Goal: Task Accomplishment & Management: Manage account settings

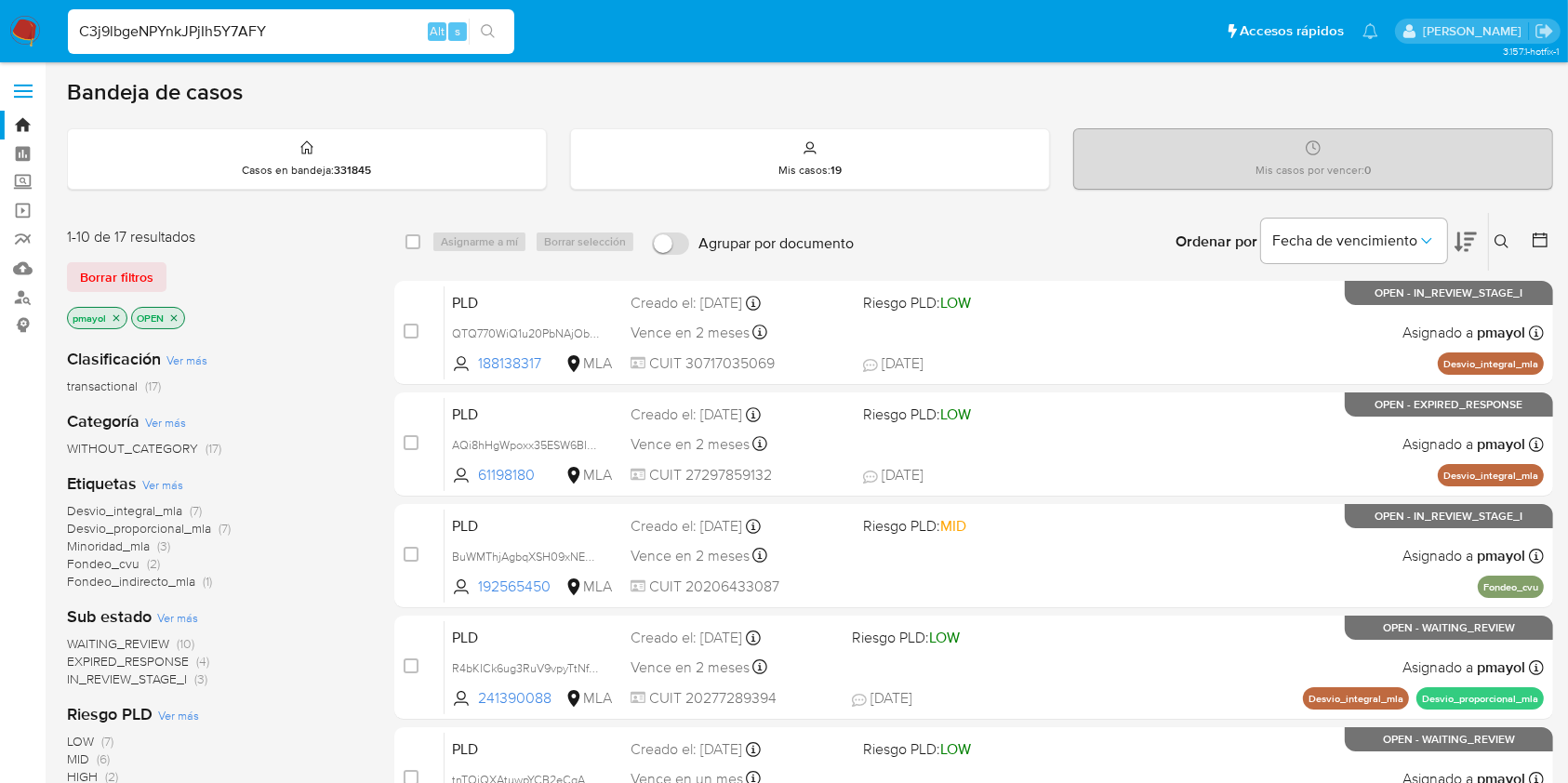
type input "C3j9lbgeNPYnkJPjIh5Y7AFY"
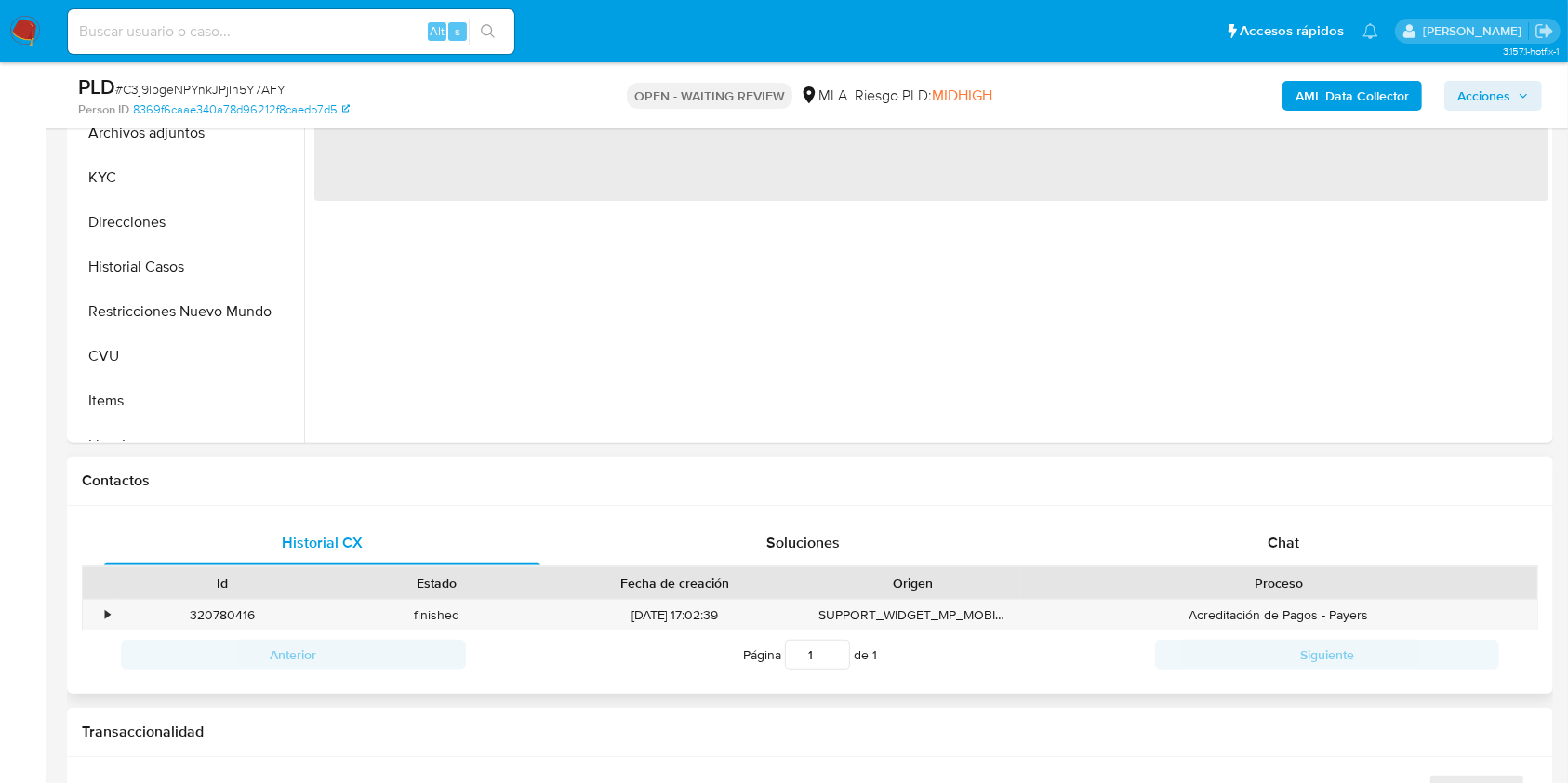
scroll to position [520, 0]
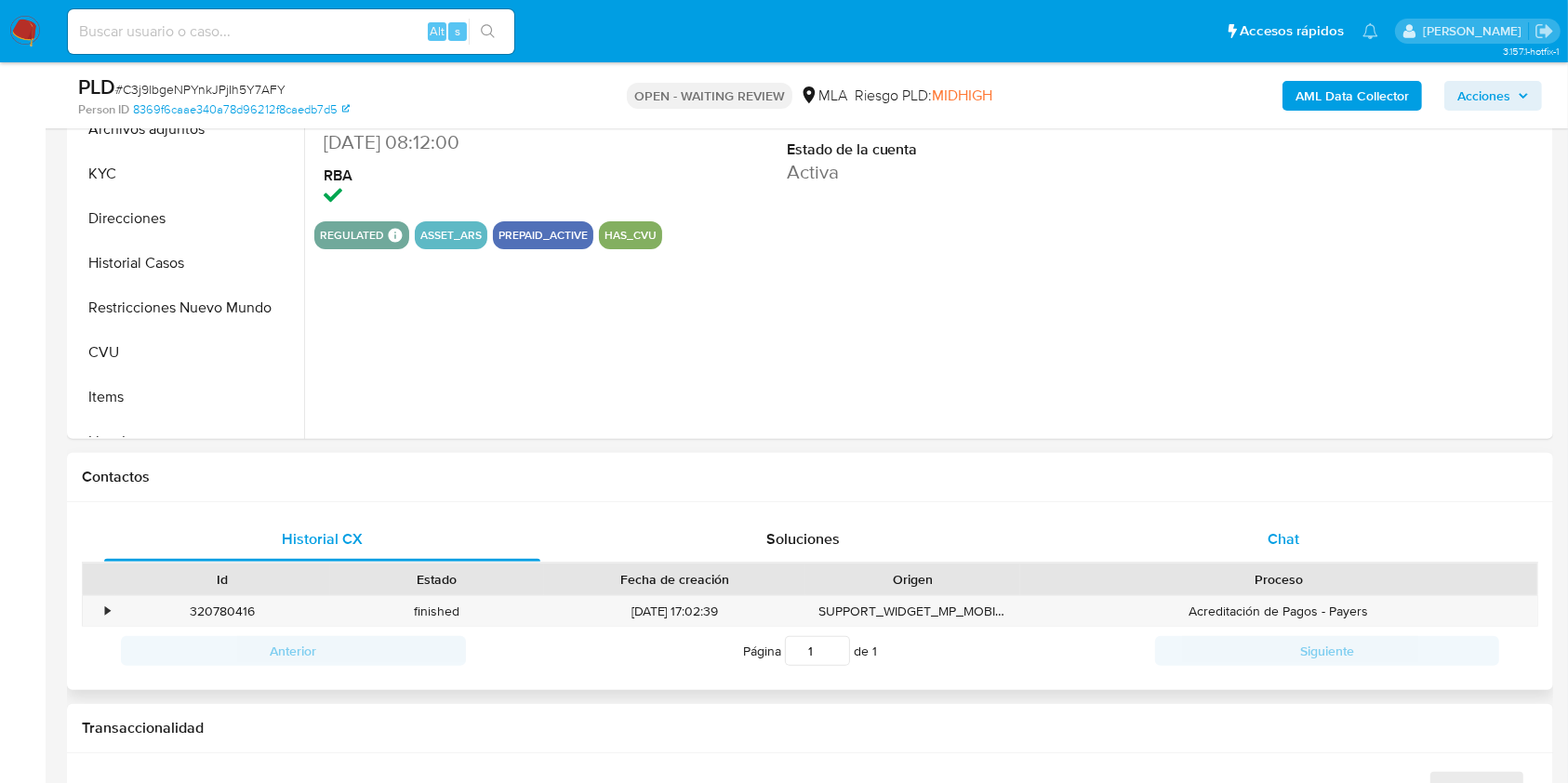
click at [1309, 540] on div "Chat" at bounding box center [1283, 539] width 436 height 44
select select "10"
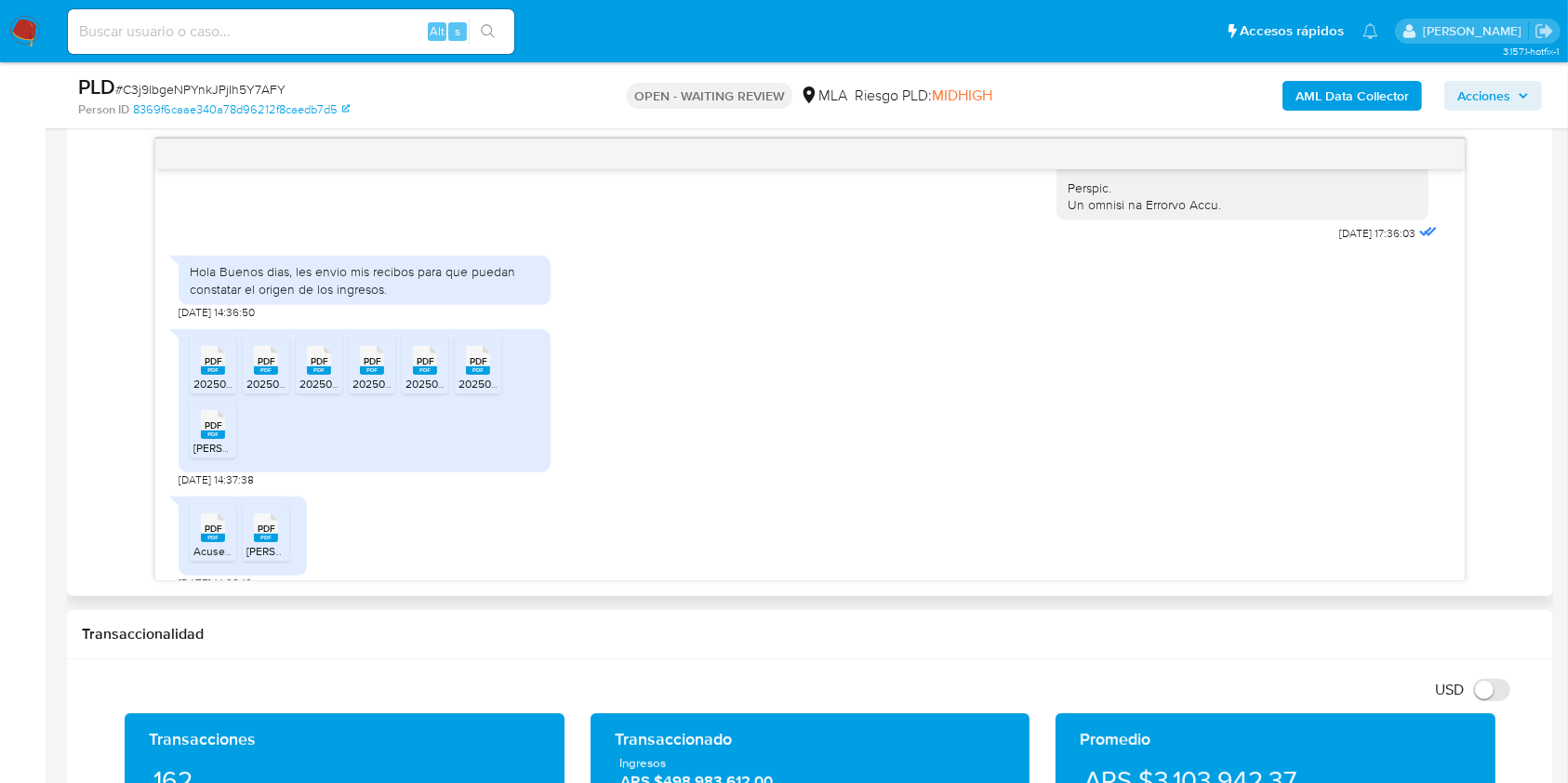
scroll to position [972, 0]
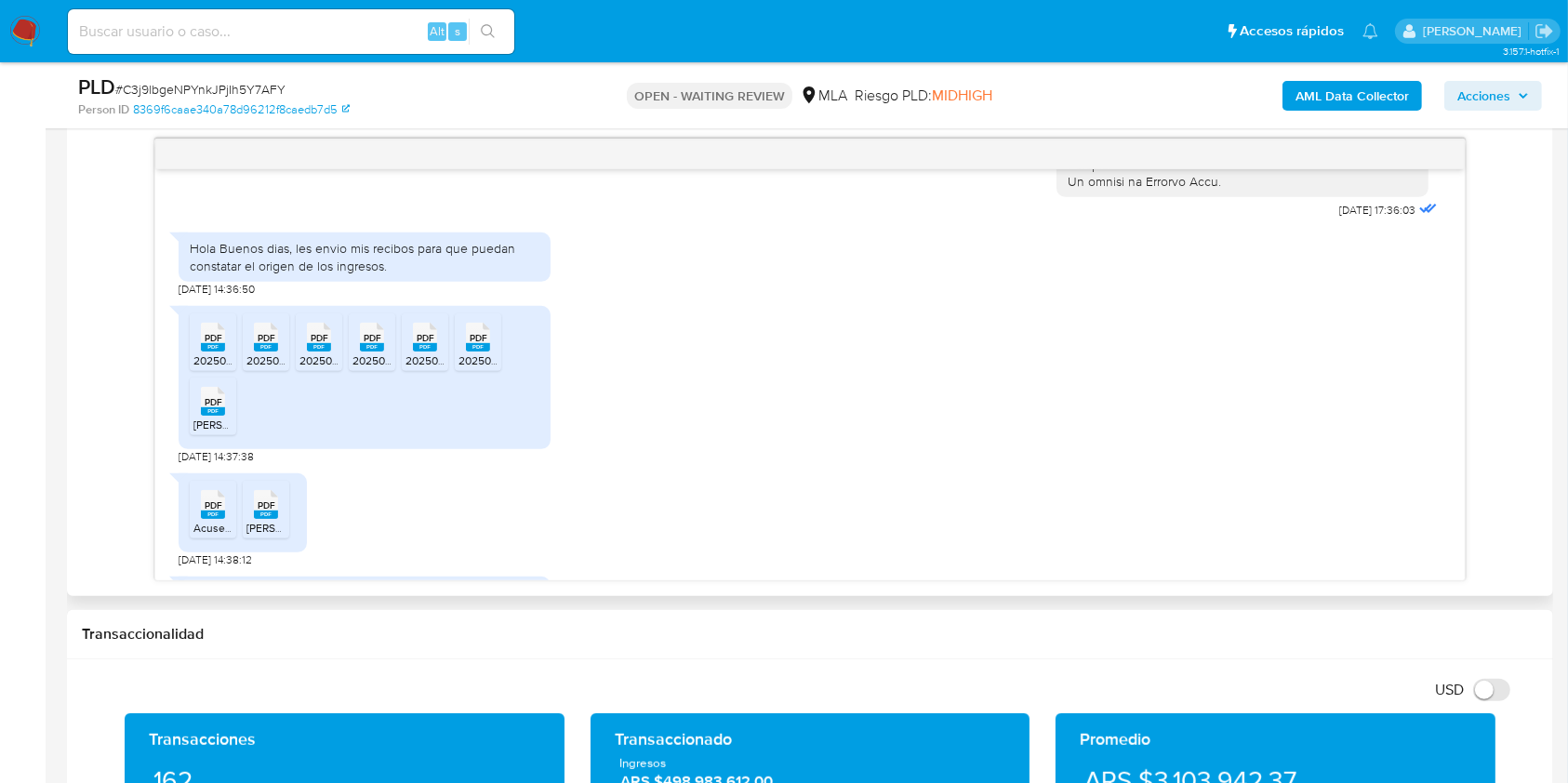
click at [202, 351] on rect at bounding box center [213, 347] width 25 height 9
click at [268, 368] on span "20250526_90012547.pdf" at bounding box center [308, 360] width 125 height 16
click at [328, 368] on span "20250523_90012547.pdf" at bounding box center [361, 360] width 125 height 16
click at [364, 368] on span "20250625_90012547.pdf" at bounding box center [414, 360] width 125 height 16
click at [419, 368] on span "20250429_90012547.pdf" at bounding box center [467, 360] width 125 height 16
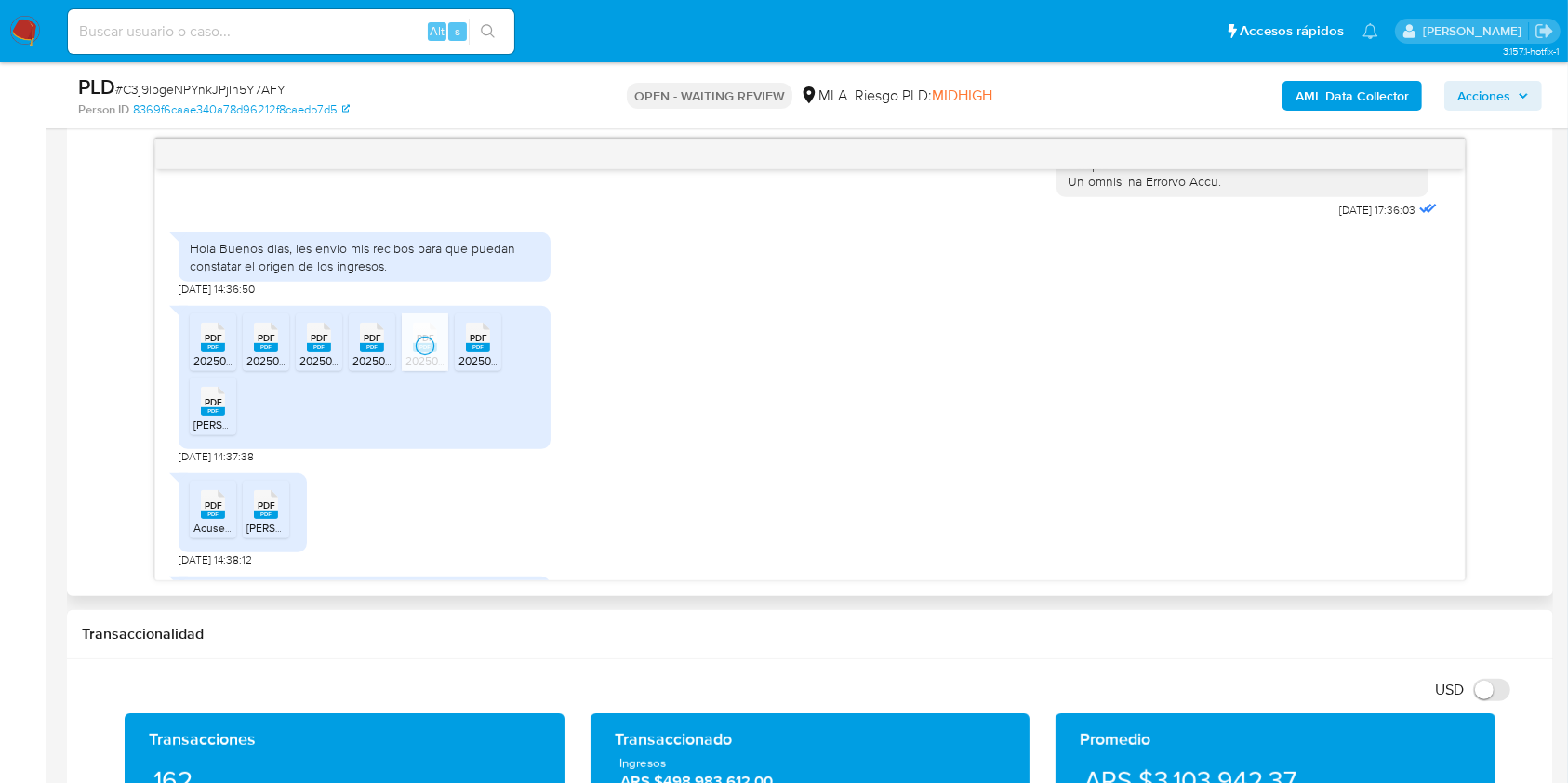
click at [481, 368] on span "20250428_90012547.pdf" at bounding box center [520, 360] width 125 height 16
click at [201, 416] on rect at bounding box center [213, 411] width 25 height 9
click at [206, 519] on rect at bounding box center [213, 514] width 25 height 9
drag, startPoint x: 260, startPoint y: 550, endPoint x: 1256, endPoint y: 526, distance: 996.3
click at [260, 519] on rect at bounding box center [266, 514] width 25 height 9
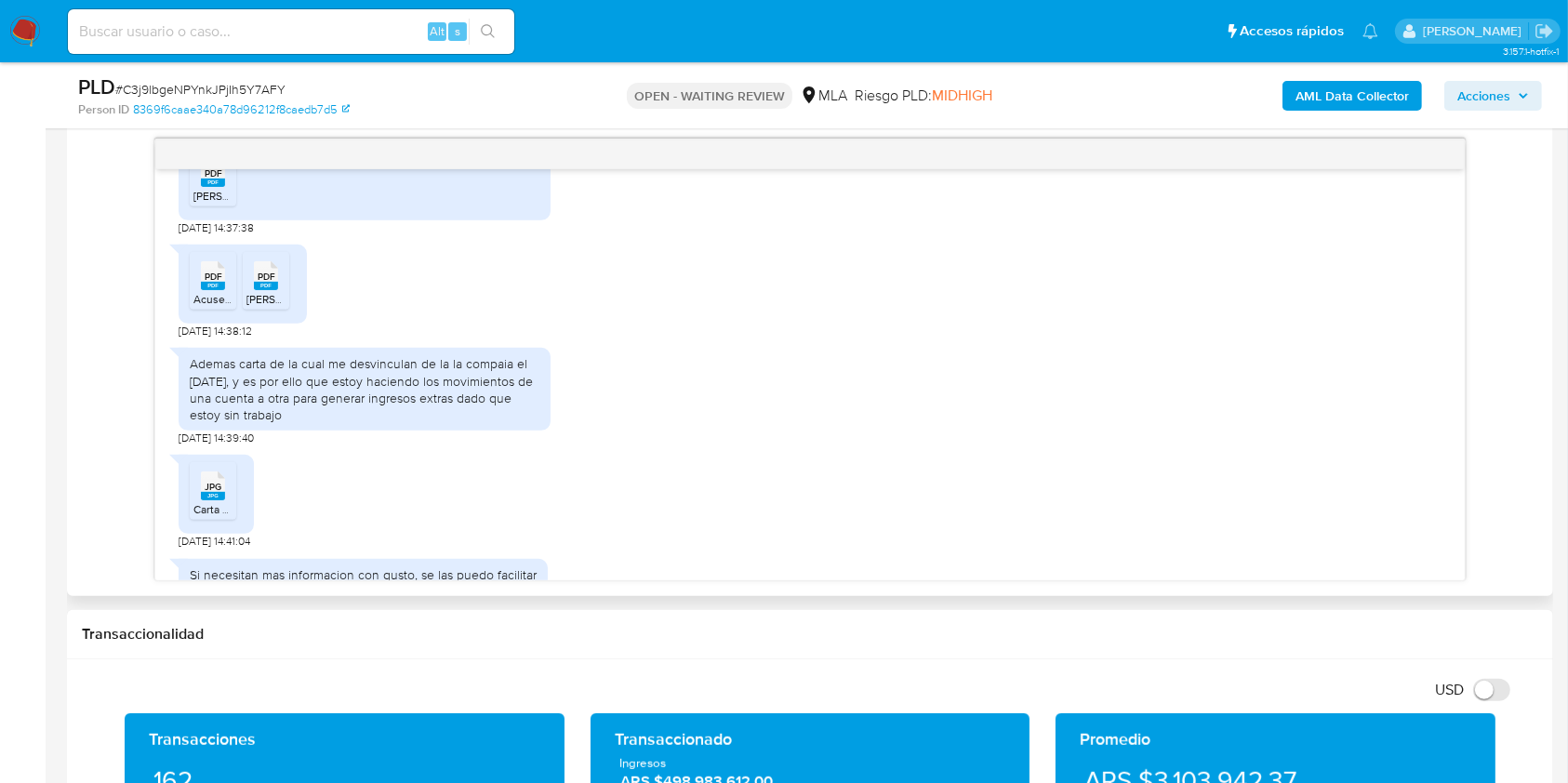
scroll to position [1247, 0]
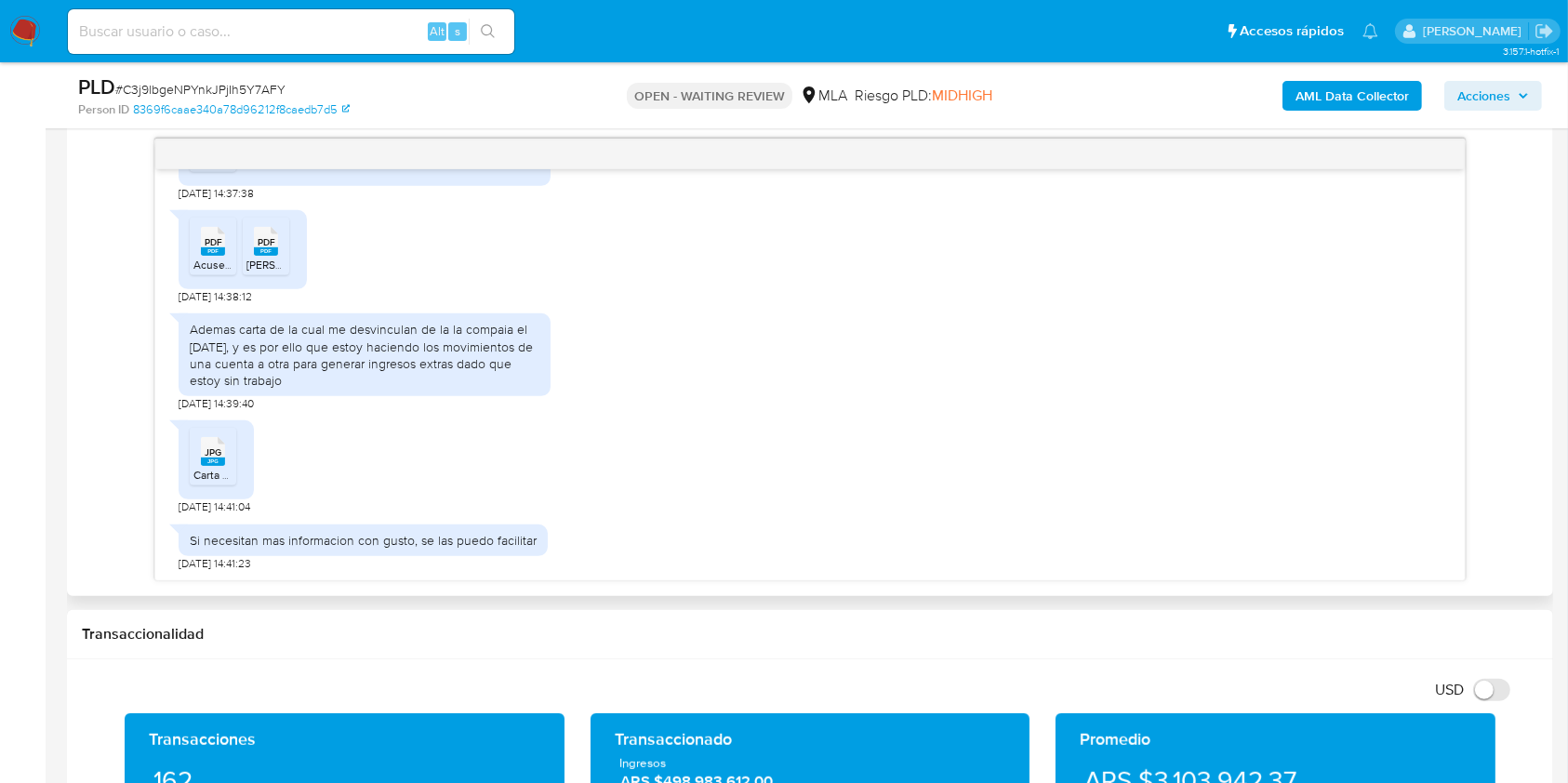
click at [199, 483] on span "Carta Desvinculacion.jpg" at bounding box center [255, 475] width 124 height 16
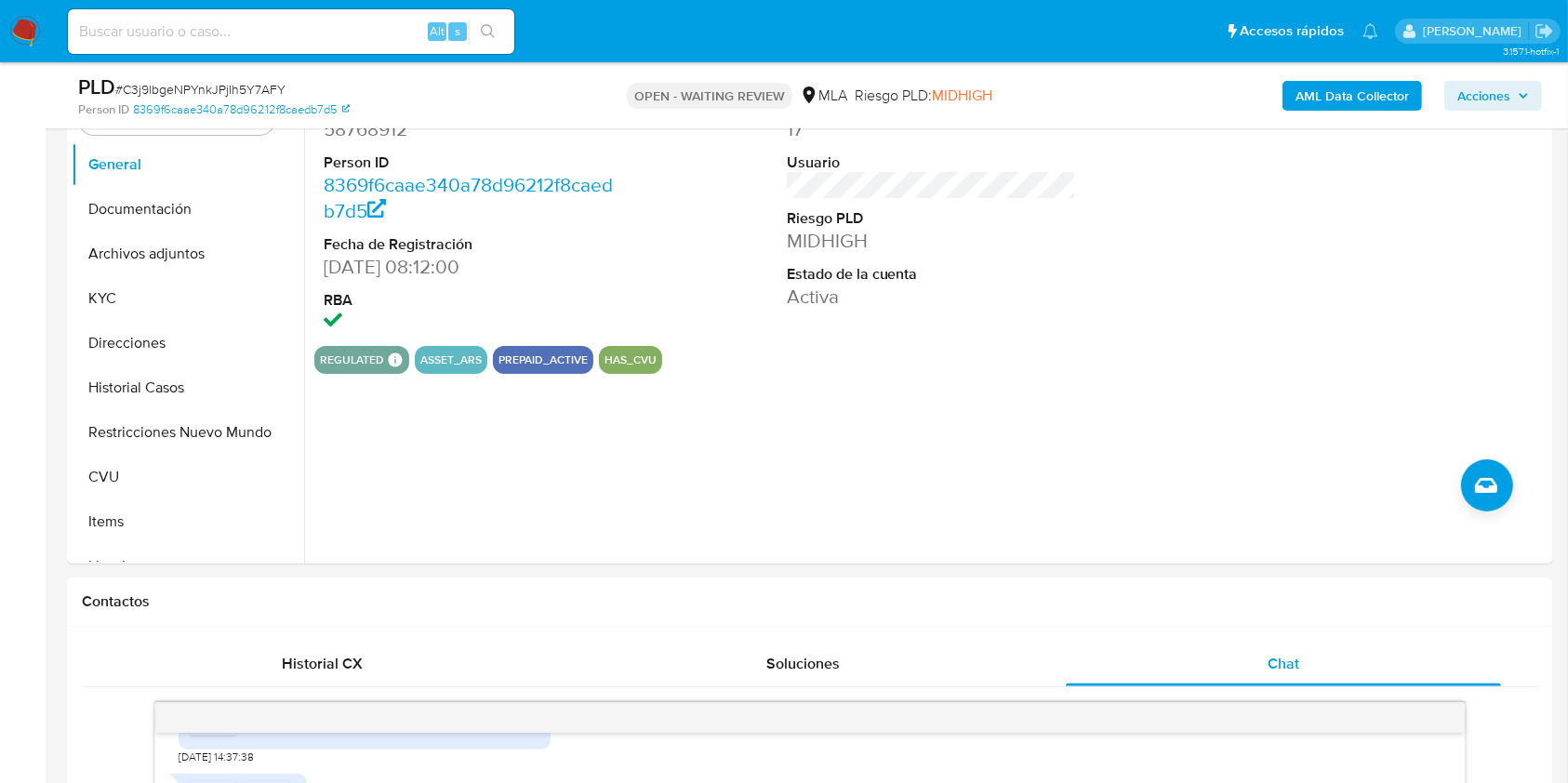
scroll to position [392, 0]
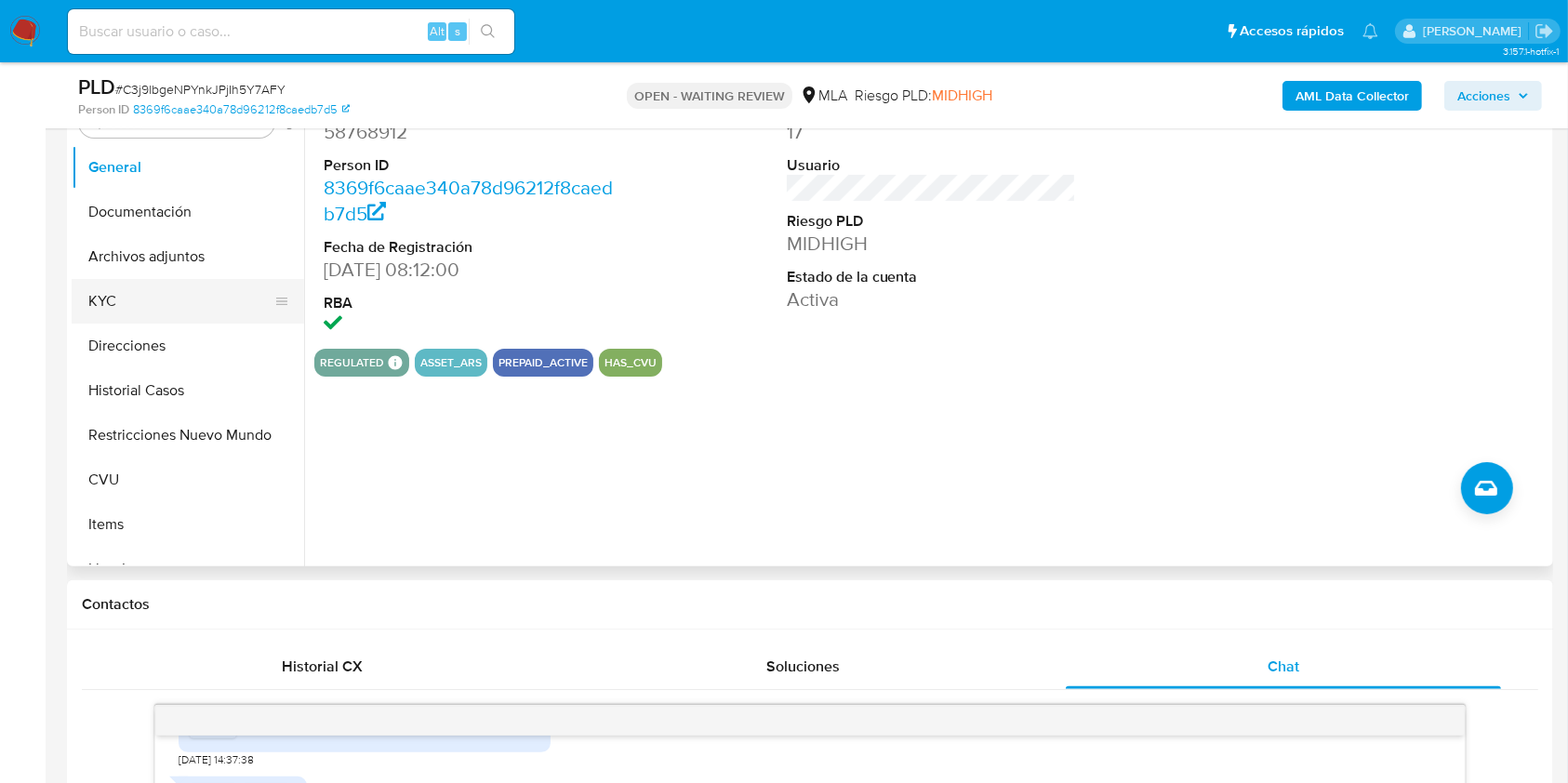
click at [92, 311] on button "KYC" at bounding box center [181, 300] width 218 height 44
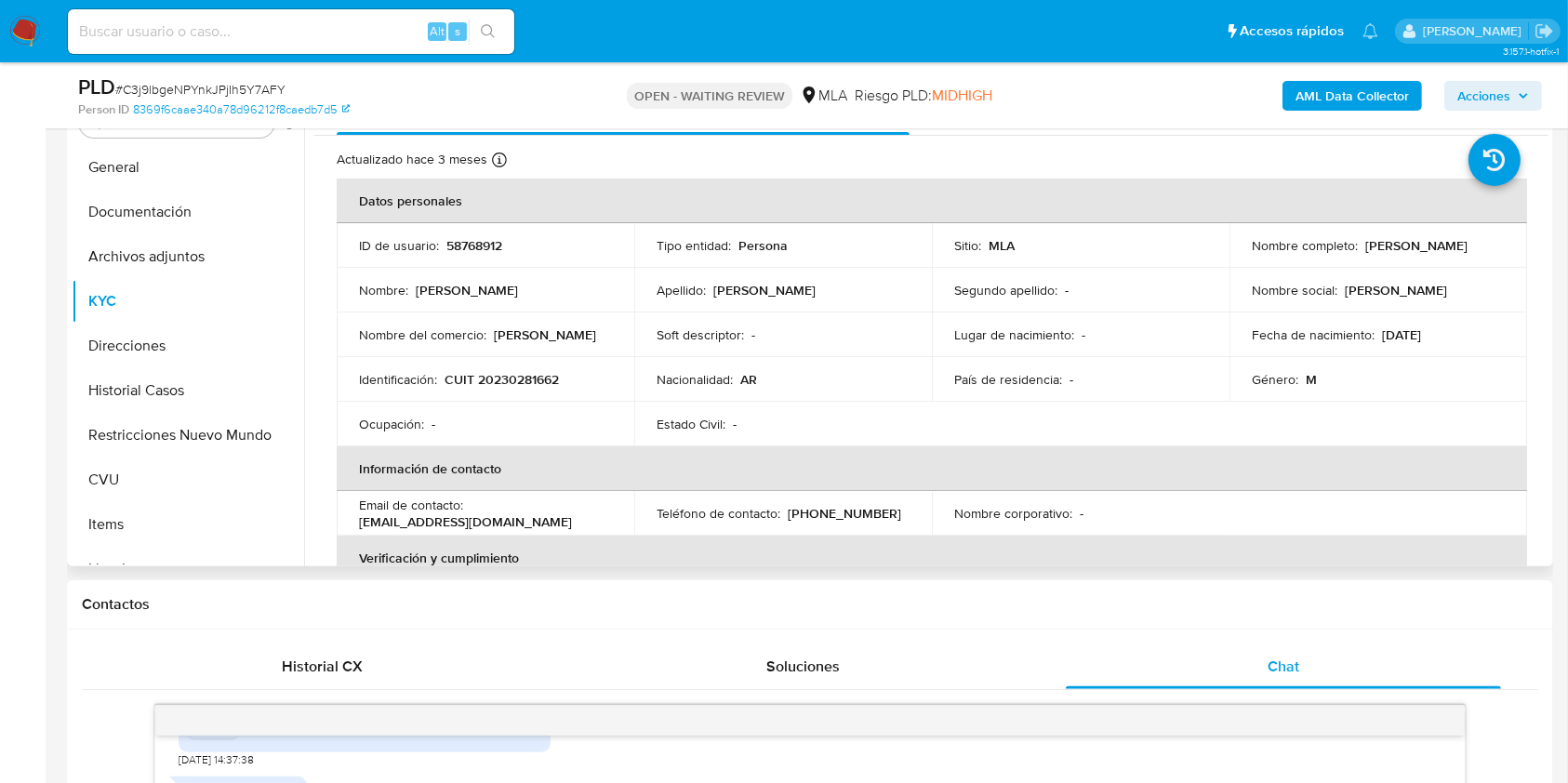
click at [531, 375] on p "CUIT 20230281662" at bounding box center [501, 379] width 115 height 17
copy p "20230281662"
click at [208, 93] on span "# C3j9lbgeNPYnkJPjIh5Y7AFY" at bounding box center [199, 88] width 170 height 19
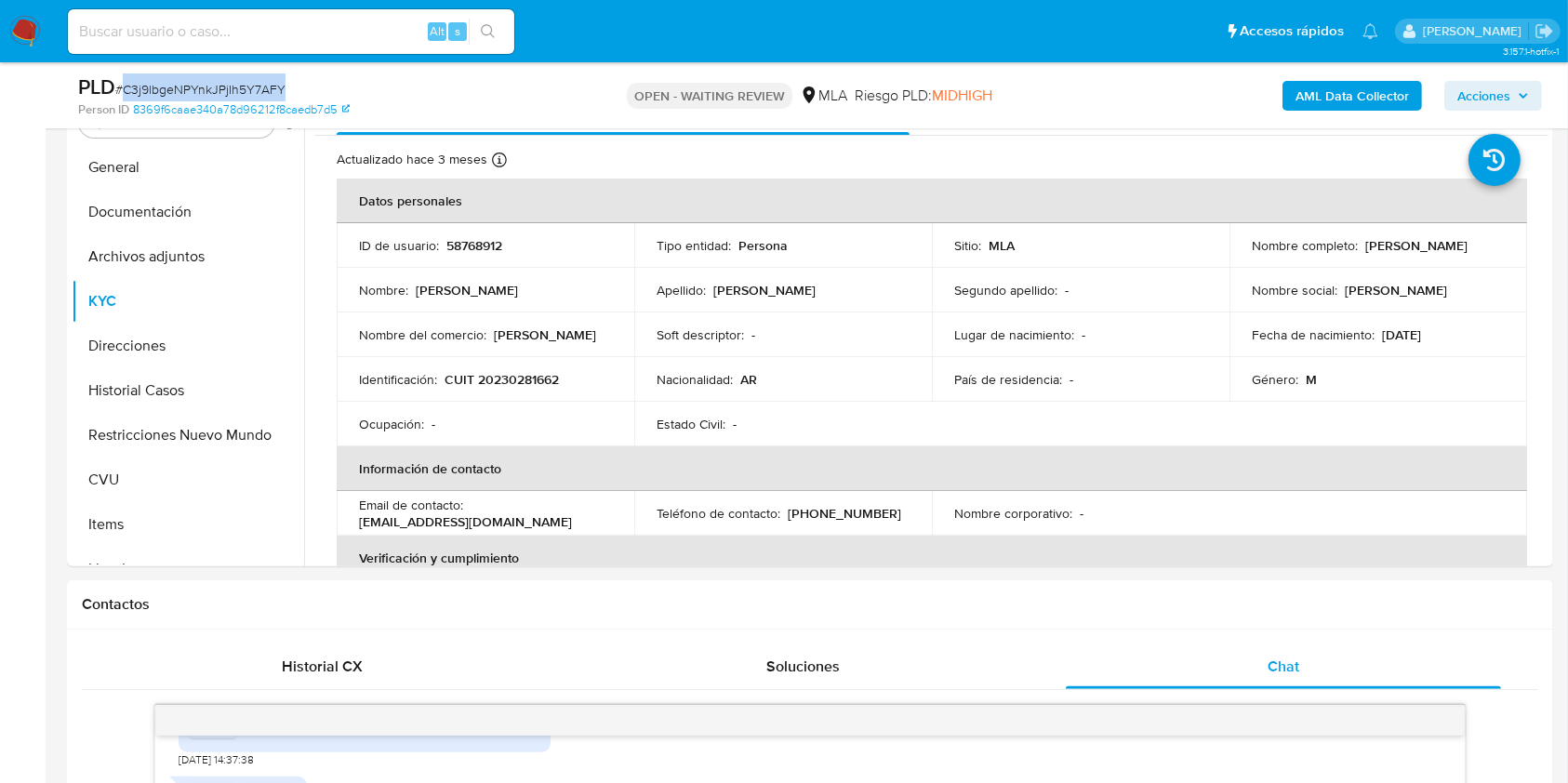
copy span "C3j9lbgeNPYnkJPjIh5Y7AFY"
click at [19, 42] on img at bounding box center [25, 31] width 31 height 31
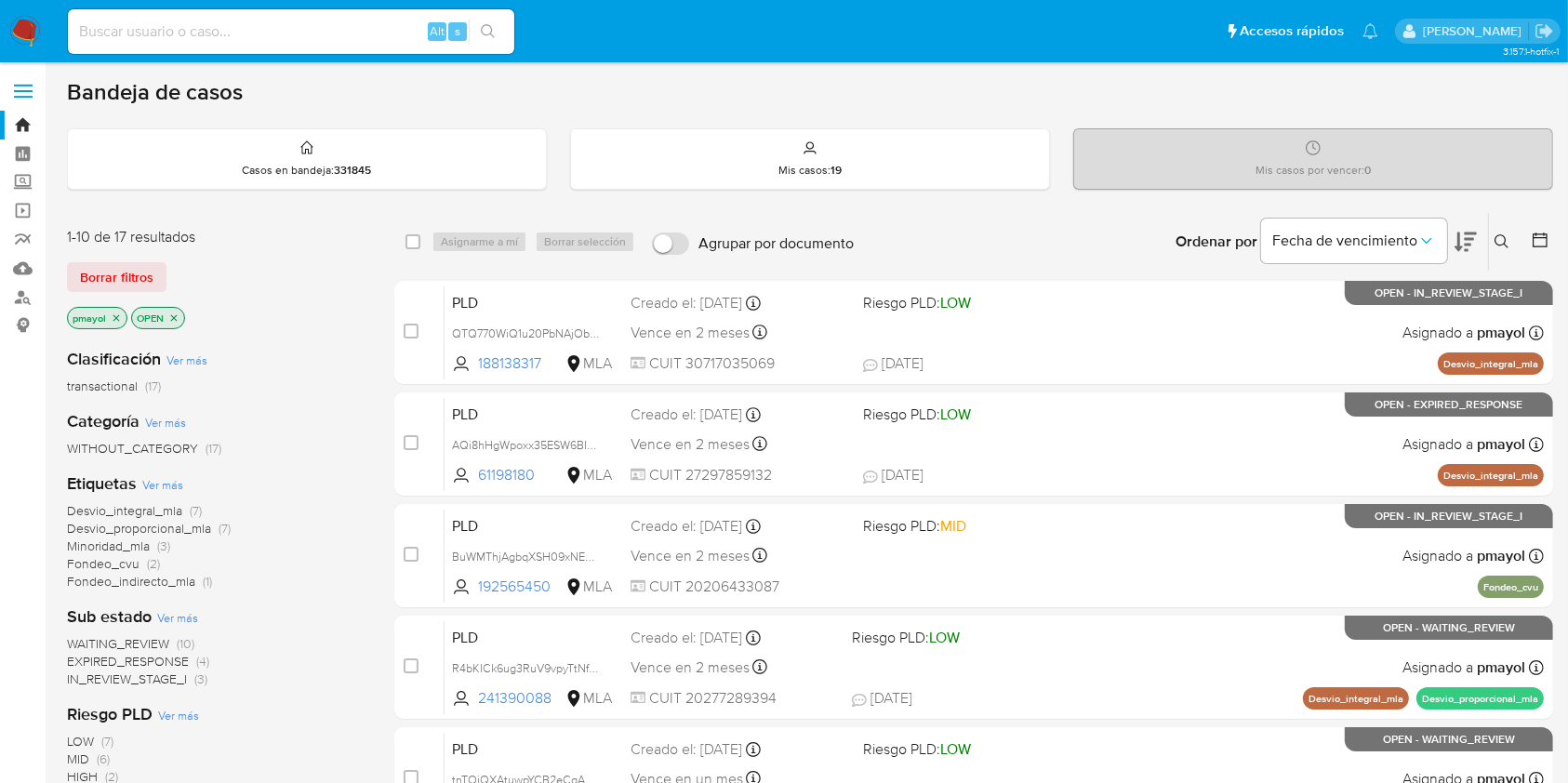
click at [1510, 237] on button at bounding box center [1503, 241] width 30 height 23
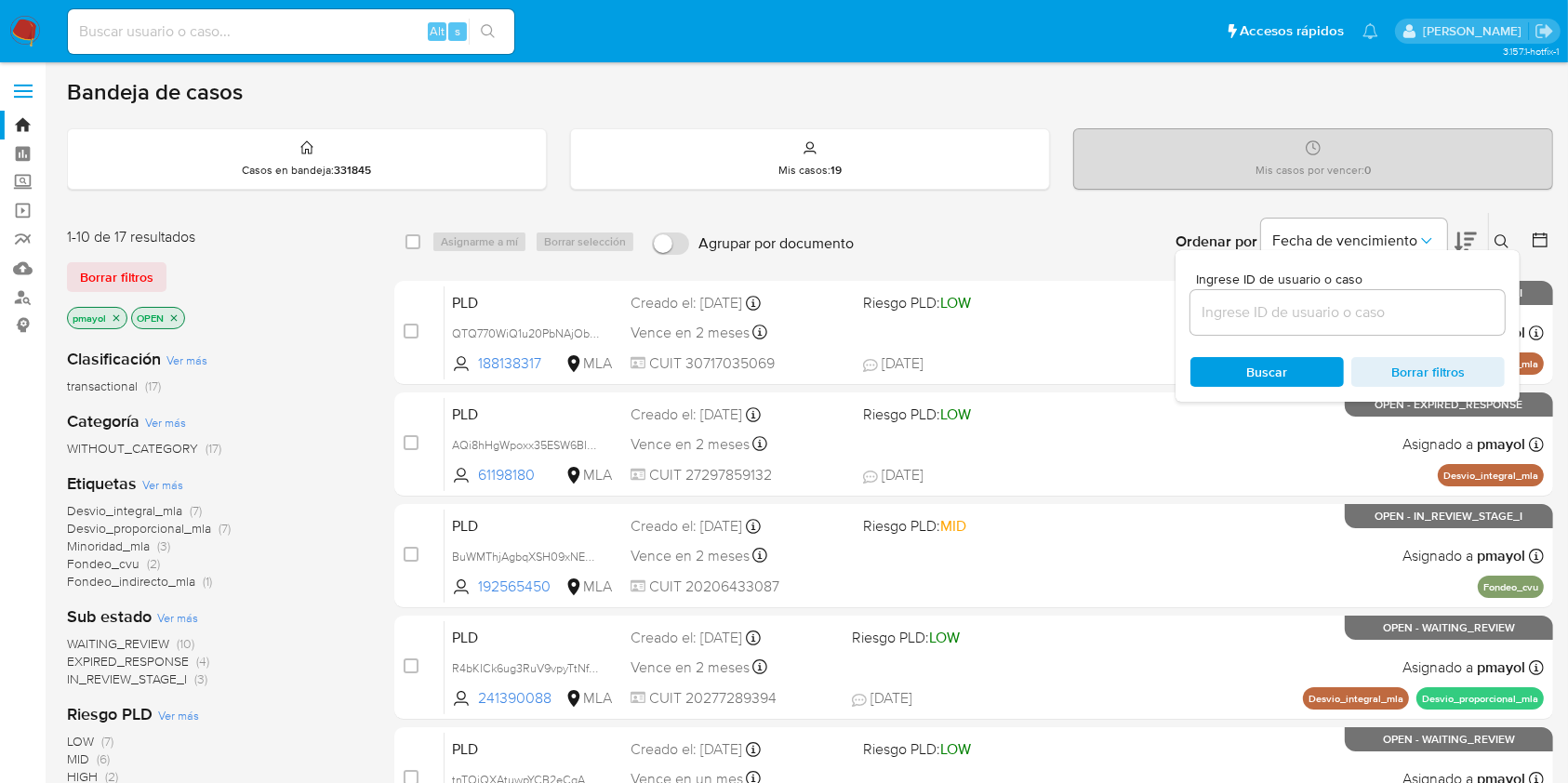
click at [1377, 308] on input at bounding box center [1347, 312] width 314 height 25
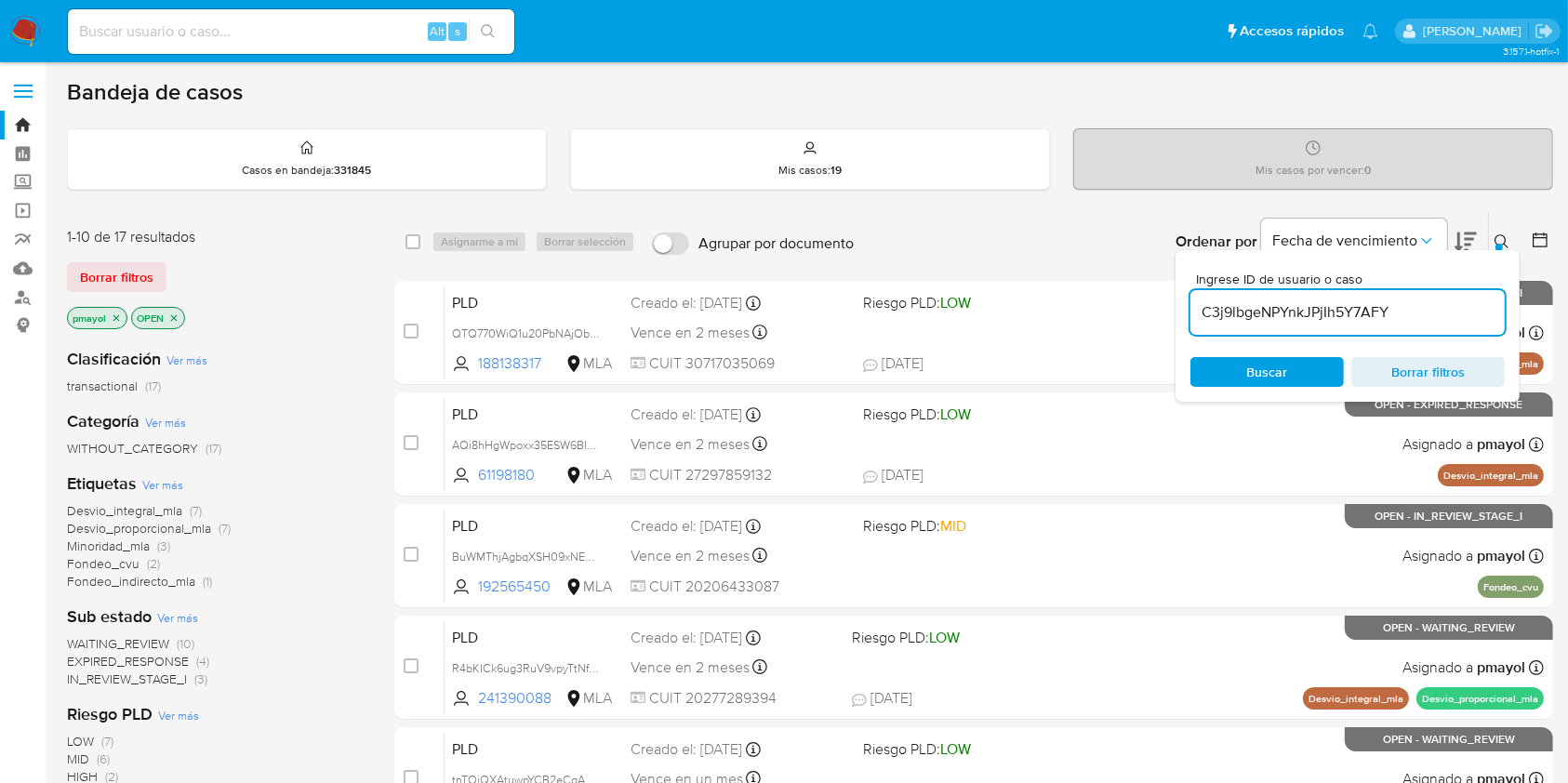
type input "C3j9lbgeNPYnkJPjIh5Y7AFY"
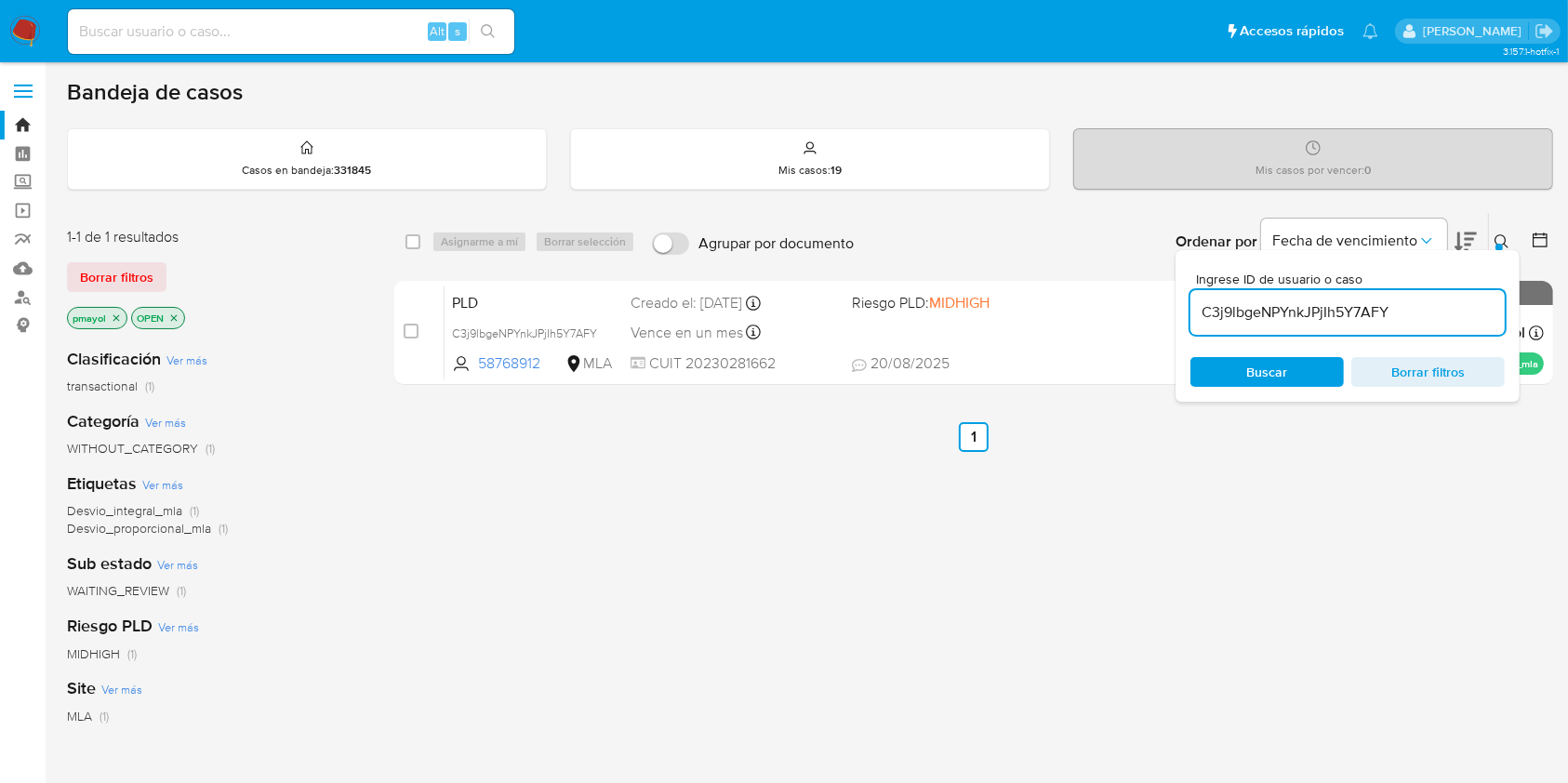
click at [420, 239] on div "select-all-cases-checkbox" at bounding box center [416, 241] width 23 height 23
click at [414, 239] on input "checkbox" at bounding box center [412, 241] width 15 height 15
checkbox input "true"
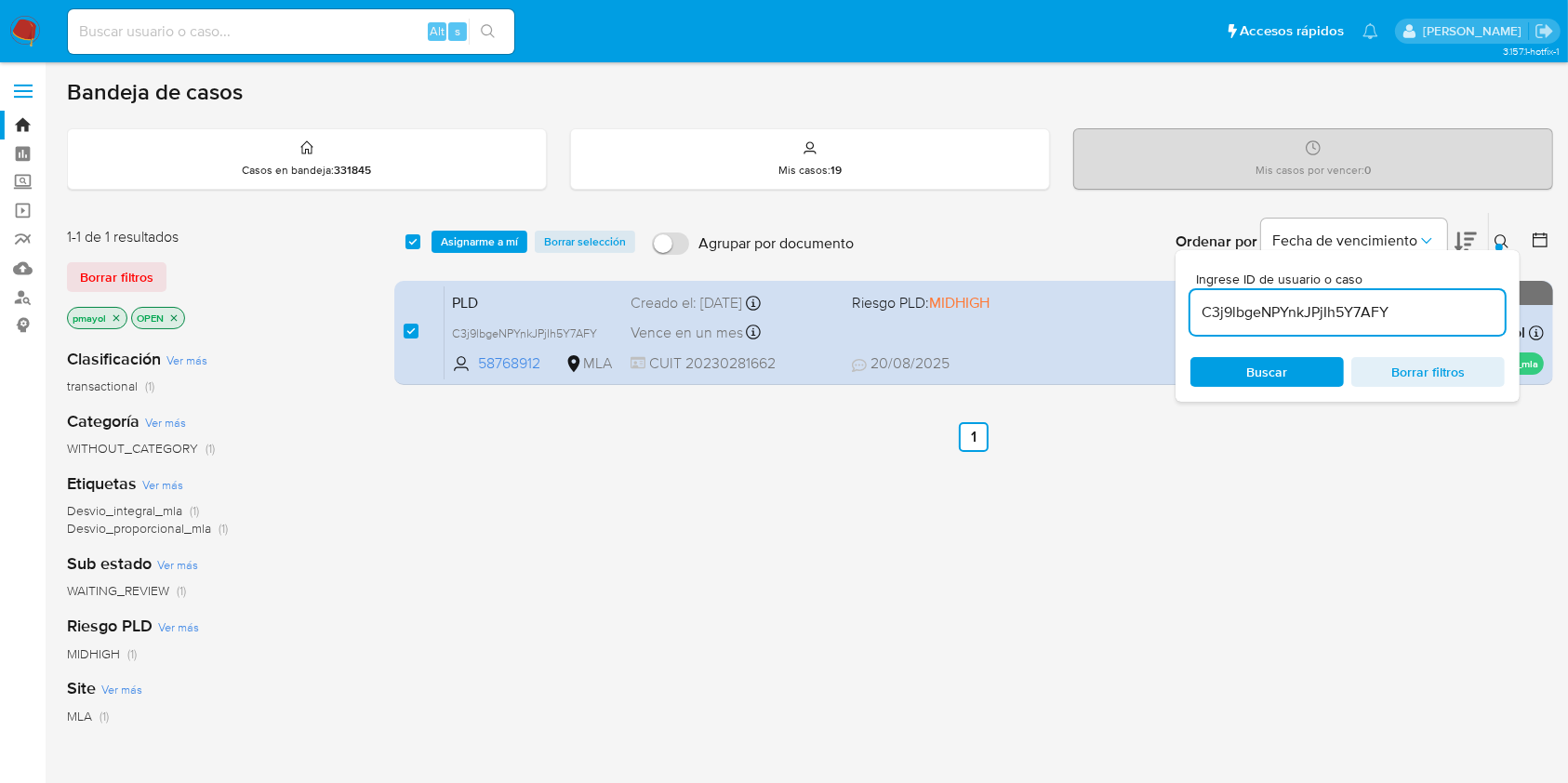
click at [493, 227] on div "select-all-cases-checkbox Asignarme a mí Borrar selección Agrupar por documento…" at bounding box center [973, 241] width 1159 height 58
click at [494, 233] on span "Asignarme a mí" at bounding box center [479, 241] width 78 height 19
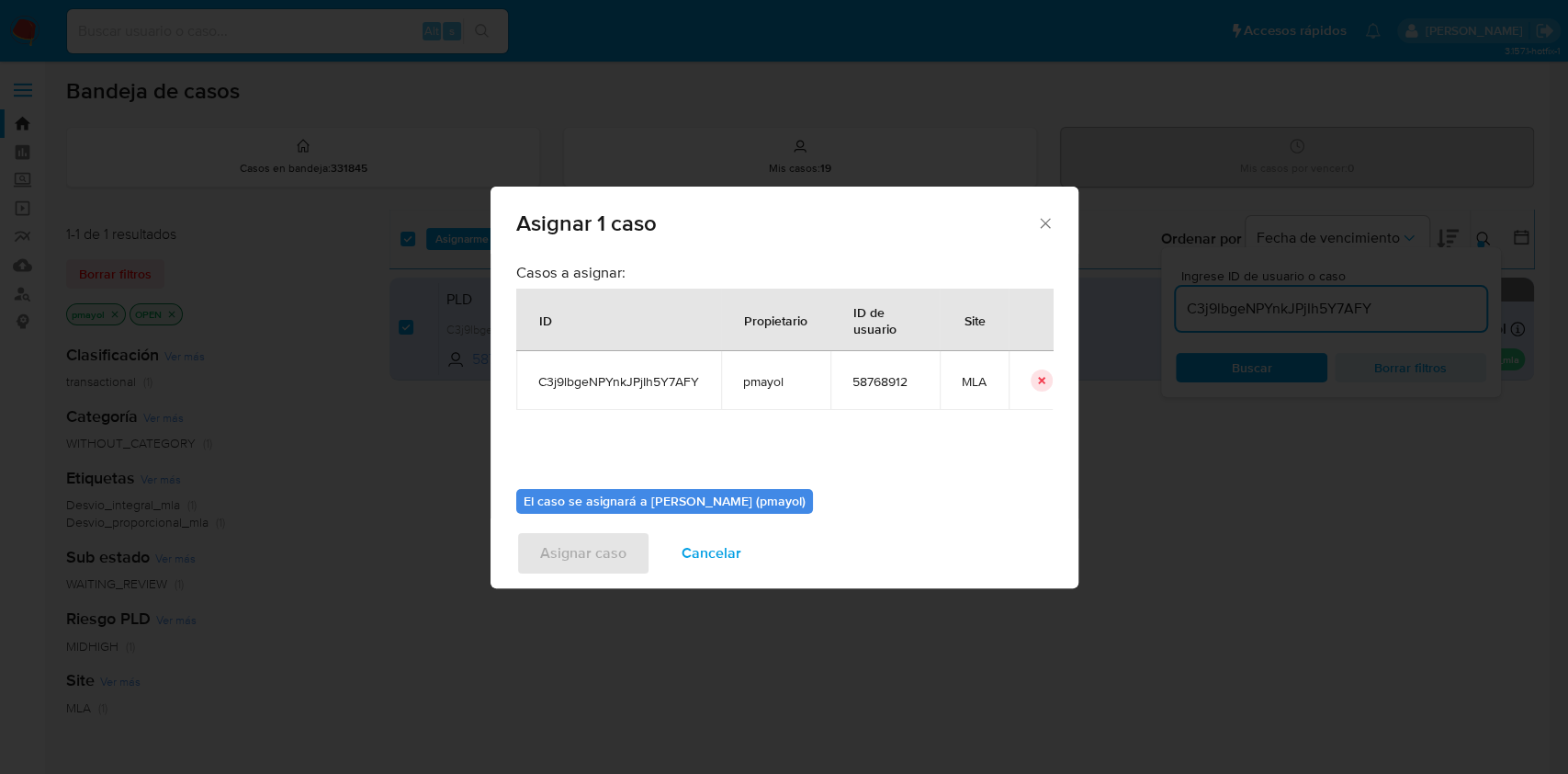
scroll to position [94, 0]
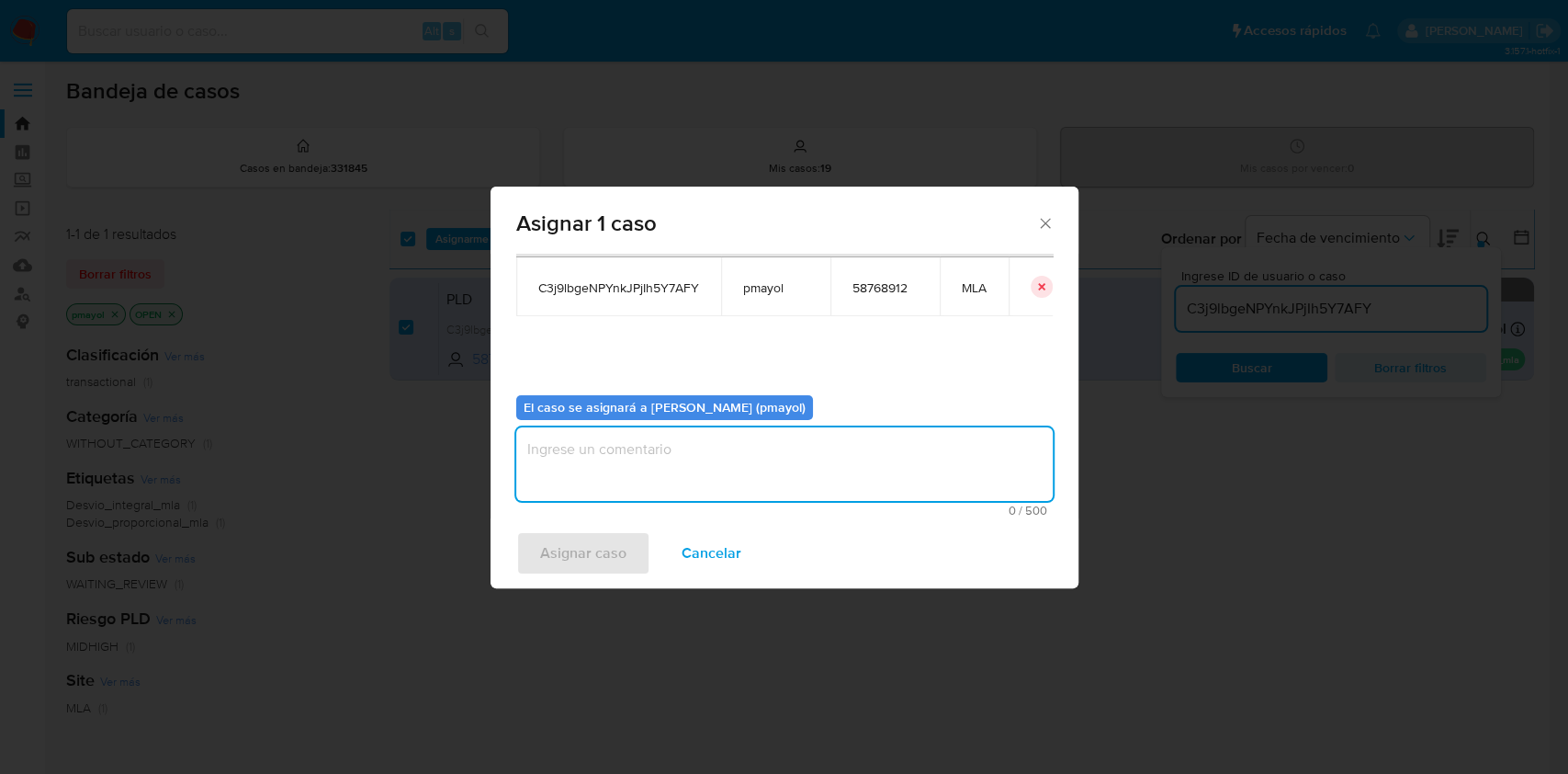
click at [886, 486] on textarea "assign-modal" at bounding box center [784, 465] width 536 height 74
type textarea "Asignación"
click at [542, 548] on span "Asignar caso" at bounding box center [583, 554] width 86 height 41
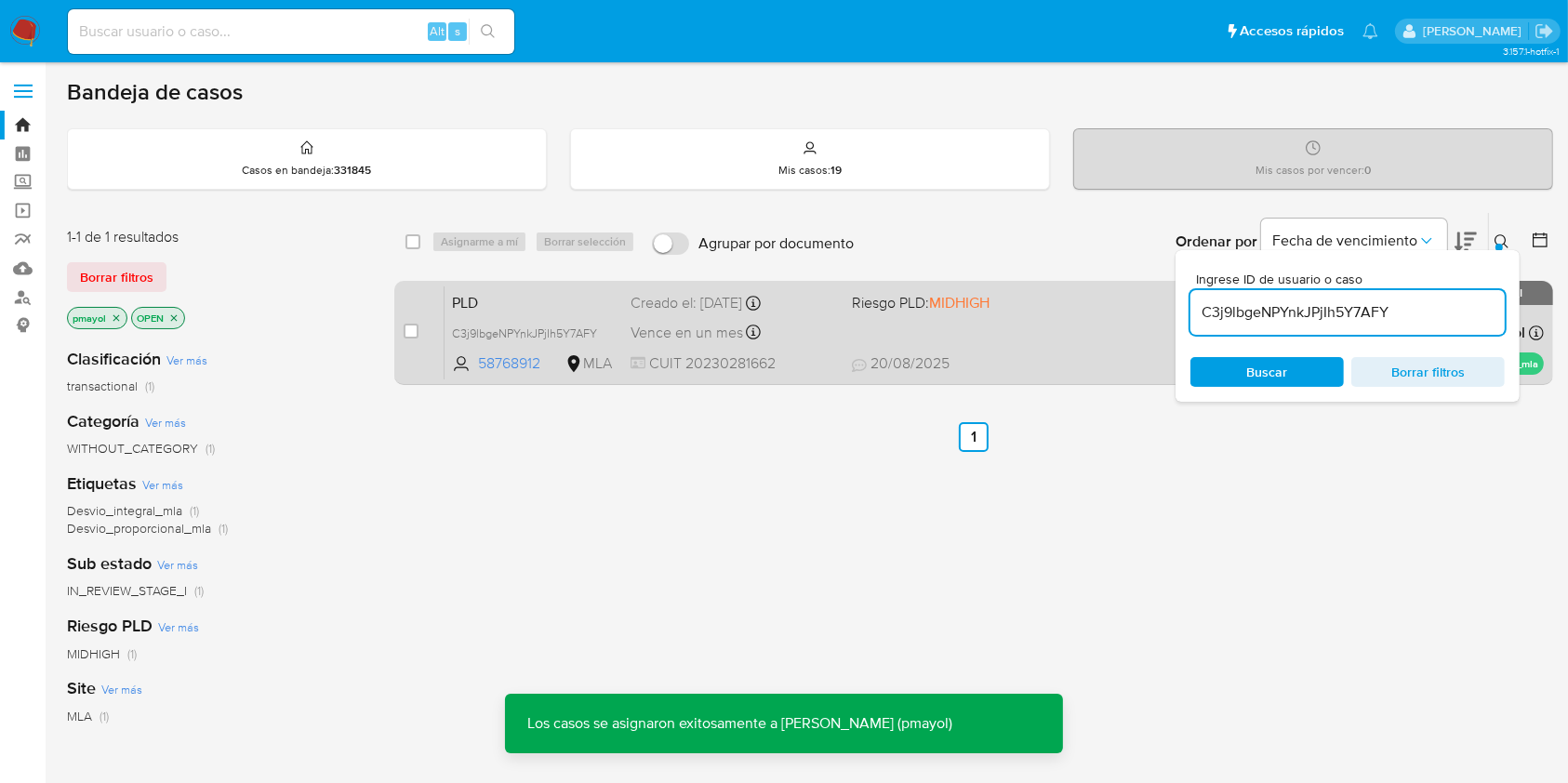
click at [990, 328] on div "PLD C3j9lbgeNPYnkJPjIh5Y7AFY 58768912 MLA Riesgo PLD: MIDHIGH Creado el: 12/08/…" at bounding box center [994, 333] width 1099 height 94
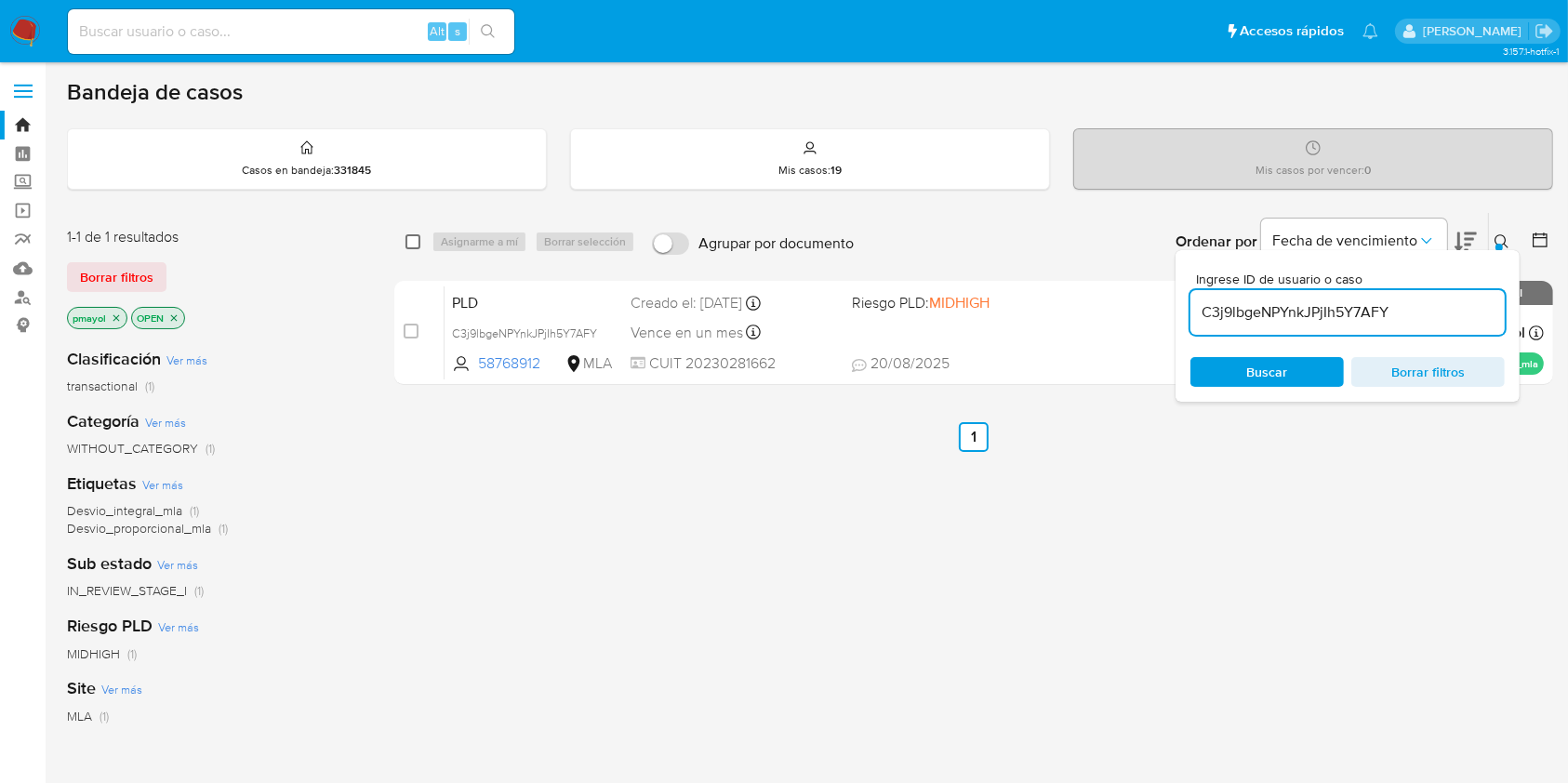
click at [419, 237] on input "checkbox" at bounding box center [412, 241] width 15 height 15
checkbox input "true"
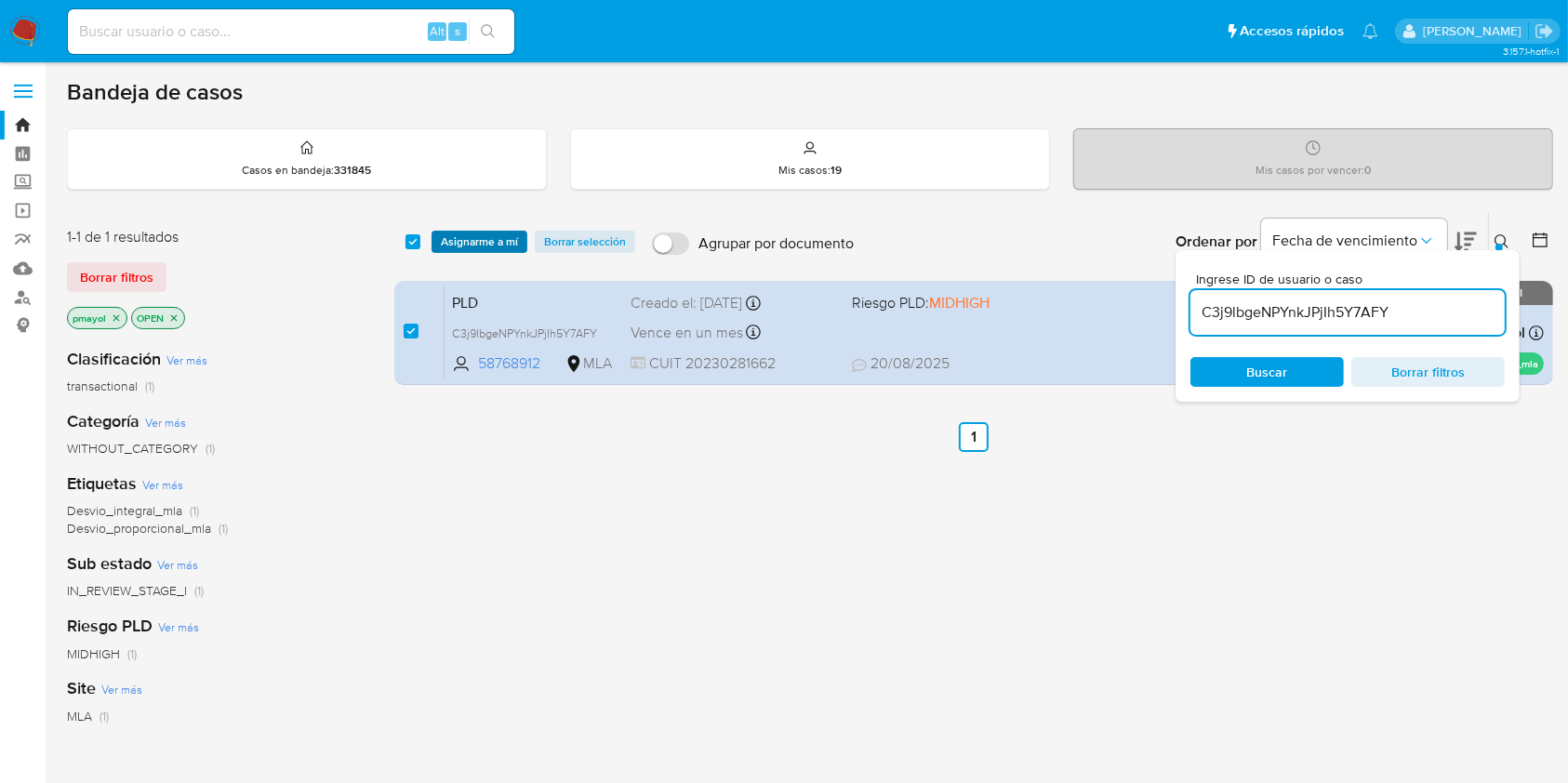
click at [465, 235] on span "Asignarme a mí" at bounding box center [479, 241] width 78 height 19
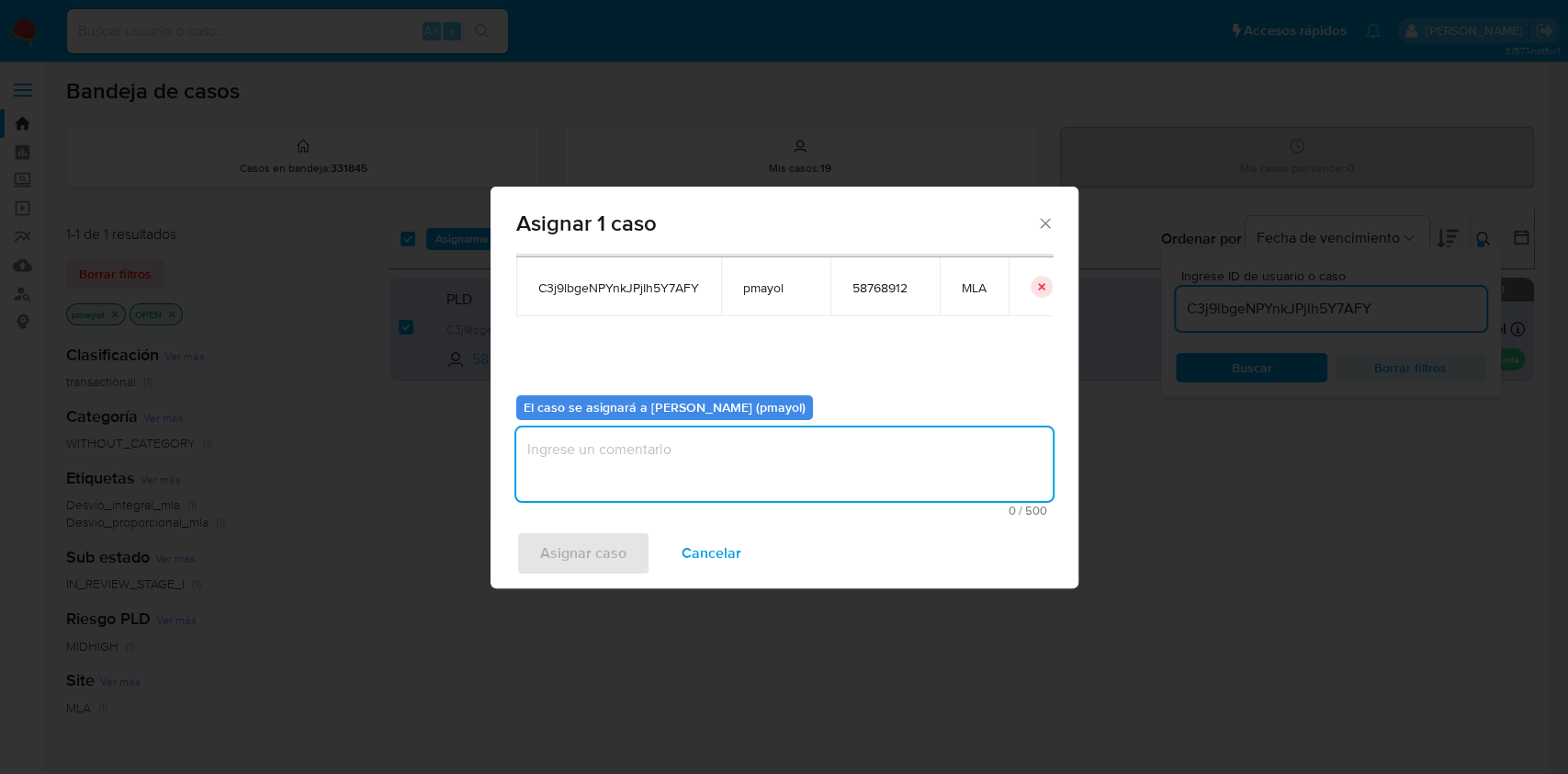
click at [891, 482] on textarea "assign-modal" at bounding box center [784, 465] width 536 height 74
type textarea "Asignación"
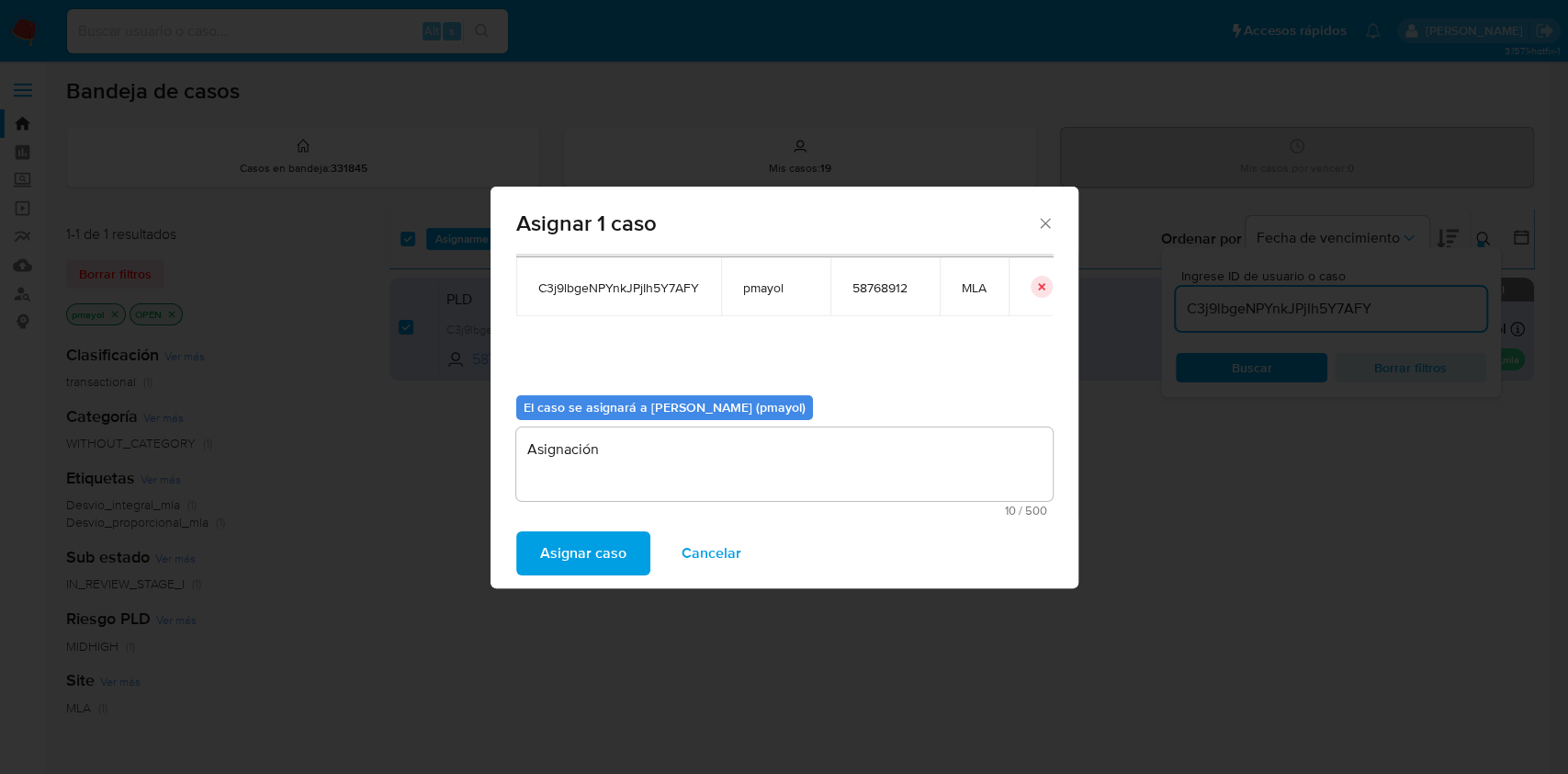
click at [603, 552] on span "Asignar caso" at bounding box center [583, 554] width 86 height 41
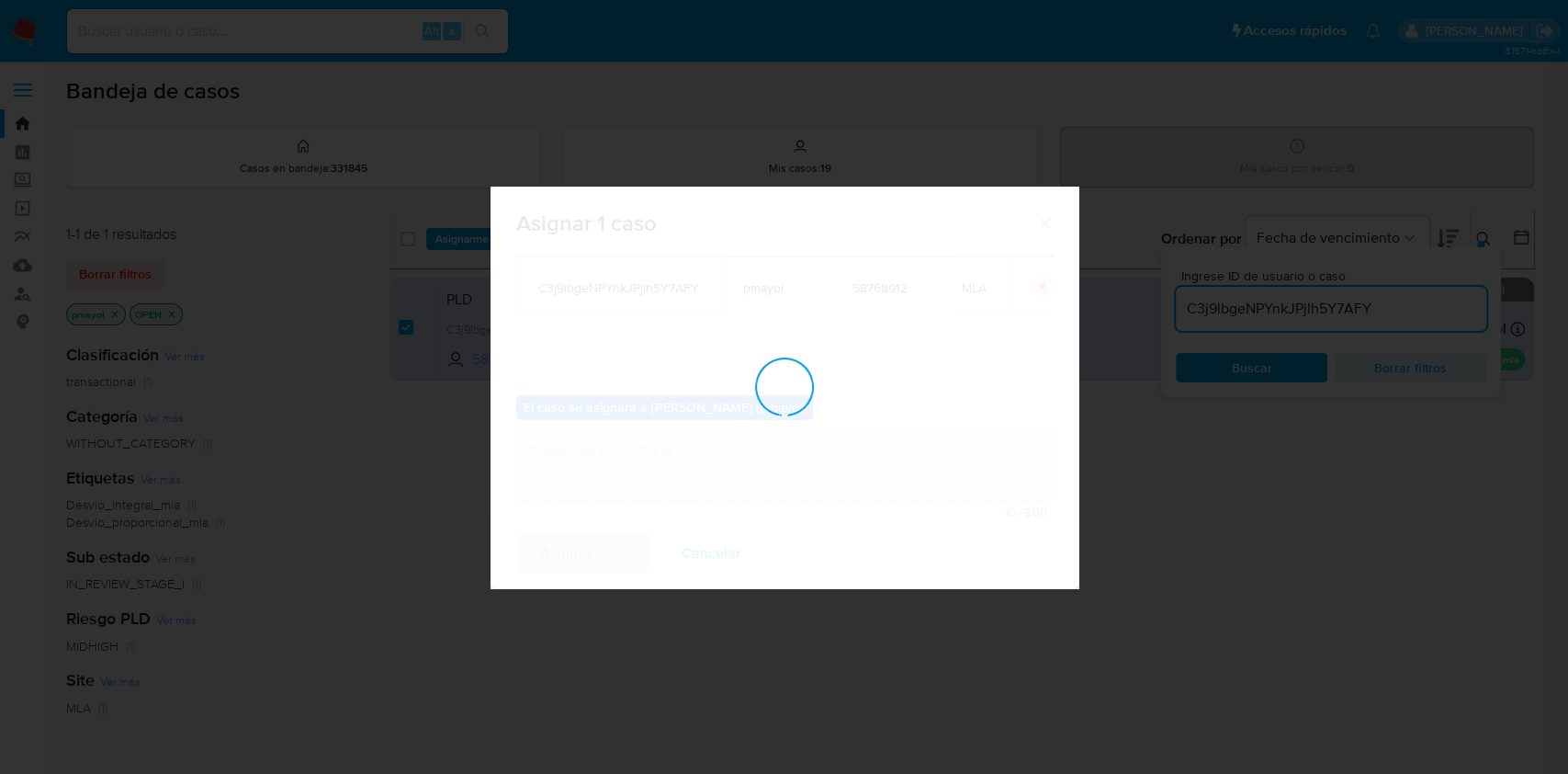
checkbox input "false"
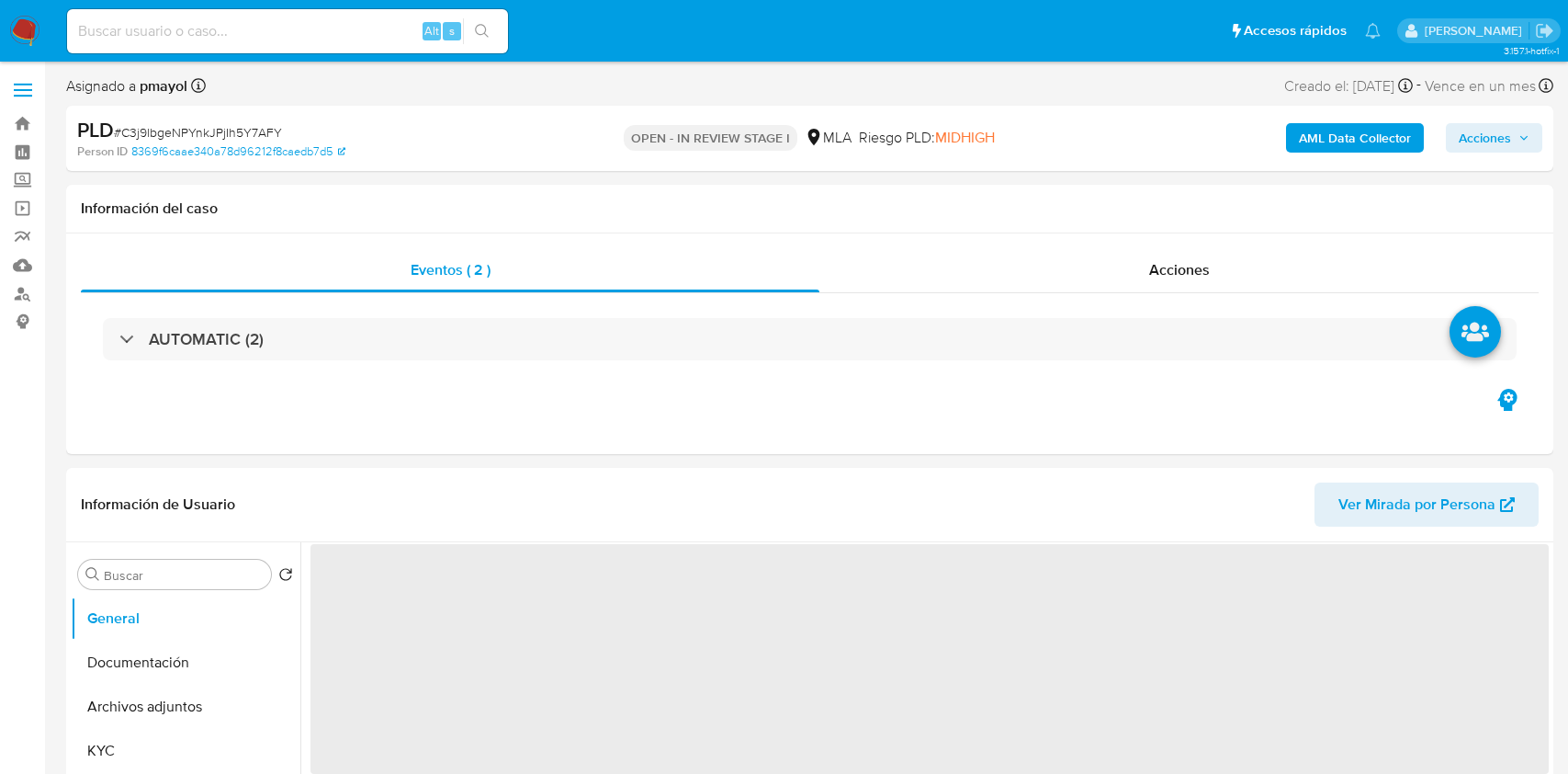
select select "10"
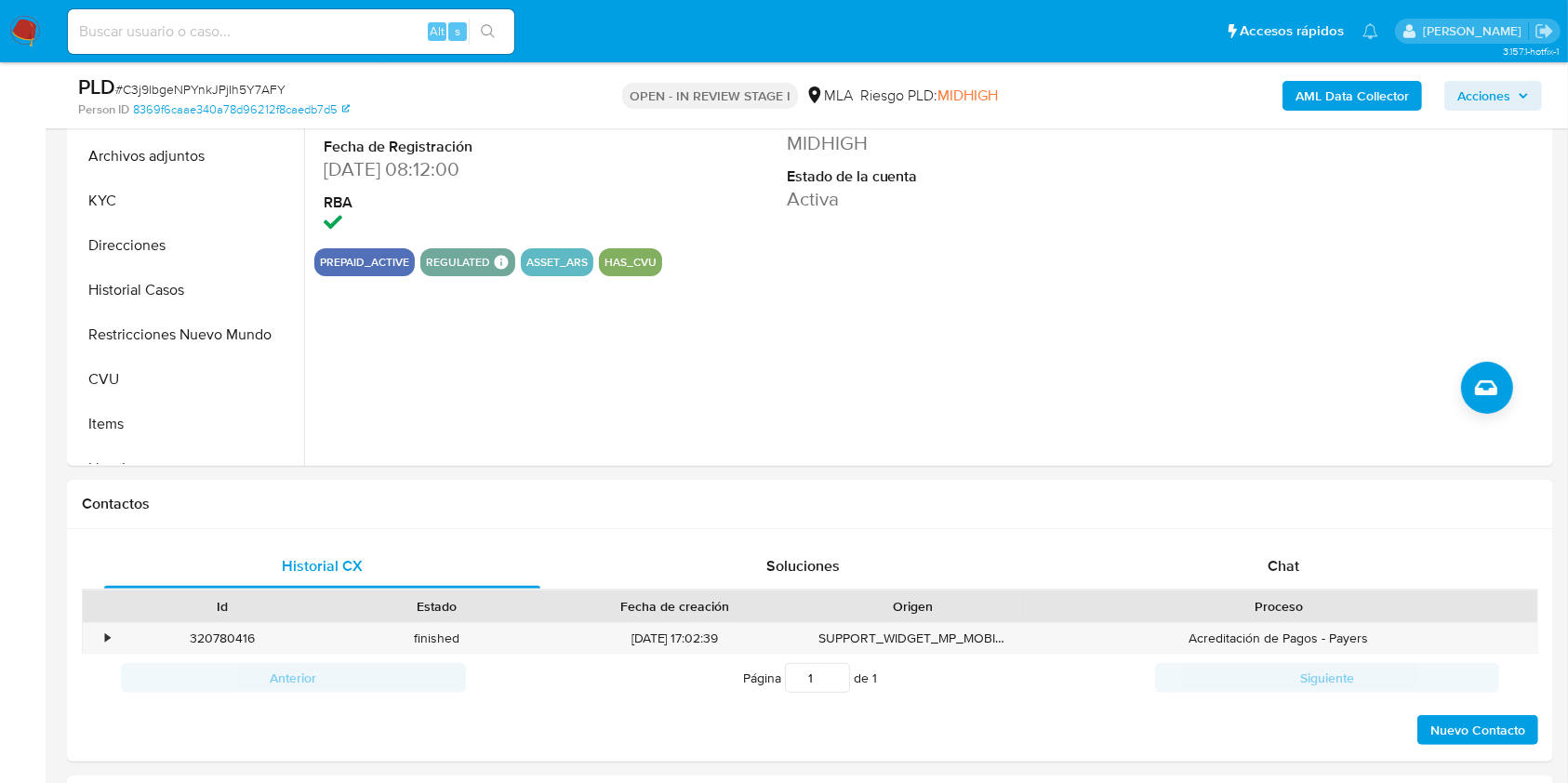
scroll to position [582, 0]
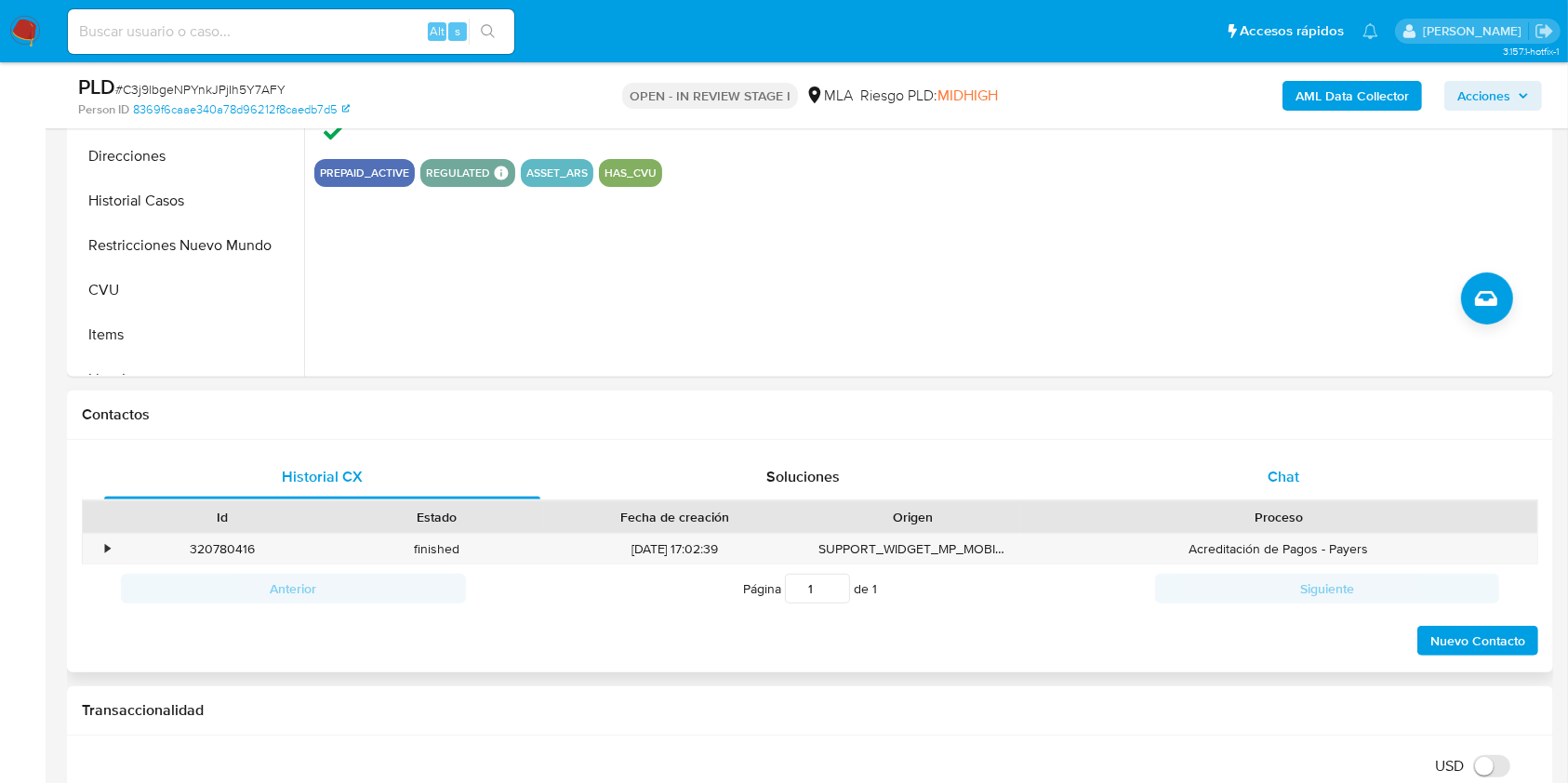
click at [1218, 479] on div "Chat" at bounding box center [1283, 476] width 436 height 44
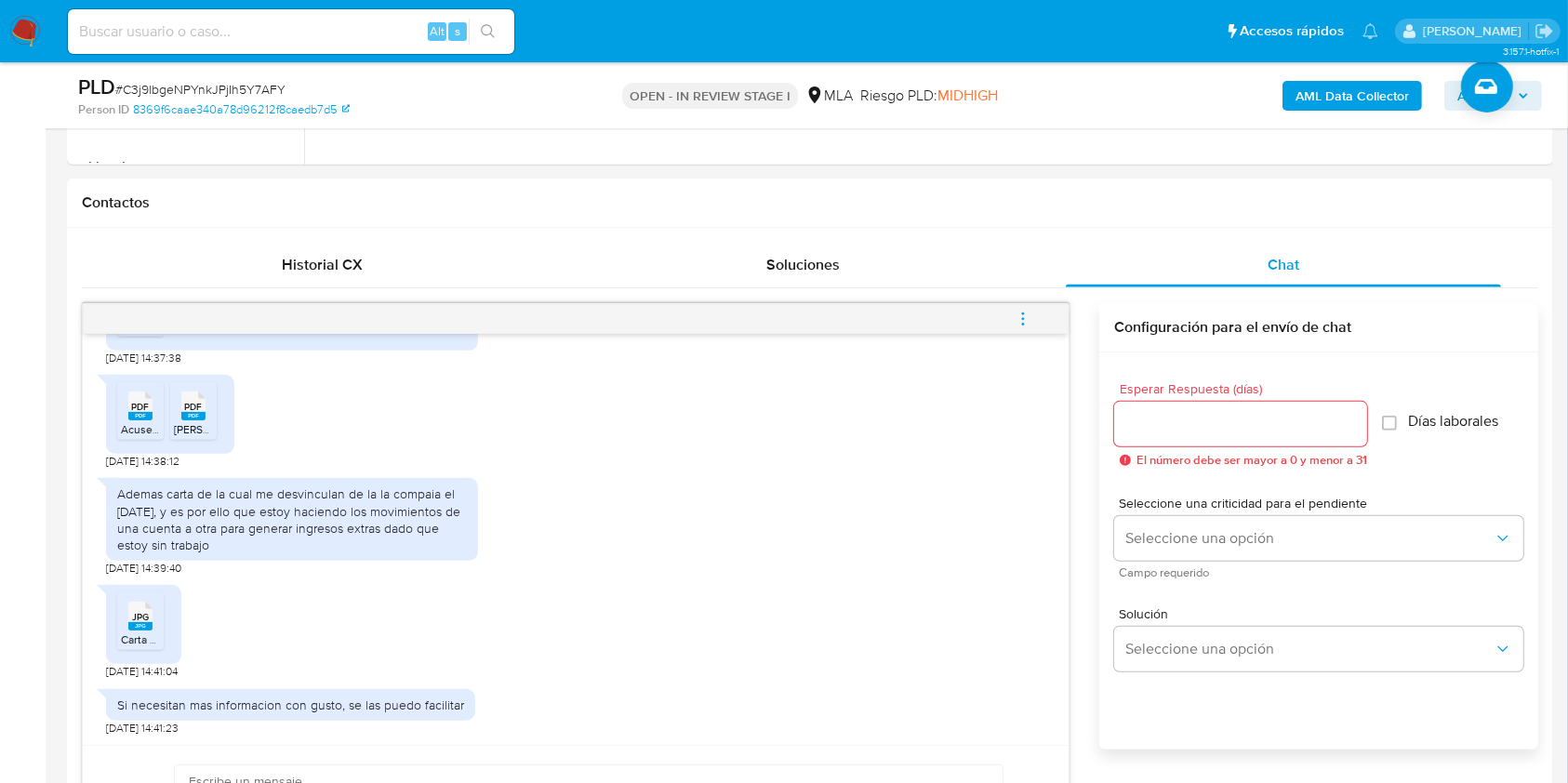
scroll to position [1021, 0]
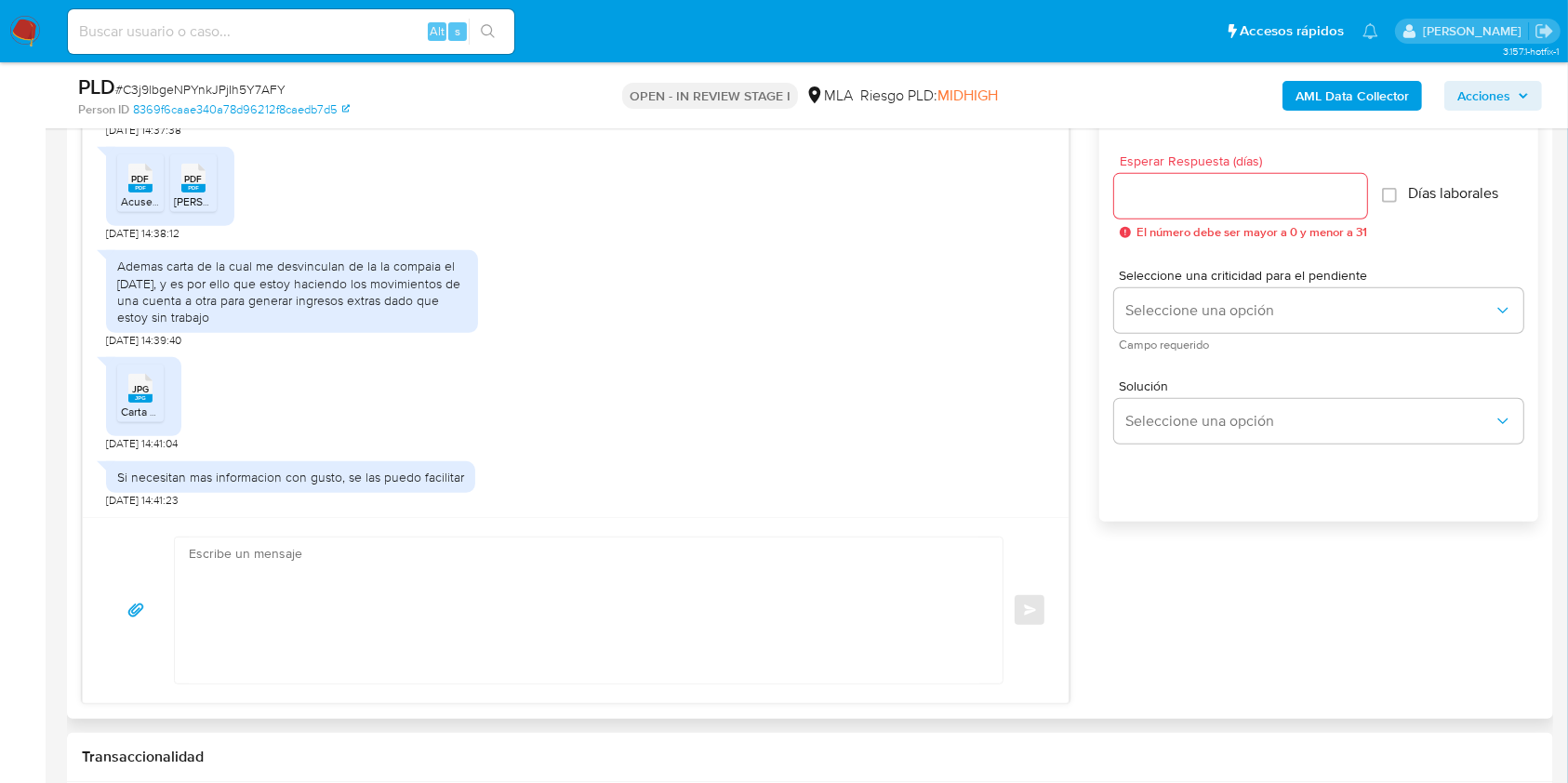
click at [624, 588] on textarea at bounding box center [583, 610] width 790 height 146
paste textarea "Hola, ¡Muchas gracias por tu respuesta! Confirmamos la recepción de la document…"
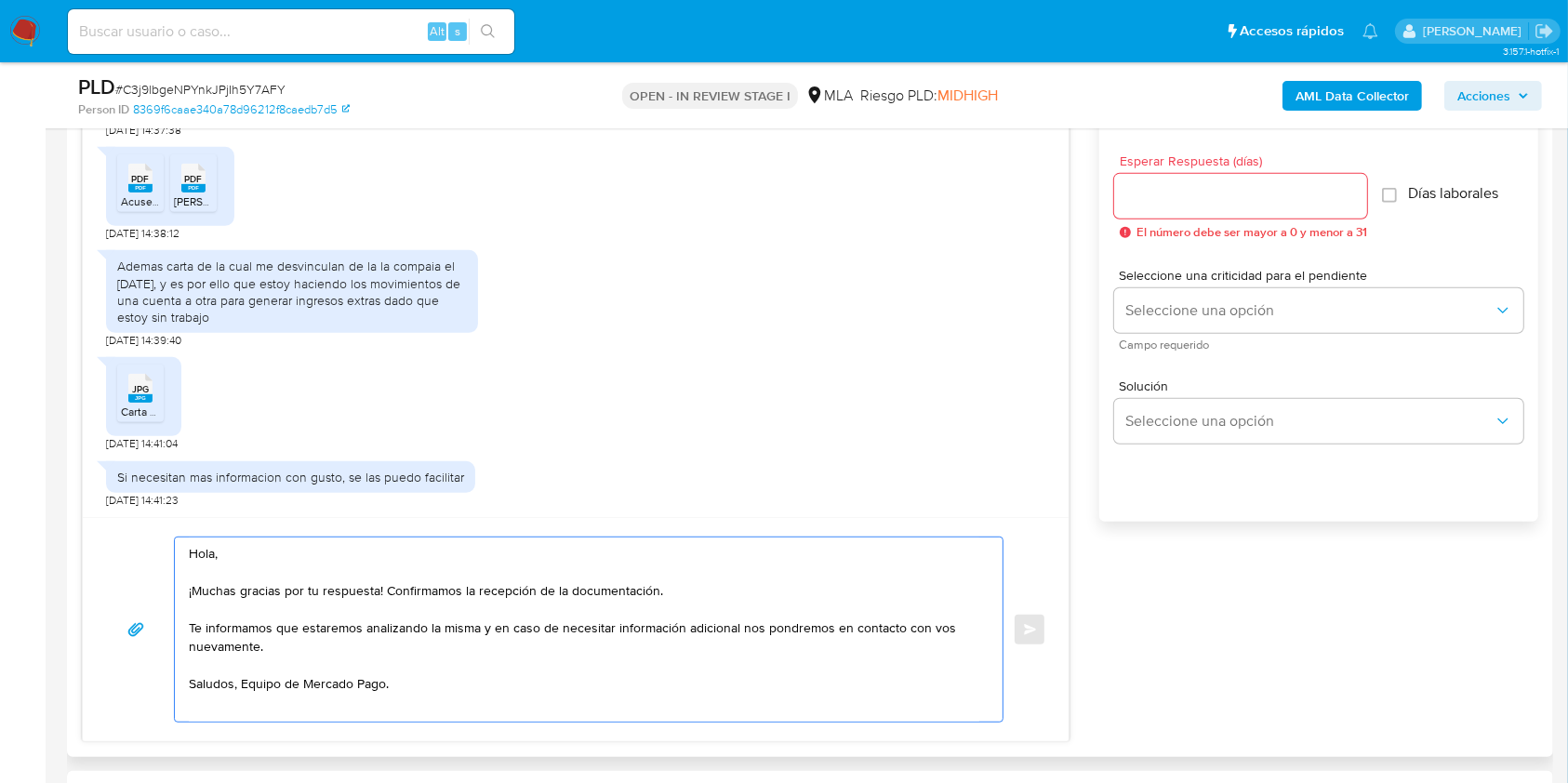
click at [243, 689] on textarea "Hola, ¡Muchas gracias por tu respuesta! Confirmamos la recepción de la document…" at bounding box center [583, 630] width 790 height 184
type textarea "Hola, ¡Muchas gracias por tu respuesta! Confirmamos la recepción de la document…"
click at [1161, 198] on input "Esperar Respuesta (días)" at bounding box center [1240, 196] width 253 height 25
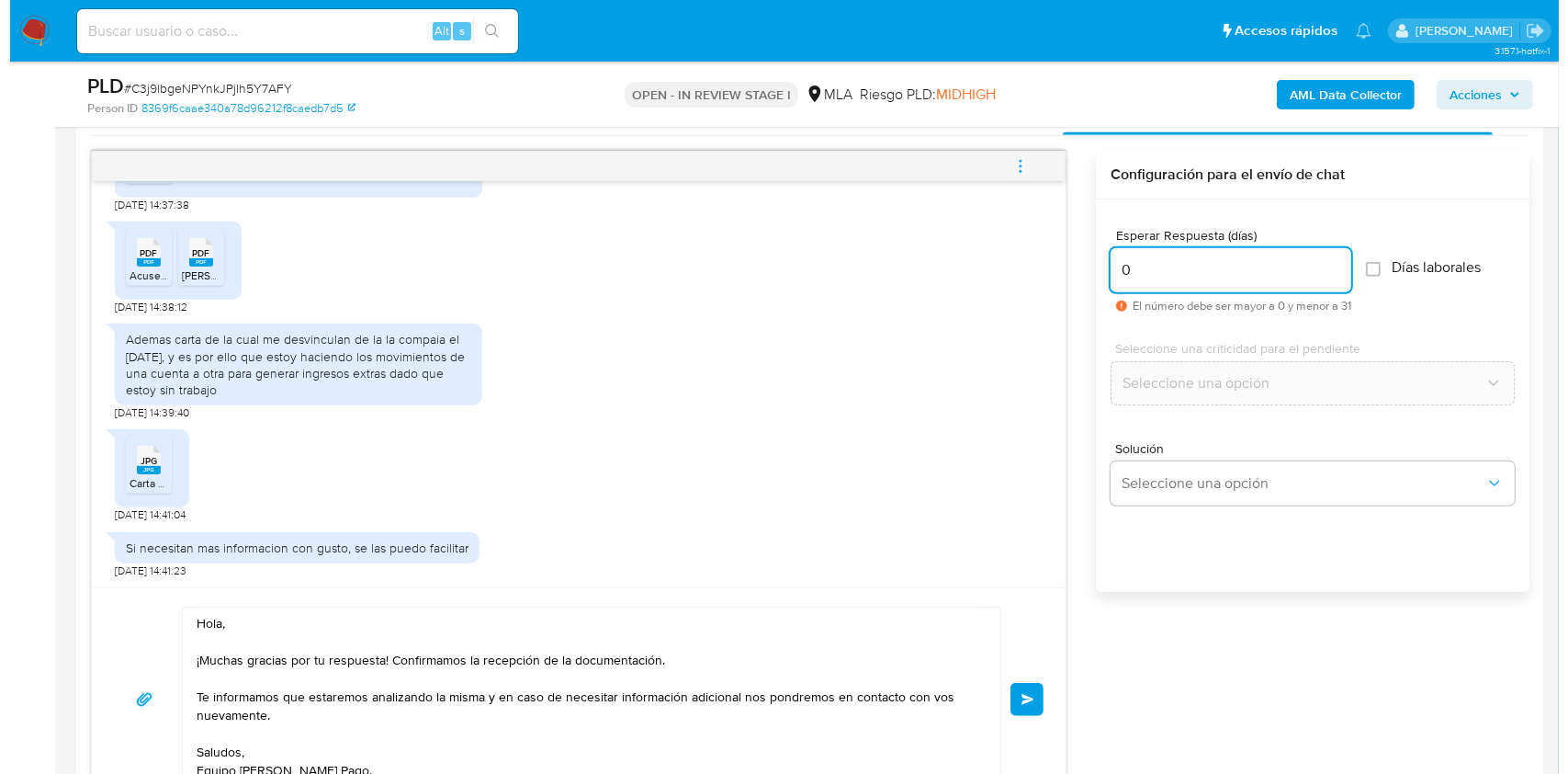
scroll to position [917, 0]
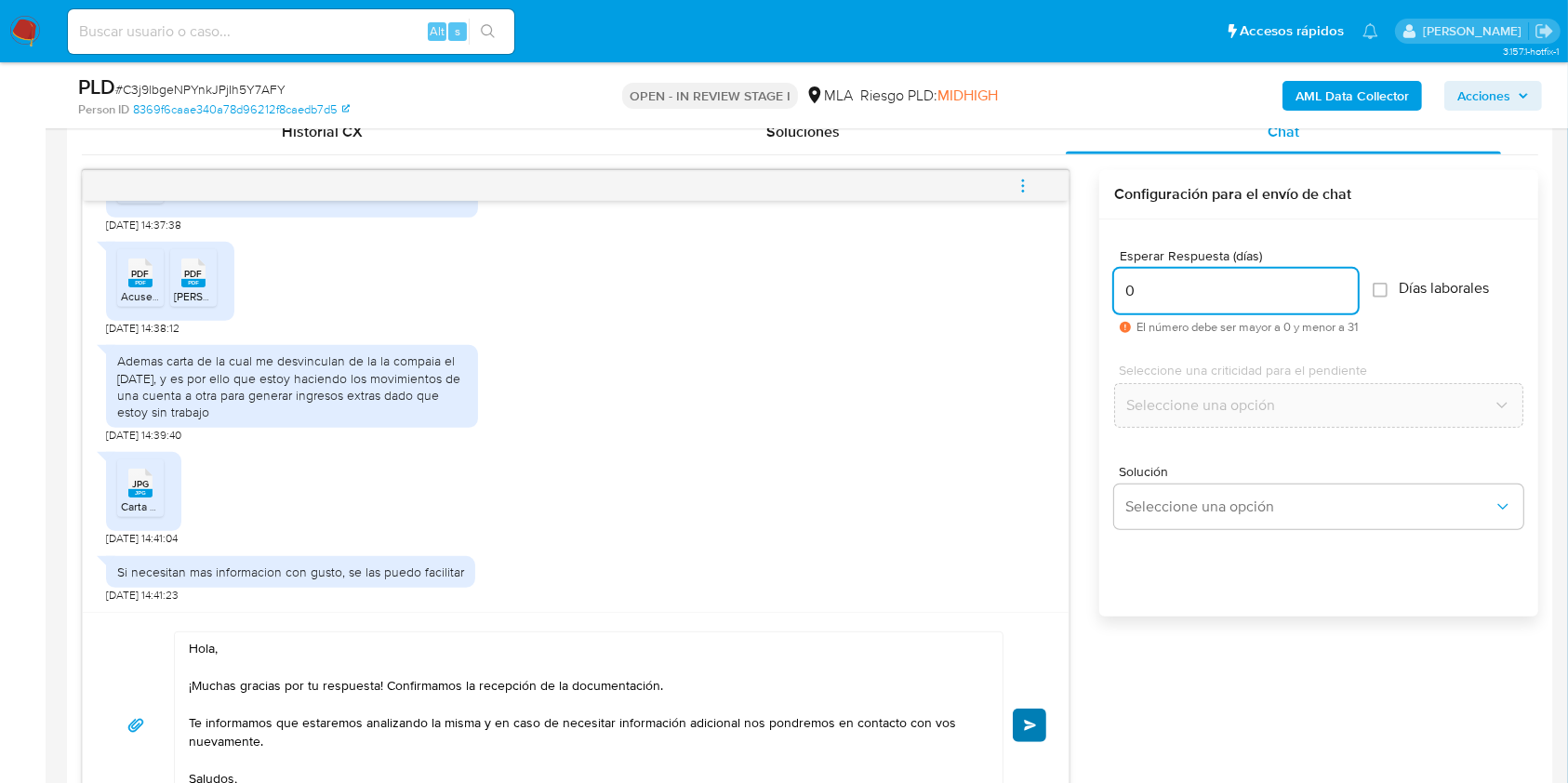
type input "0"
click at [1019, 708] on button "Enviar" at bounding box center [1029, 725] width 33 height 33
click at [1020, 178] on icon "menu-action" at bounding box center [1022, 185] width 17 height 17
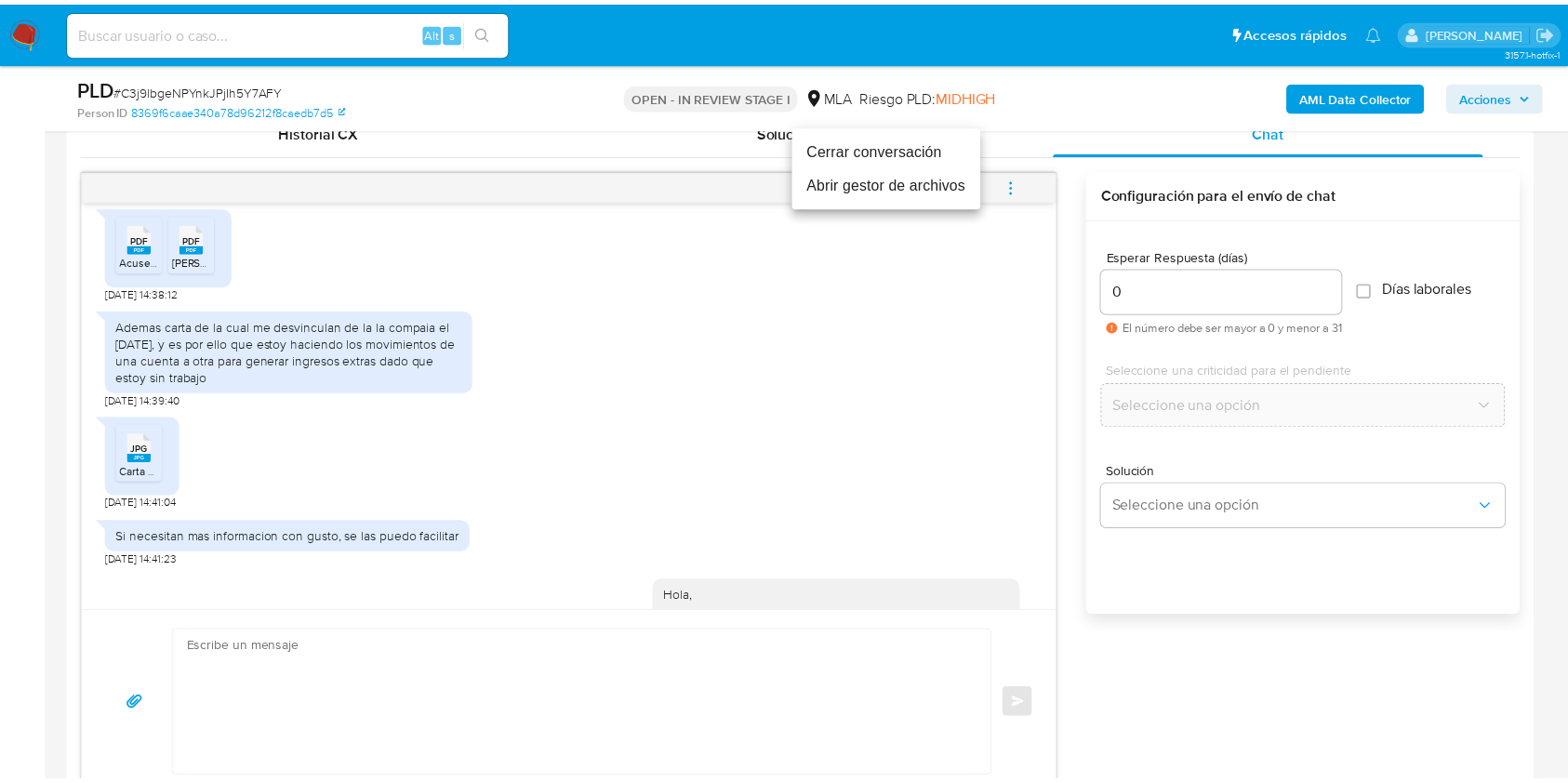
scroll to position [1510, 0]
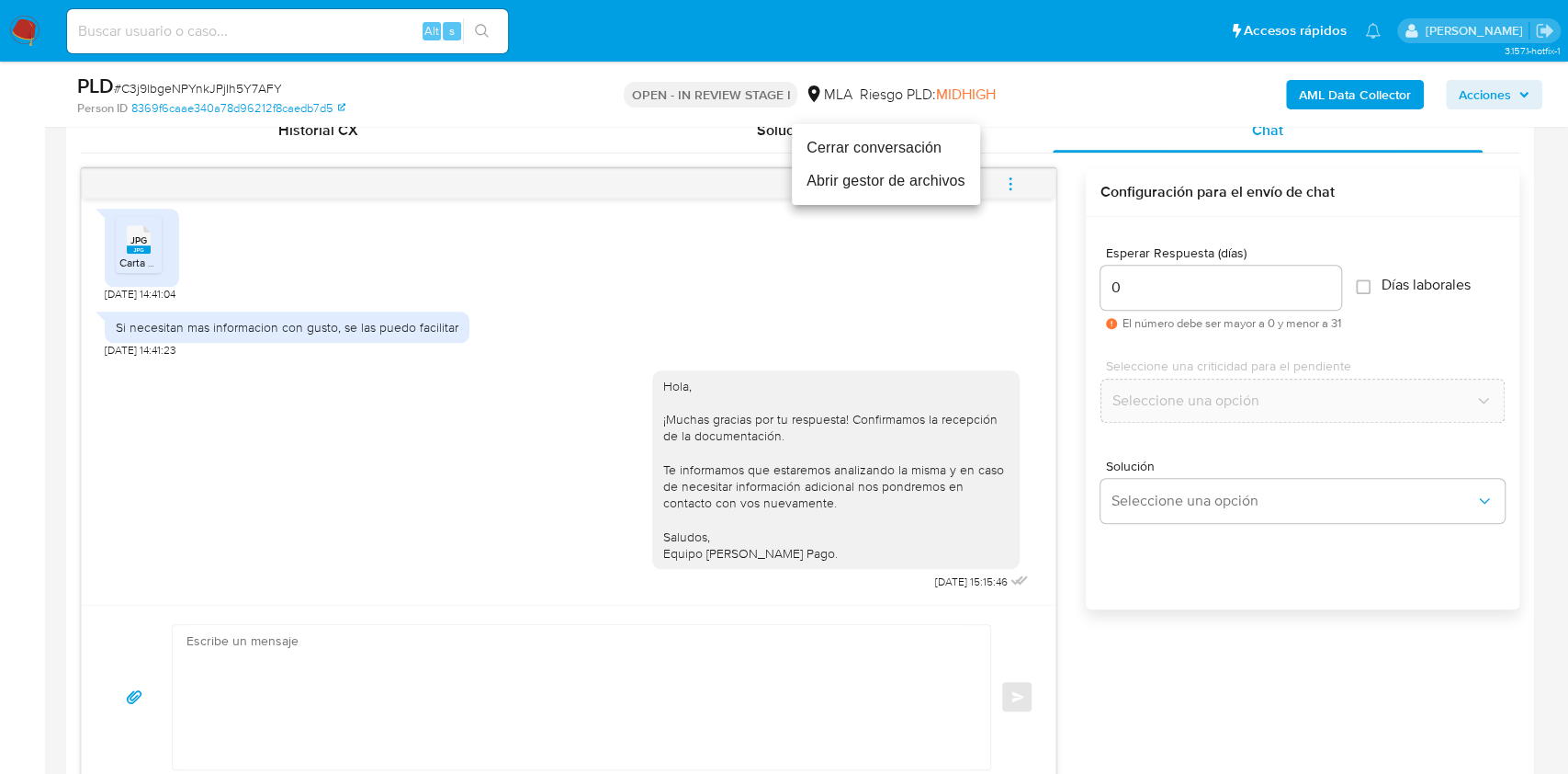
click at [902, 146] on li "Cerrar conversación" at bounding box center [886, 147] width 188 height 33
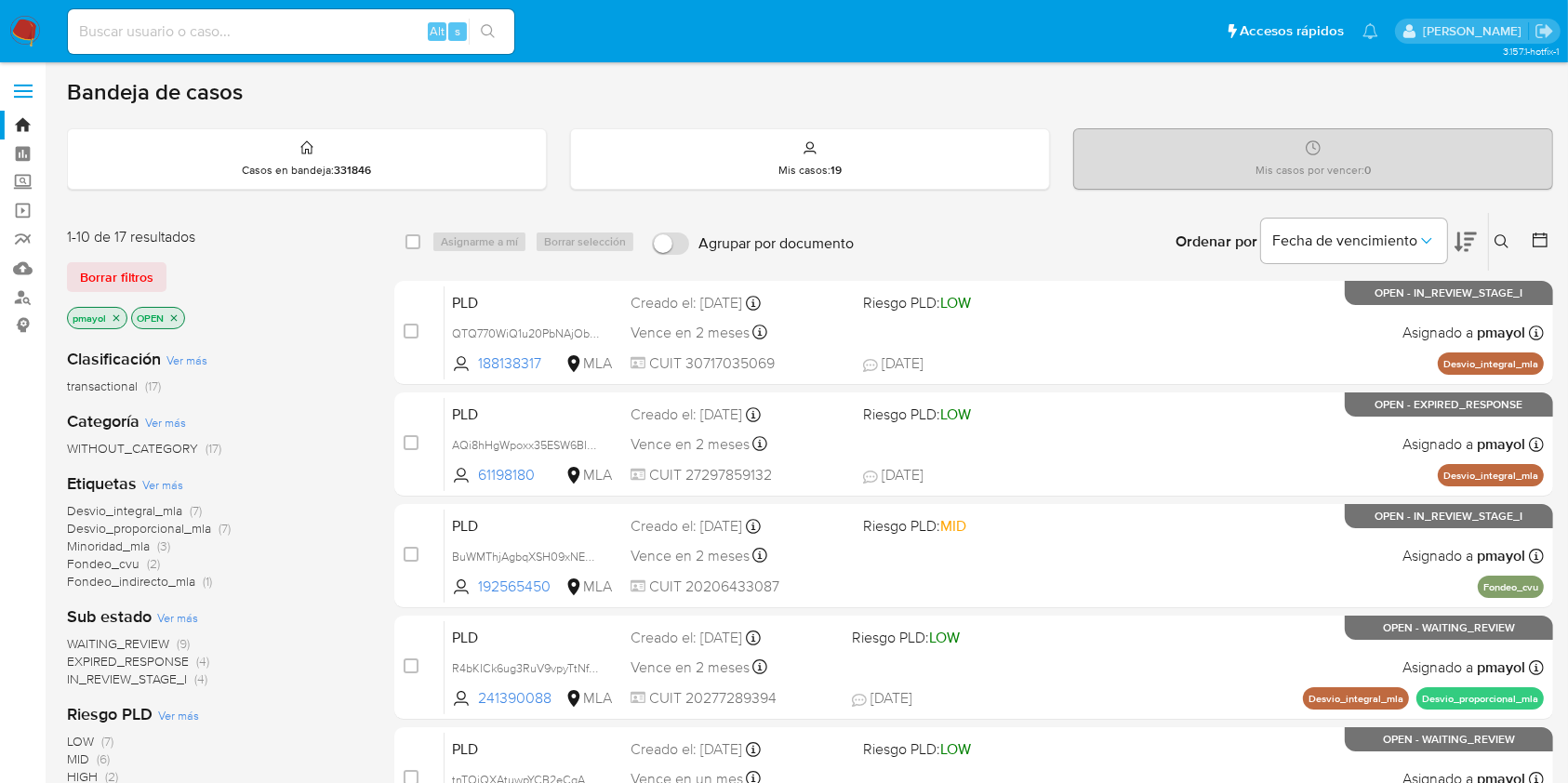
drag, startPoint x: 193, startPoint y: 84, endPoint x: 194, endPoint y: 40, distance: 44.0
click at [194, 40] on div "Pausado Ver notificaciones Alt s Accesos rápidos Presiona las siguientes teclas…" at bounding box center [784, 734] width 1568 height 1468
click at [194, 40] on input at bounding box center [290, 31] width 446 height 25
paste input "55FynKlhvlIhL34oojxAdfcC"
type input "55FynKlhvlIhL34oojxAdfcC"
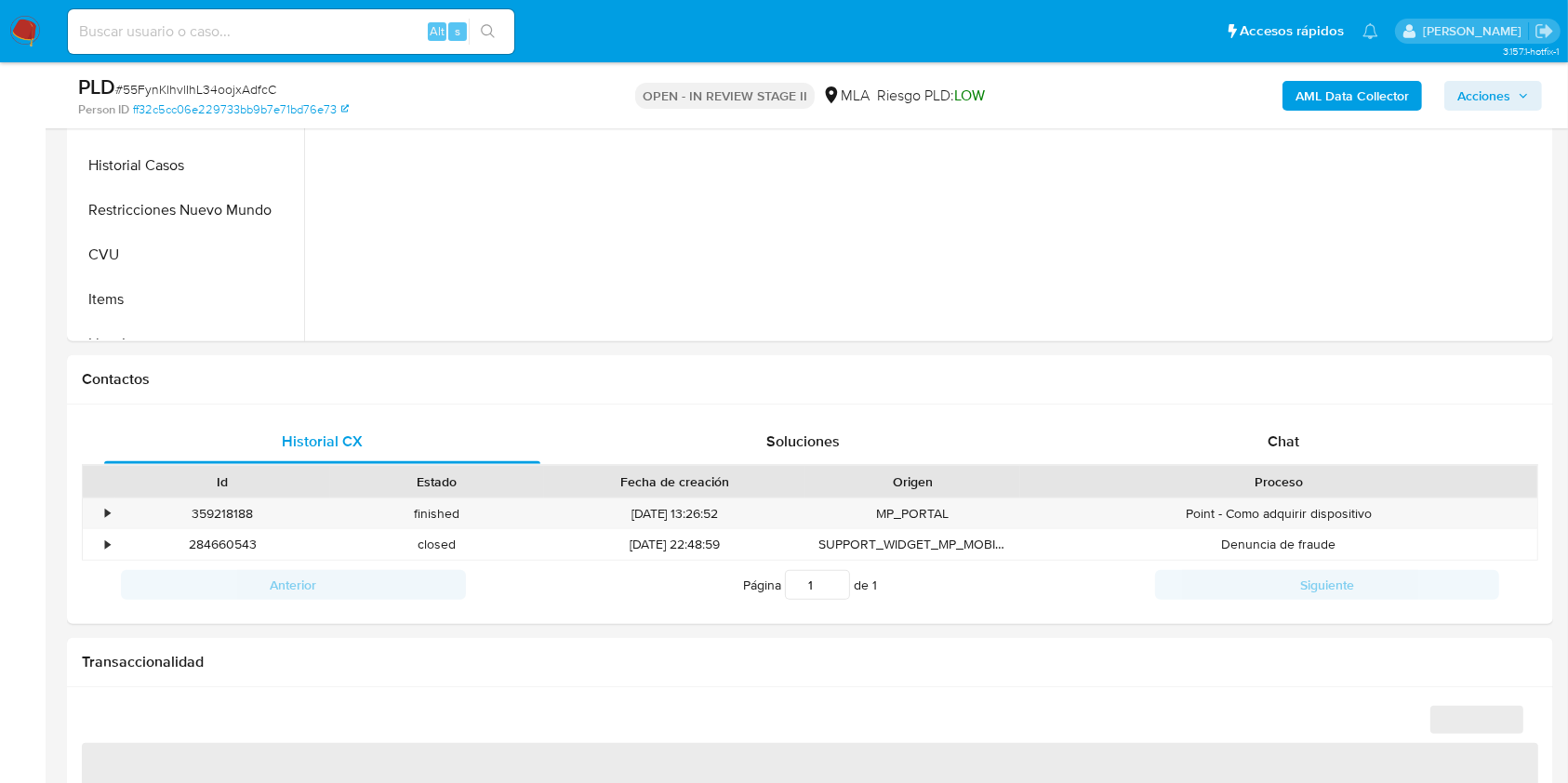
scroll to position [693, 0]
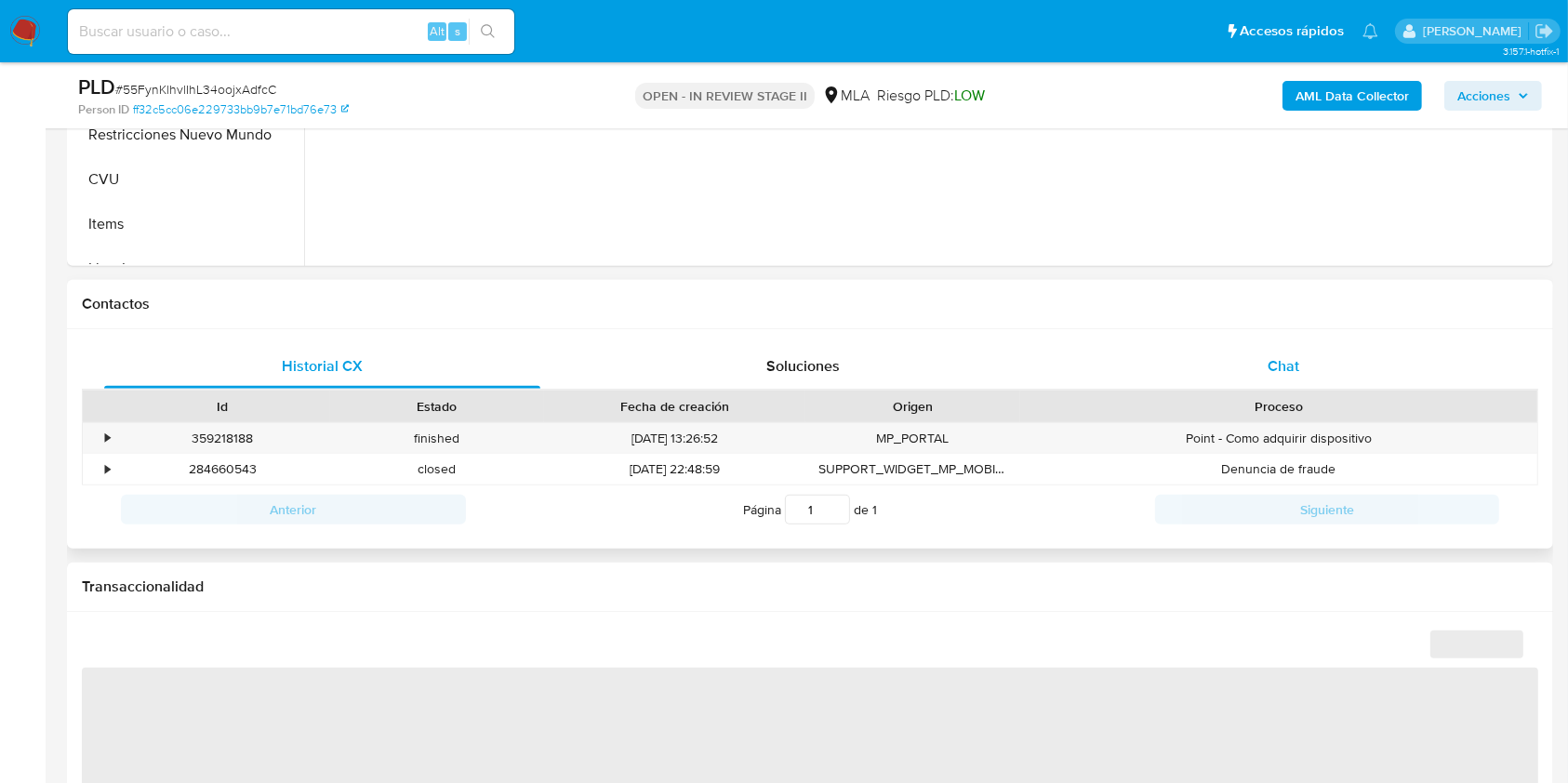
click at [1205, 361] on div "Chat" at bounding box center [1283, 366] width 436 height 44
select select "10"
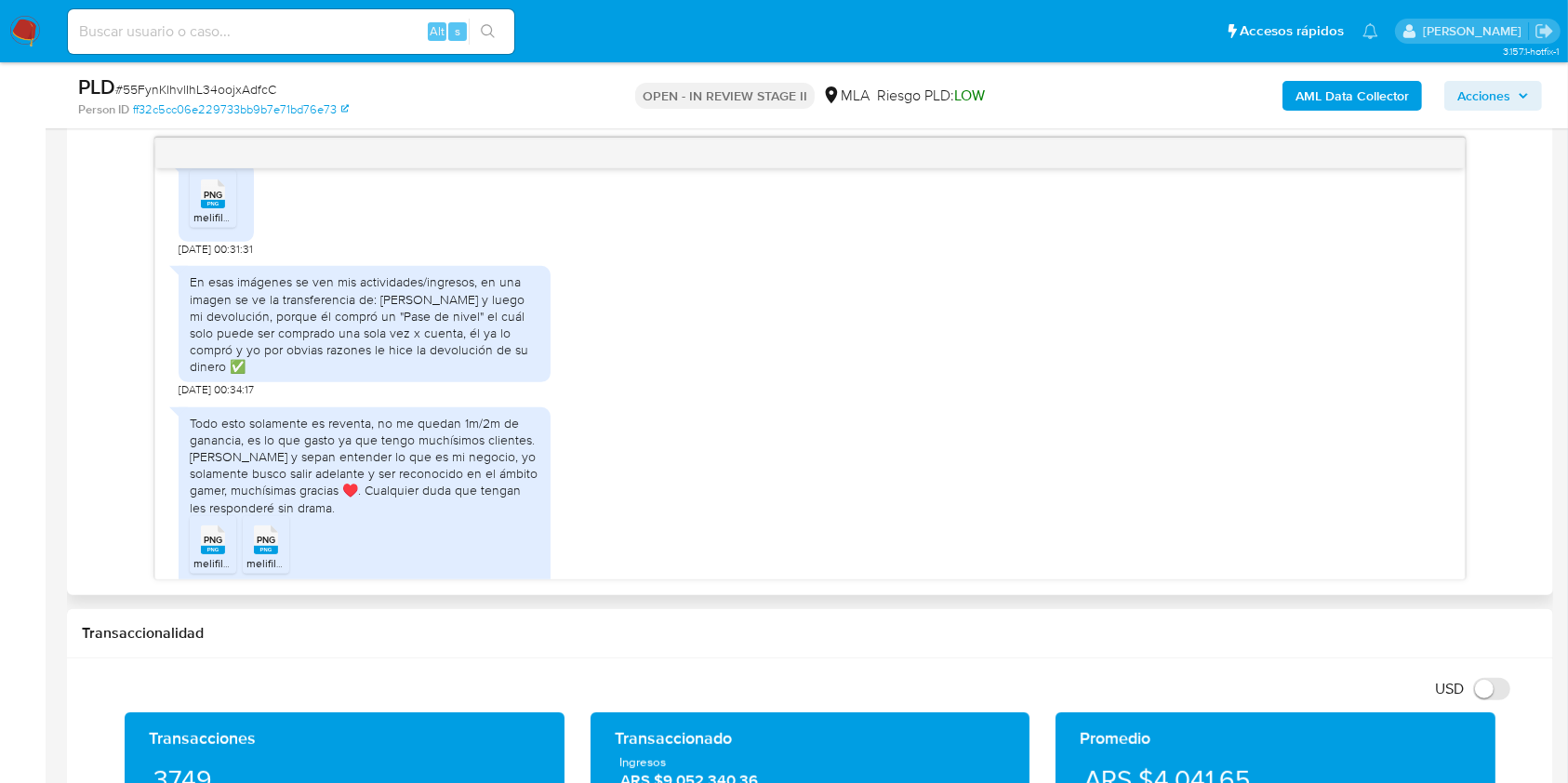
scroll to position [1369, 0]
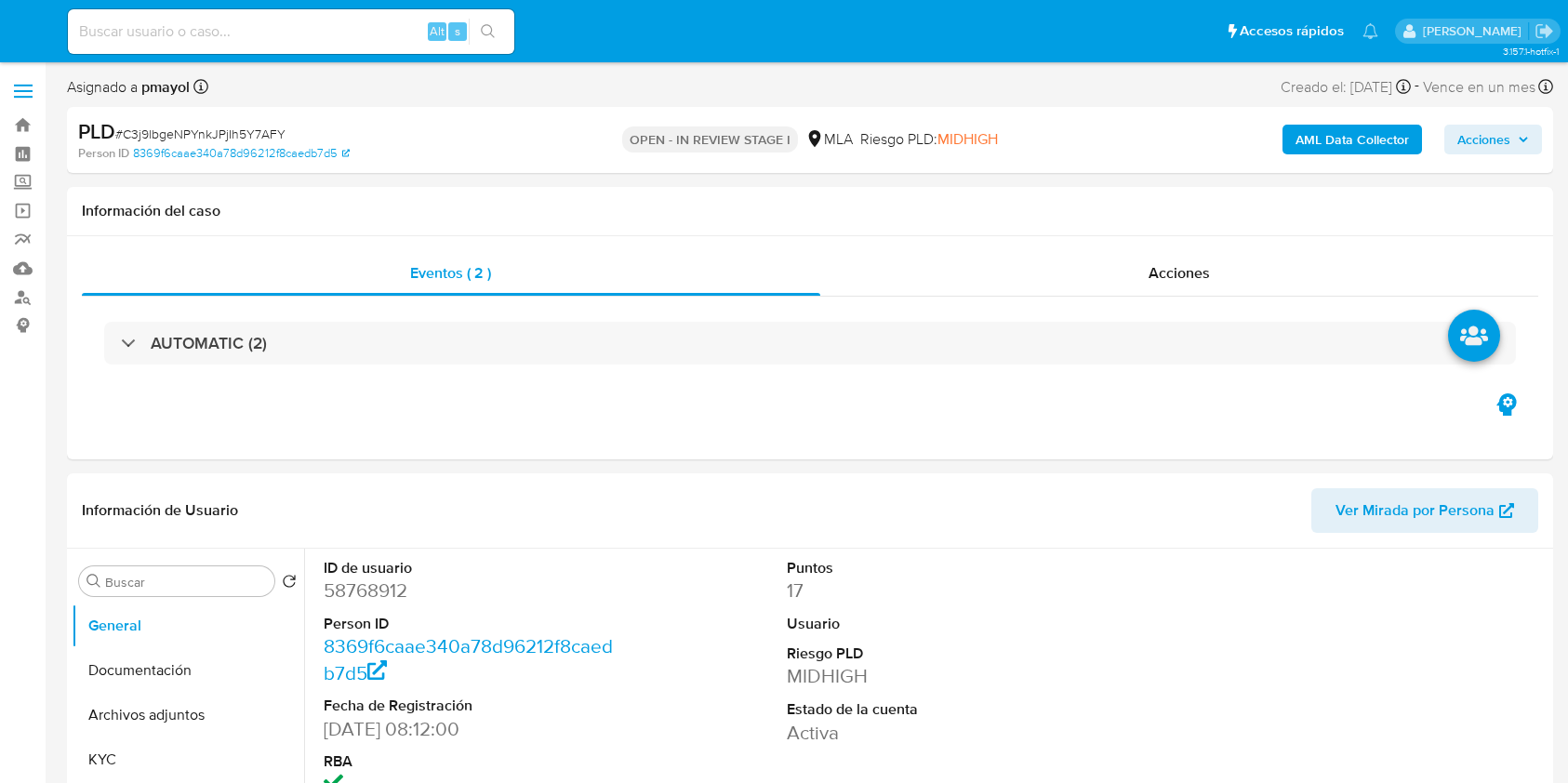
select select "10"
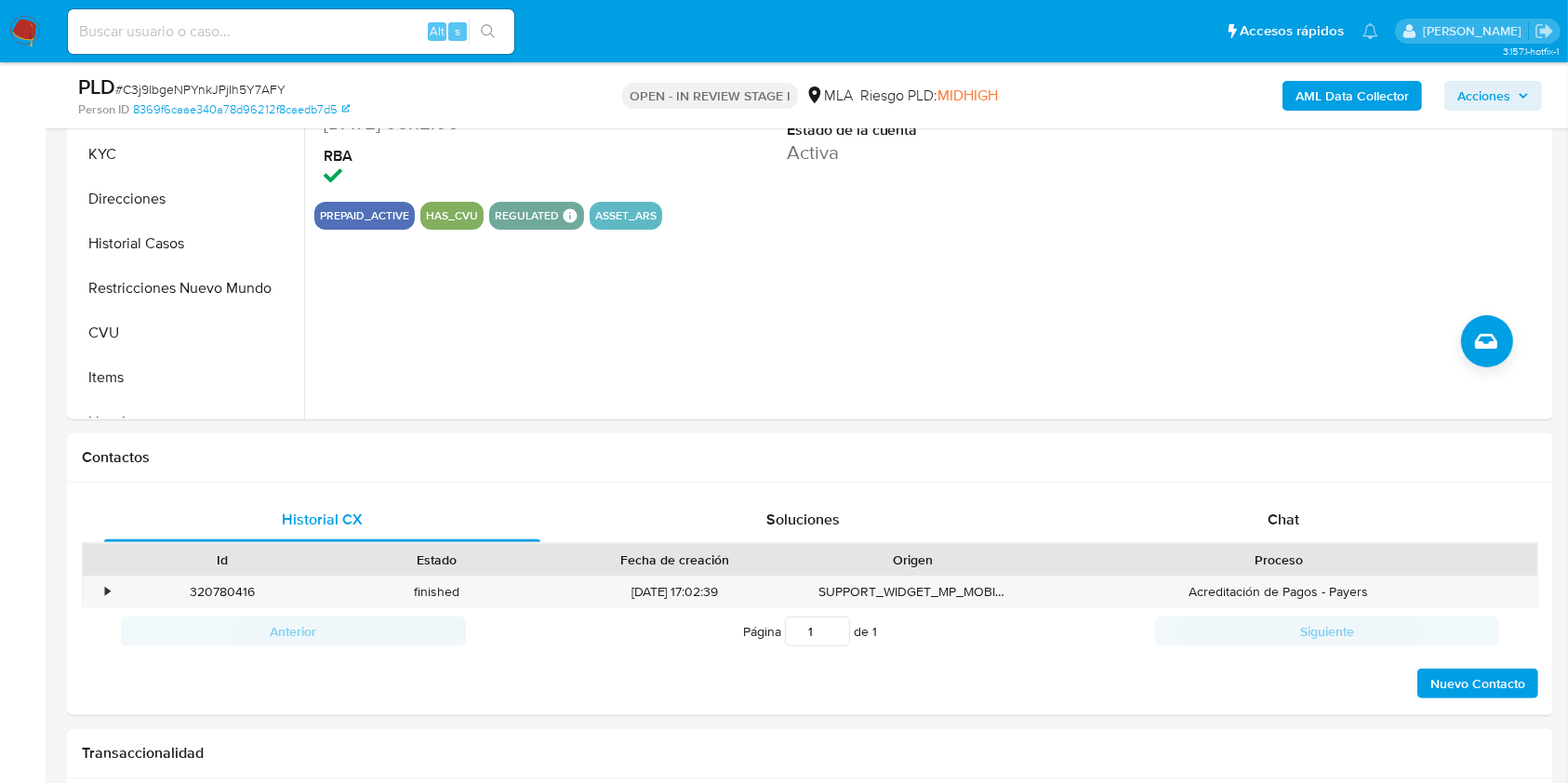
scroll to position [657, 0]
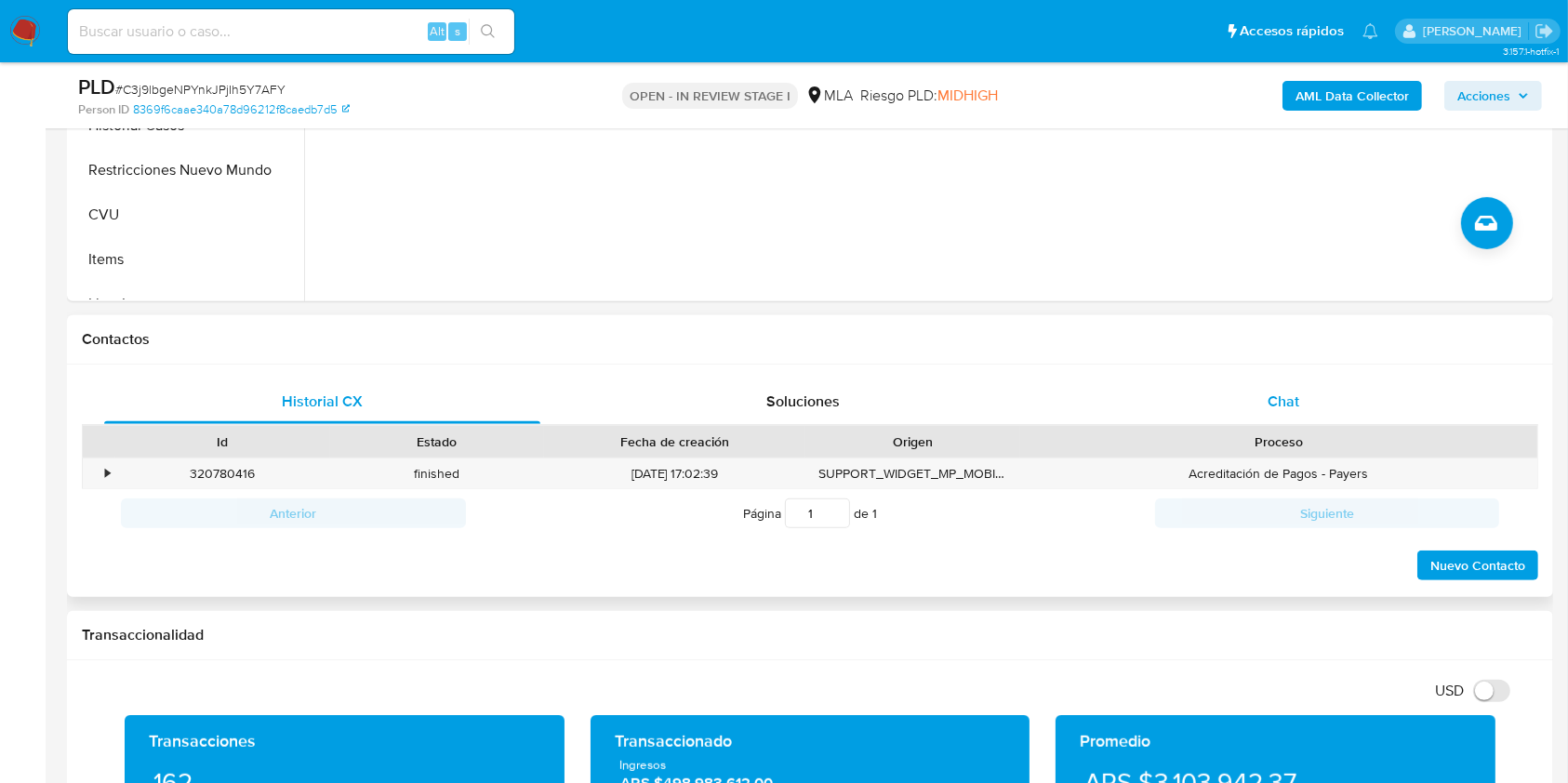
click at [1257, 401] on div "Chat" at bounding box center [1283, 401] width 436 height 44
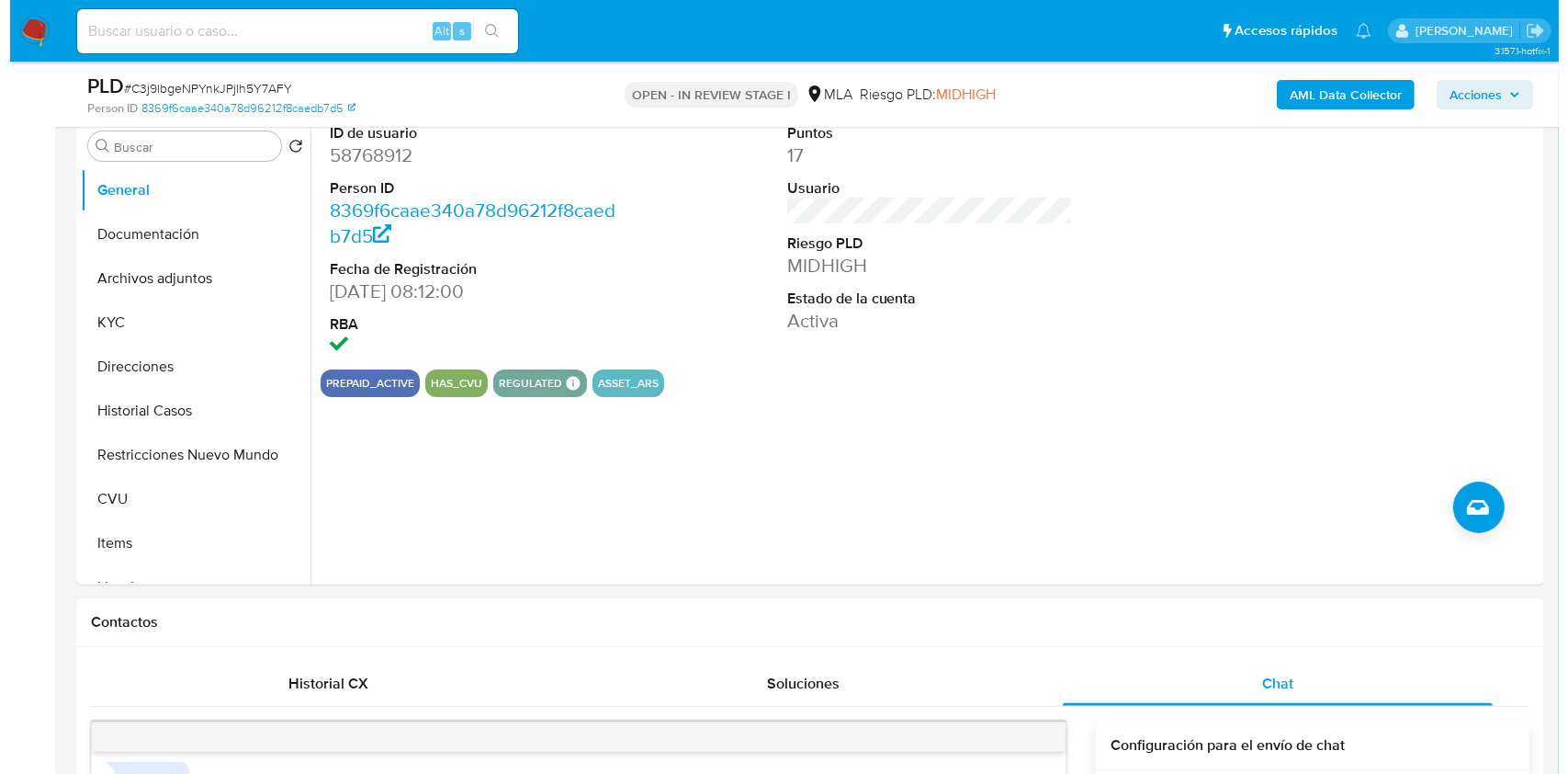
scroll to position [323, 0]
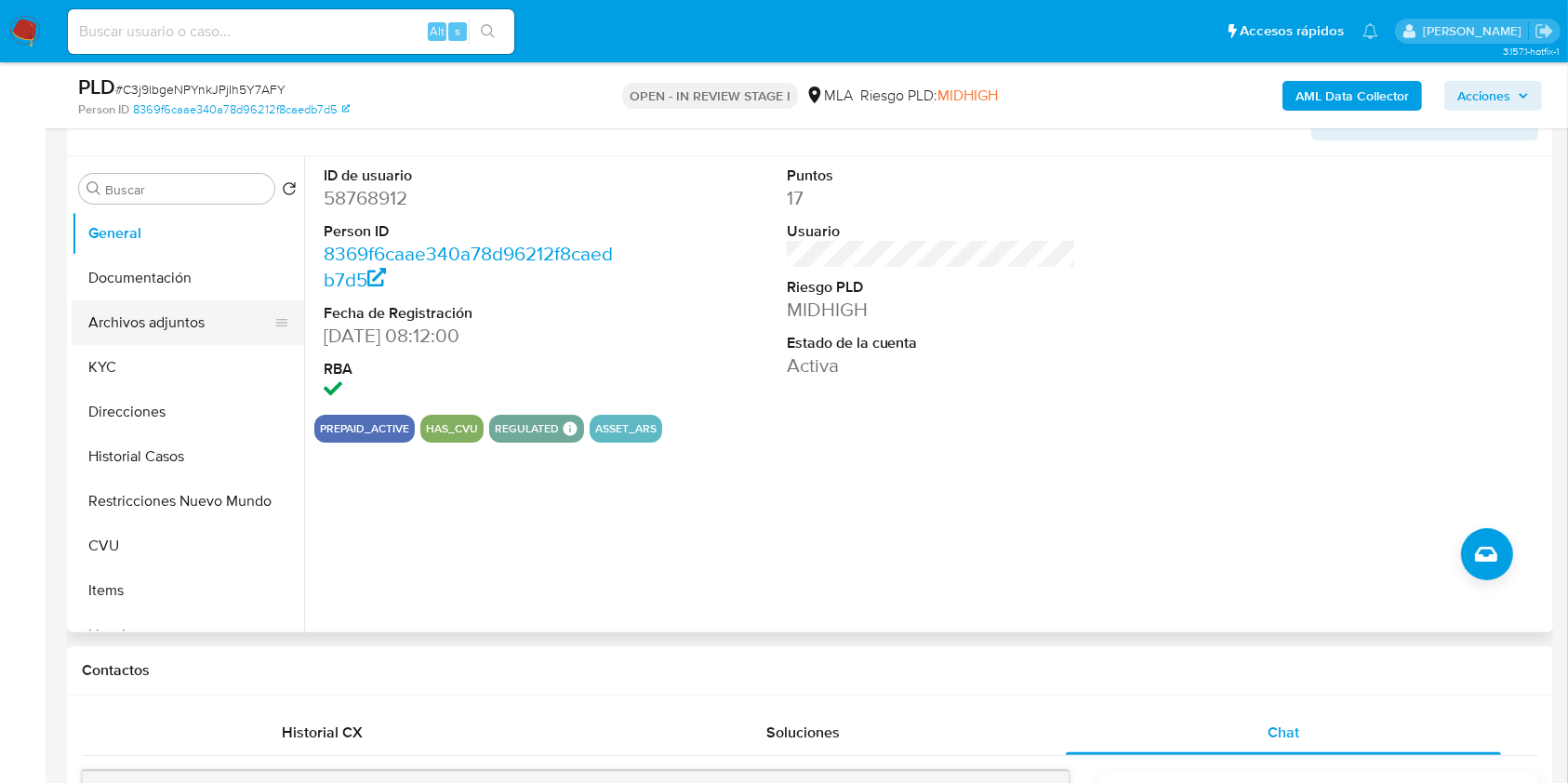
click at [160, 335] on button "Archivos adjuntos" at bounding box center [181, 322] width 218 height 44
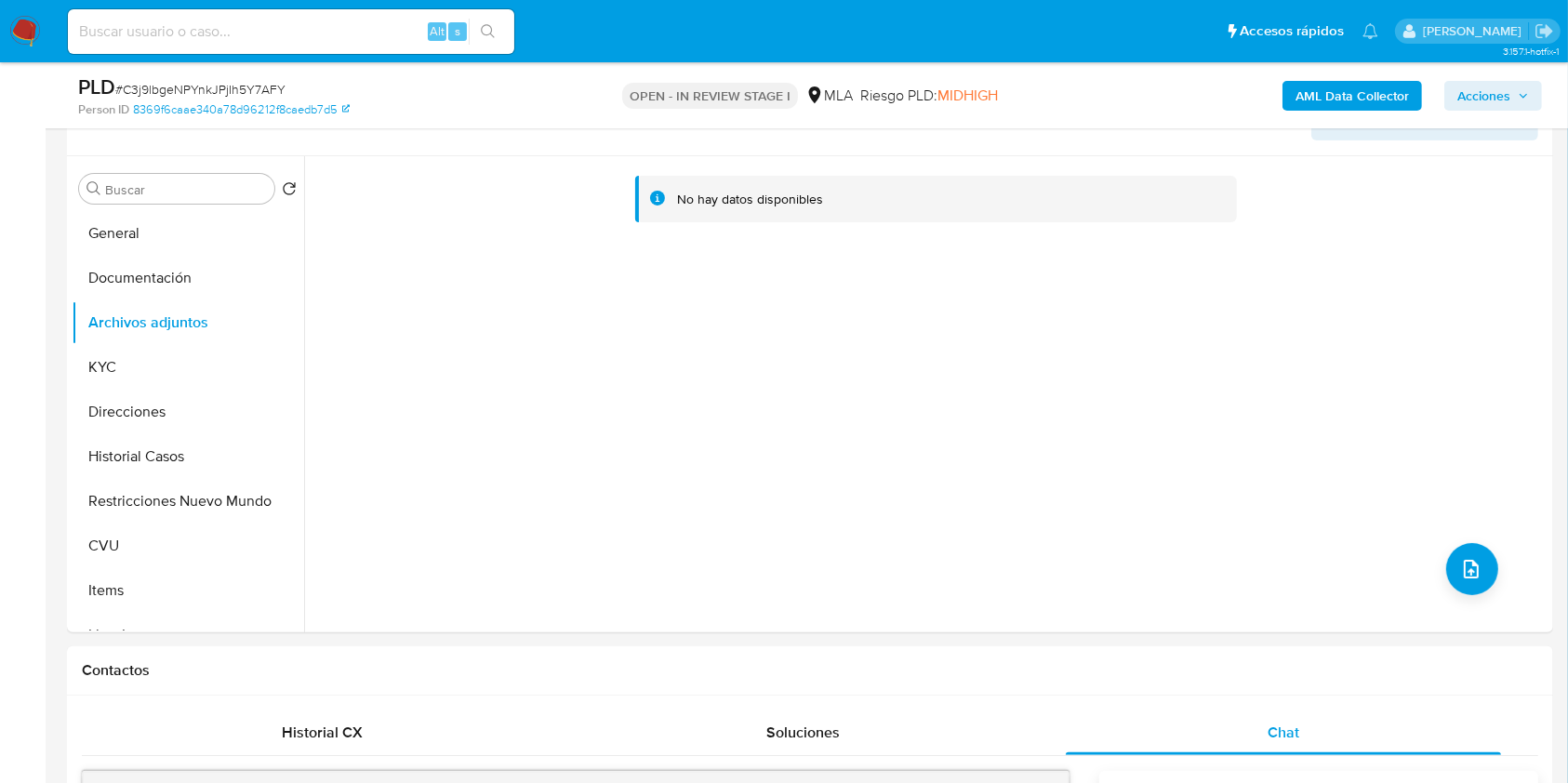
click at [1337, 93] on b "AML Data Collector" at bounding box center [1352, 95] width 114 height 29
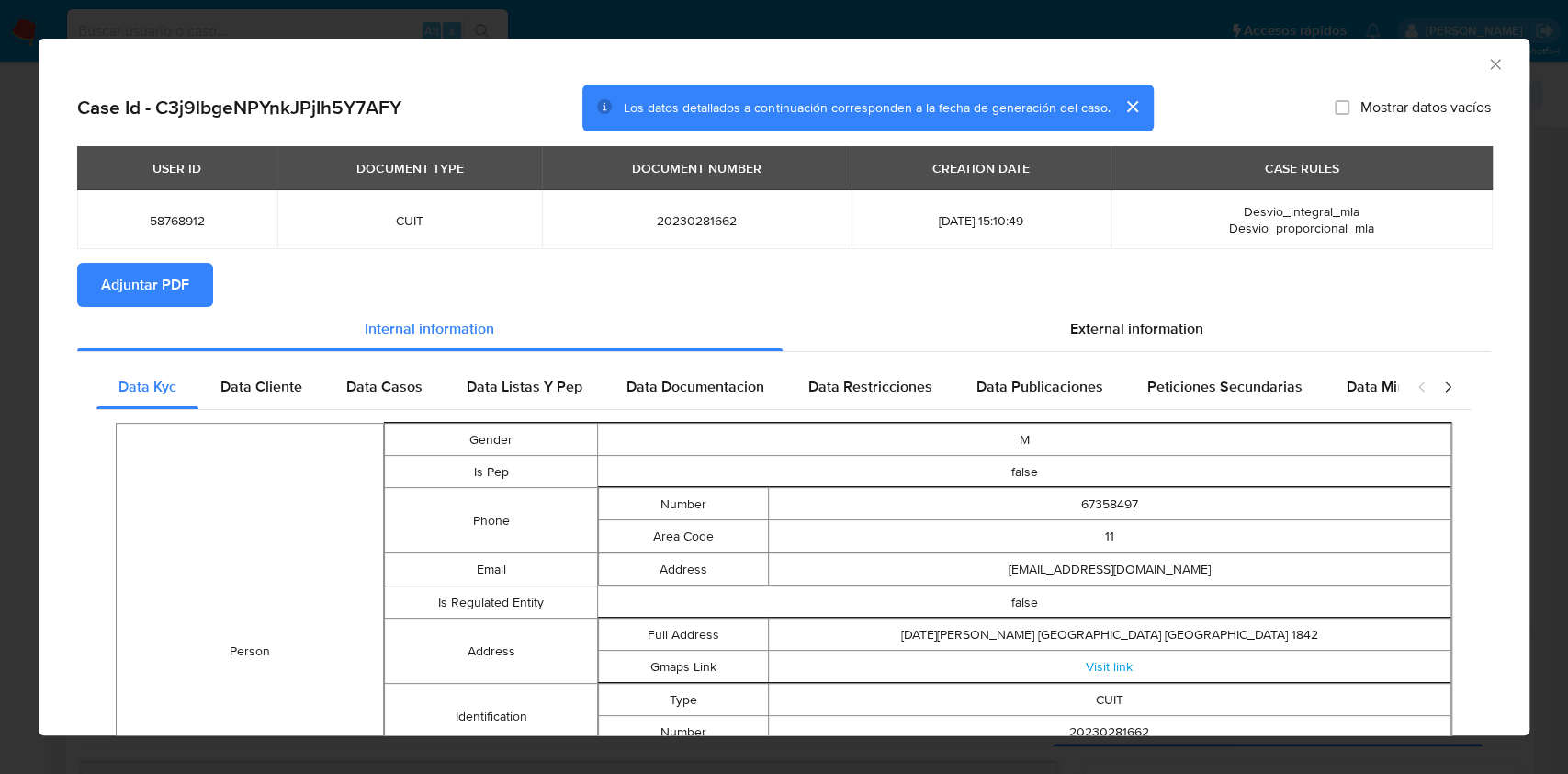
click at [1487, 63] on icon "Cerrar ventana" at bounding box center [1495, 64] width 18 height 18
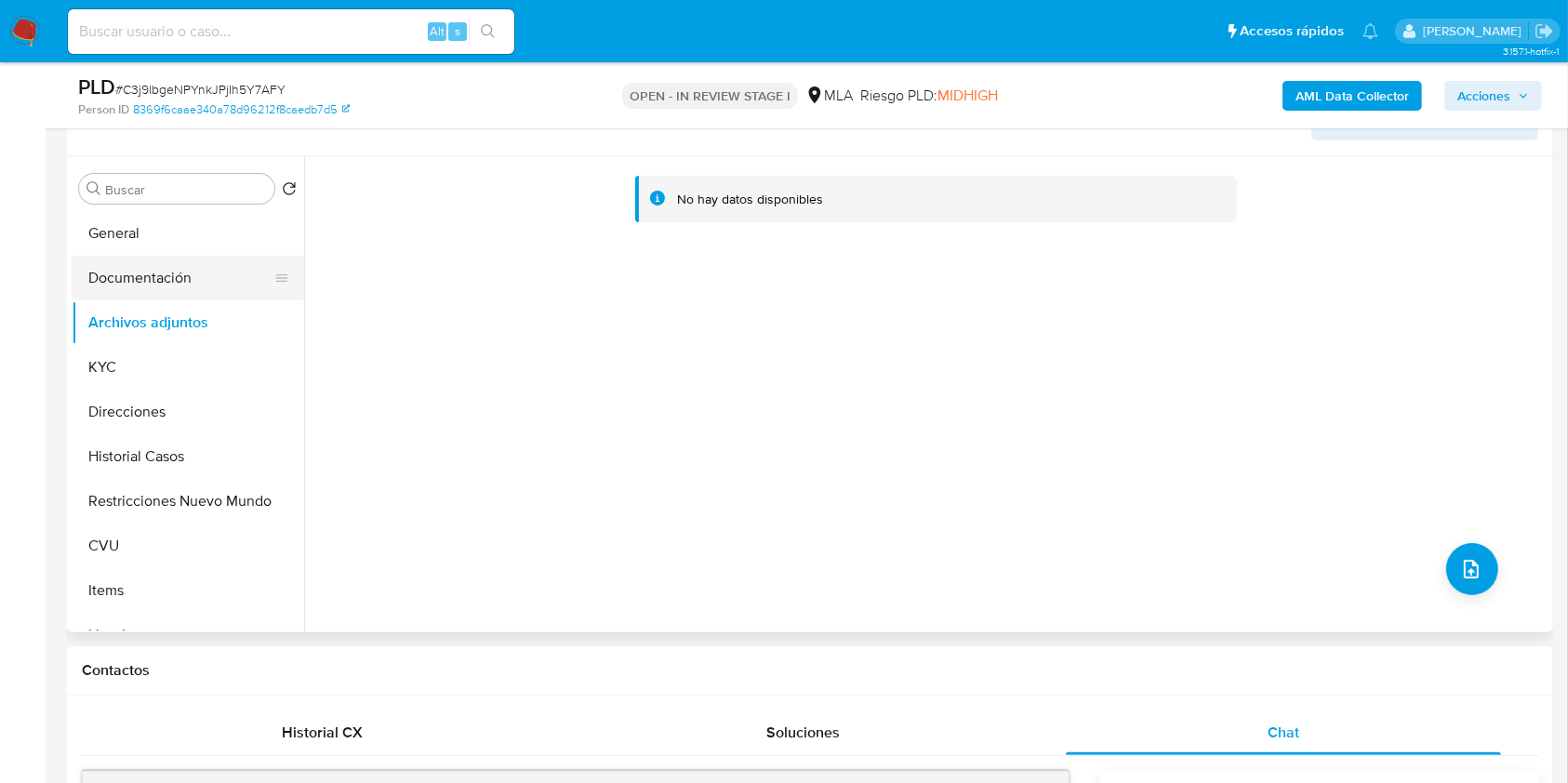
click at [142, 286] on button "Documentación" at bounding box center [181, 278] width 218 height 44
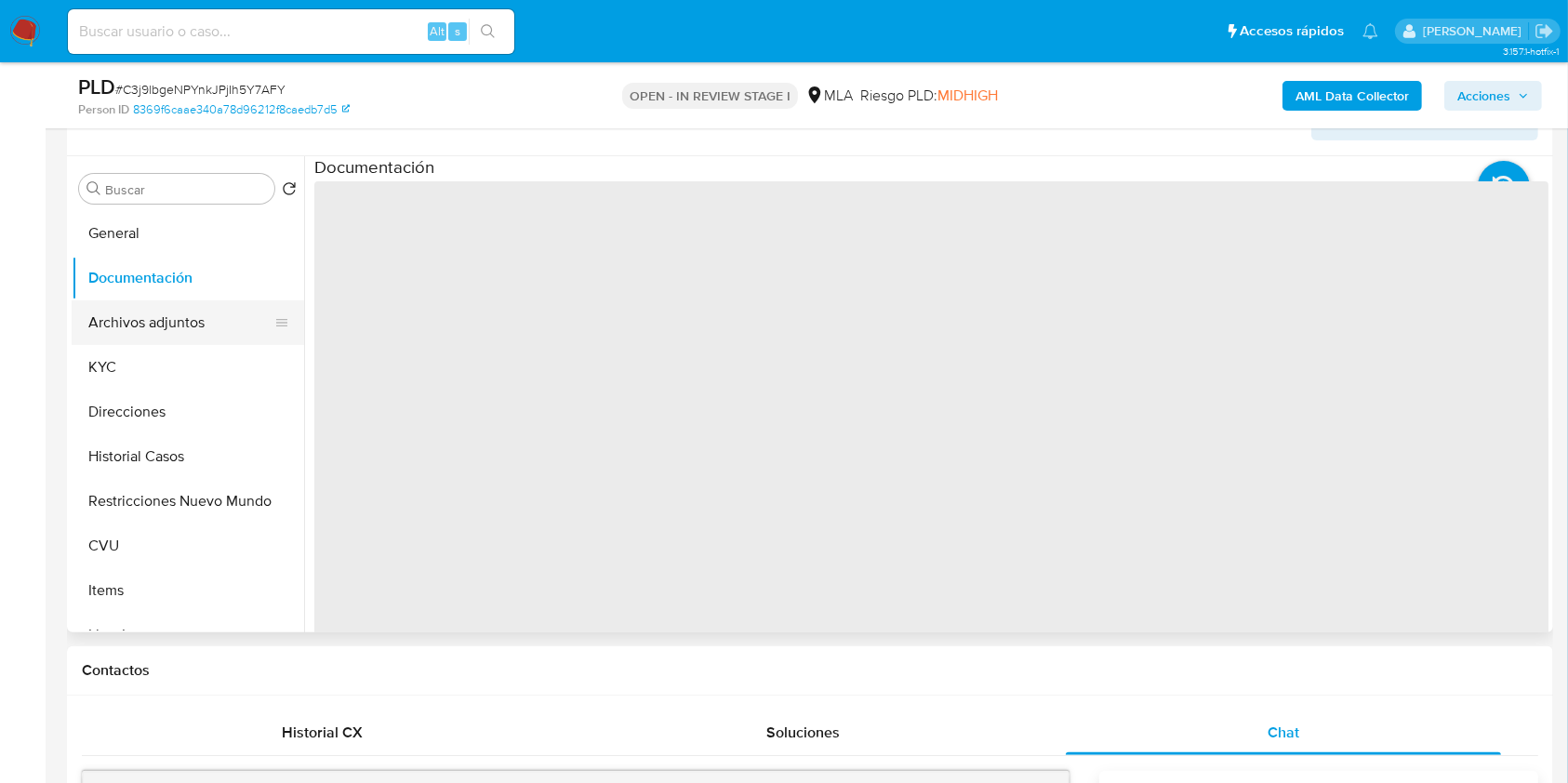
click at [149, 314] on button "Archivos adjuntos" at bounding box center [181, 322] width 218 height 44
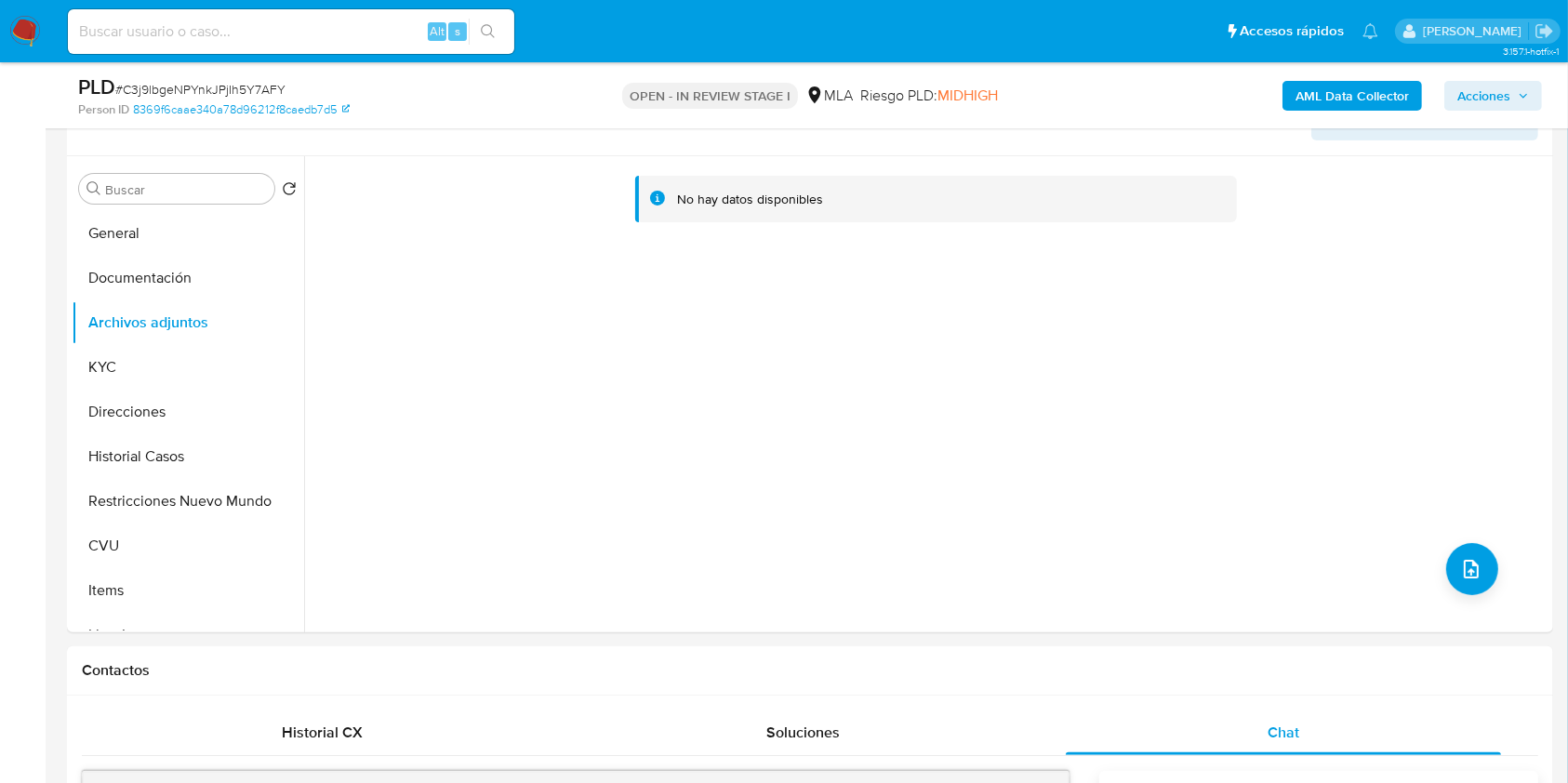
click at [1339, 87] on b "AML Data Collector" at bounding box center [1352, 95] width 114 height 29
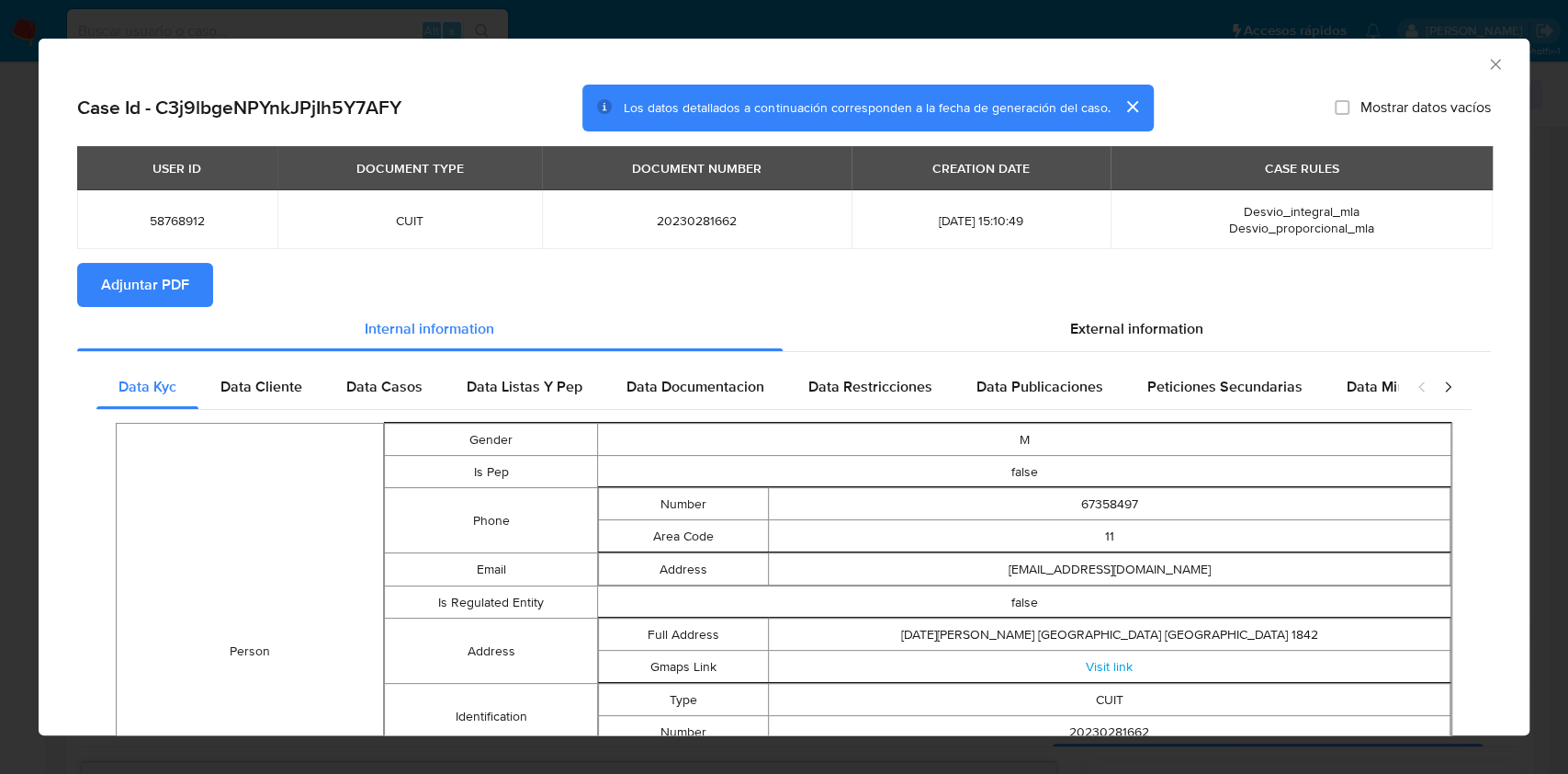
click at [160, 287] on span "Adjuntar PDF" at bounding box center [144, 285] width 88 height 41
click at [1459, 70] on div "AML Data Collector" at bounding box center [769, 61] width 1435 height 20
click at [1487, 63] on icon "Cerrar ventana" at bounding box center [1495, 64] width 18 height 18
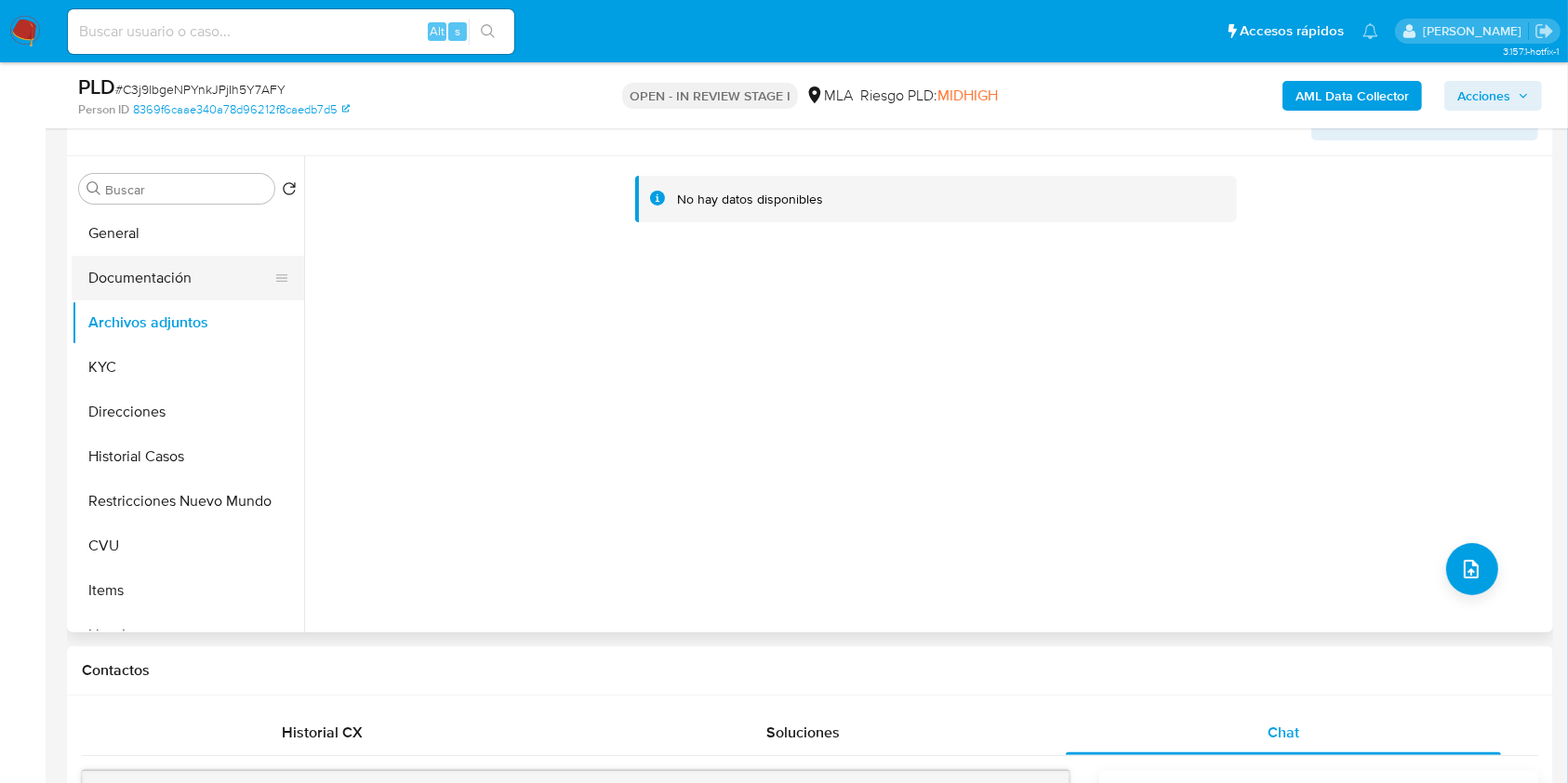
click at [190, 260] on button "Documentación" at bounding box center [181, 278] width 218 height 44
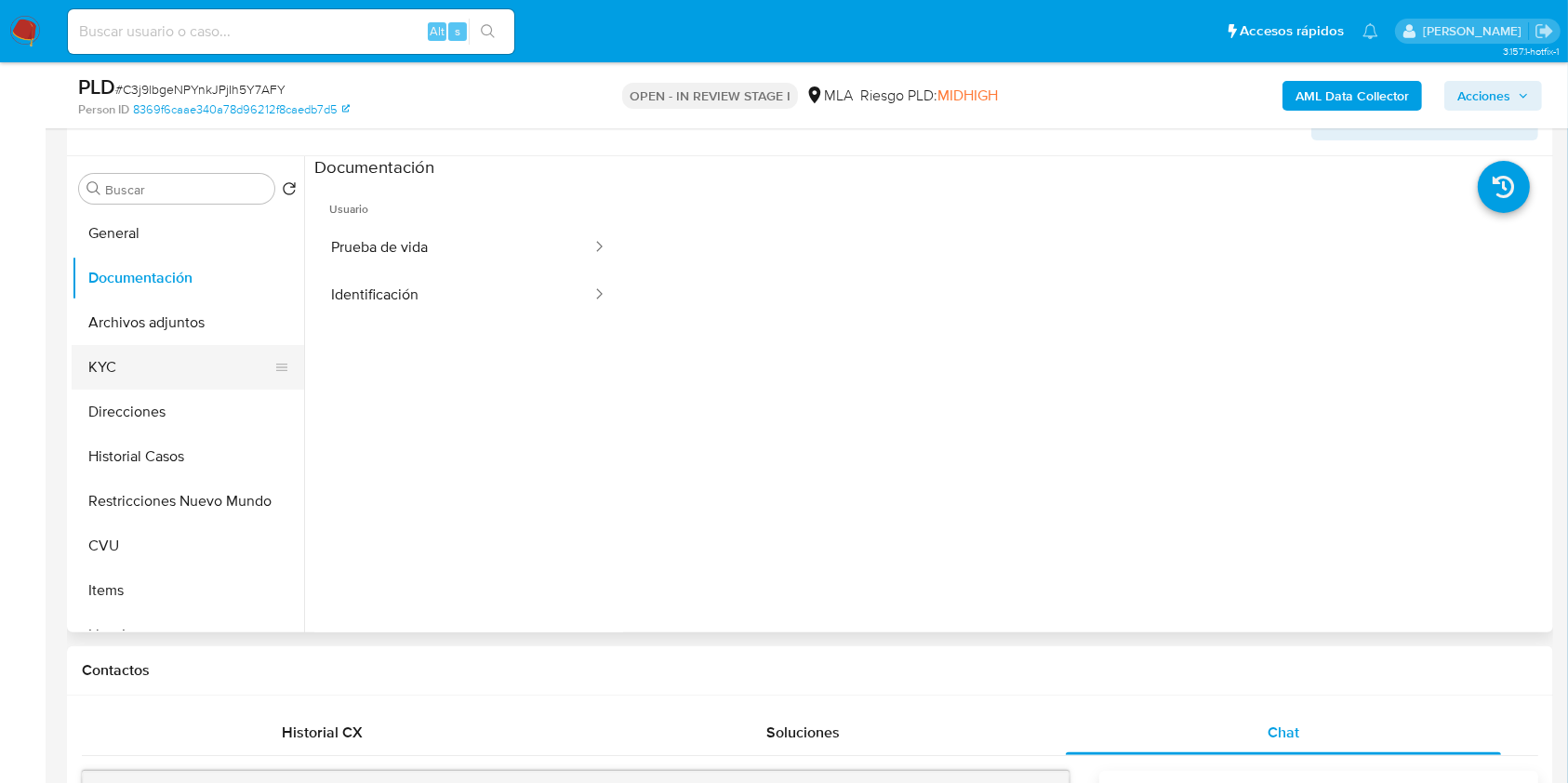
click at [166, 345] on button "KYC" at bounding box center [181, 367] width 218 height 44
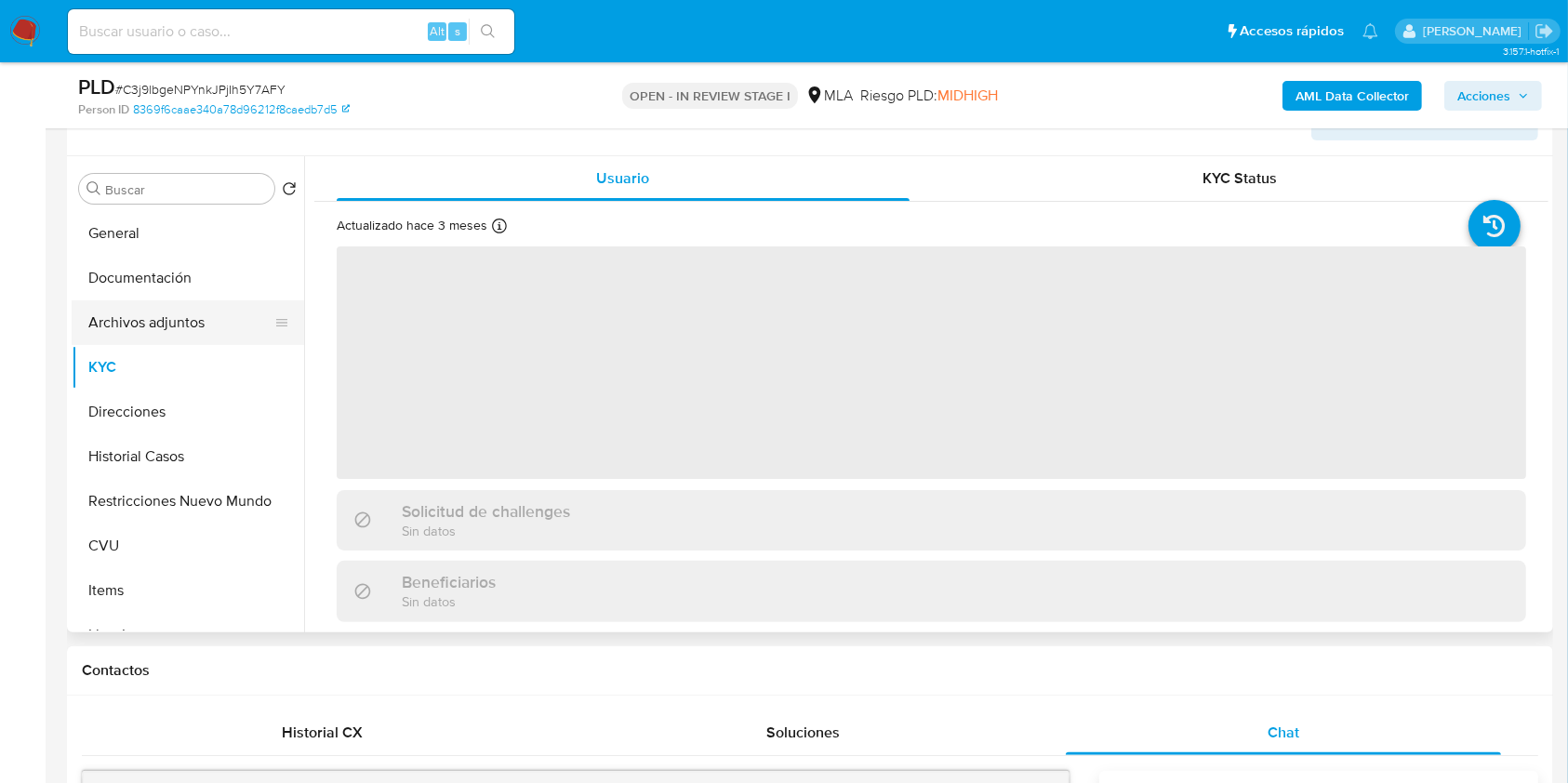
click at [159, 320] on button "Archivos adjuntos" at bounding box center [181, 322] width 218 height 44
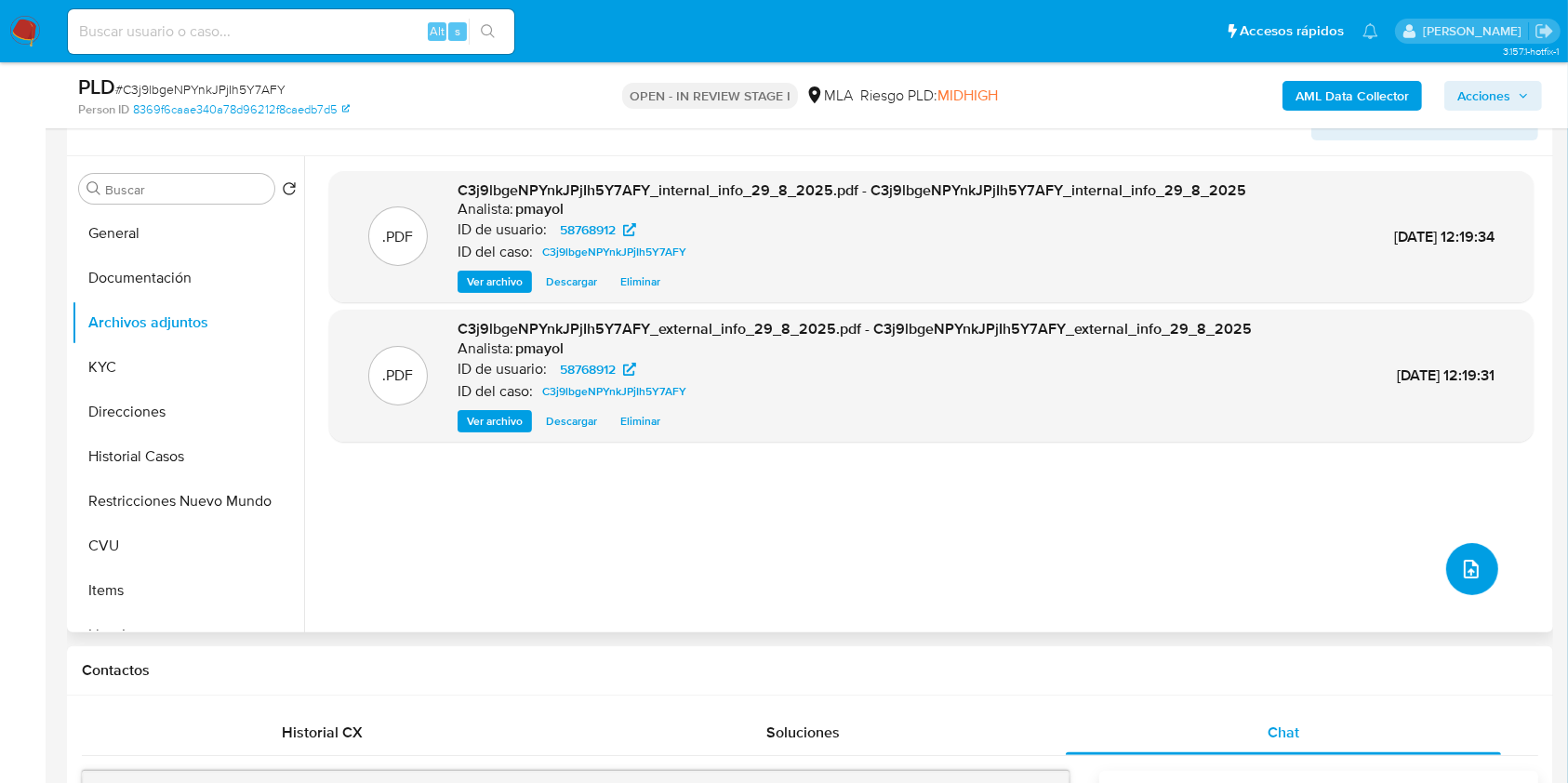
click at [1470, 554] on button "upload-file" at bounding box center [1471, 568] width 52 height 52
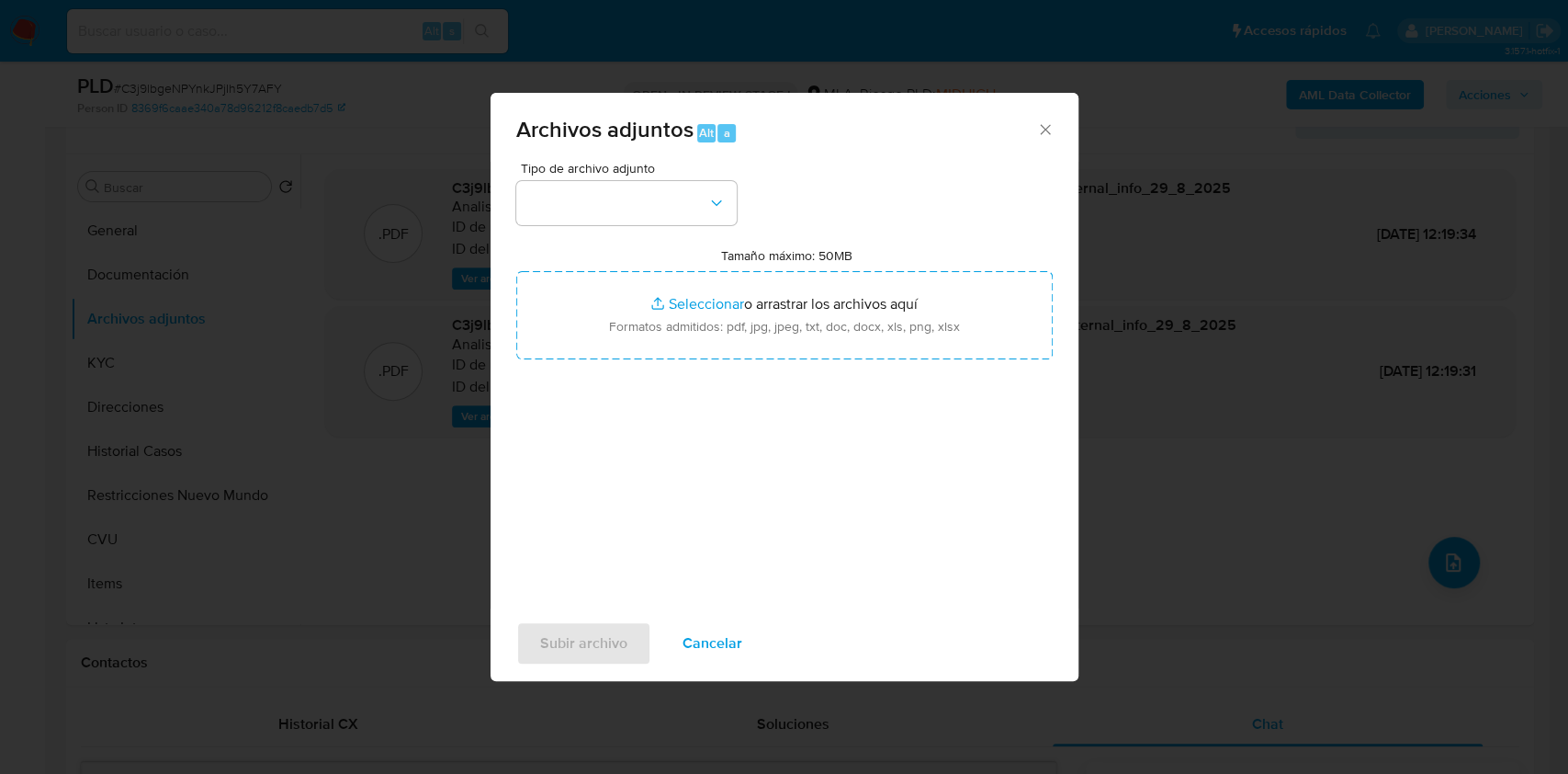
click at [691, 226] on div "Tipo de archivo adjunto Tamaño máximo: 50MB Seleccionar archivos Seleccionar o …" at bounding box center [784, 378] width 536 height 434
click at [681, 209] on button "button" at bounding box center [626, 203] width 220 height 44
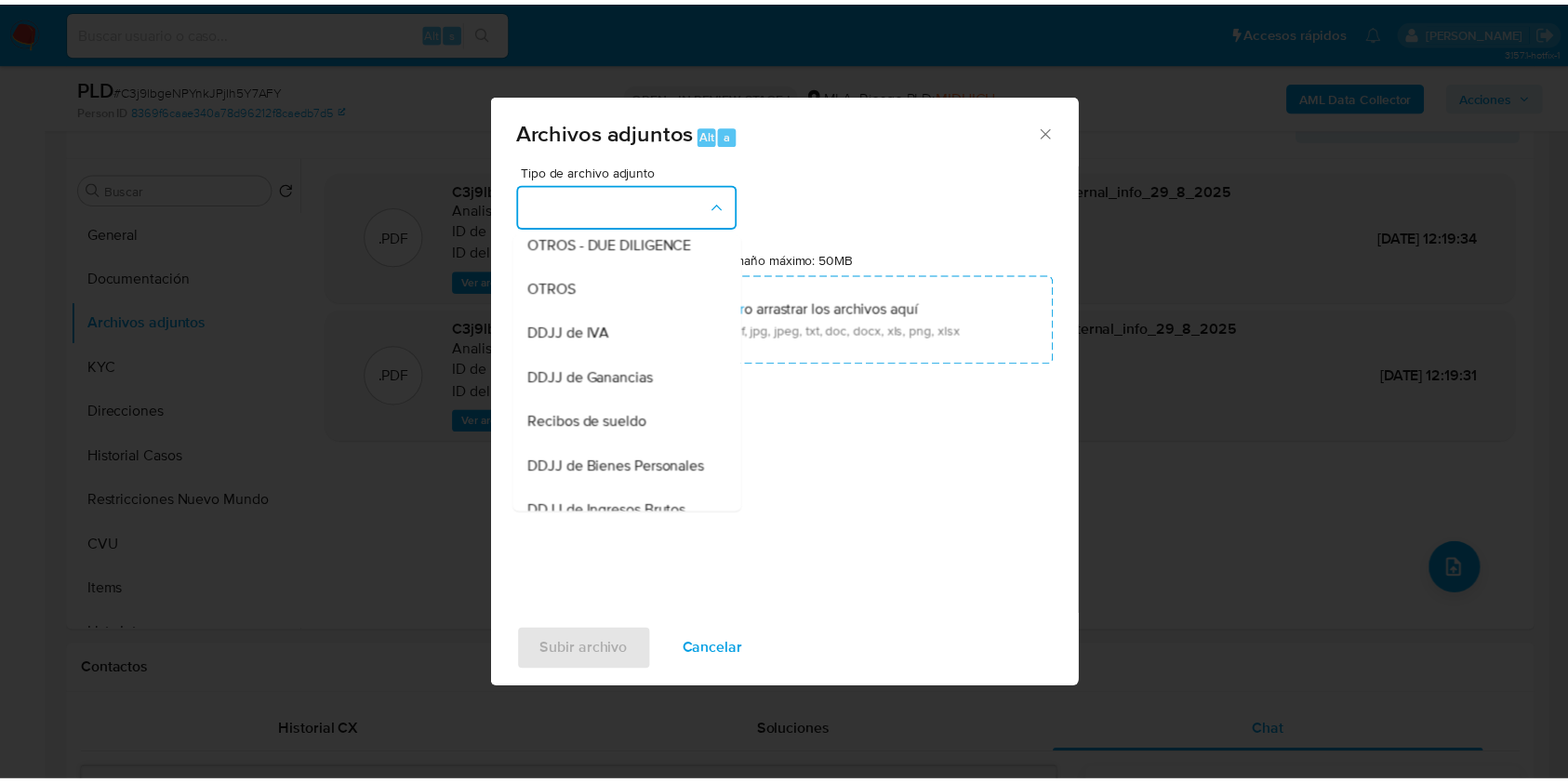
scroll to position [328, 0]
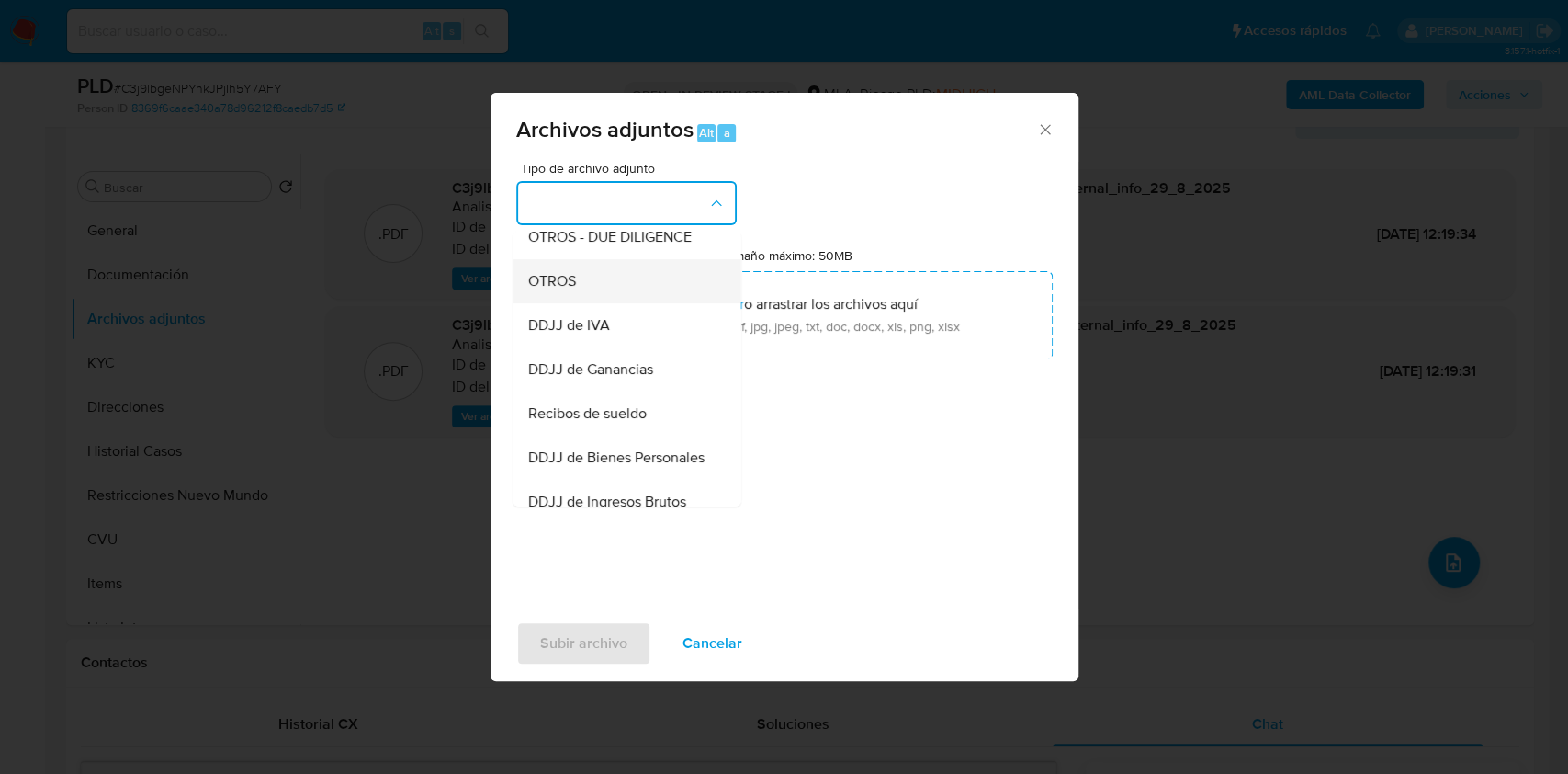
click at [619, 292] on div "OTROS" at bounding box center [621, 280] width 187 height 44
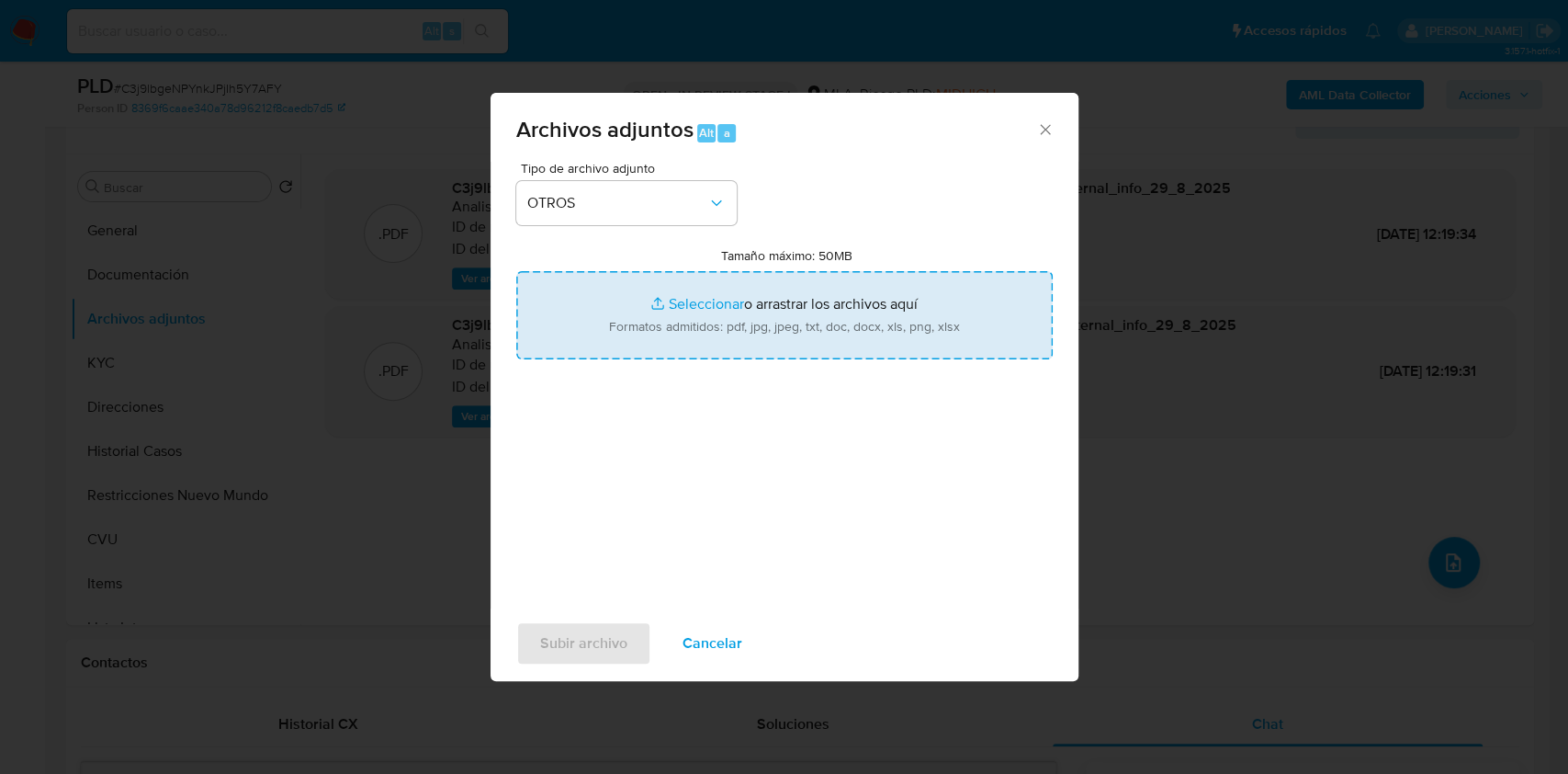
click at [756, 339] on input "Tamaño máximo: 50MB Seleccionar archivos" at bounding box center [784, 315] width 536 height 88
type input "C:\fakepath\Caselog C3j9lbgeNPYnkJPjIh5Y7AFY.docx"
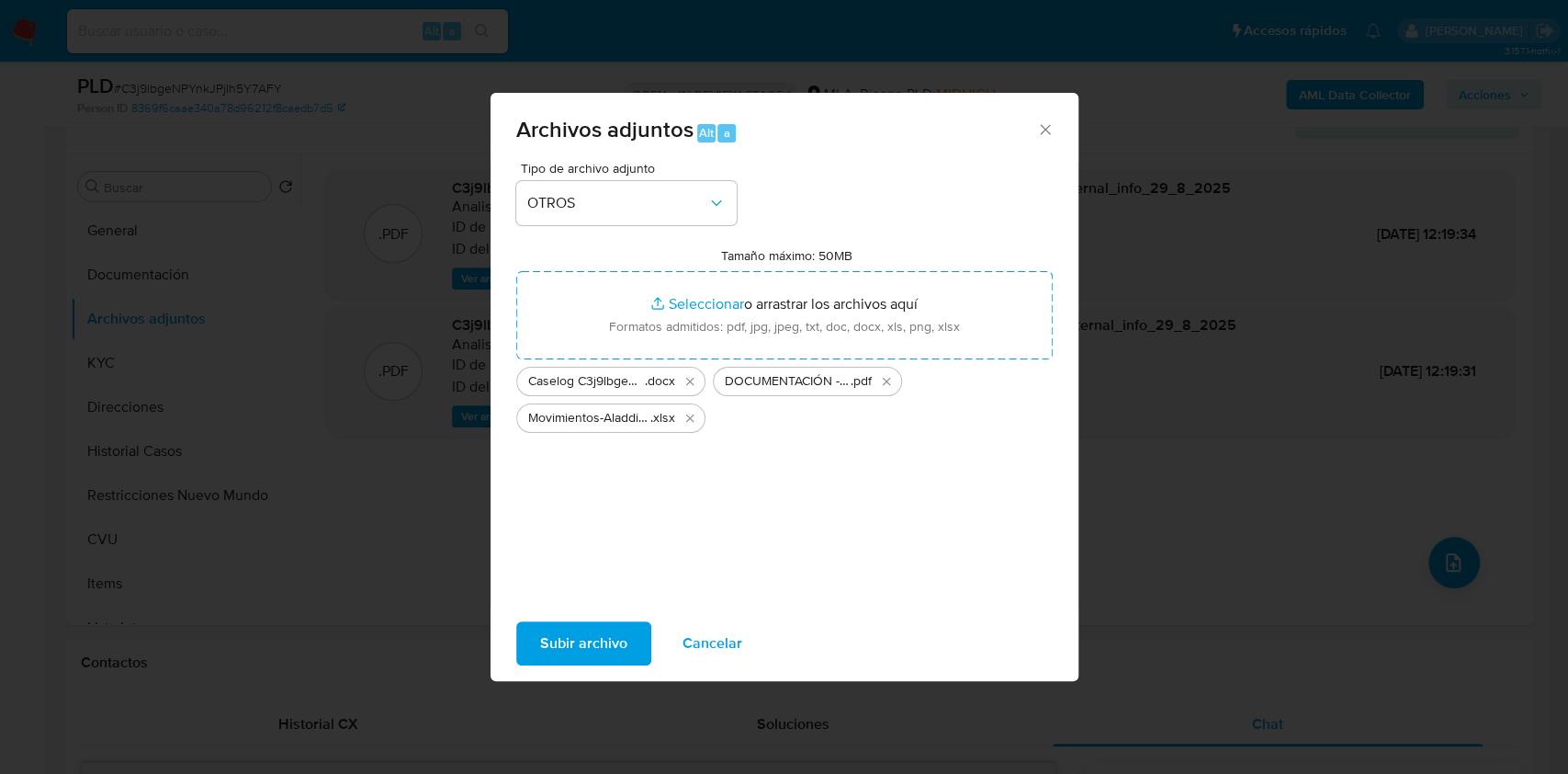
click at [625, 625] on button "Subir archivo" at bounding box center [584, 643] width 135 height 44
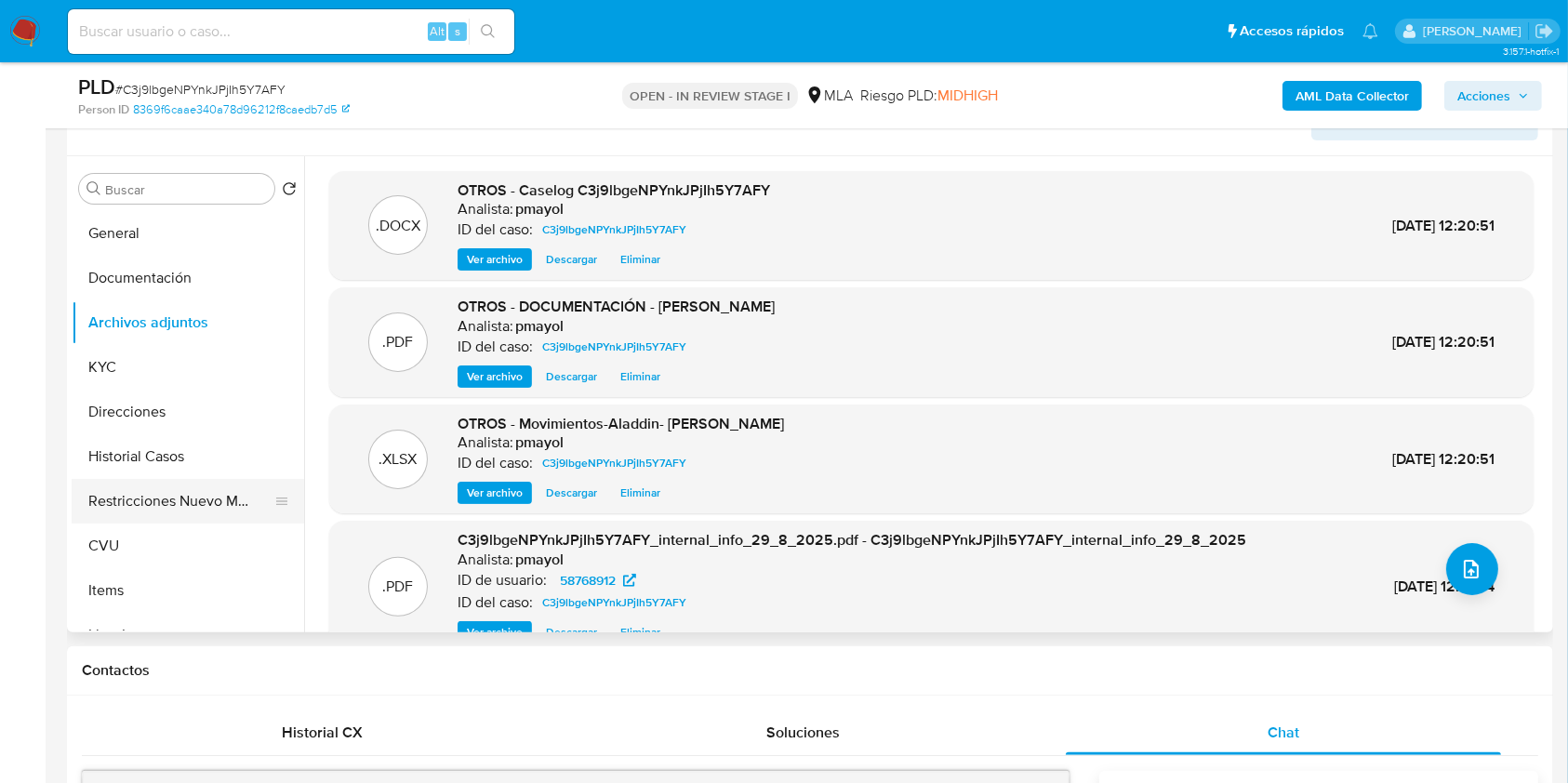
click at [217, 496] on button "Restricciones Nuevo Mundo" at bounding box center [181, 500] width 218 height 44
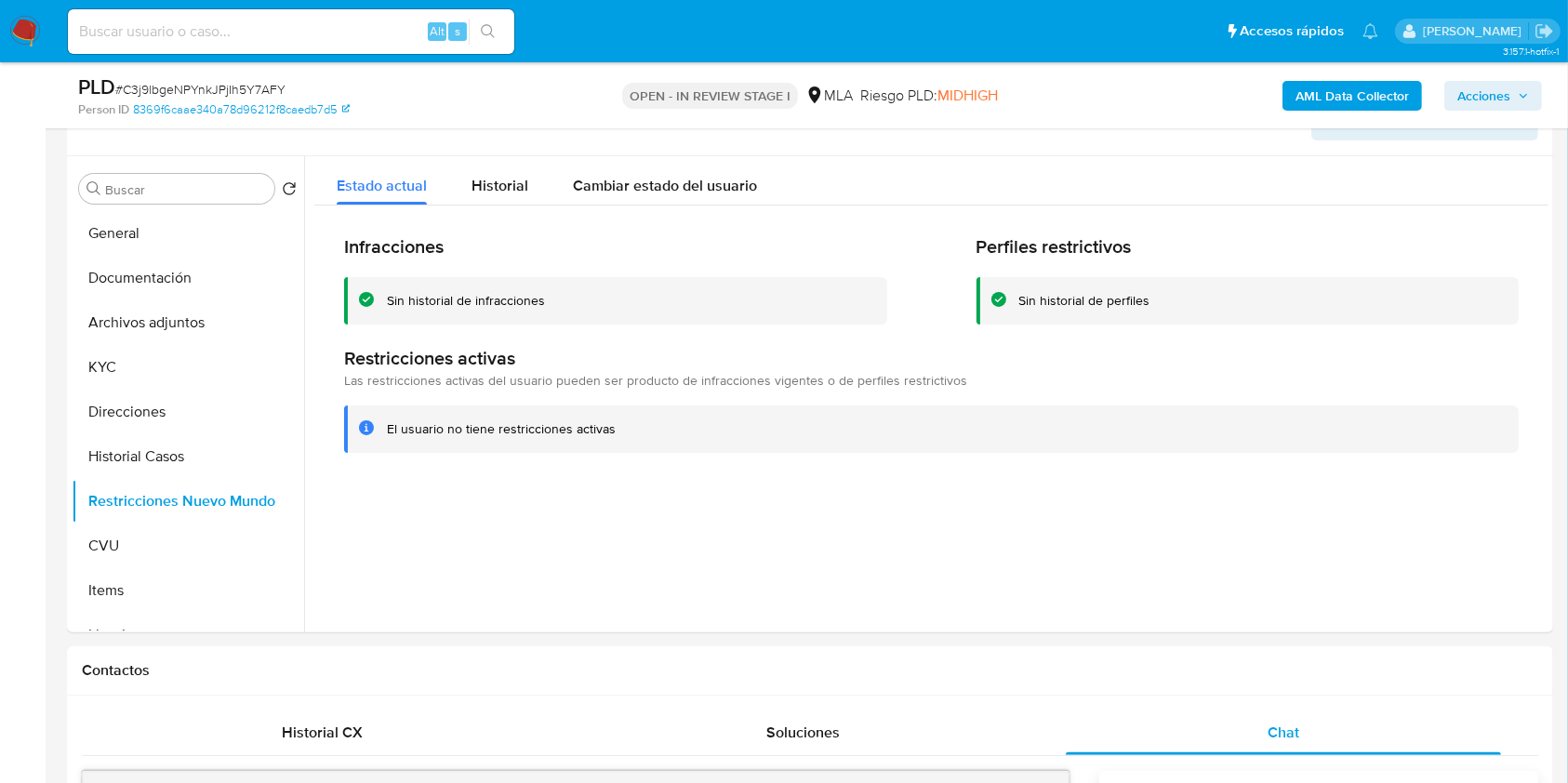
click at [1480, 111] on div "AML Data Collector Acciones" at bounding box center [1300, 95] width 483 height 44
click at [1480, 98] on span "Acciones" at bounding box center [1484, 95] width 53 height 29
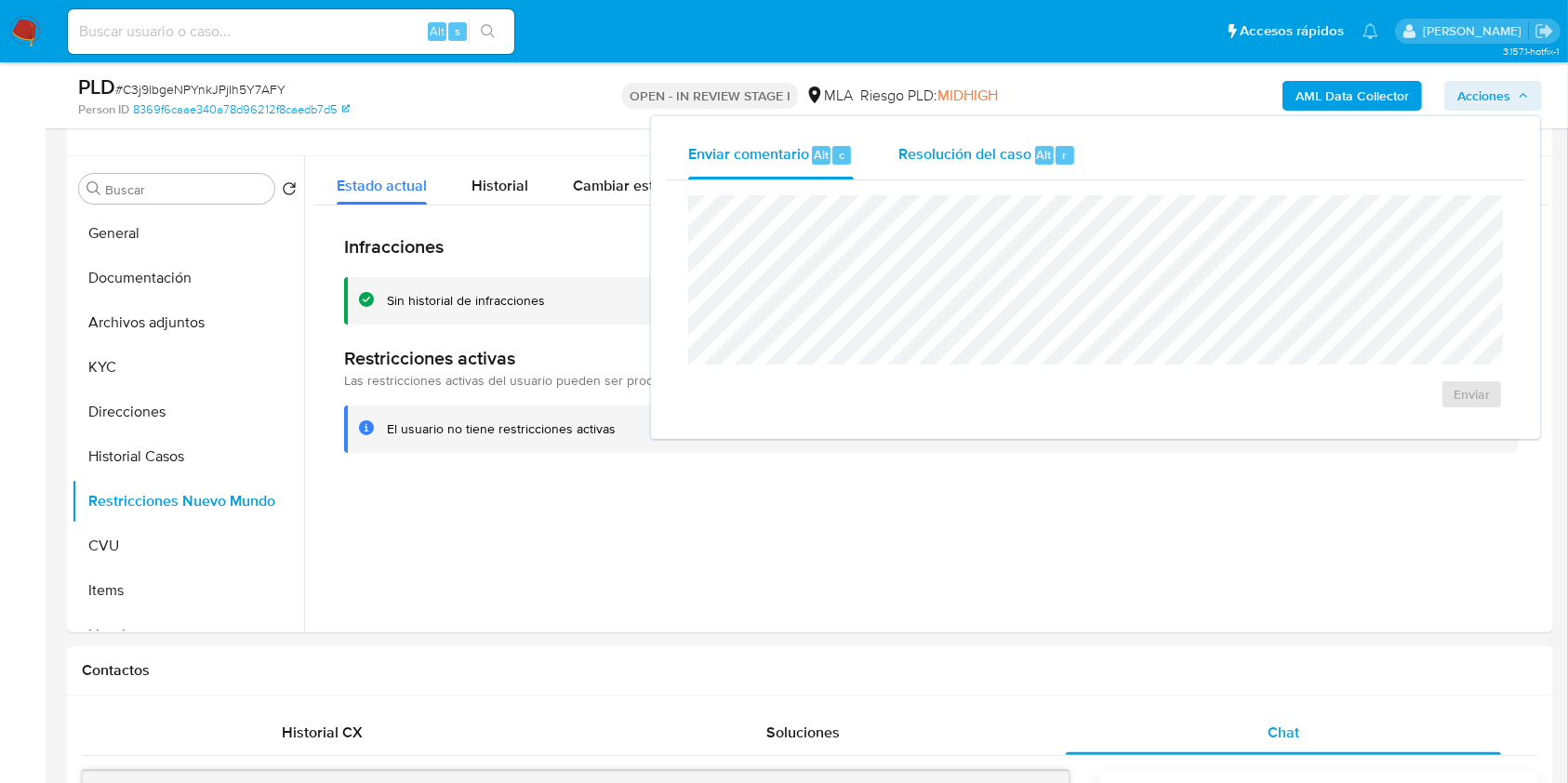
click at [1009, 169] on div "Resolución del caso Alt r" at bounding box center [986, 155] width 178 height 48
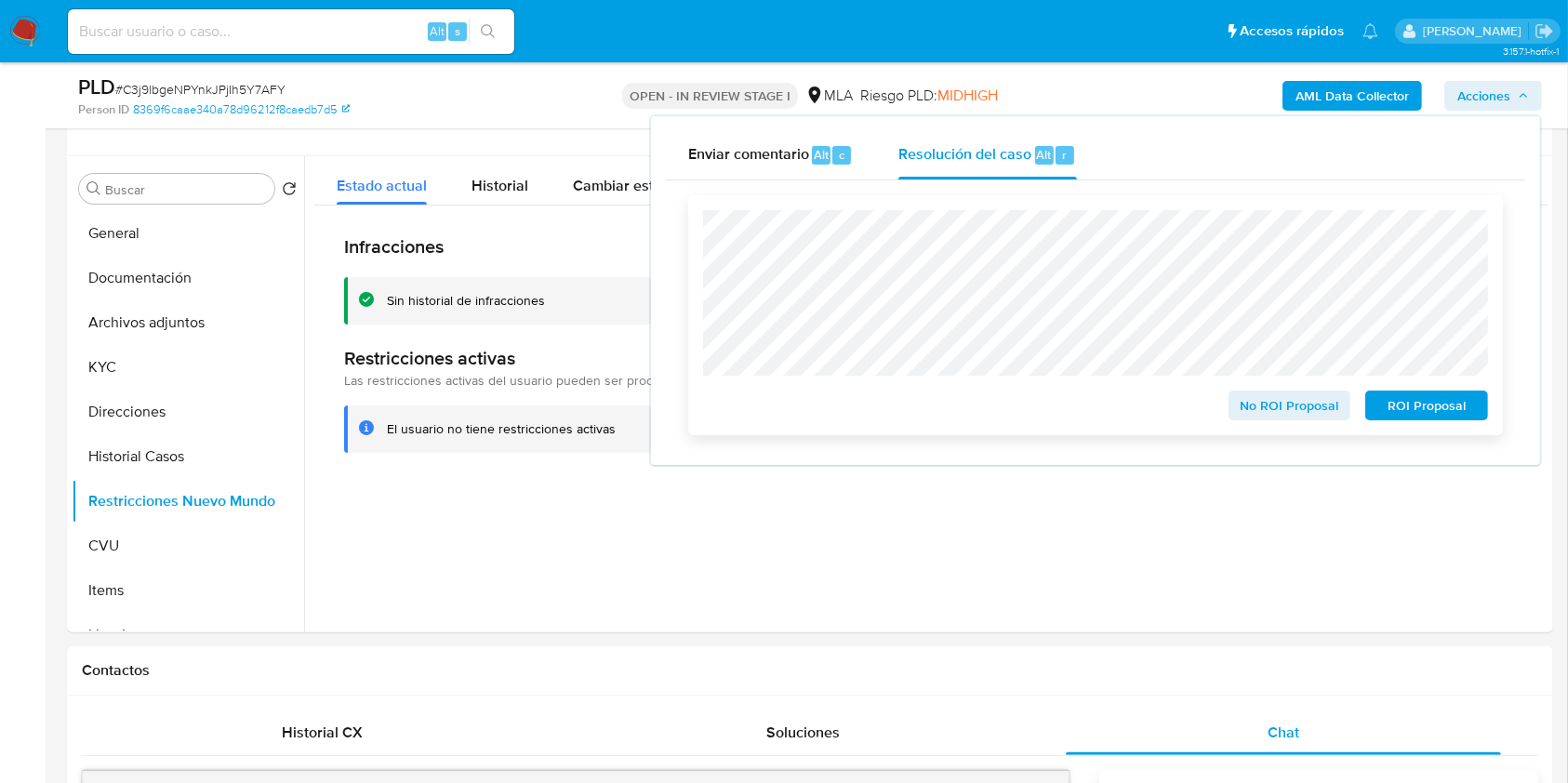
click at [1305, 403] on span "No ROI Proposal" at bounding box center [1289, 405] width 97 height 26
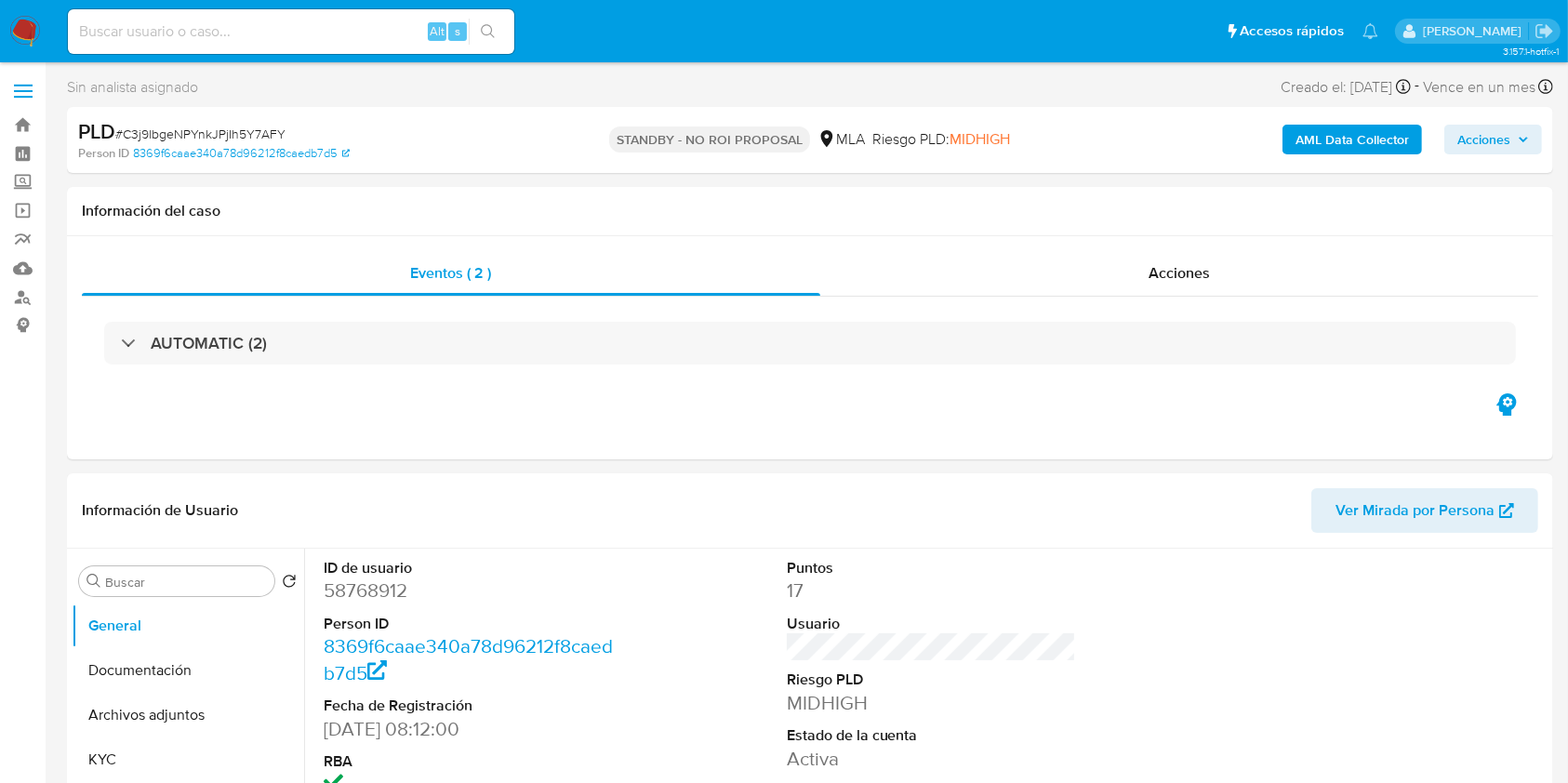
select select "10"
click at [345, 22] on input at bounding box center [290, 31] width 446 height 25
paste input "QuxeTPLJ4iwh03OWmaOX4eVR"
type input "QuxeTPLJ4iwh03OWmaOX4eVR"
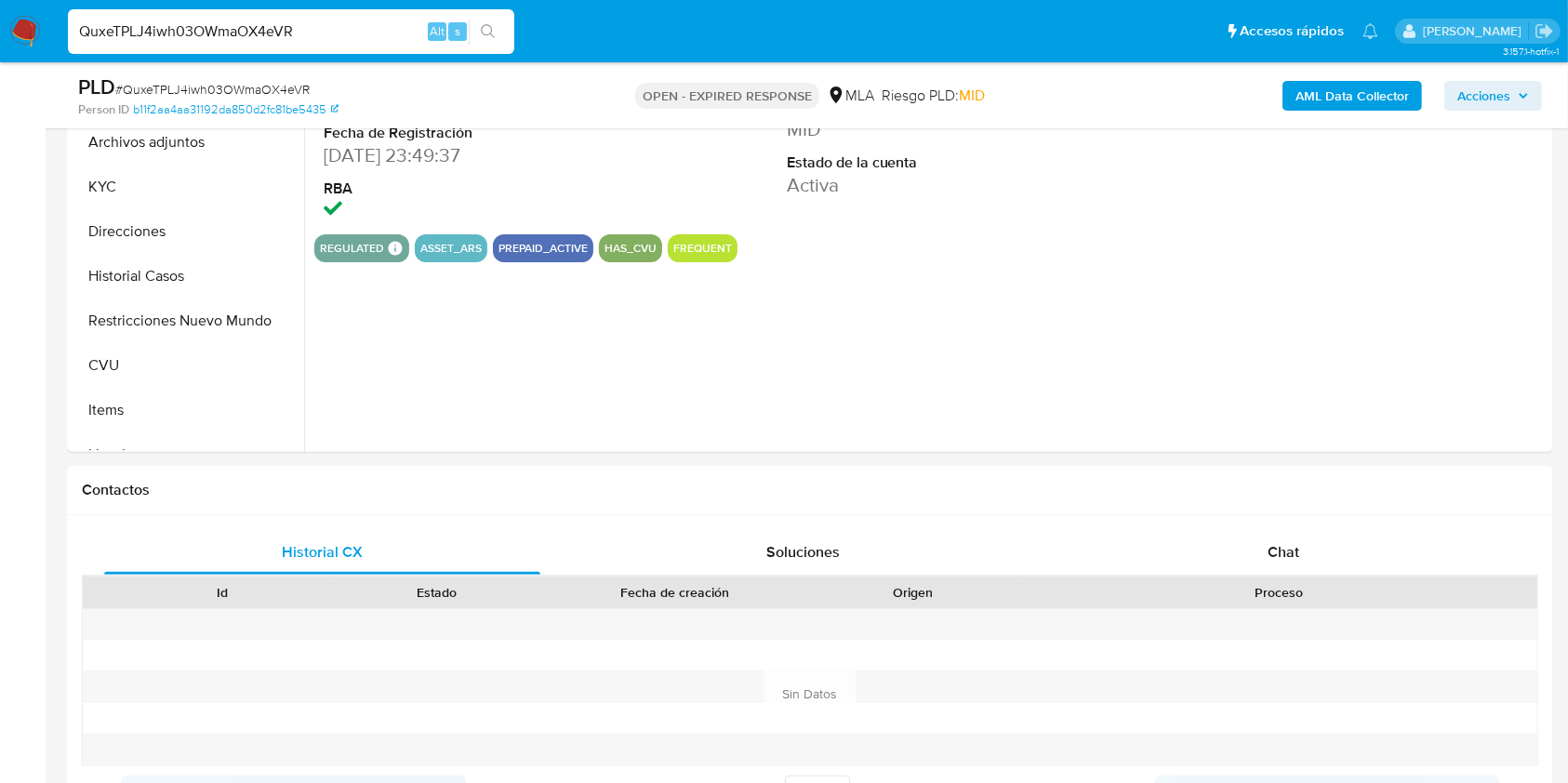
select select "10"
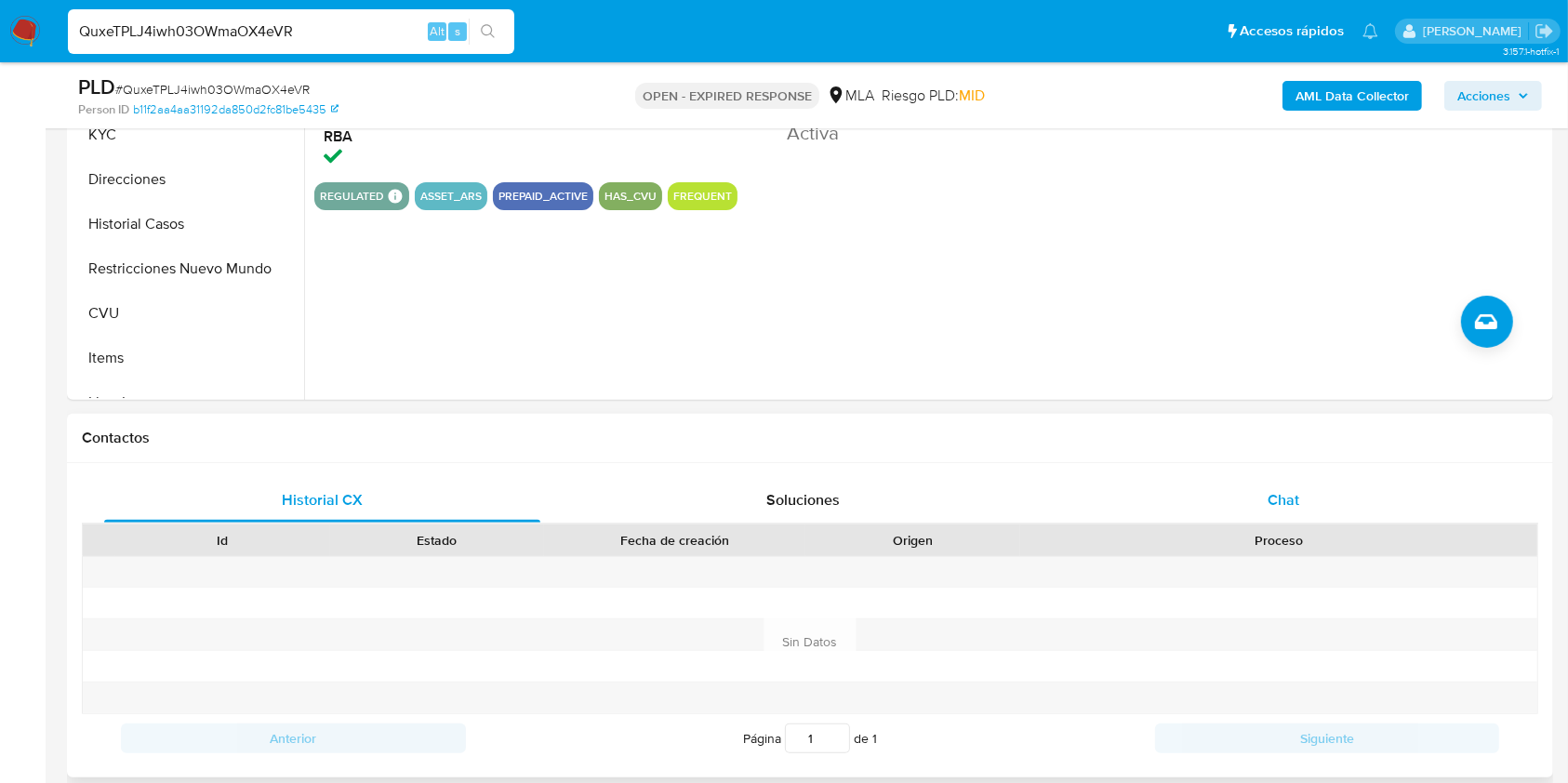
click at [1245, 509] on div "Chat" at bounding box center [1283, 499] width 436 height 44
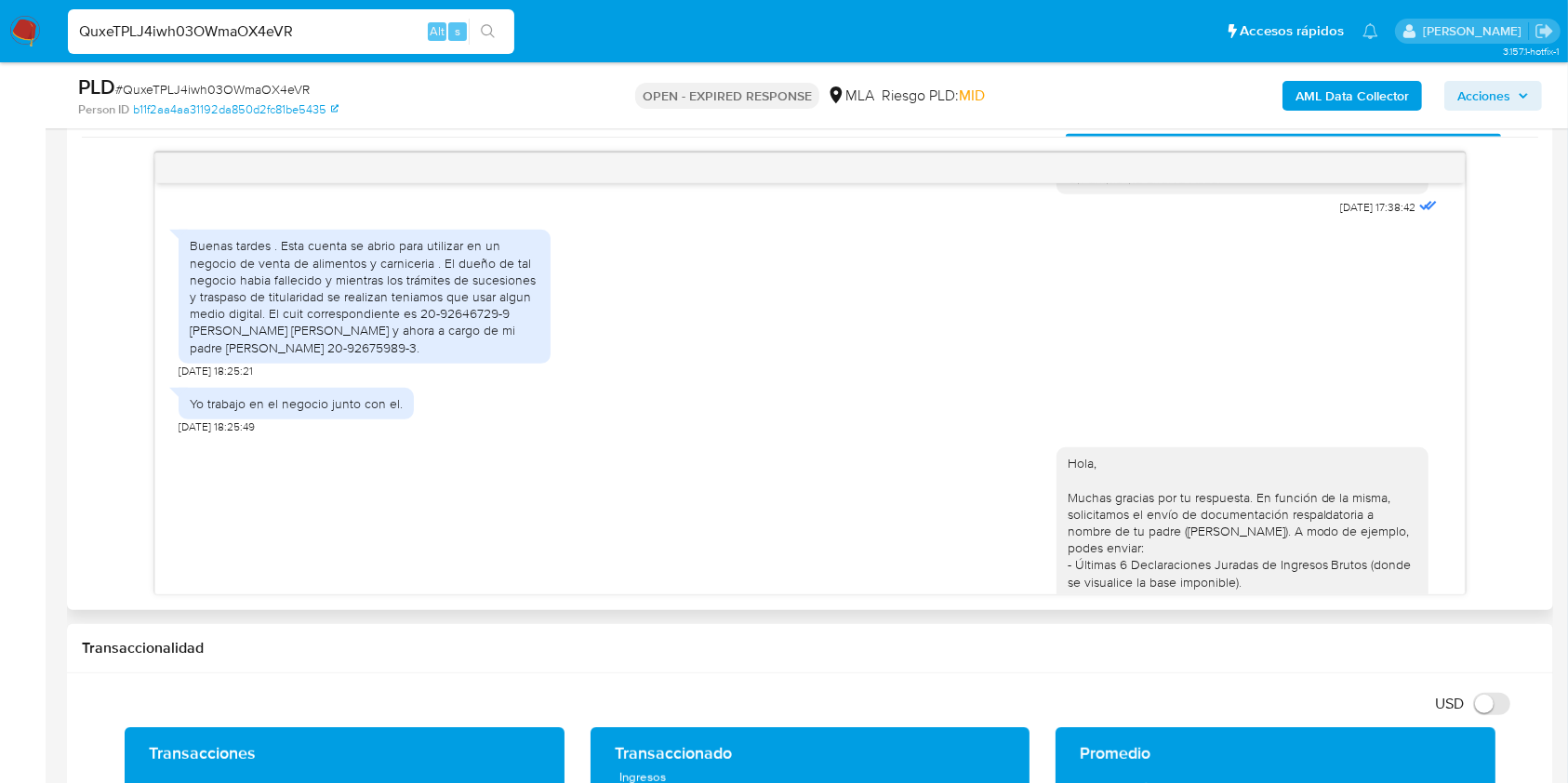
scroll to position [942, 0]
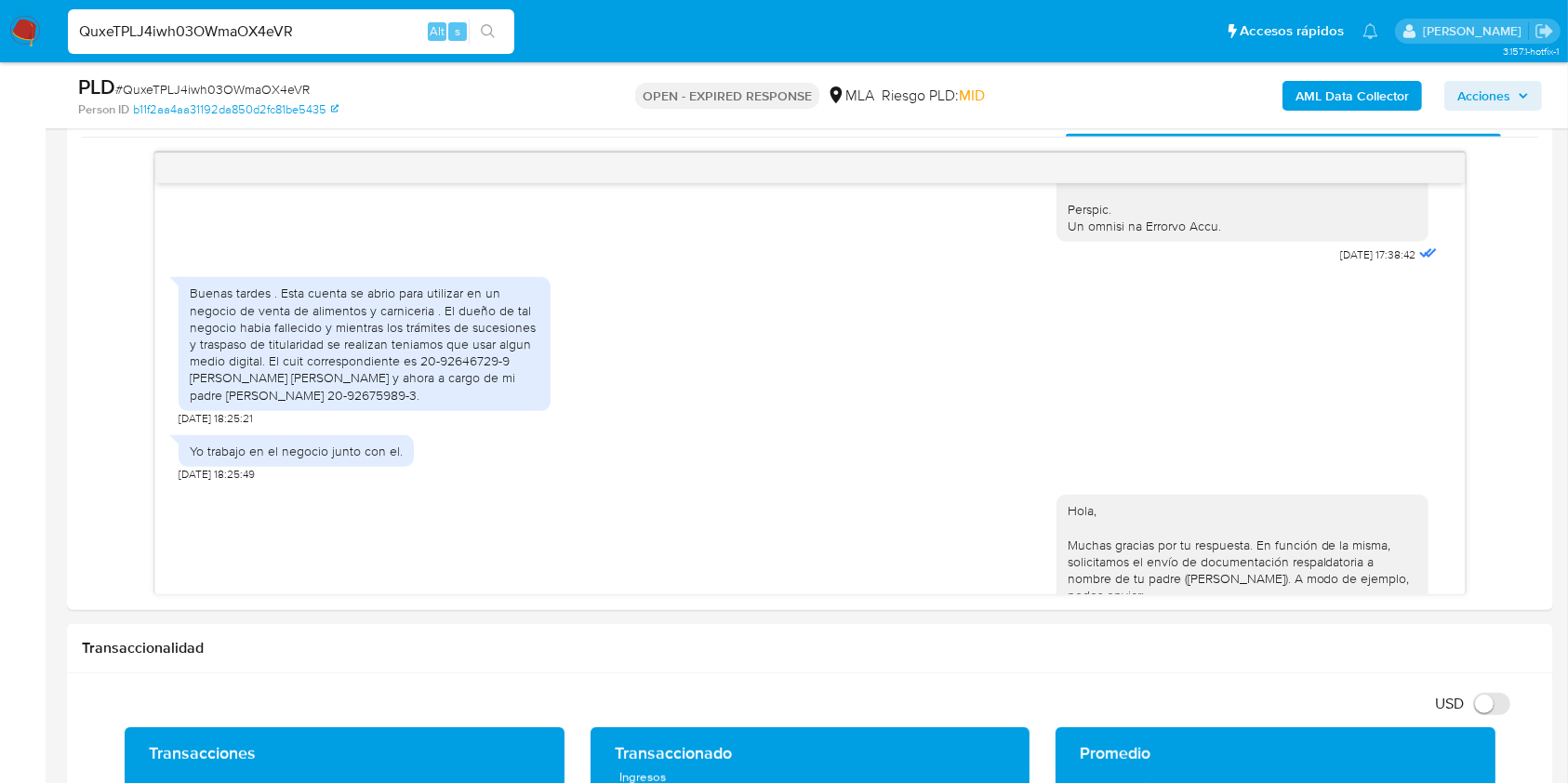
click at [395, 30] on input "QuxeTPLJ4iwh03OWmaOX4eVR" at bounding box center [290, 31] width 446 height 25
paste input "TQ770WiQ1u20PbNAjObPCSX"
type input "QTQ770WiQ1u20PbNAjObPCSX"
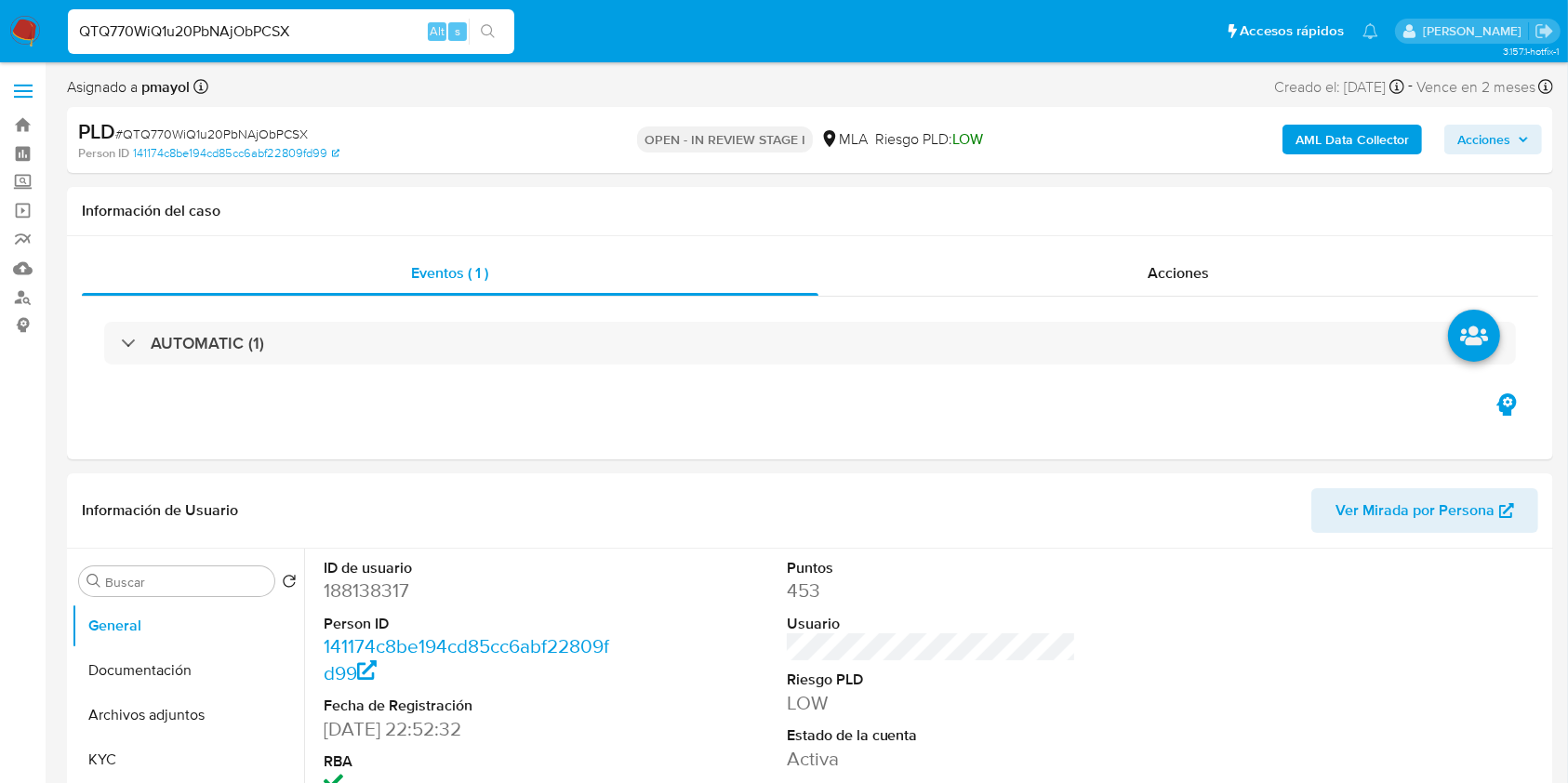
select select "10"
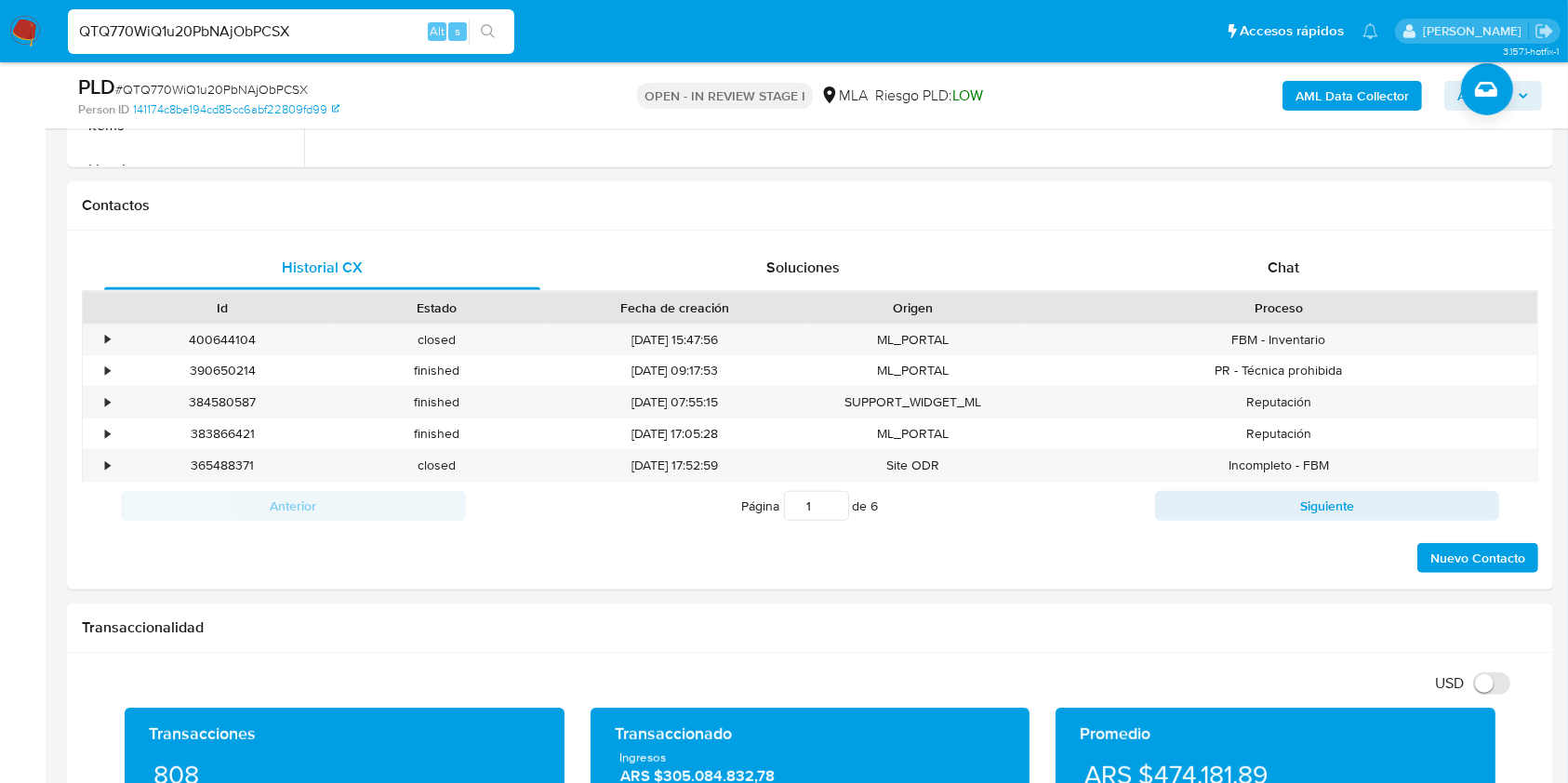
scroll to position [916, 0]
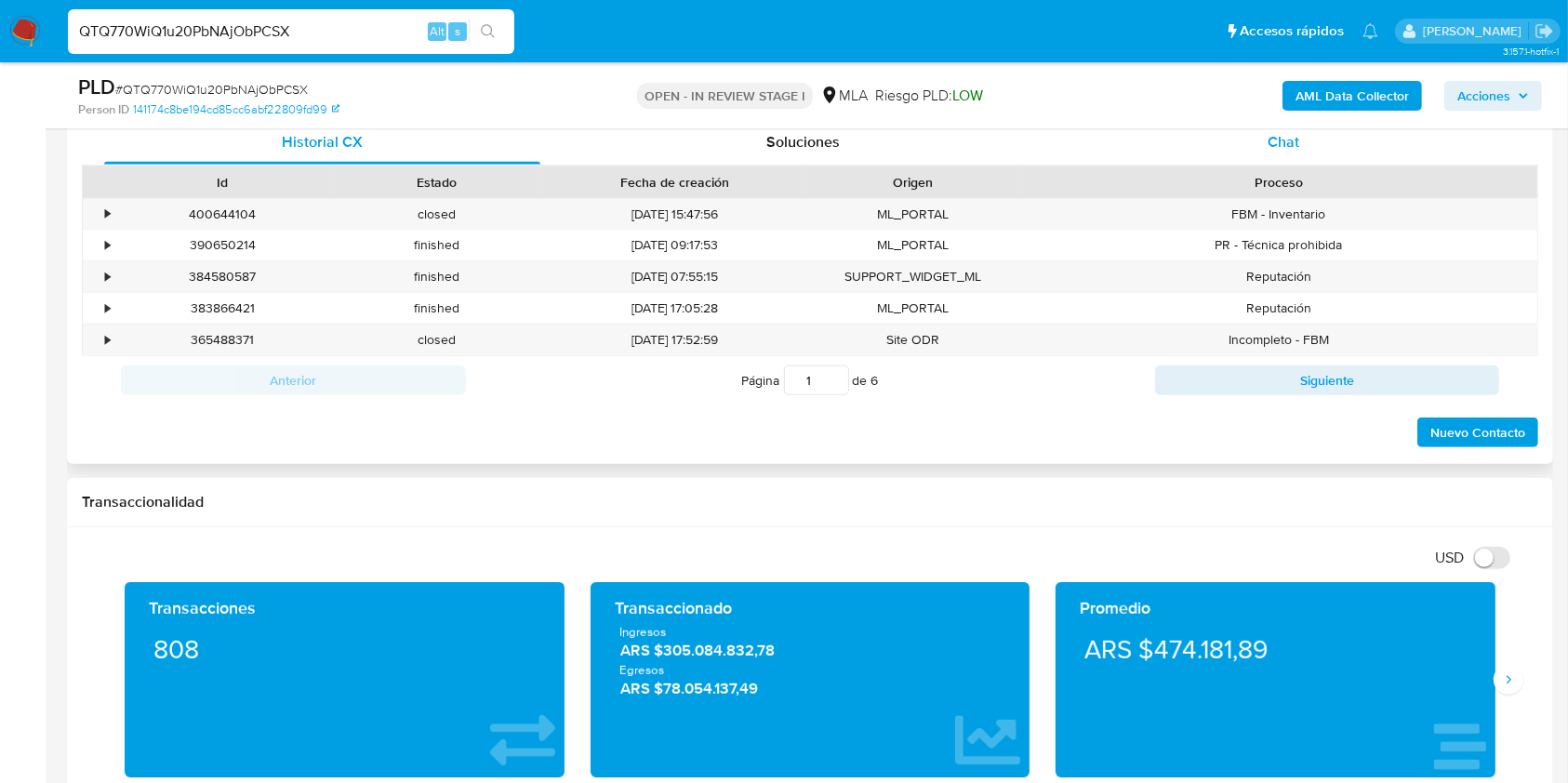
click at [1243, 142] on div "Chat" at bounding box center [1283, 141] width 436 height 44
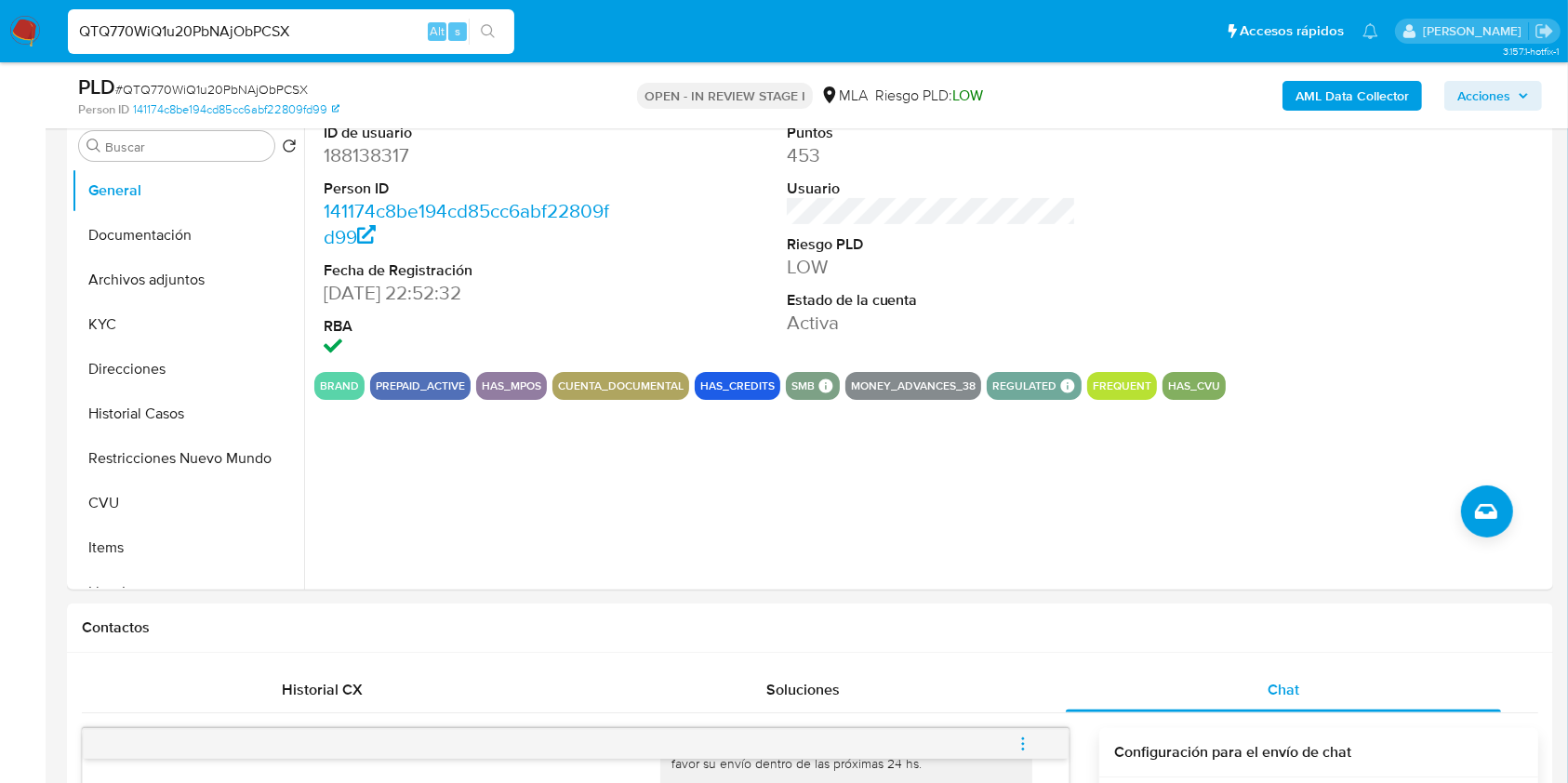
scroll to position [319, 0]
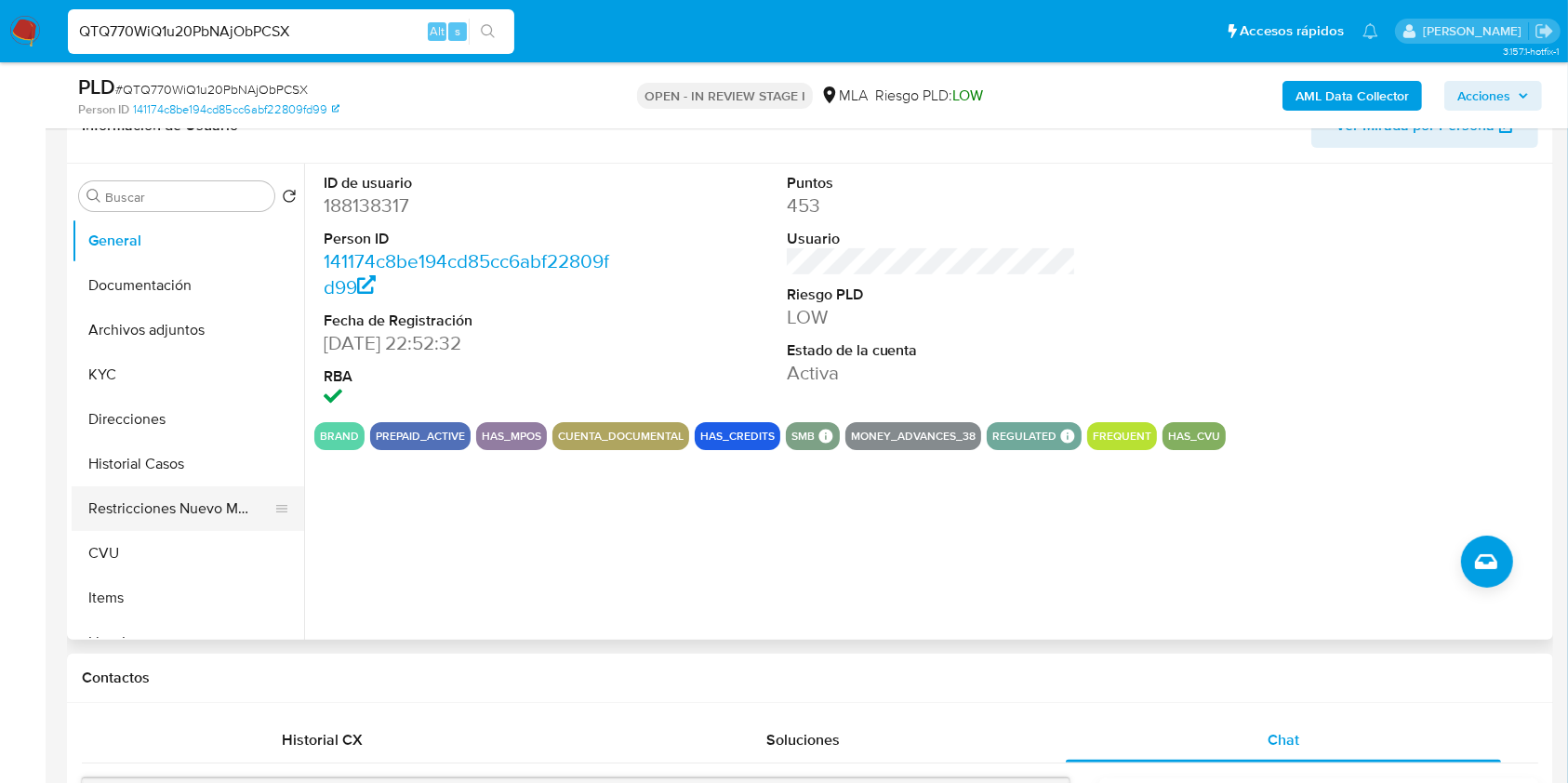
click at [171, 496] on button "Restricciones Nuevo Mundo" at bounding box center [181, 508] width 218 height 44
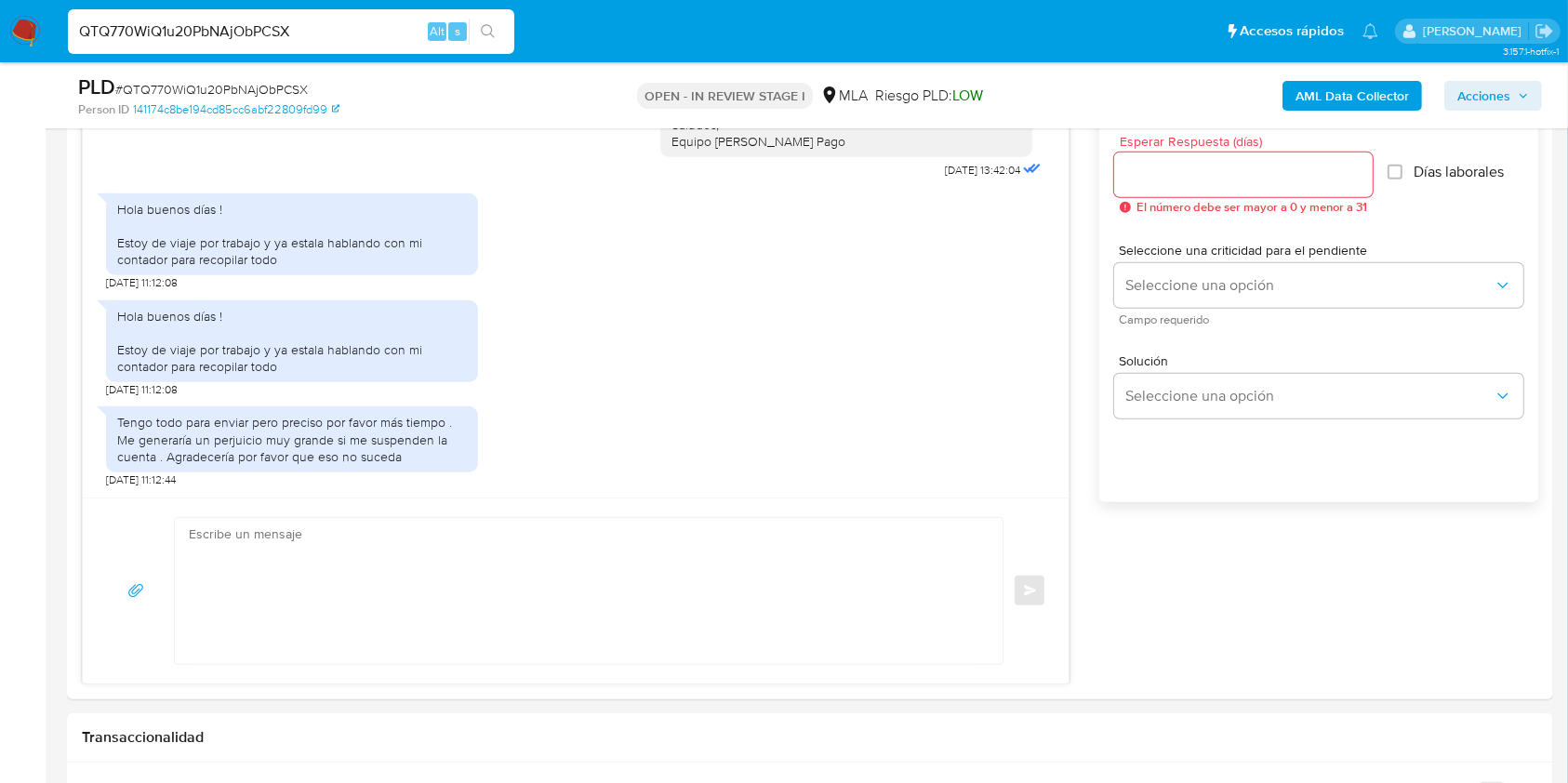
scroll to position [1037, 0]
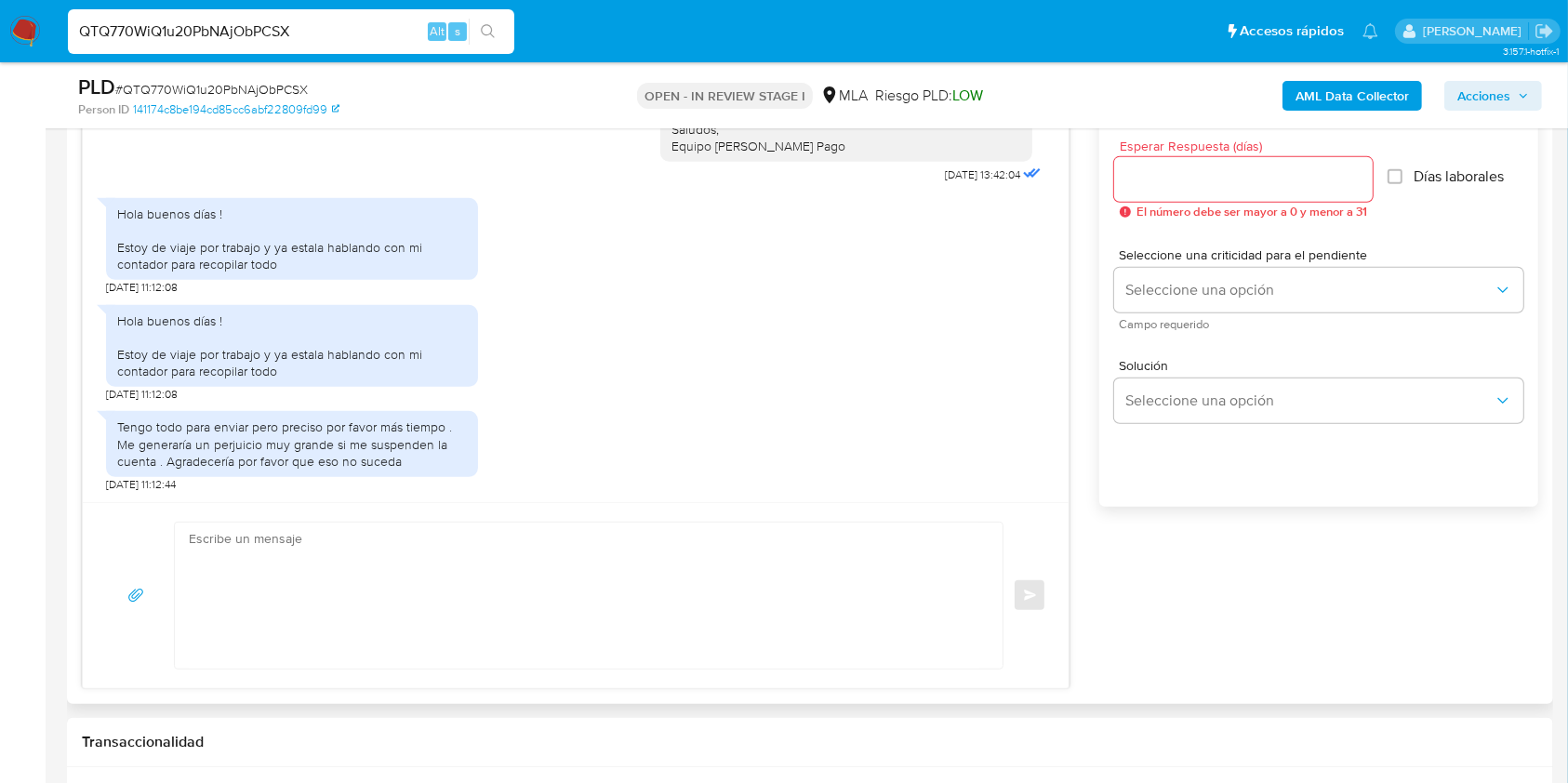
drag, startPoint x: 1554, startPoint y: 338, endPoint x: 1549, endPoint y: 319, distance: 19.6
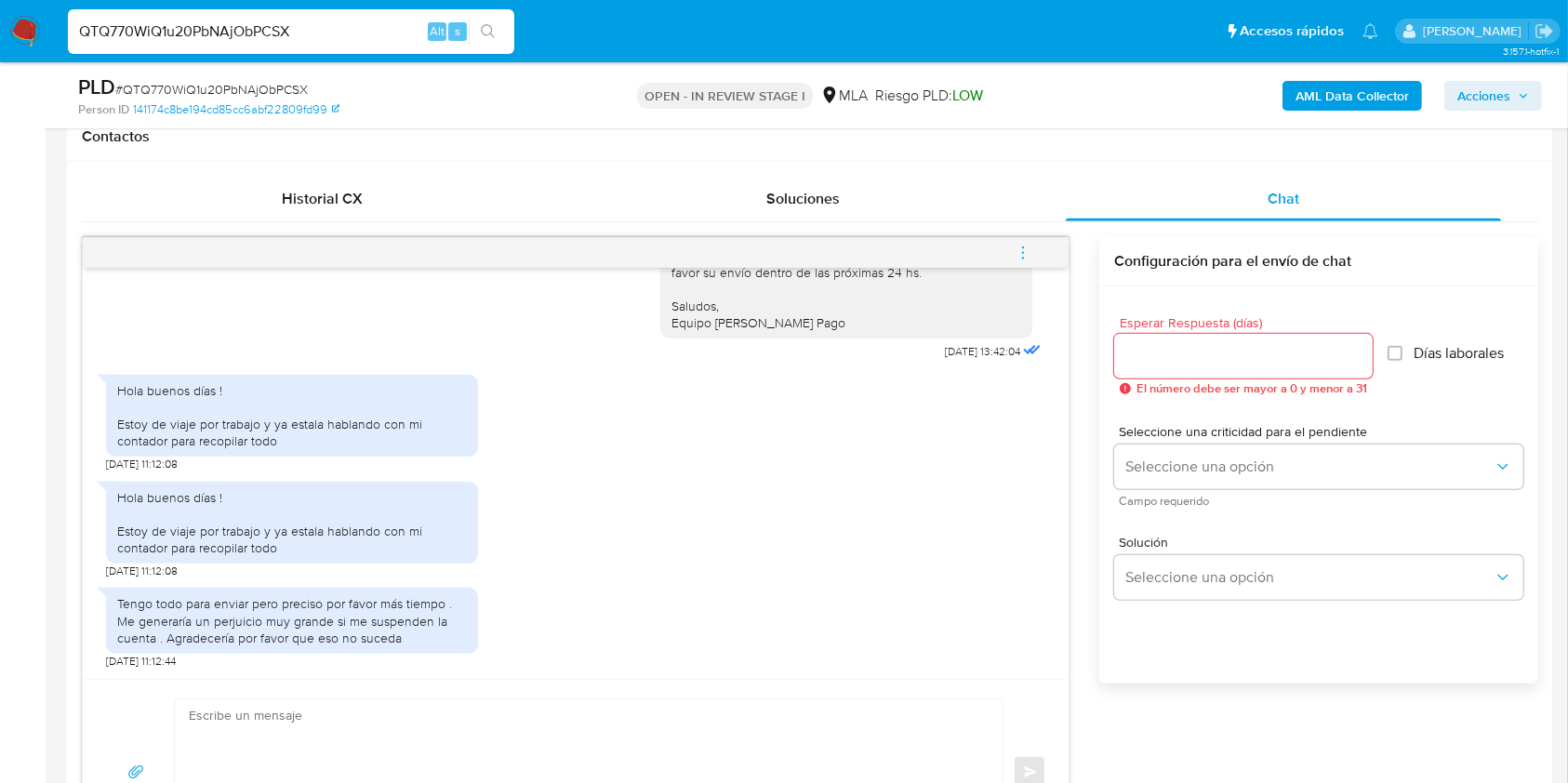
scroll to position [856, 0]
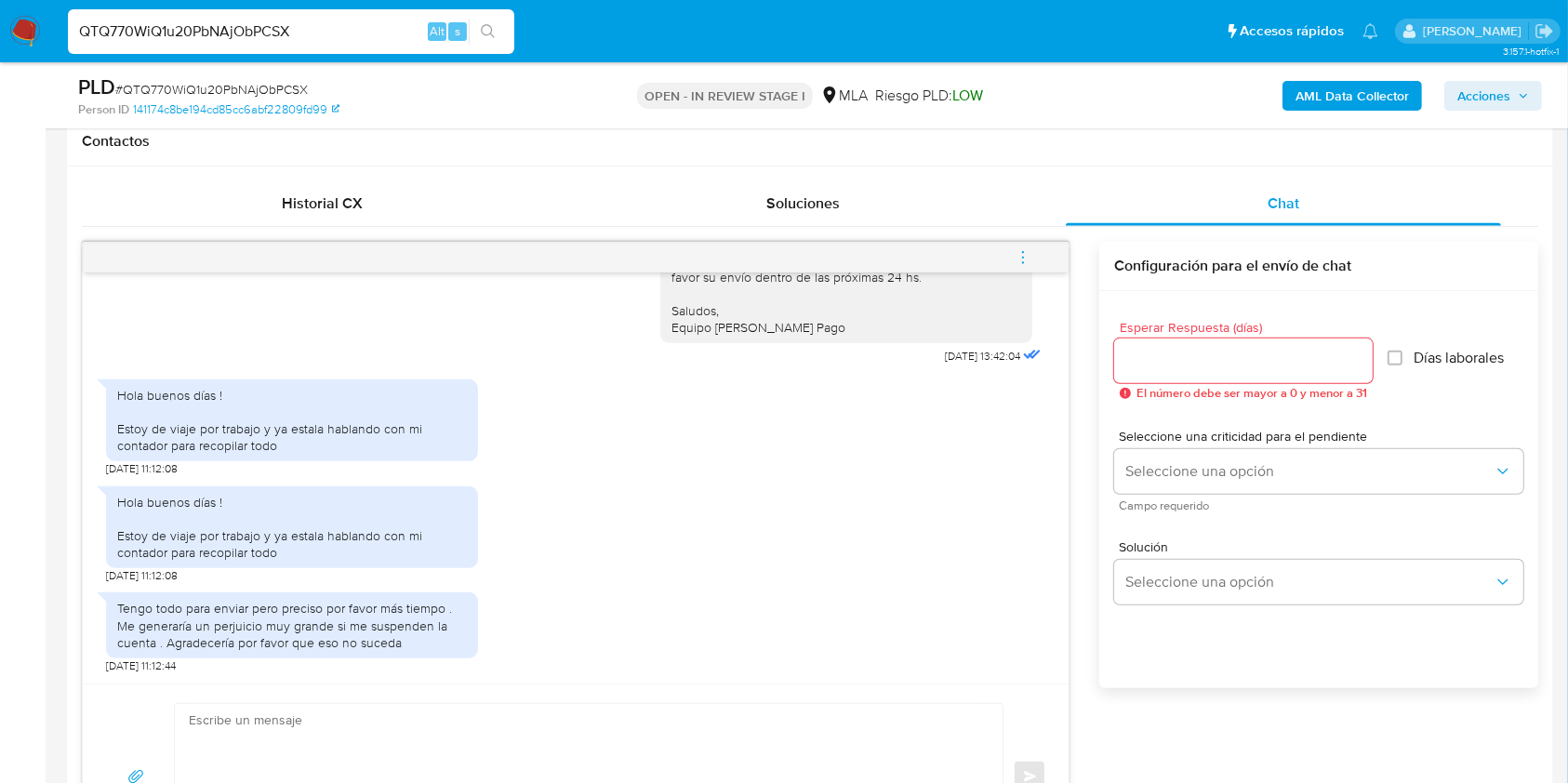
click at [1023, 252] on icon "menu-action" at bounding box center [1022, 257] width 17 height 17
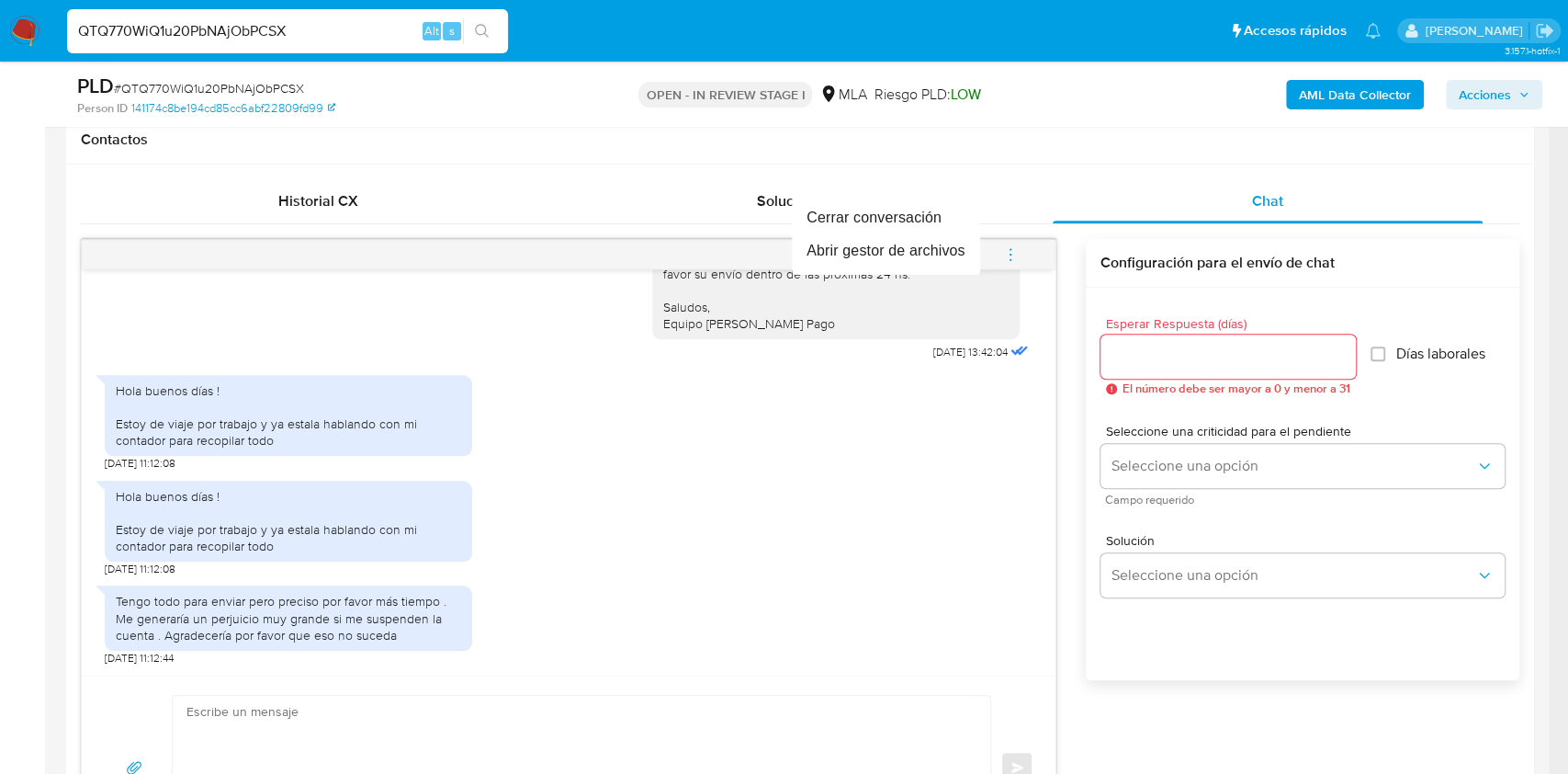
click at [991, 187] on div at bounding box center [784, 387] width 1568 height 774
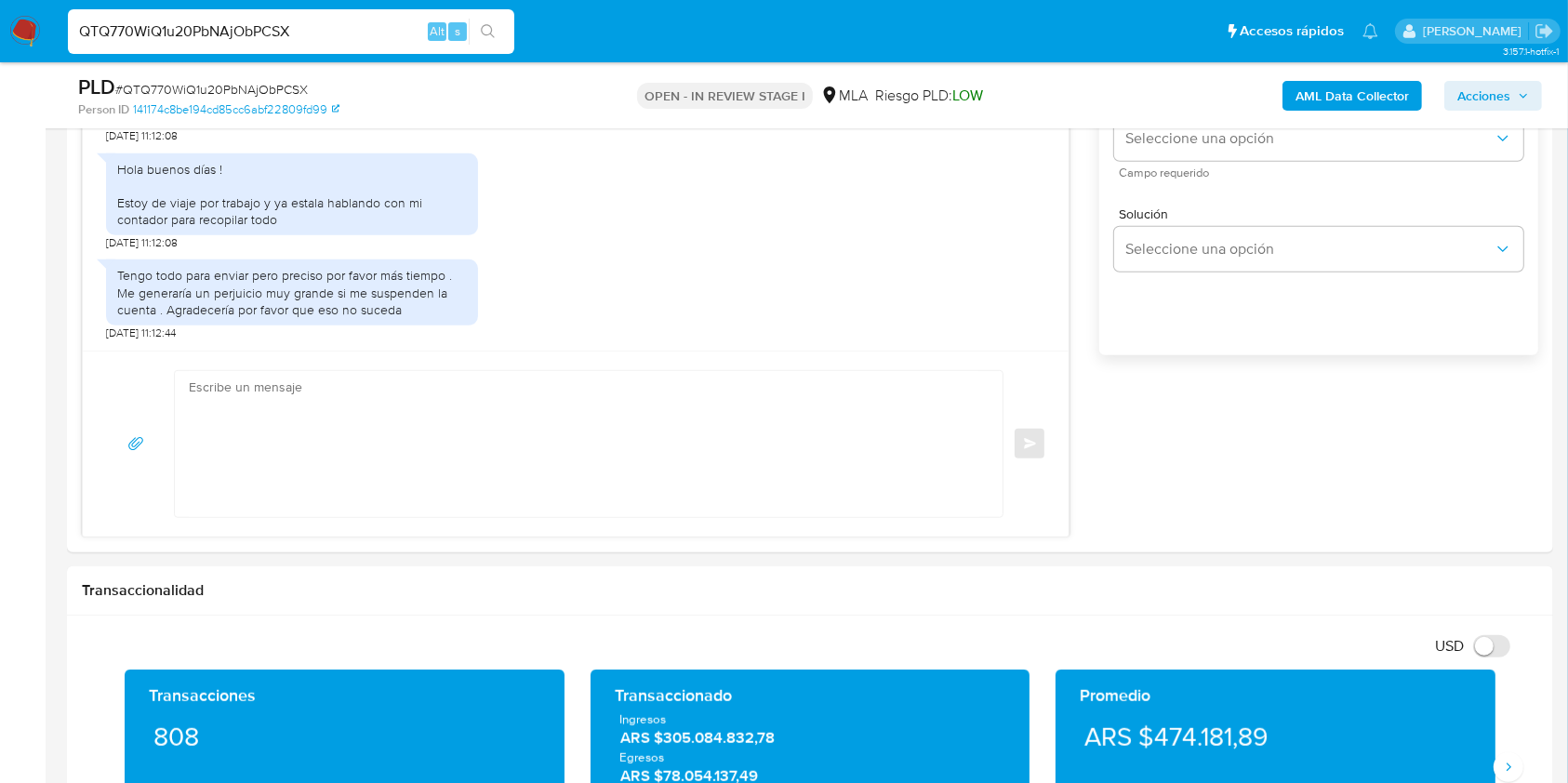
scroll to position [1101, 0]
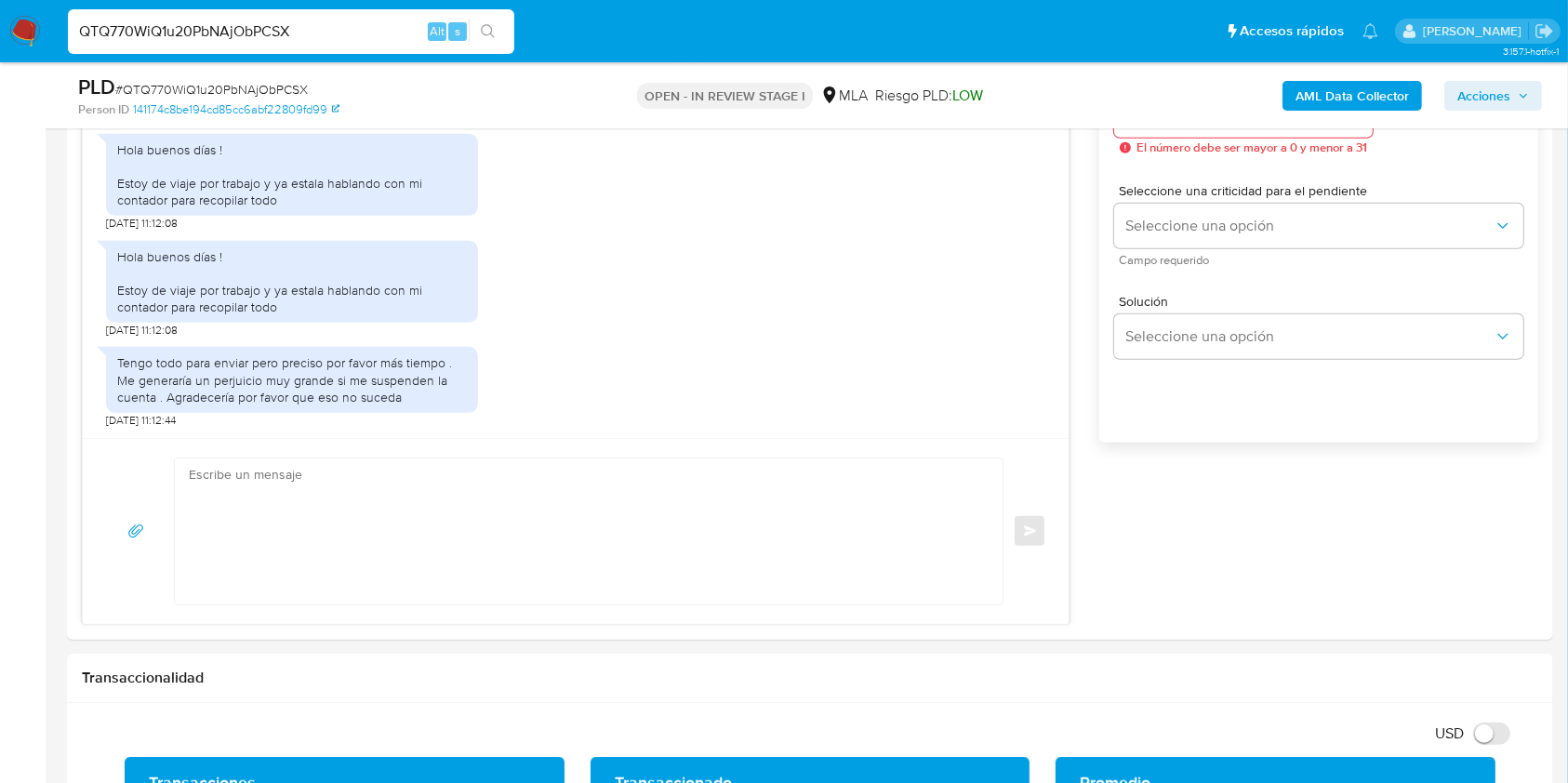
click at [319, 11] on div "QTQ770WiQ1u20PbNAjObPCSX Alt s" at bounding box center [290, 30] width 446 height 44
click at [340, 41] on input "QTQ770WiQ1u20PbNAjObPCSX" at bounding box center [290, 31] width 446 height 25
paste input "uxeTPLJ4iwh03OWmaOX4eVR"
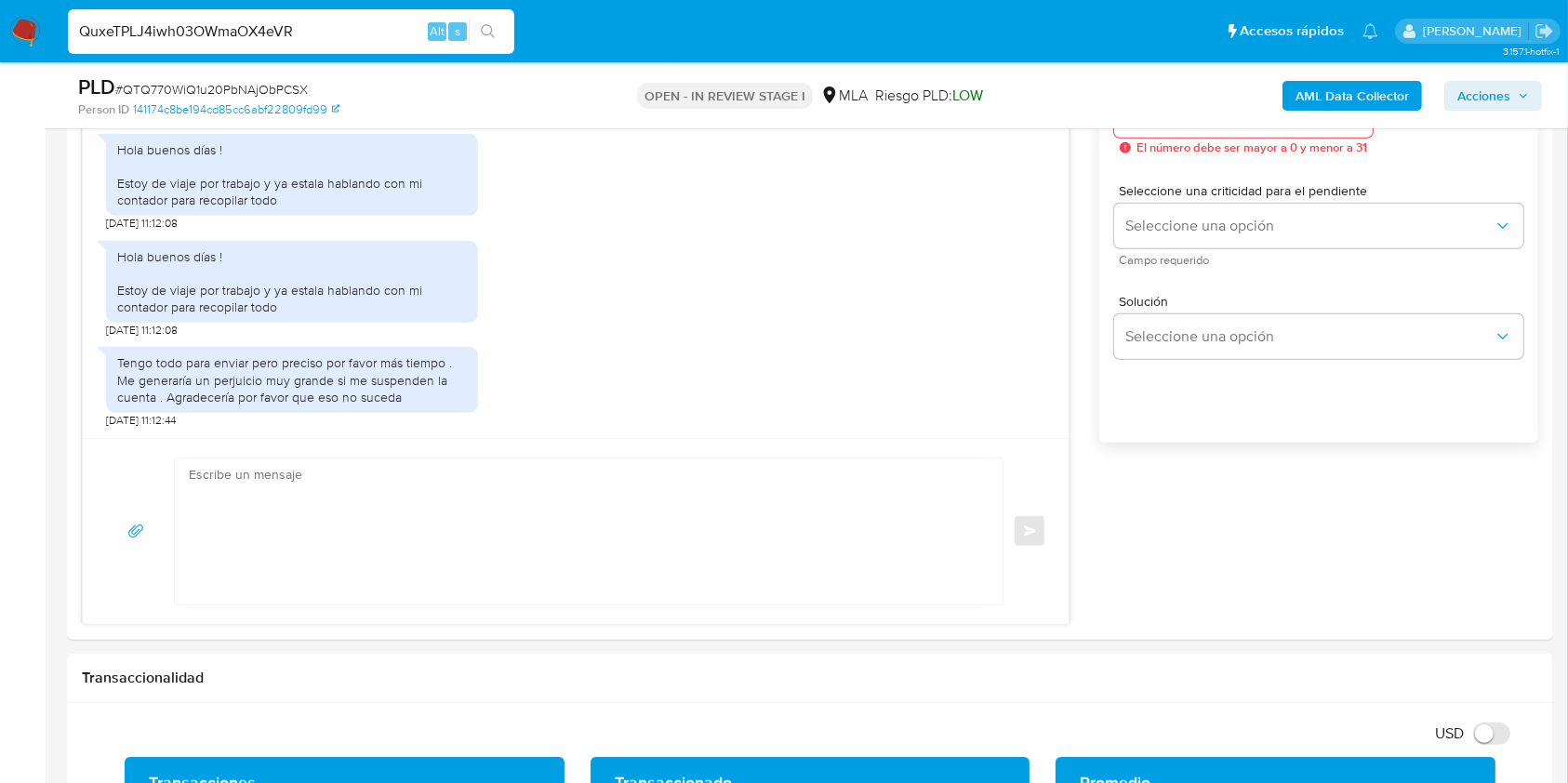
type input "QuxeTPLJ4iwh03OWmaOX4eVR"
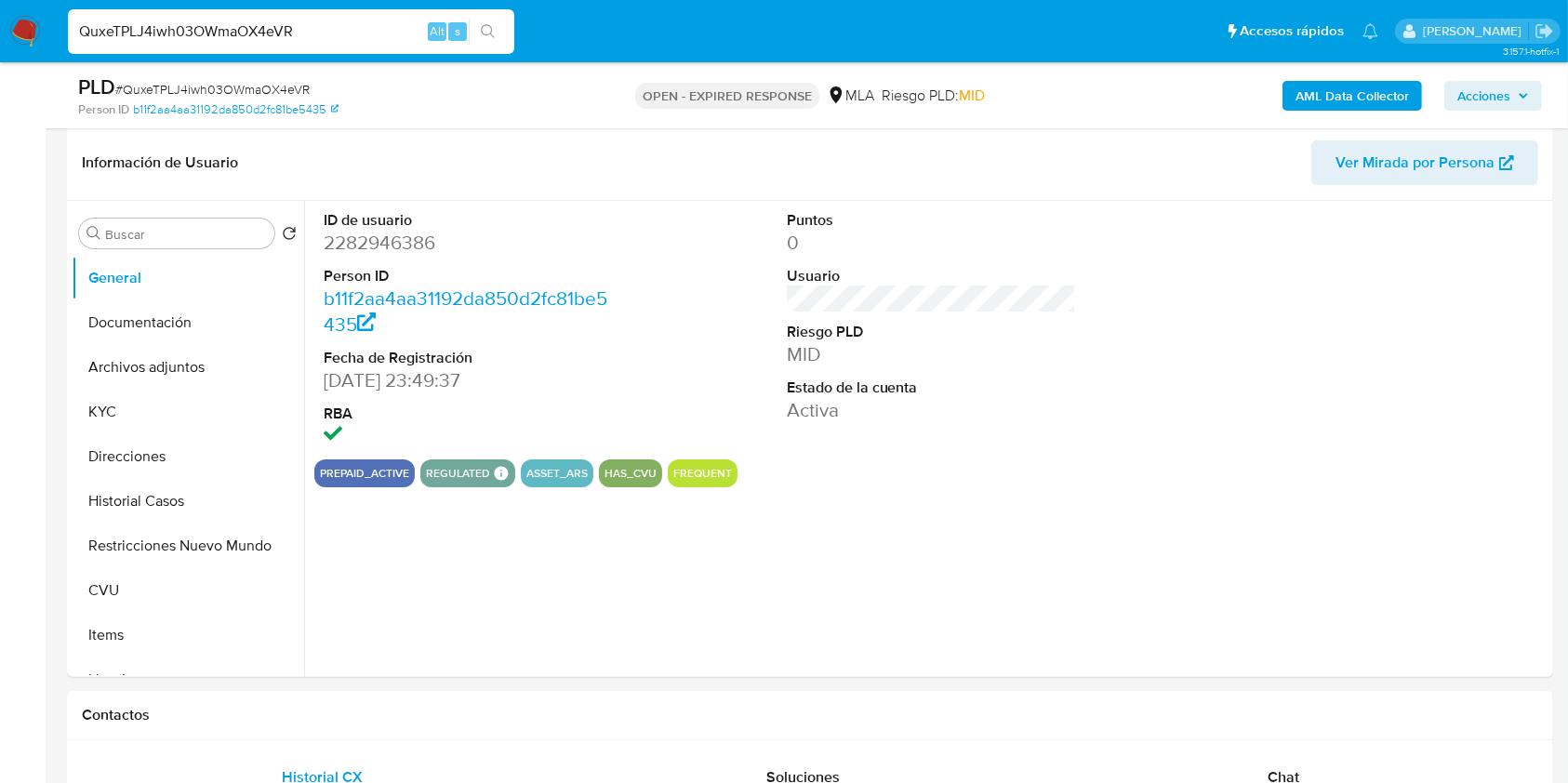
scroll to position [290, 0]
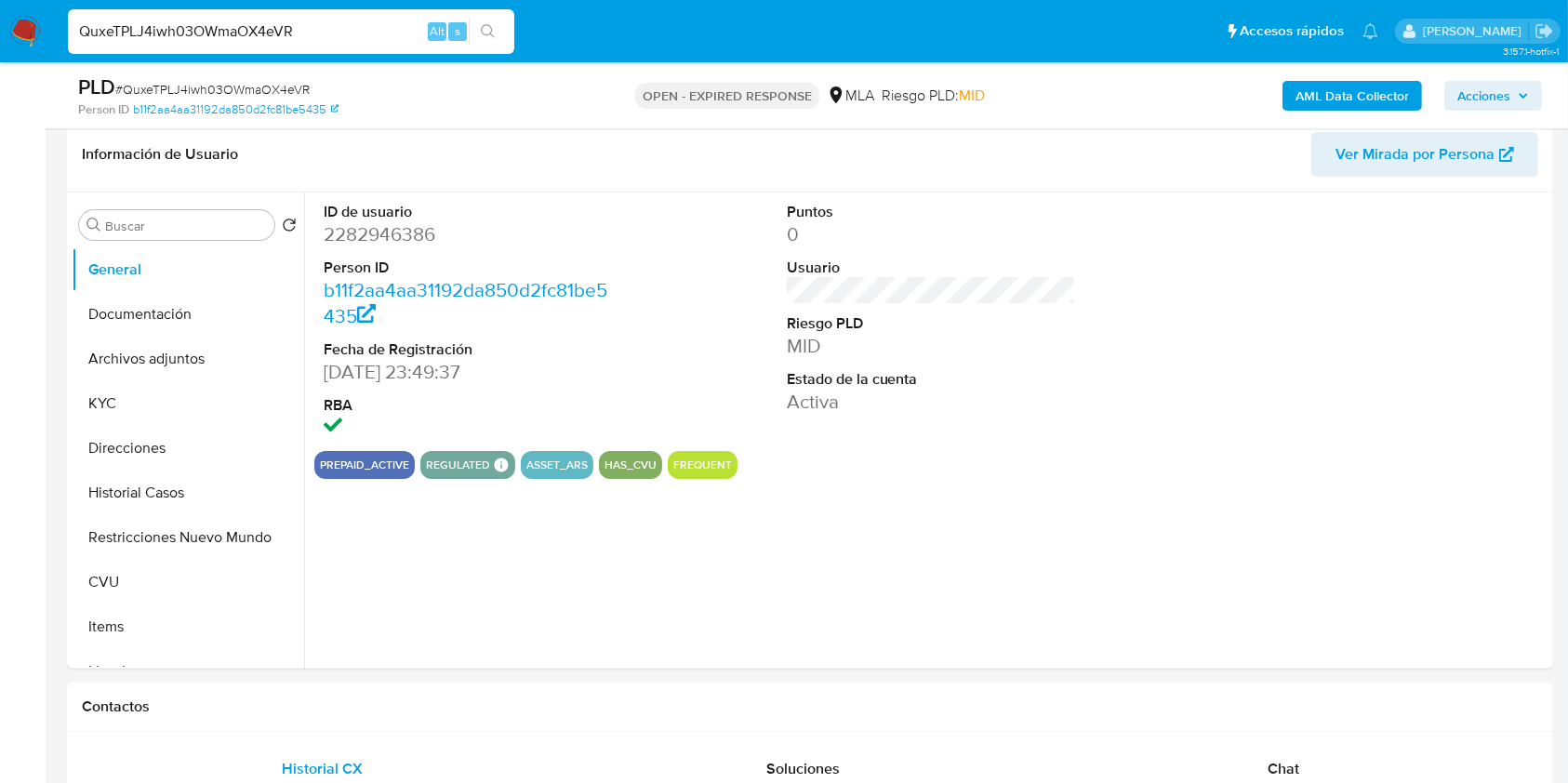
select select "10"
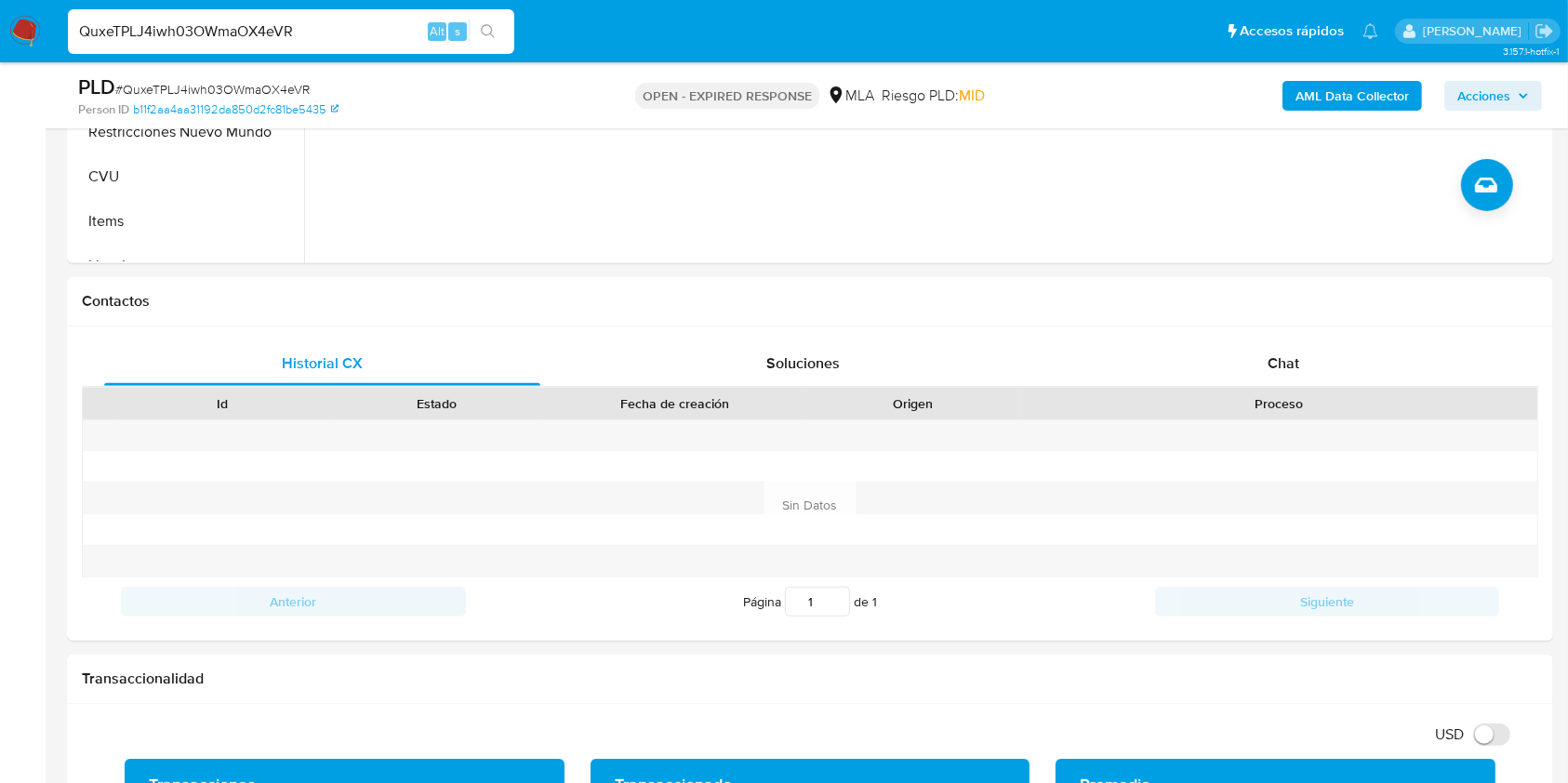
scroll to position [682, 0]
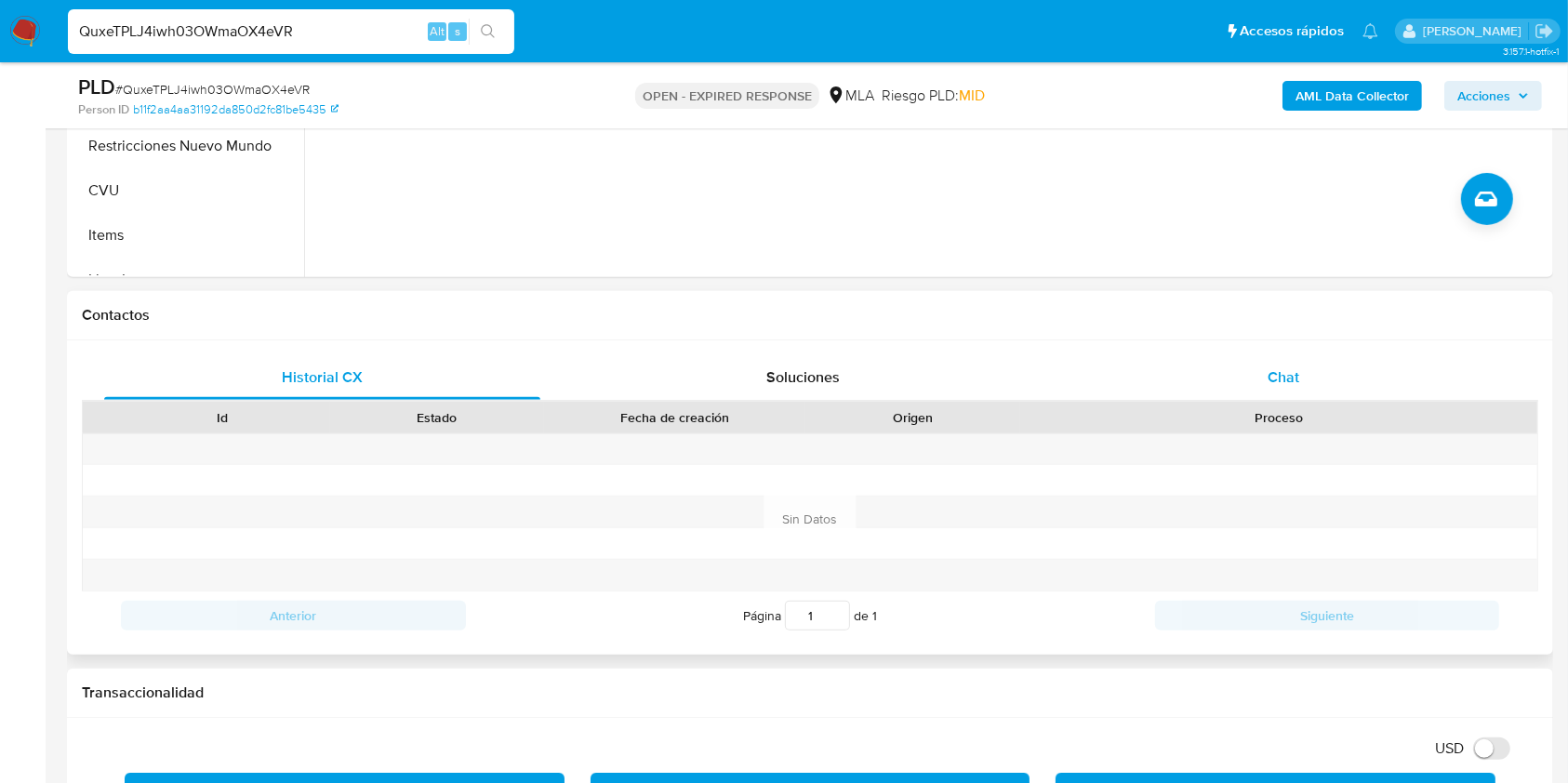
click at [1267, 363] on div "Chat" at bounding box center [1283, 377] width 436 height 44
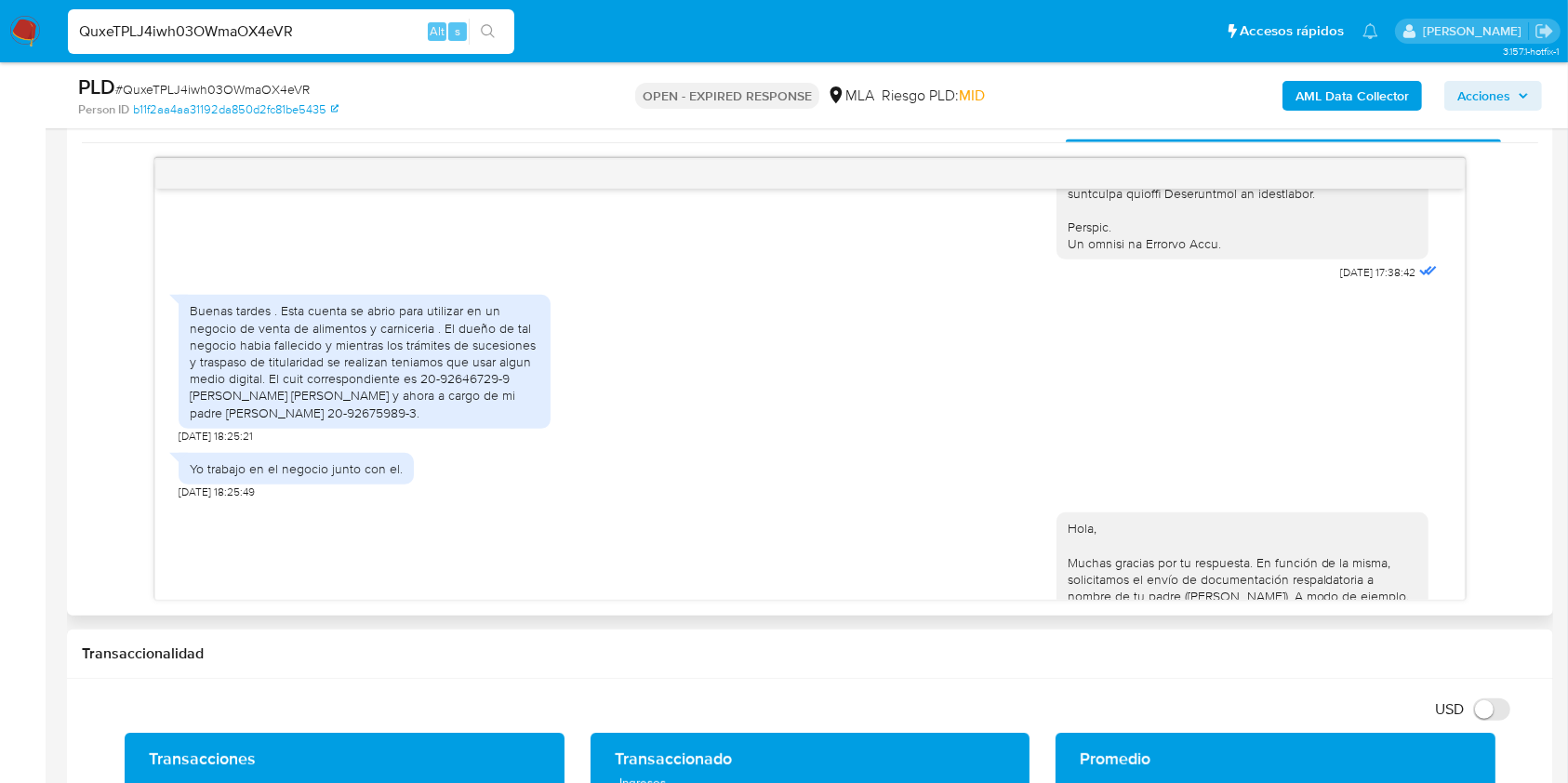
scroll to position [894, 0]
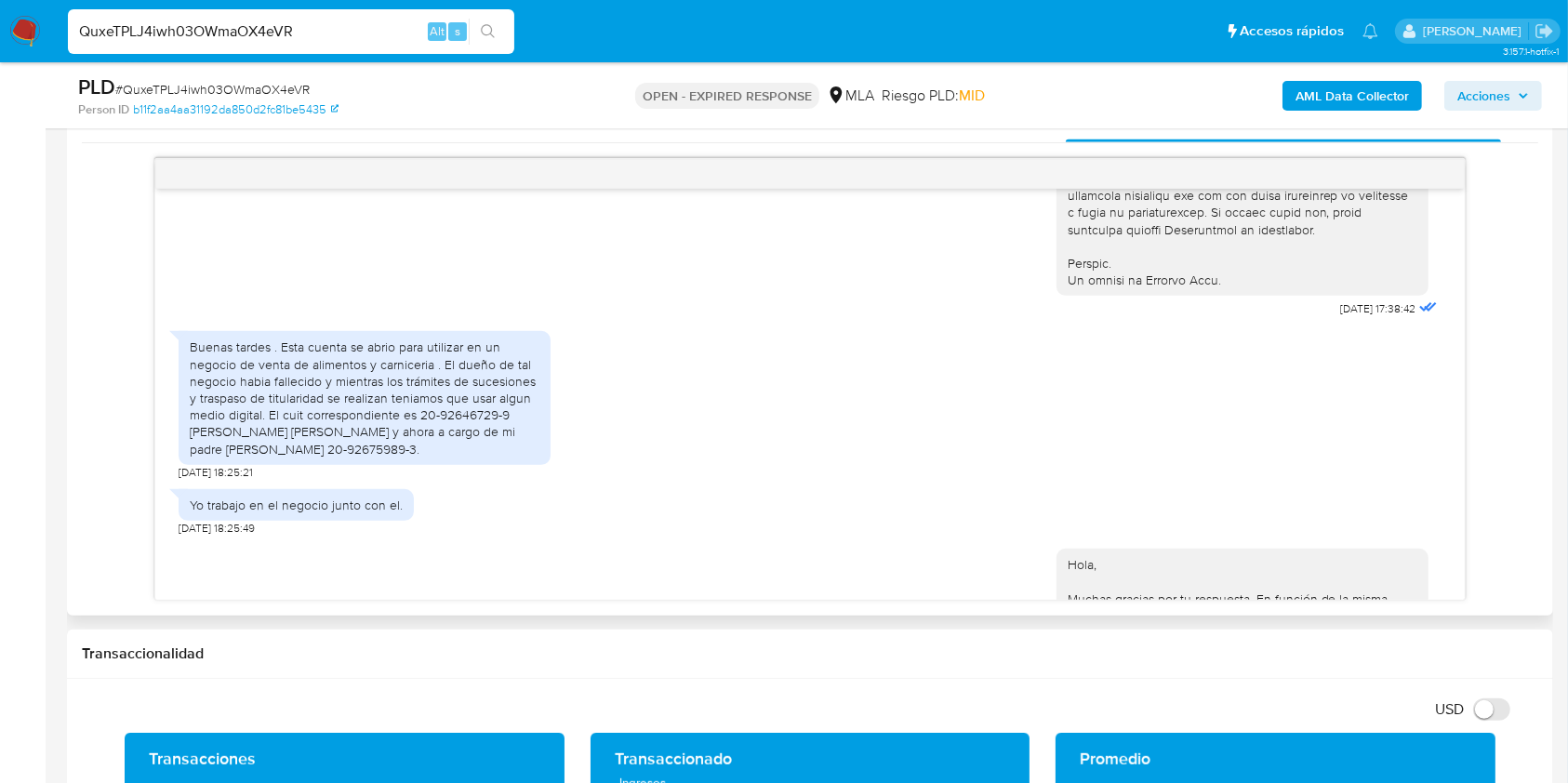
drag, startPoint x: 439, startPoint y: 481, endPoint x: 282, endPoint y: 382, distance: 185.6
click at [282, 382] on div "Buenas tardes . Esta cuenta se abrio para utilizar en un negocio de venta de al…" at bounding box center [364, 397] width 349 height 118
copy div "Esta cuenta se abrio para utilizar en un negocio de venta de alimentos y carnic…"
drag, startPoint x: 401, startPoint y: 542, endPoint x: 168, endPoint y: 532, distance: 233.2
click at [168, 532] on div "18/08/2025 17:38:42 Buenas tardes . Esta cuenta se abrio para utilizar en un ne…" at bounding box center [809, 393] width 1308 height 411
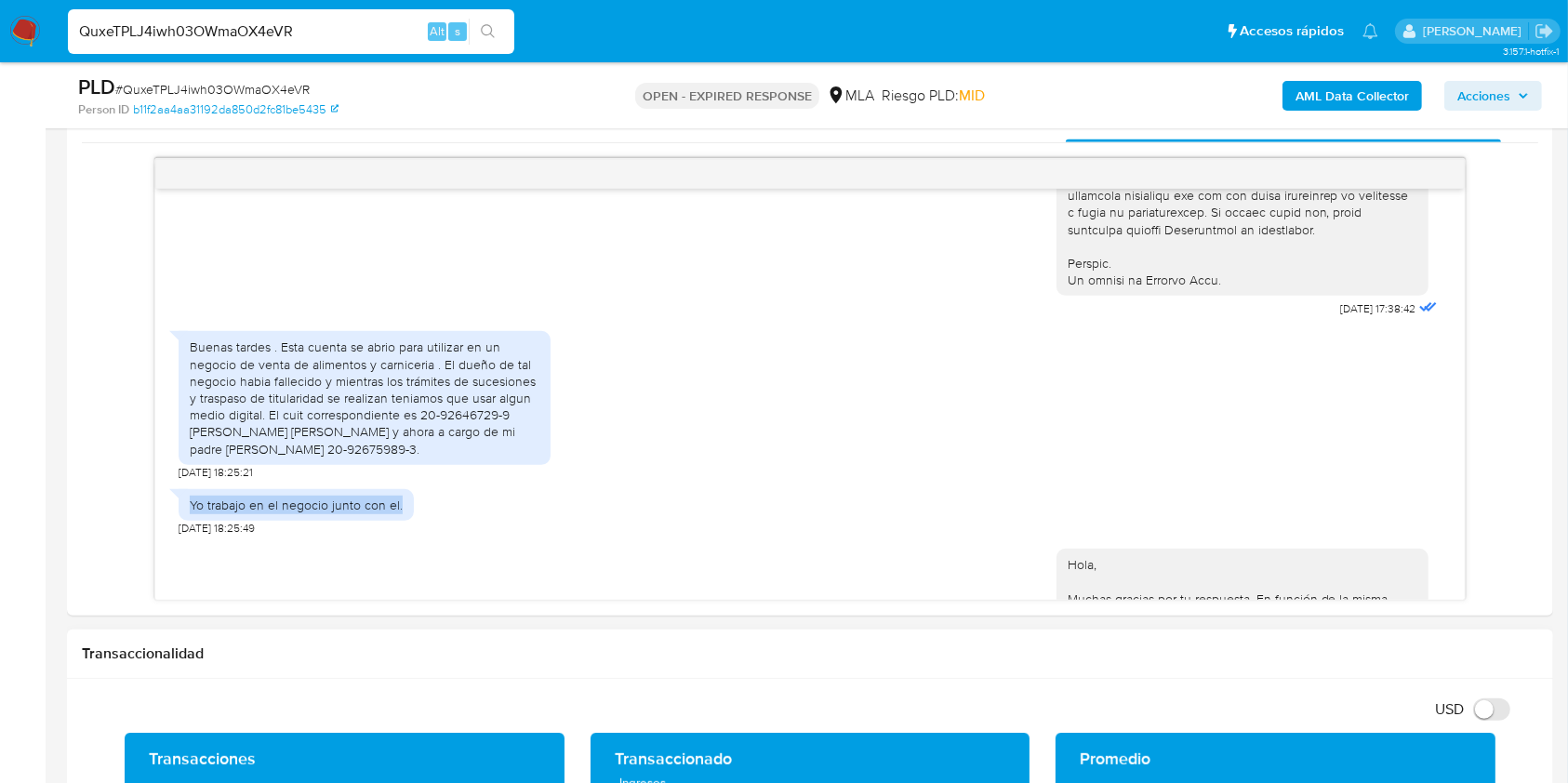
copy div "Yo trabajo en el negocio junto con el."
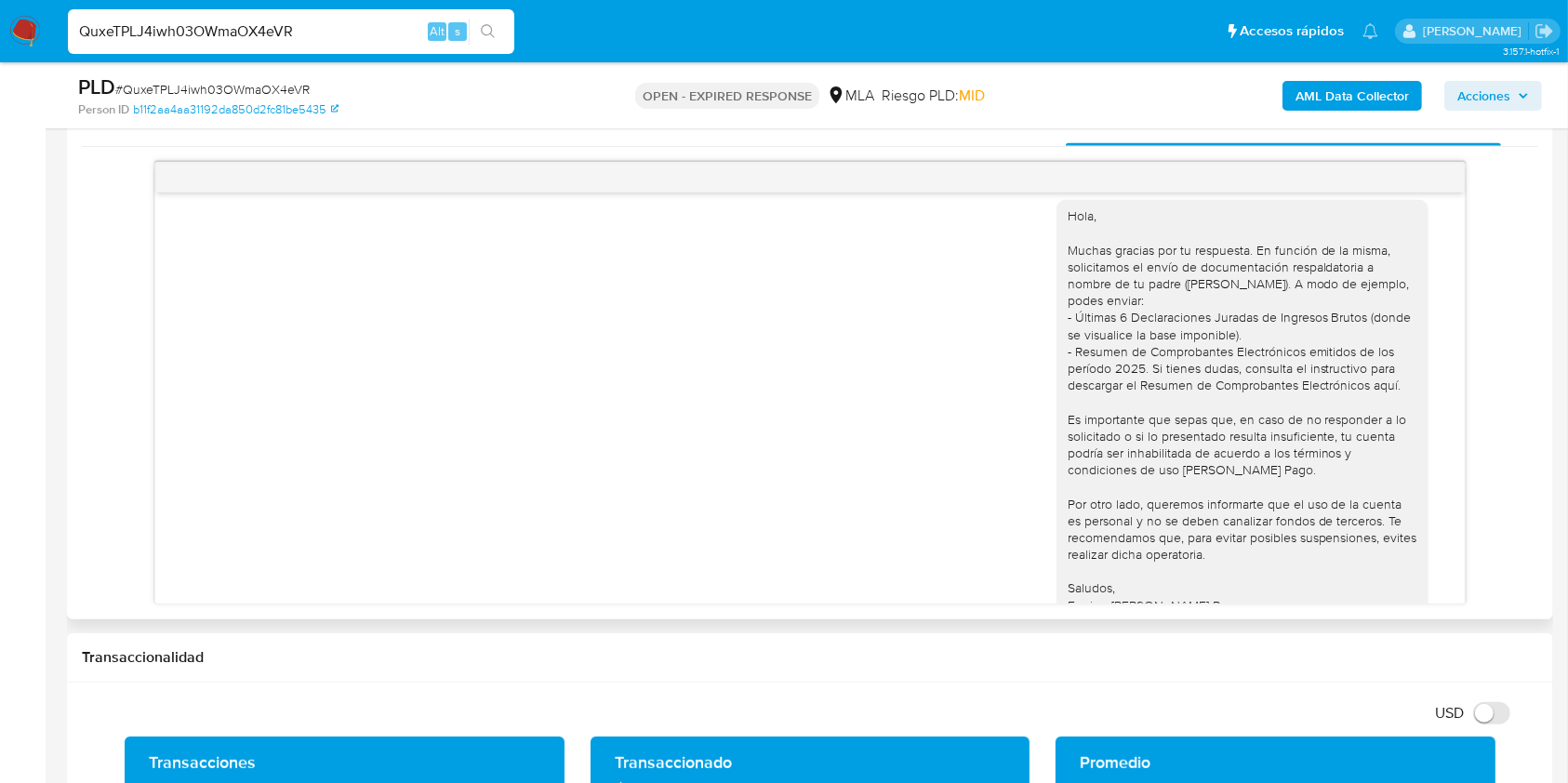
scroll to position [1332, 0]
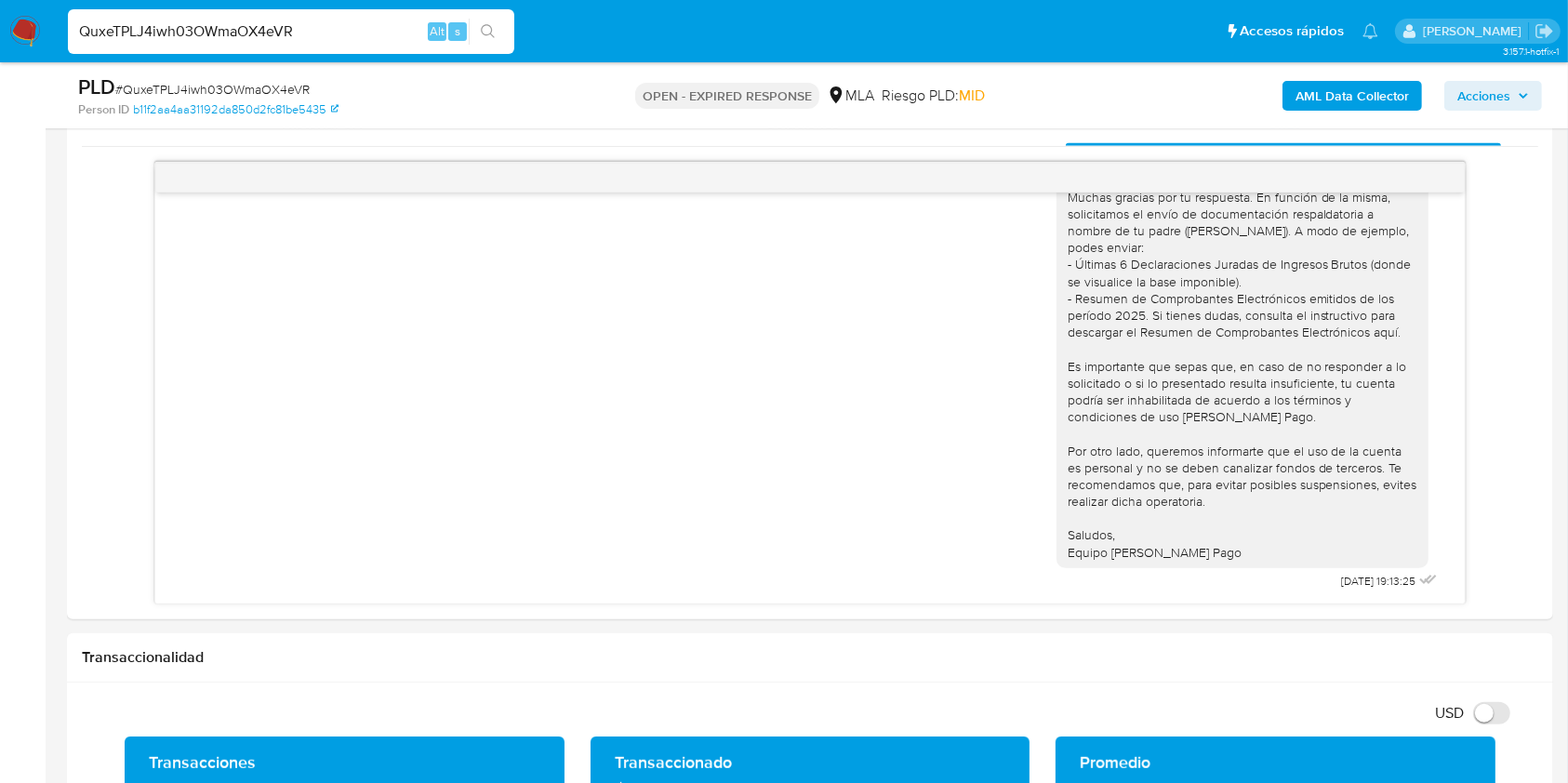
click at [12, 33] on img at bounding box center [25, 31] width 31 height 31
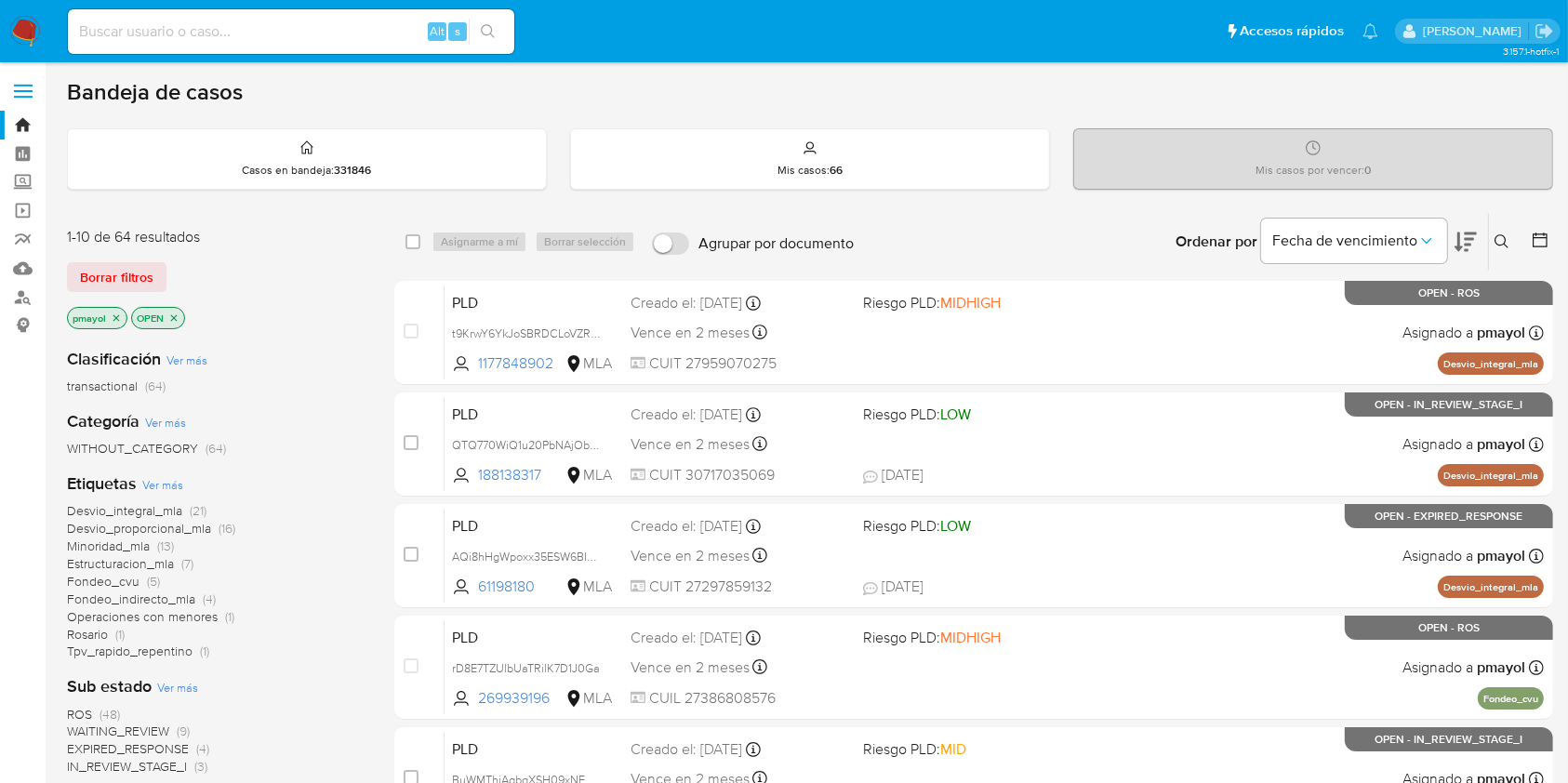
click at [1489, 236] on button at bounding box center [1503, 241] width 30 height 23
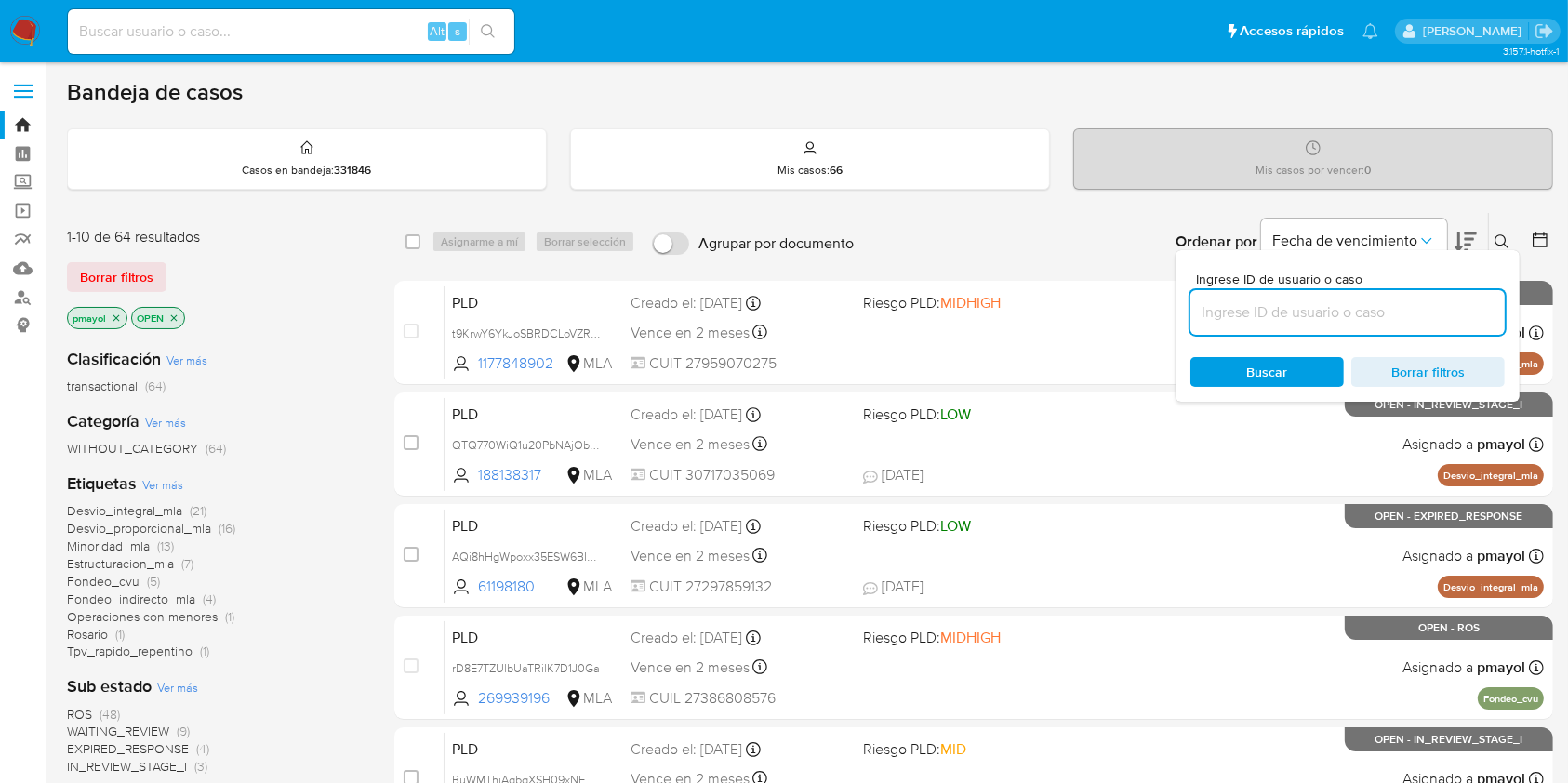
click at [1326, 307] on input at bounding box center [1347, 312] width 314 height 25
type input "QTQ770WiQ1u20PbNAjObPCSX"
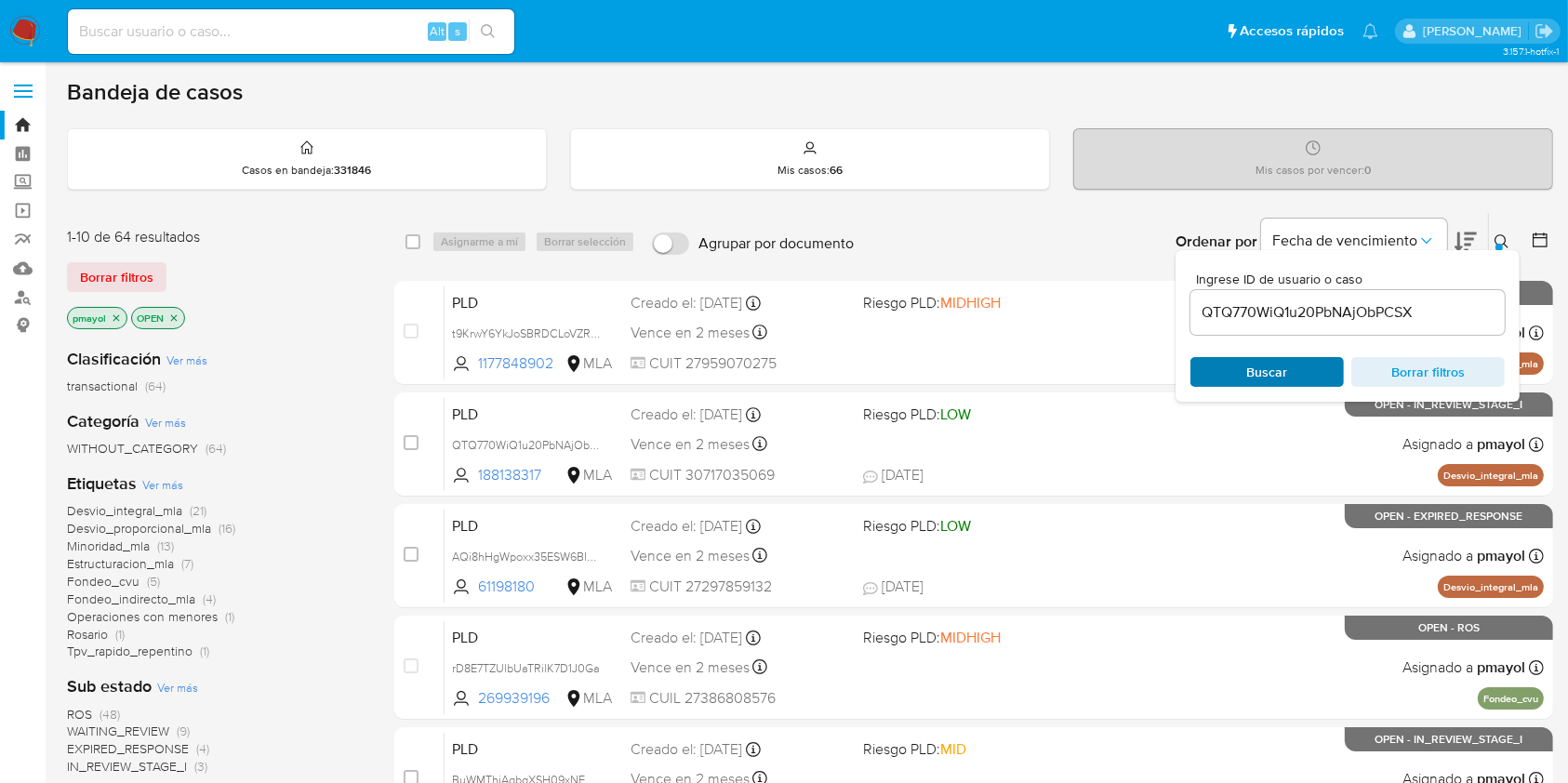
click at [1247, 364] on span "Buscar" at bounding box center [1268, 372] width 41 height 29
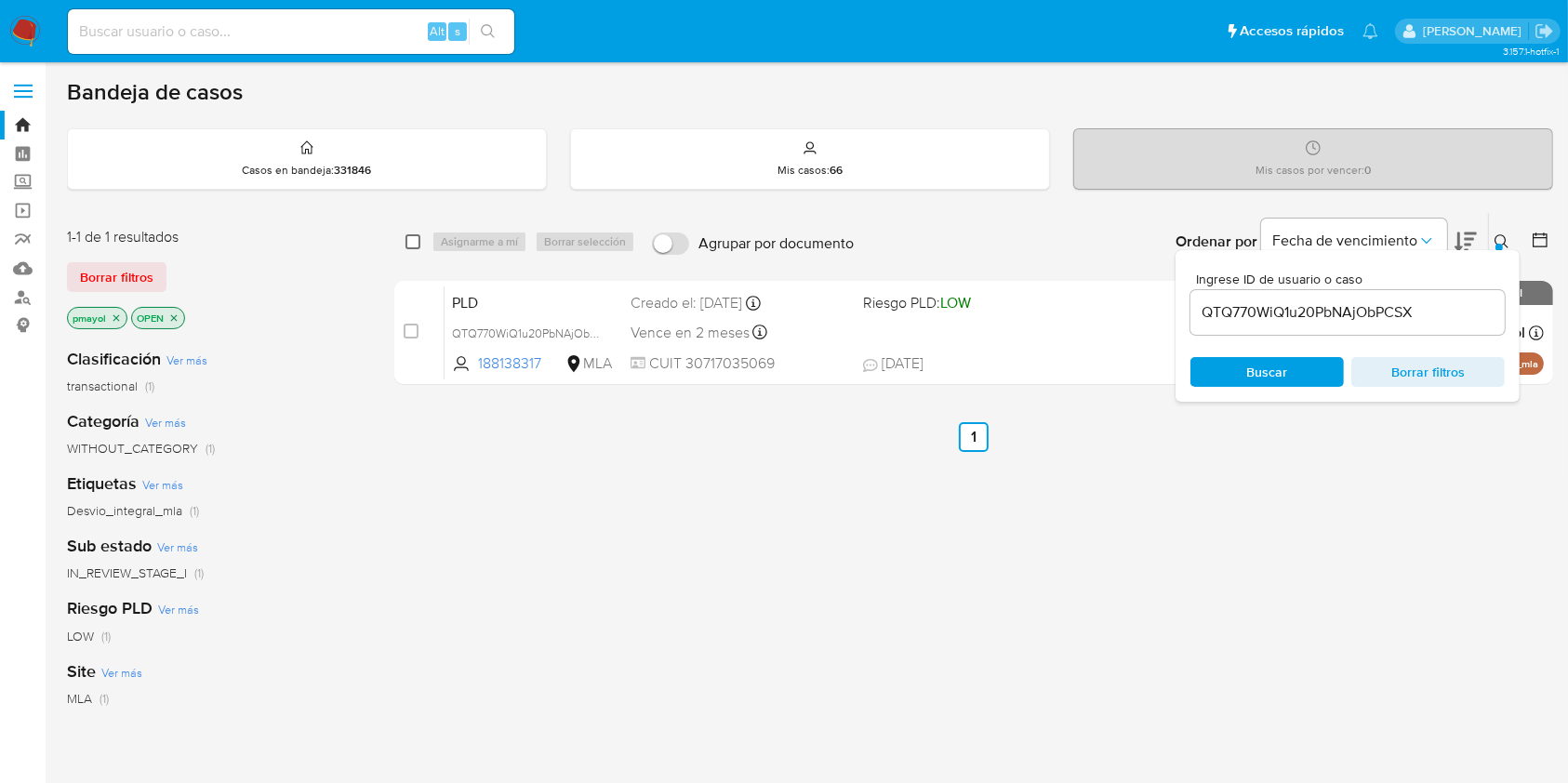
click at [417, 241] on input "checkbox" at bounding box center [412, 241] width 15 height 15
checkbox input "true"
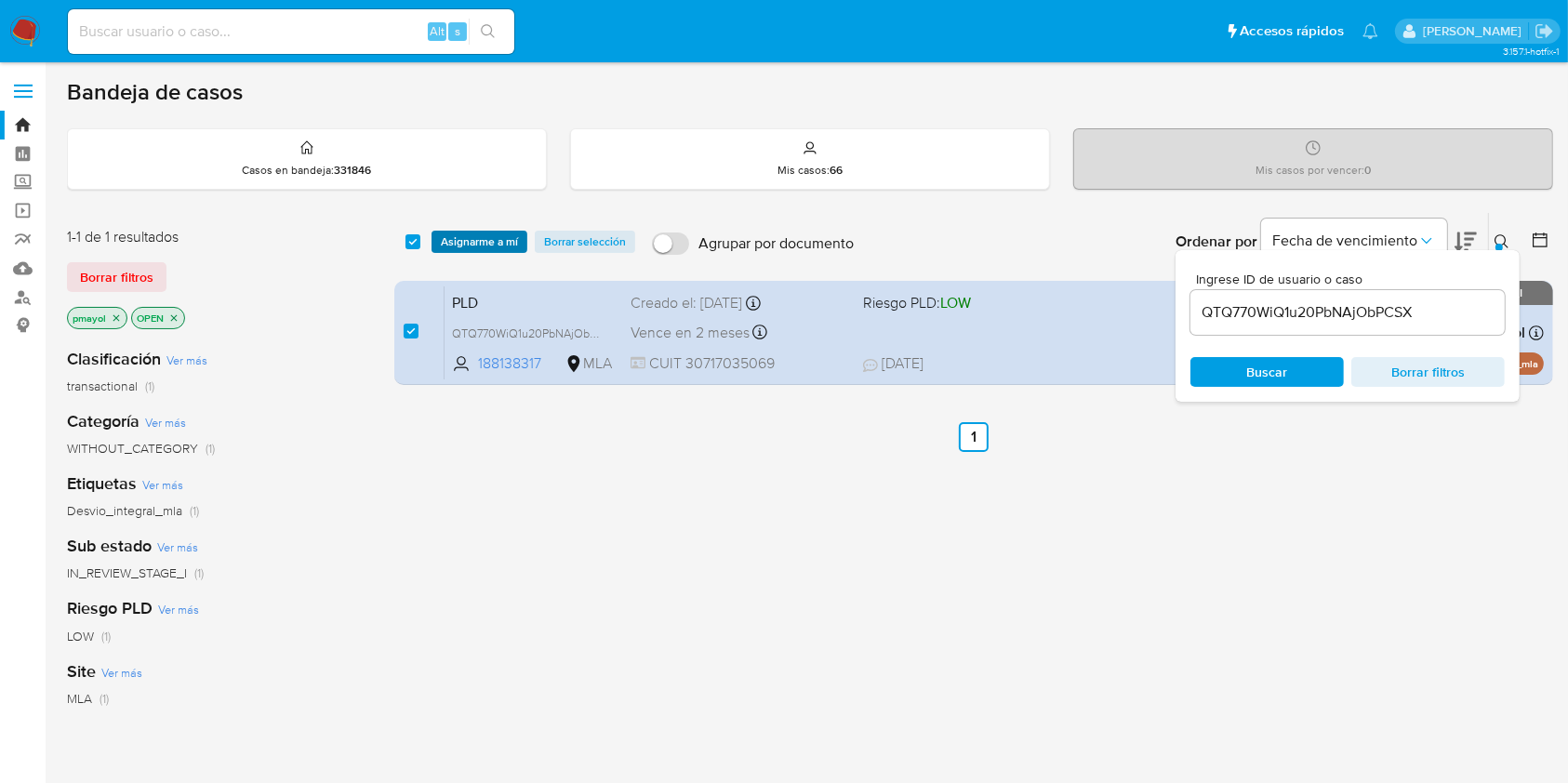
click at [477, 237] on span "Asignarme a mí" at bounding box center [479, 241] width 78 height 19
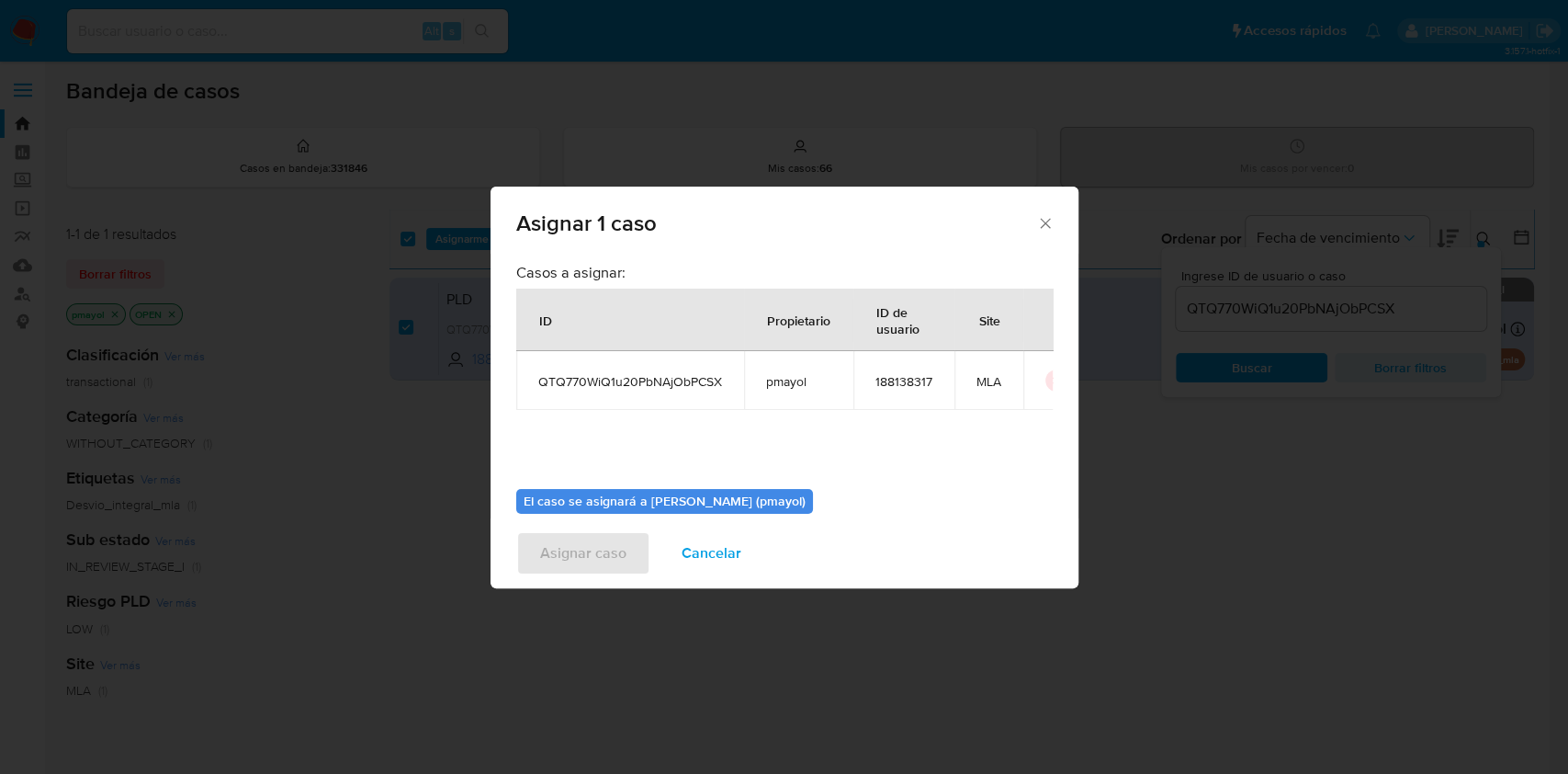
click at [1064, 386] on div "Asignar 1 caso Casos a asignar: ID Propietario ID de usuario Site QTQ770WiQ1u20…" at bounding box center [784, 387] width 1568 height 774
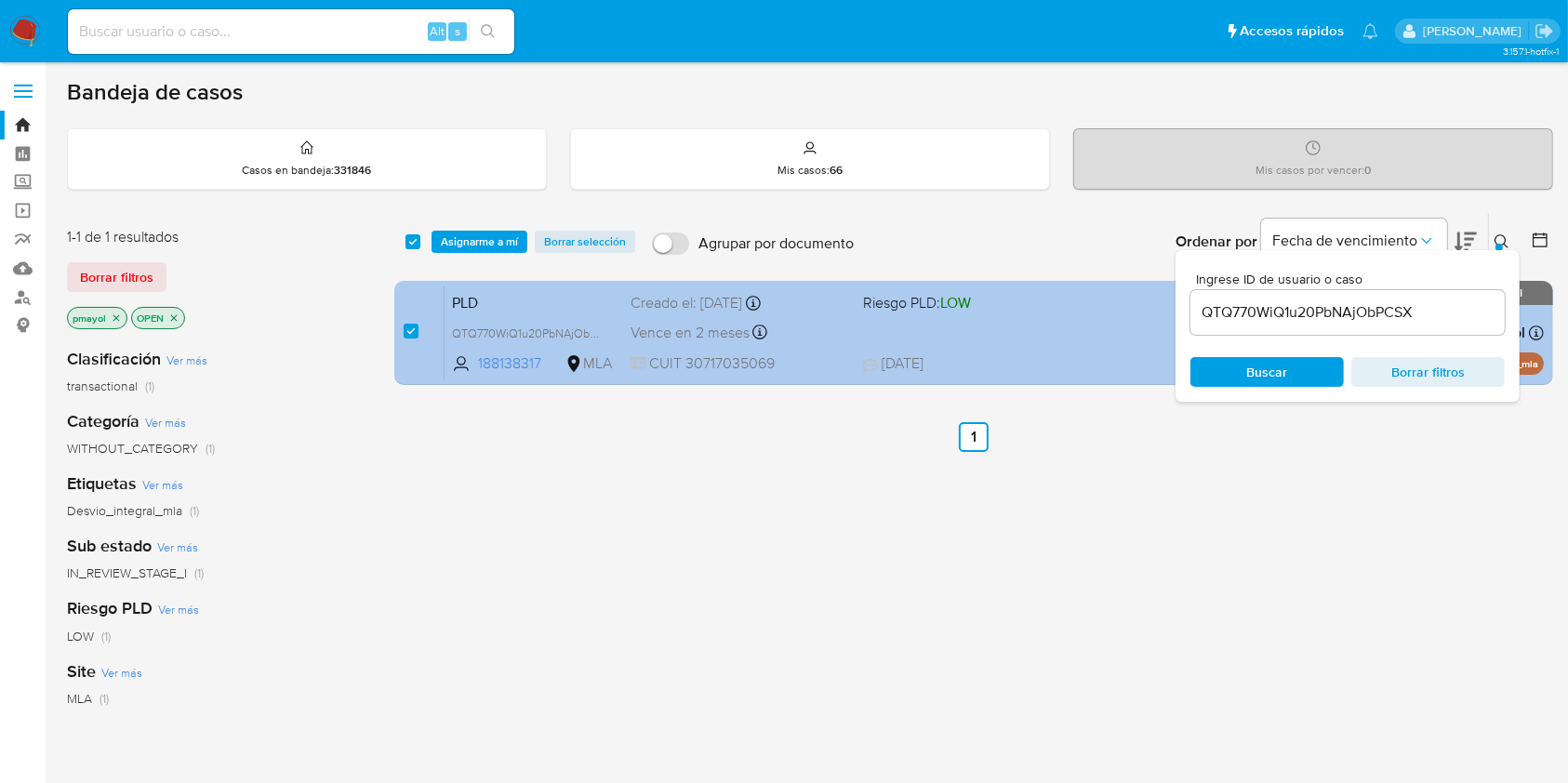
click at [1042, 349] on div "PLD QTQ770WiQ1u20PbNAjObPCSX 188138317 MLA Riesgo PLD: LOW Creado el: [DATE] Cr…" at bounding box center [994, 333] width 1099 height 94
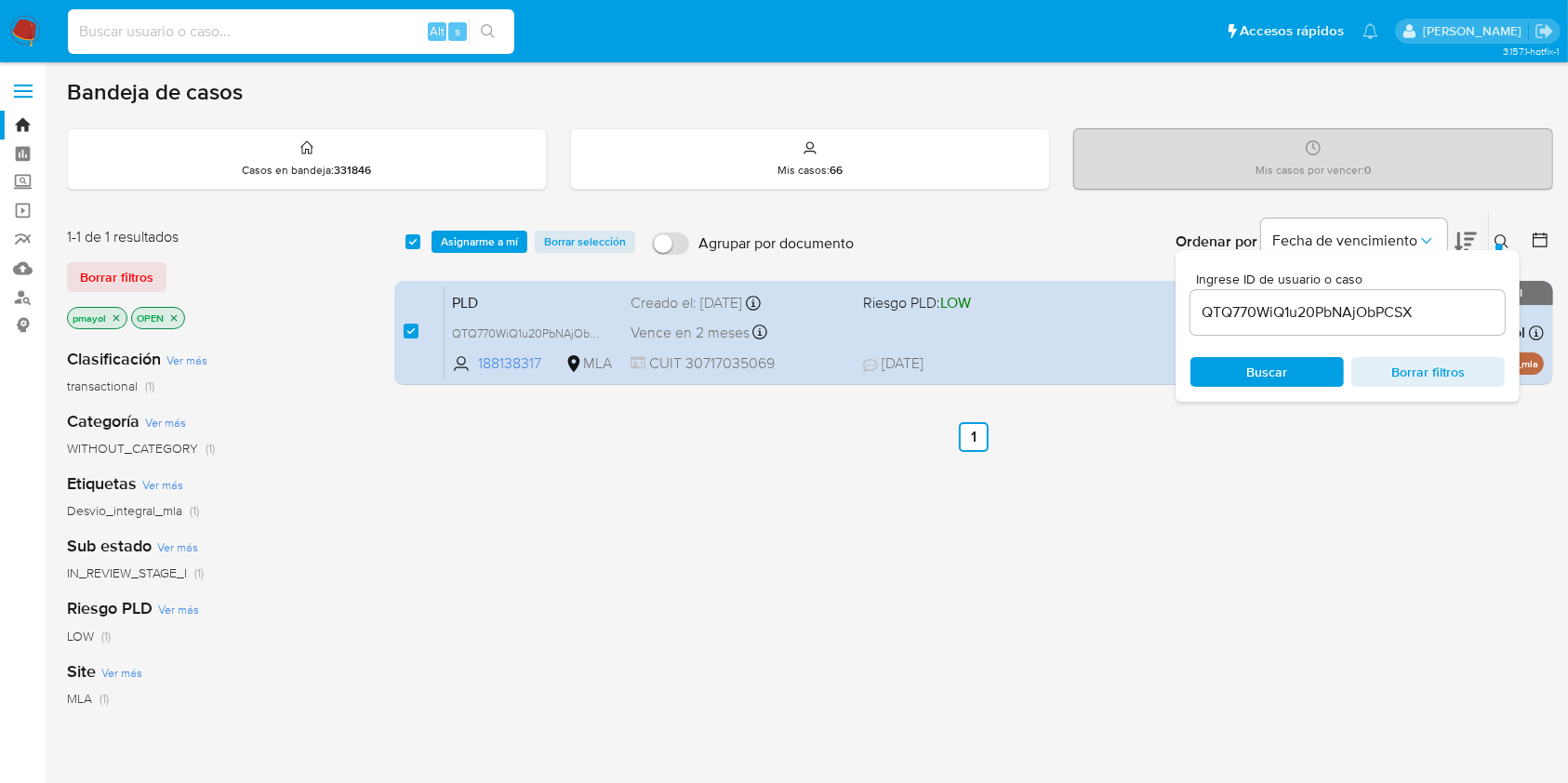
click at [368, 26] on input at bounding box center [290, 31] width 446 height 25
paste input "9URbrh41AGq2gcxDxPwaVJ5C"
type input "9URbrh41AGq2gcxDxPwaVJ5C"
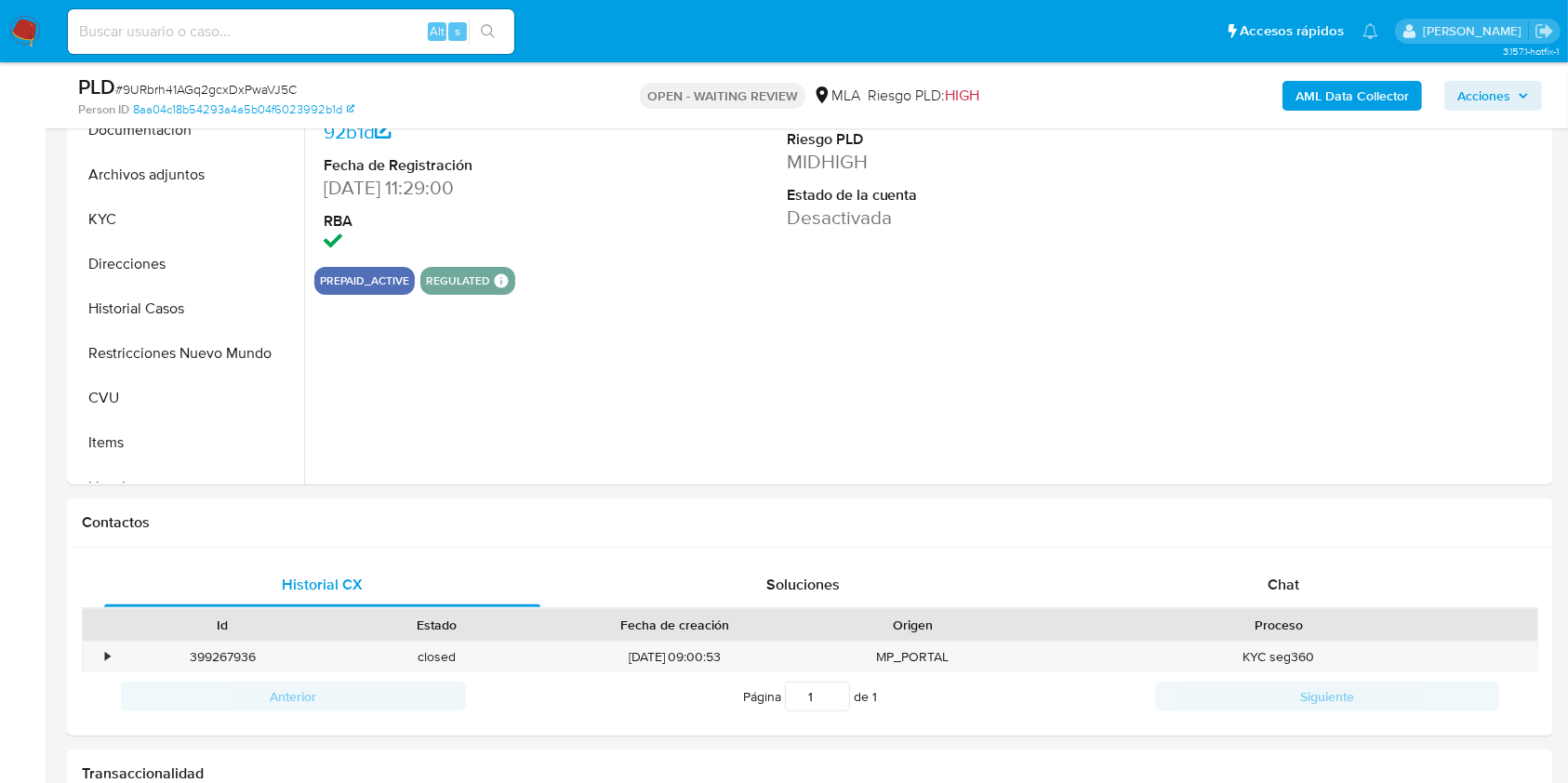
scroll to position [539, 0]
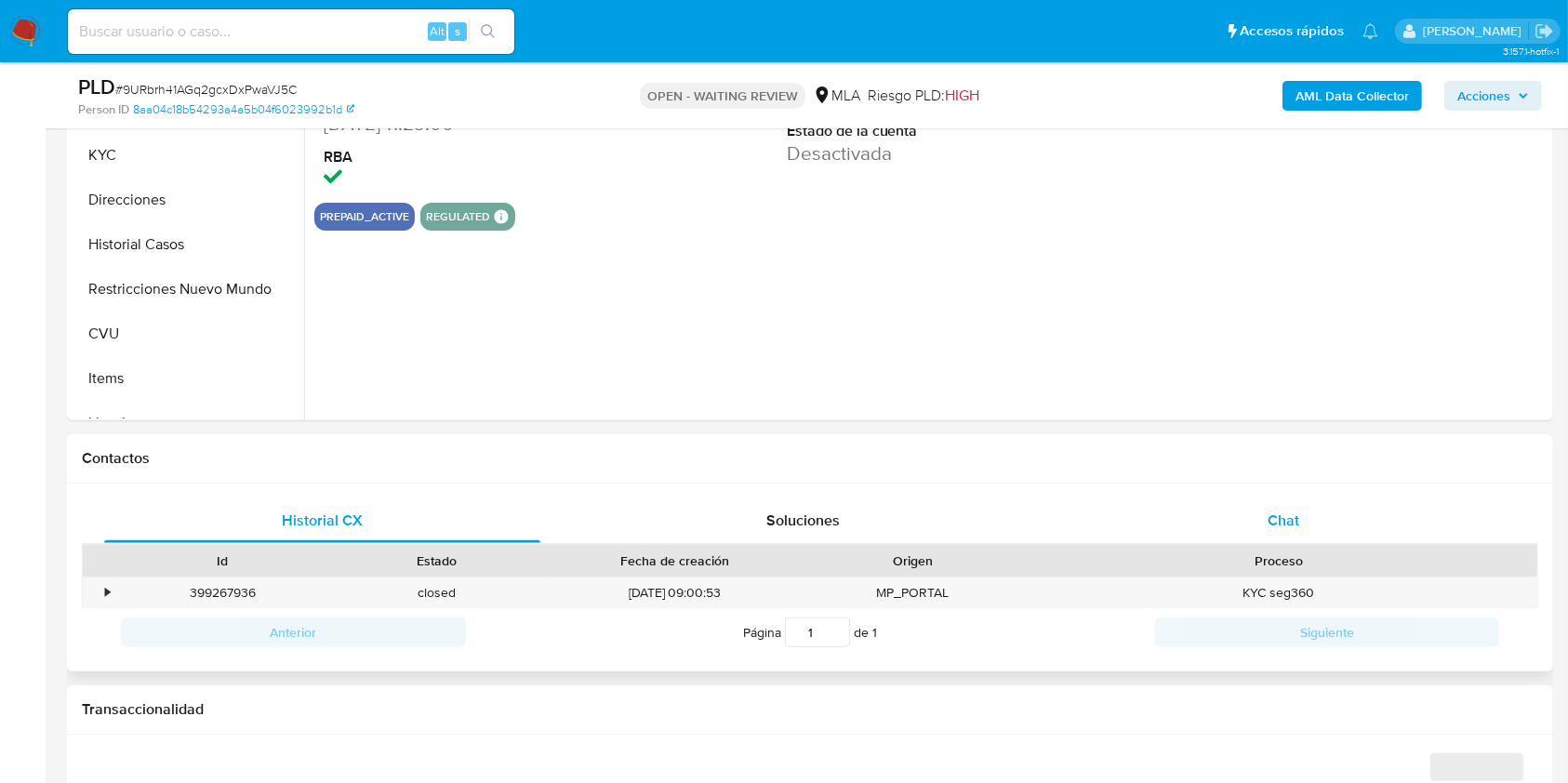
select select "10"
click at [1288, 505] on div "Chat" at bounding box center [1283, 520] width 436 height 44
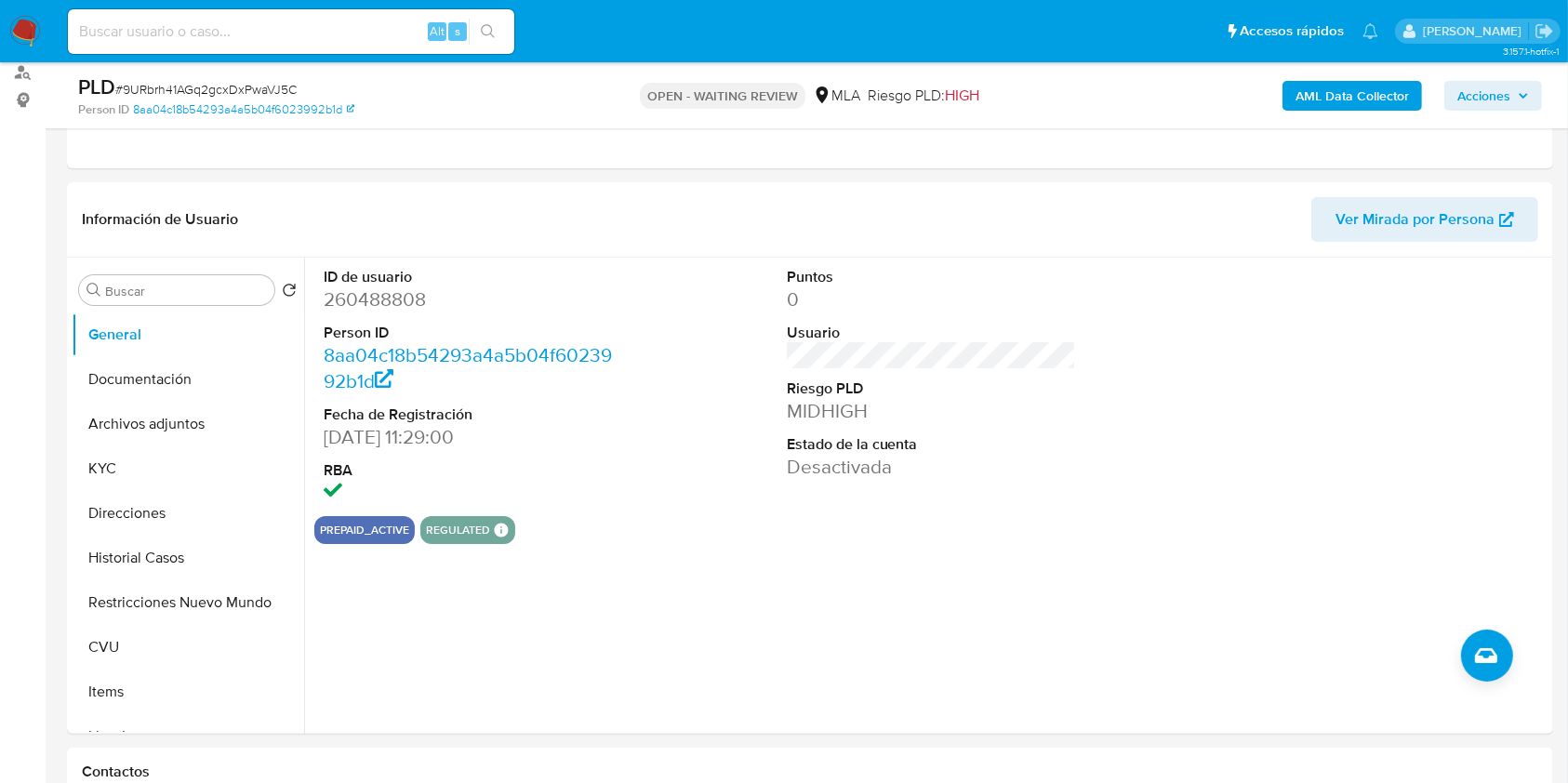
scroll to position [318, 0]
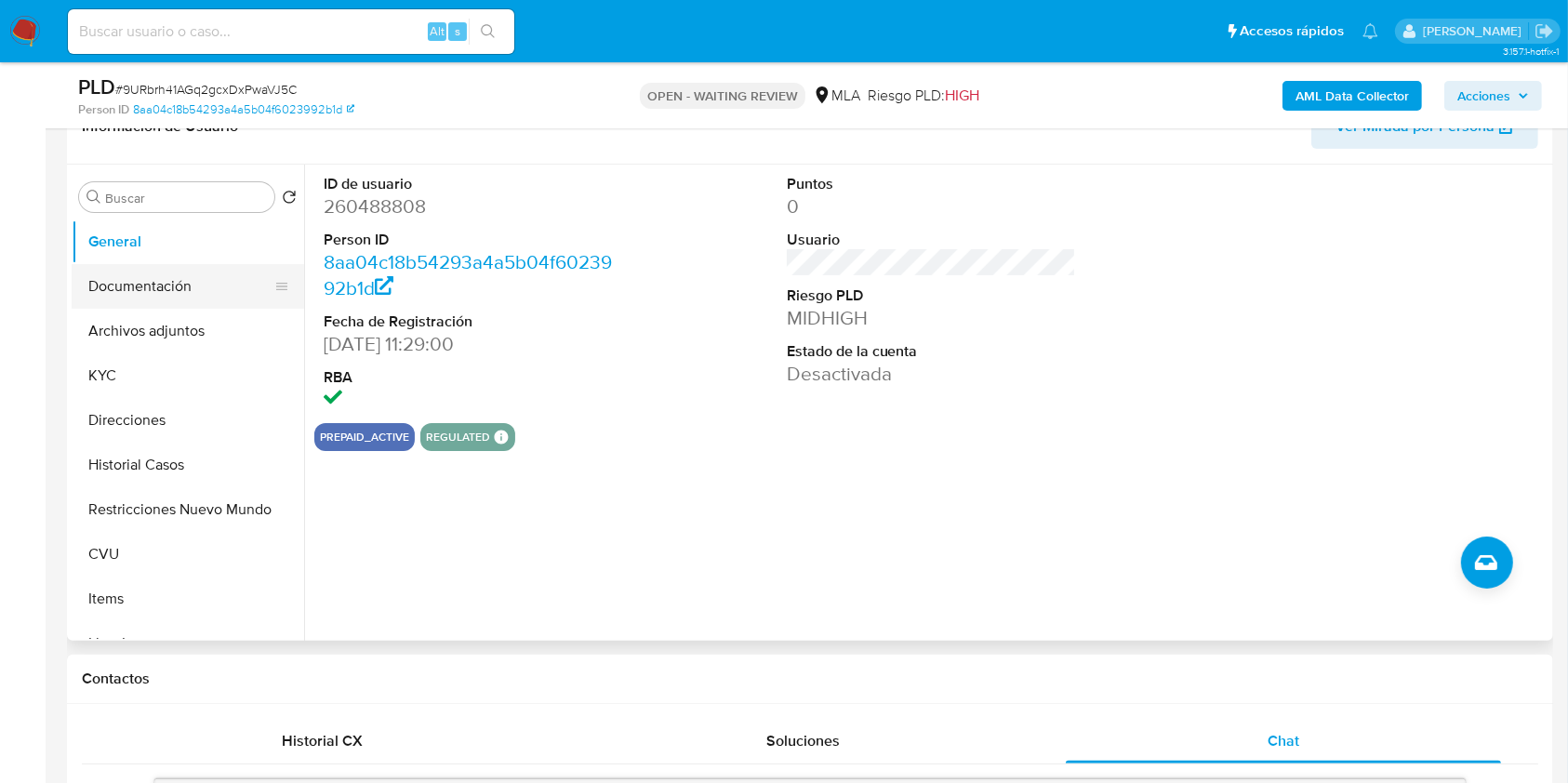
click at [198, 274] on button "Documentación" at bounding box center [181, 286] width 218 height 44
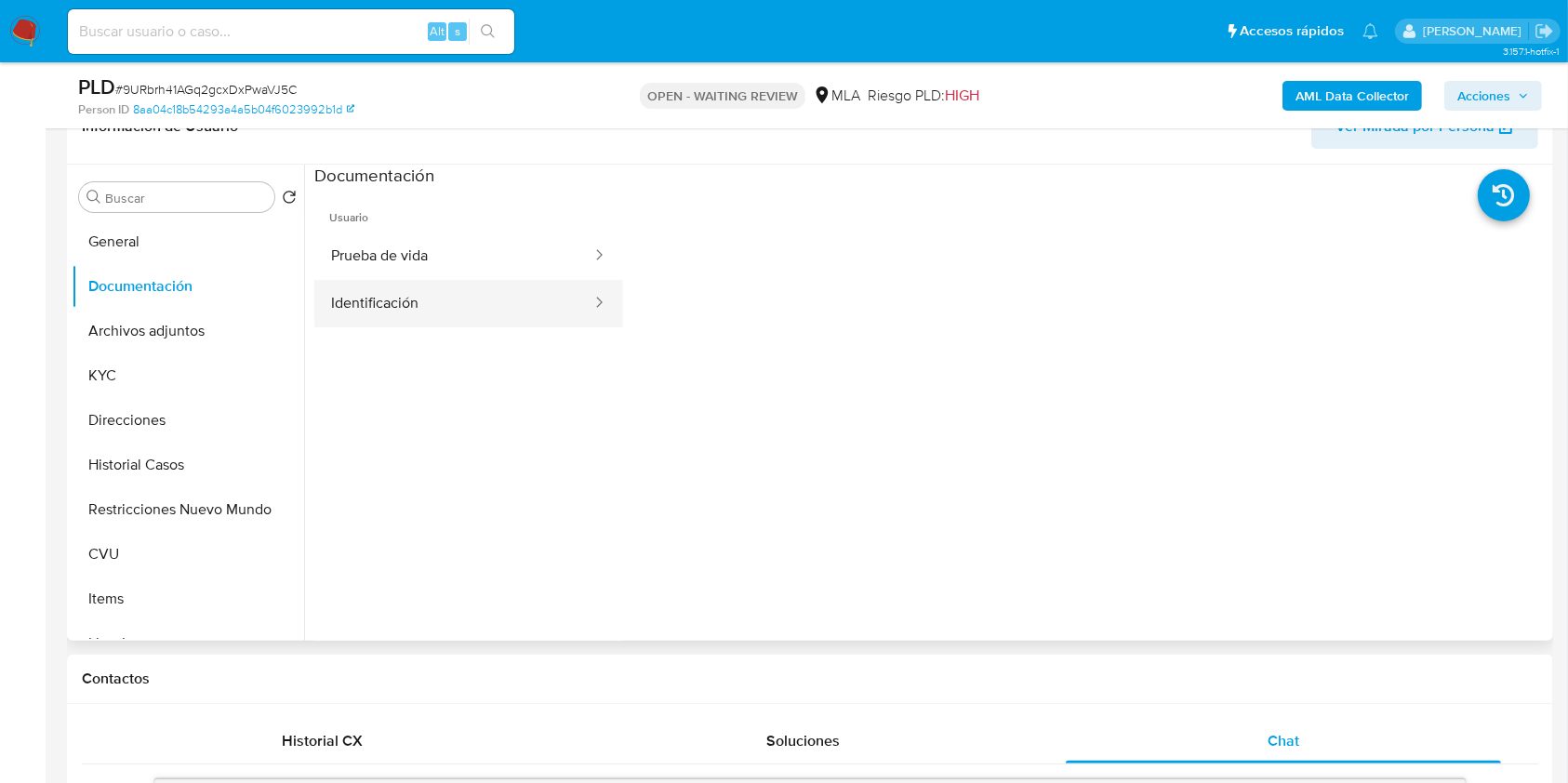
click at [458, 310] on button "Identificación" at bounding box center [453, 303] width 279 height 47
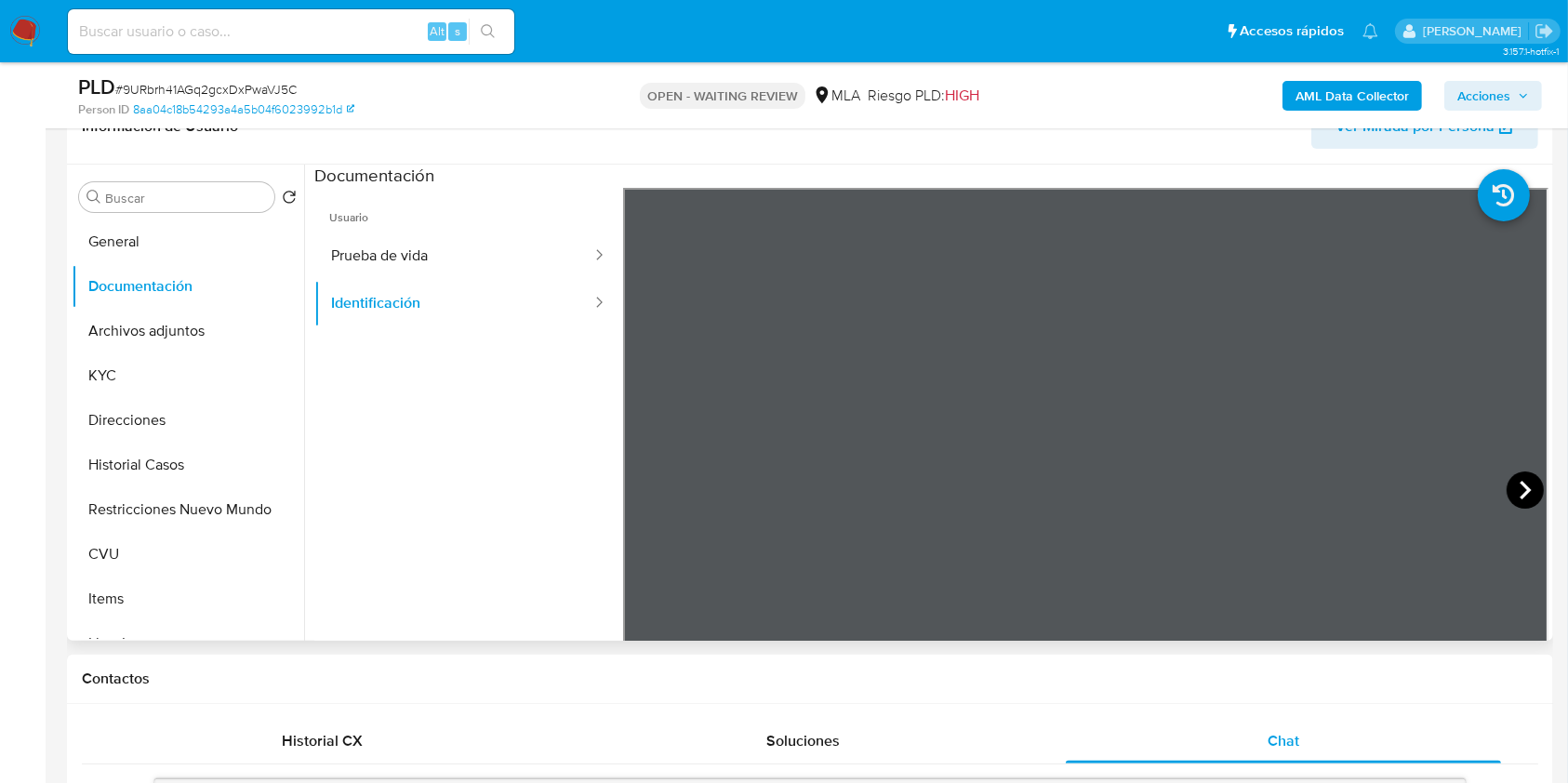
click at [1511, 486] on icon at bounding box center [1525, 490] width 37 height 37
click at [141, 360] on button "KYC" at bounding box center [181, 375] width 218 height 44
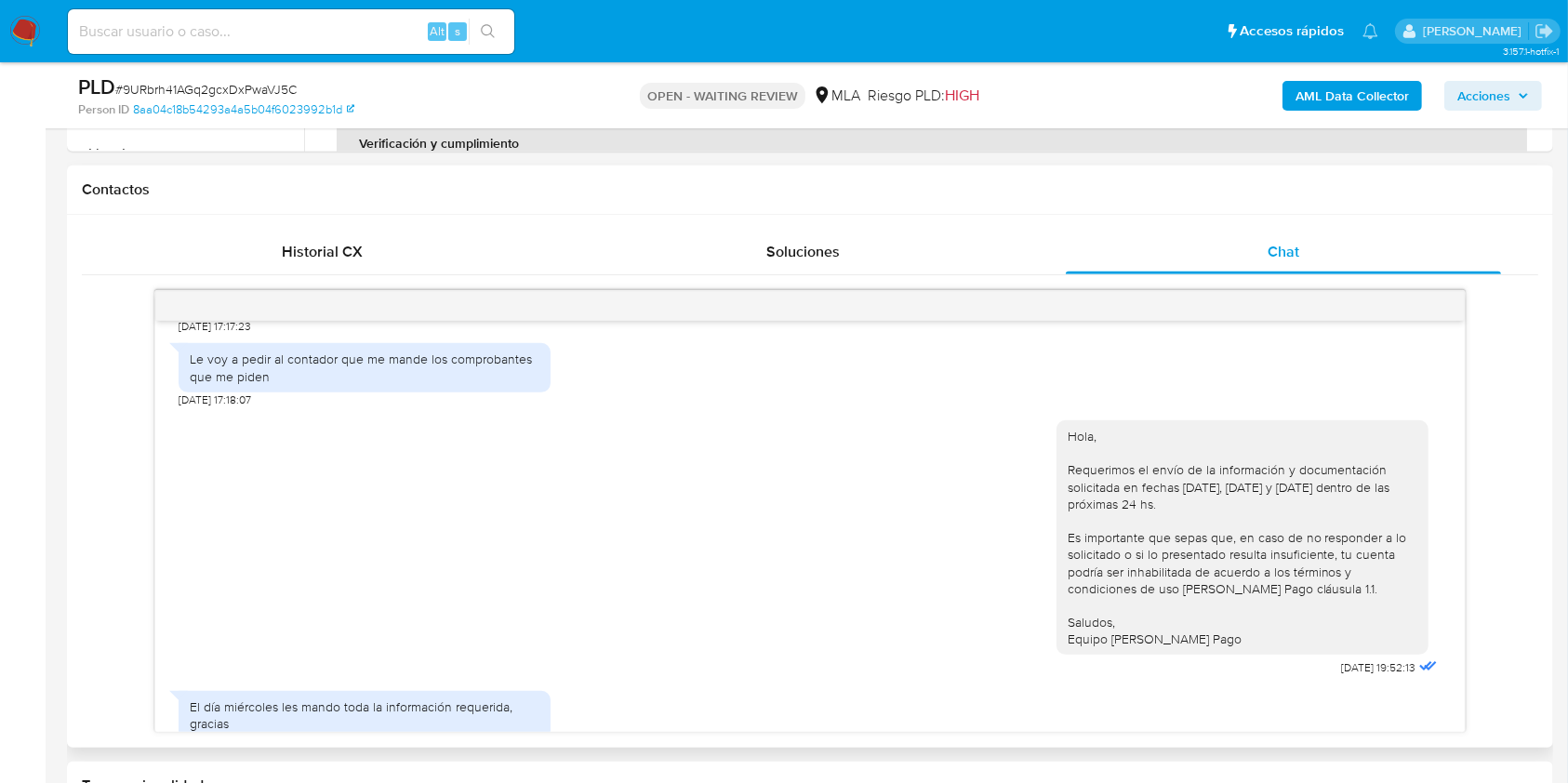
scroll to position [2040, 0]
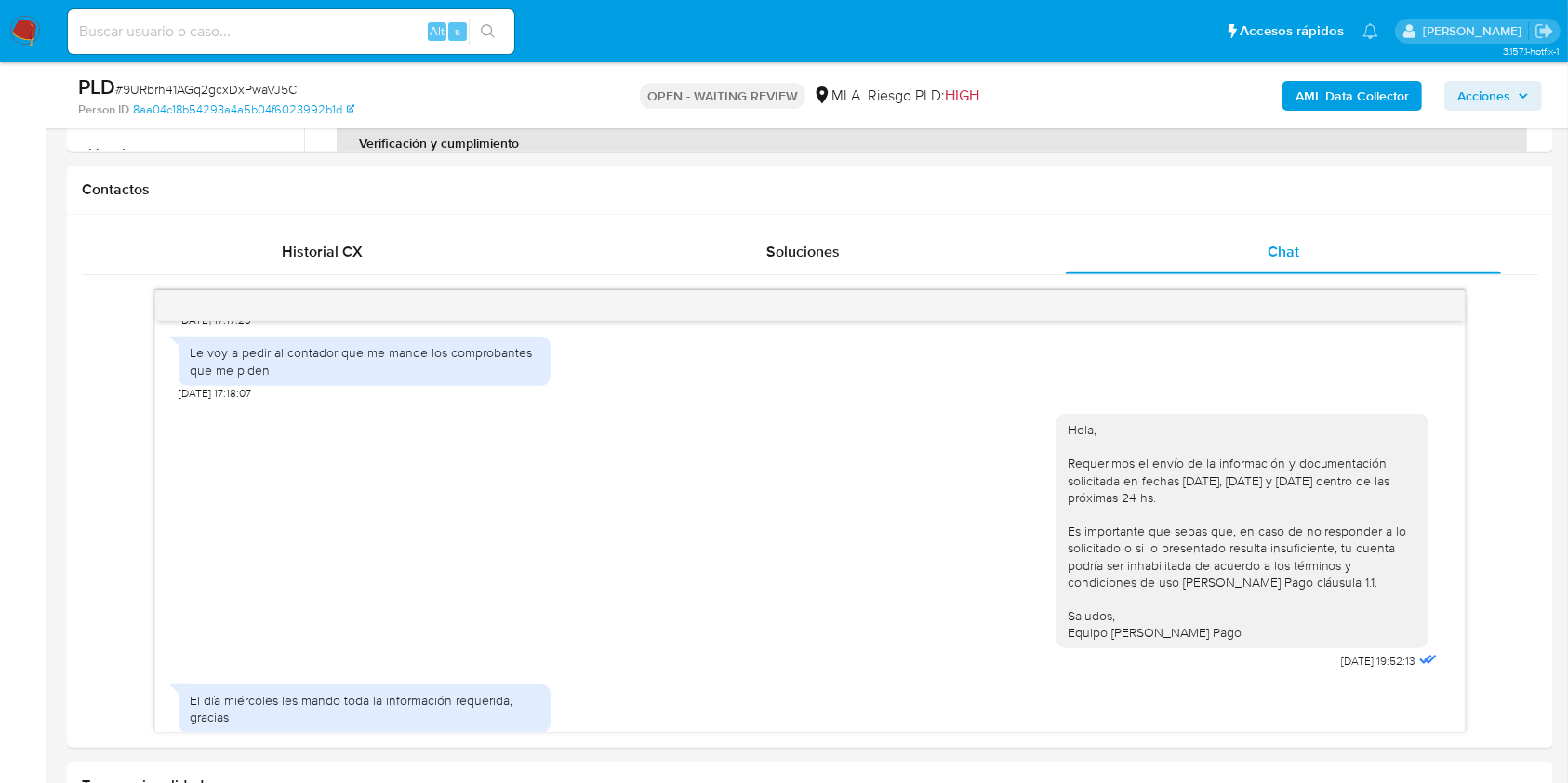
click at [358, 38] on input at bounding box center [290, 31] width 446 height 25
paste input "pBFK5n2LtKI6iE8ZPvrJO8Lm"
type input "pBFK5n2LtKI6iE8ZPvrJO8Lm"
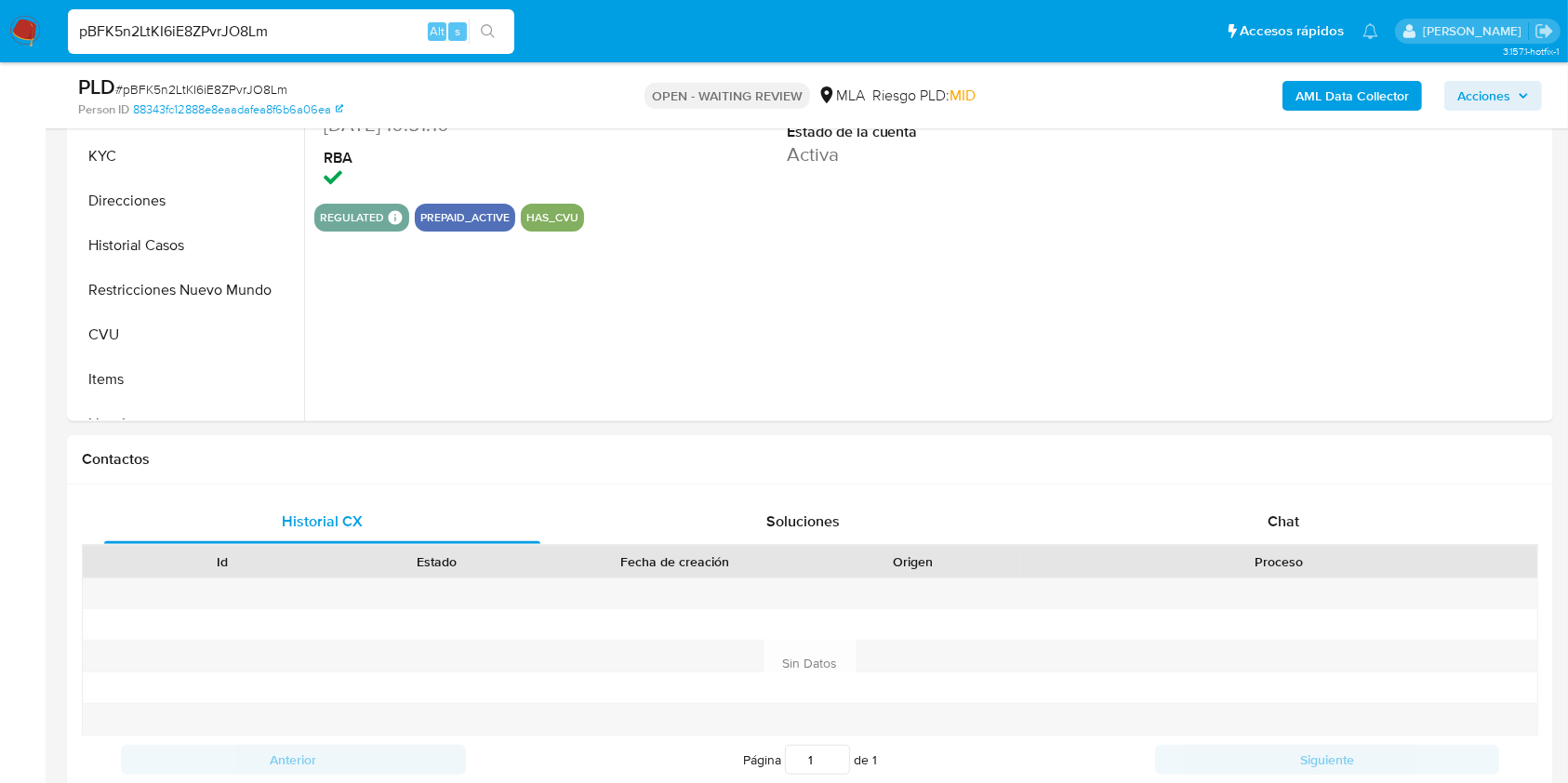
scroll to position [714, 0]
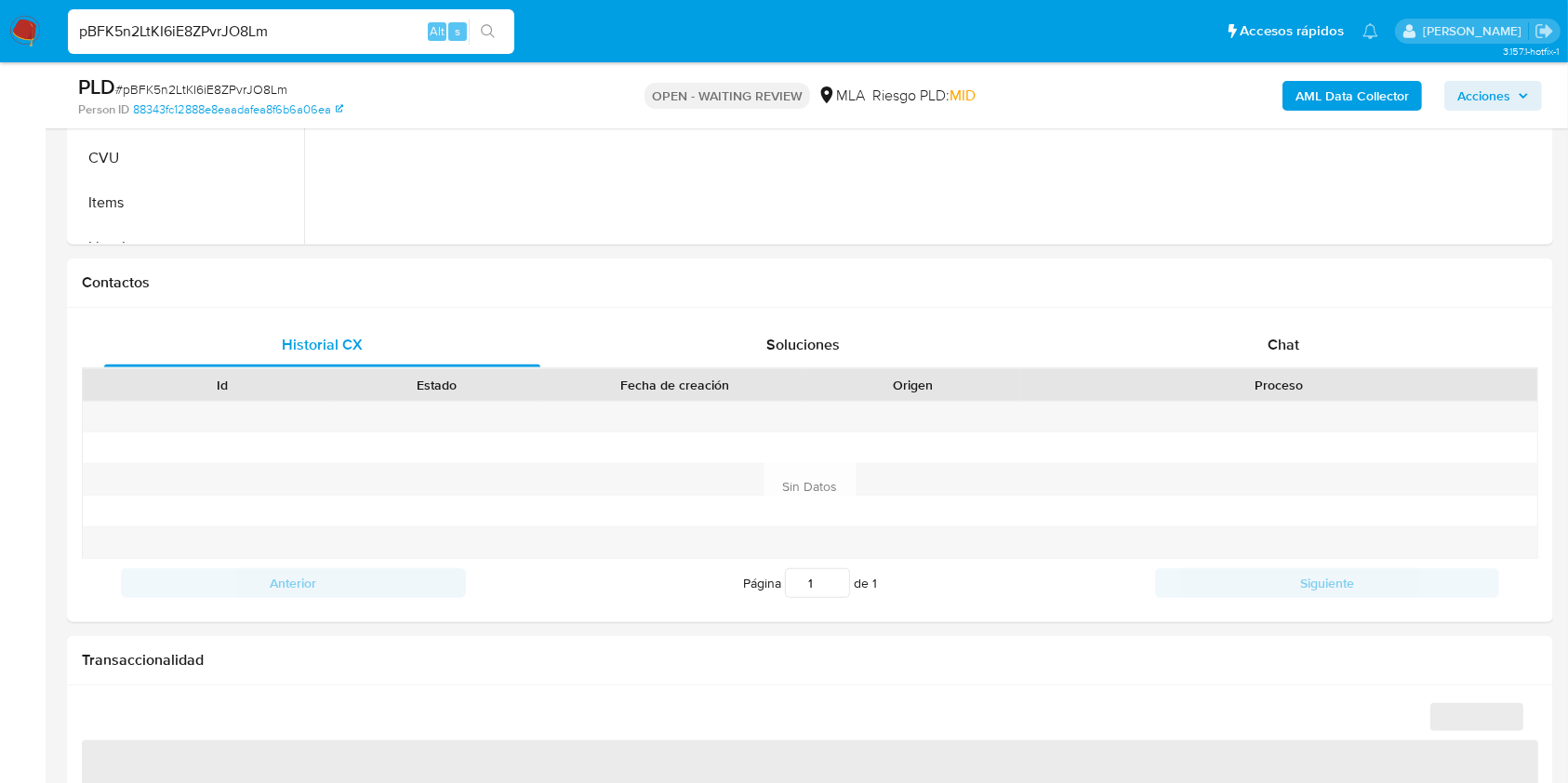
select select "10"
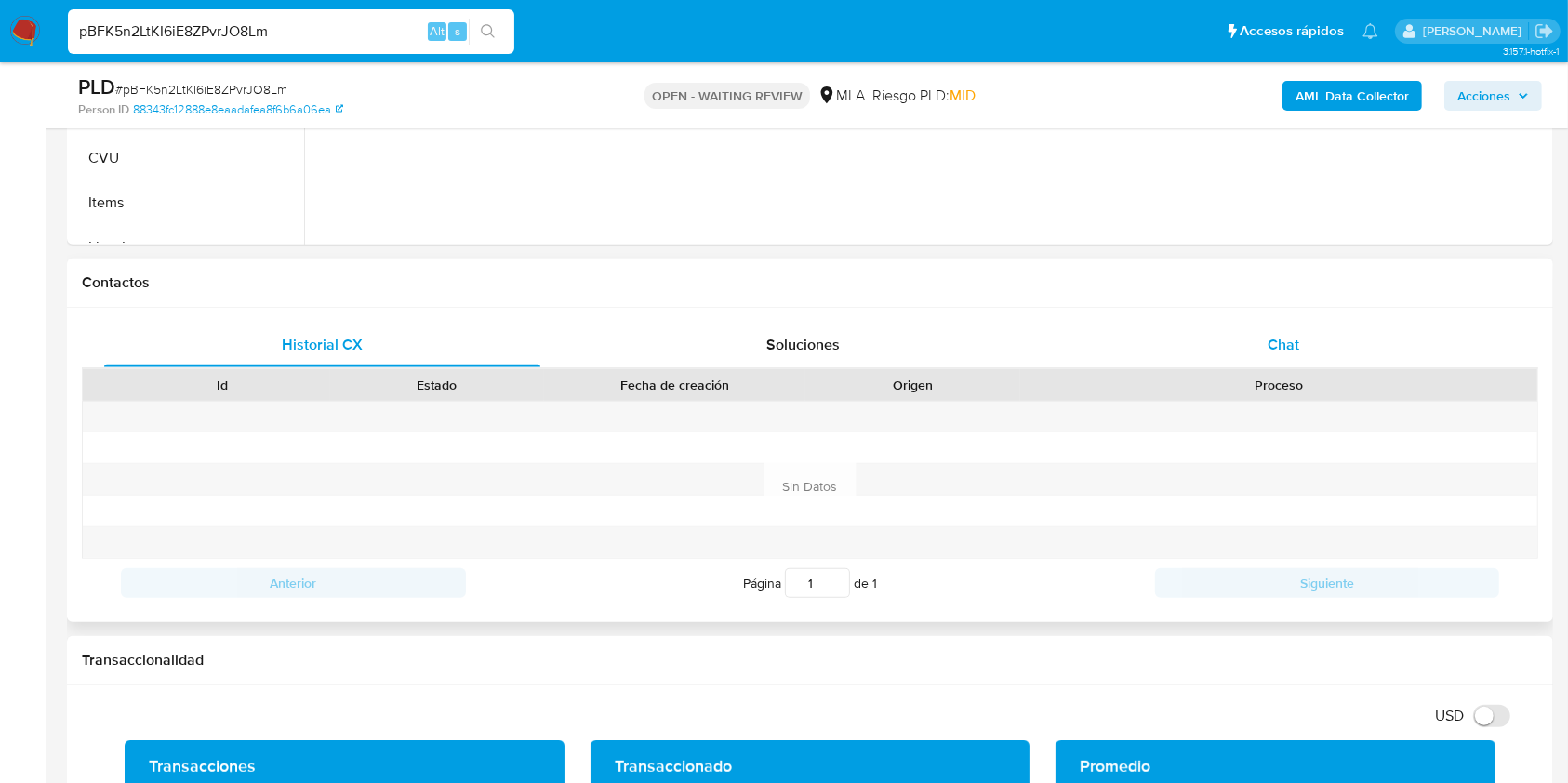
click at [1268, 328] on div "Chat" at bounding box center [1283, 344] width 436 height 44
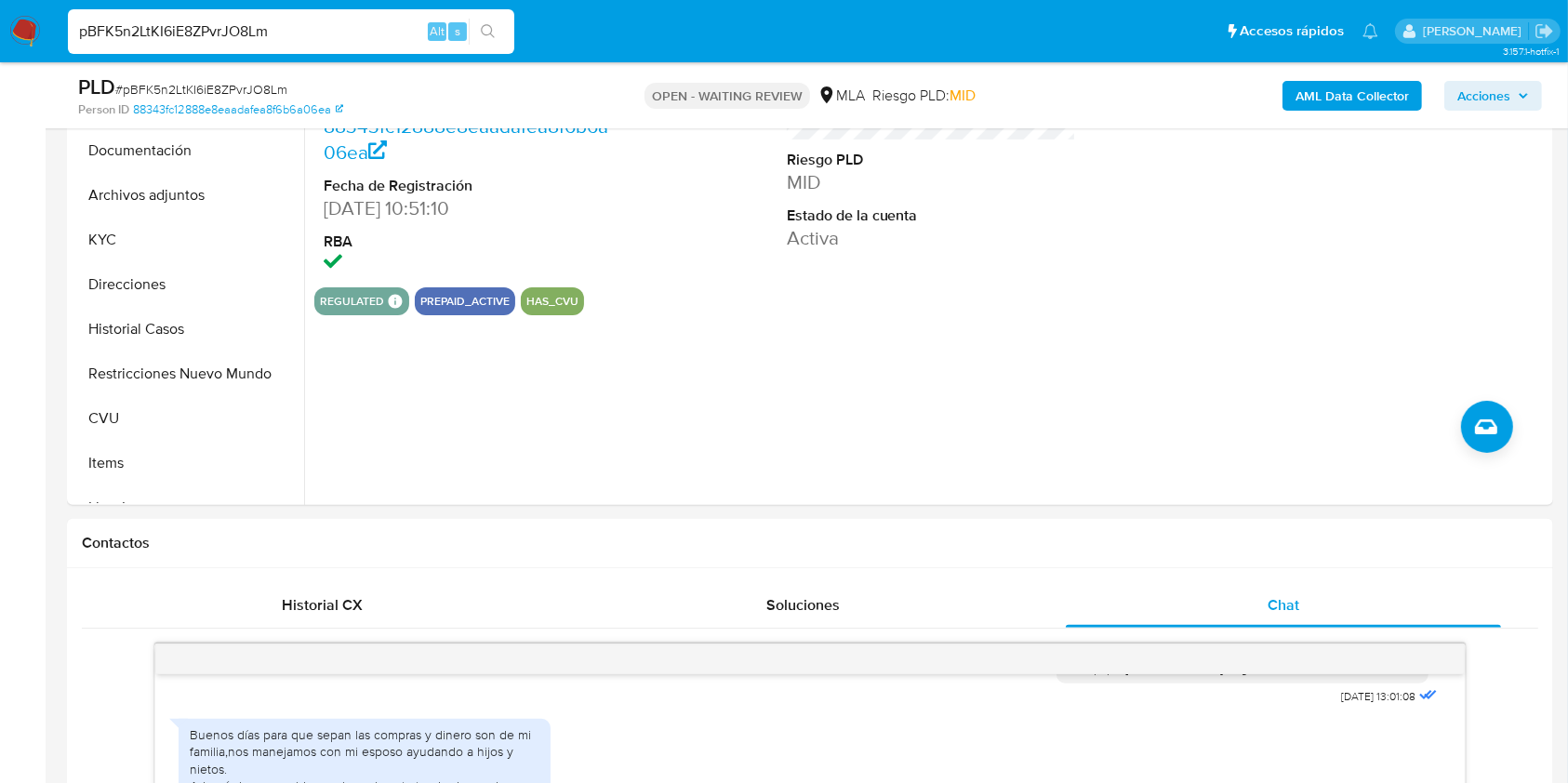
scroll to position [427, 0]
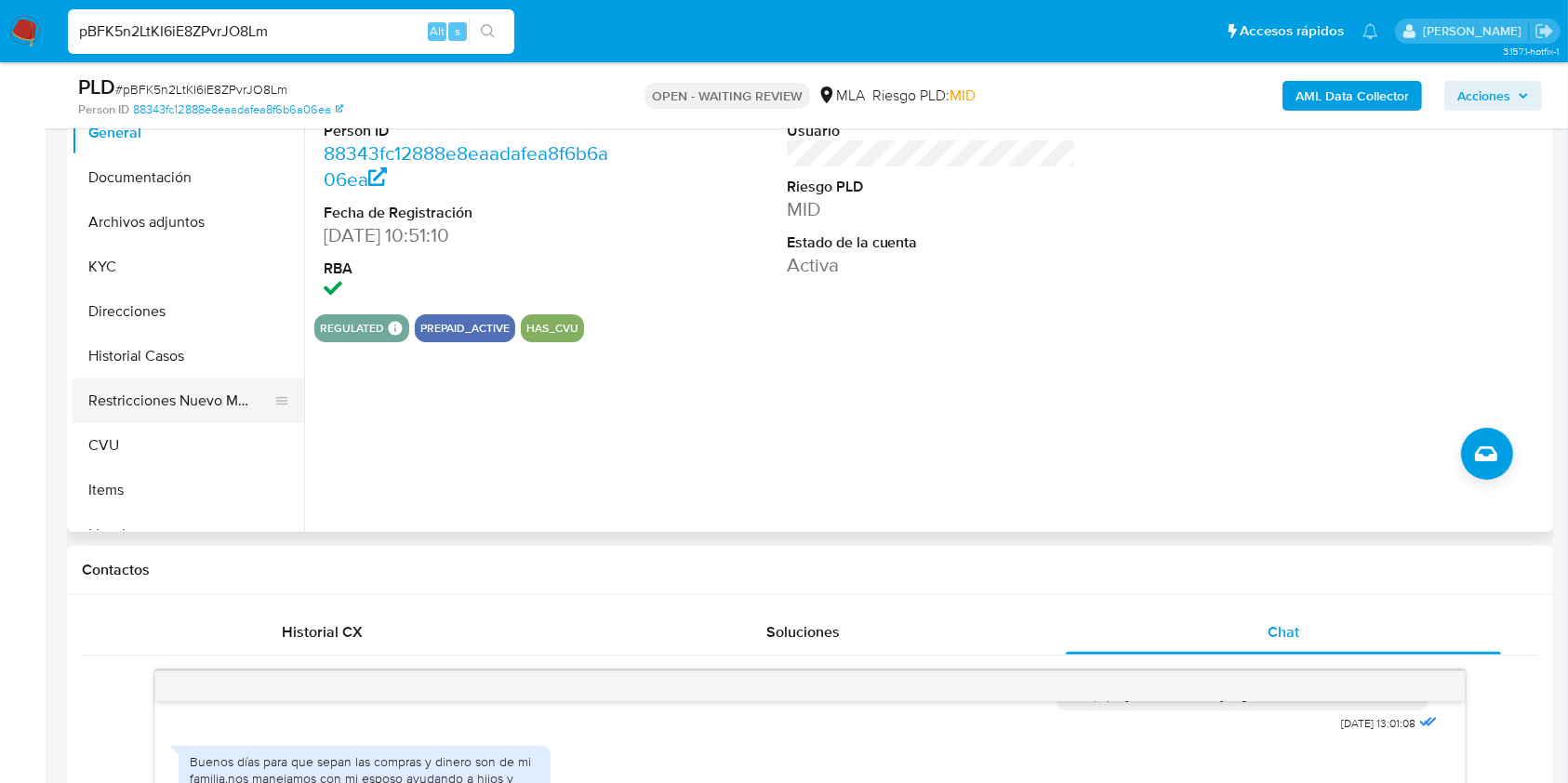
click at [138, 398] on button "Restricciones Nuevo Mundo" at bounding box center [181, 400] width 218 height 44
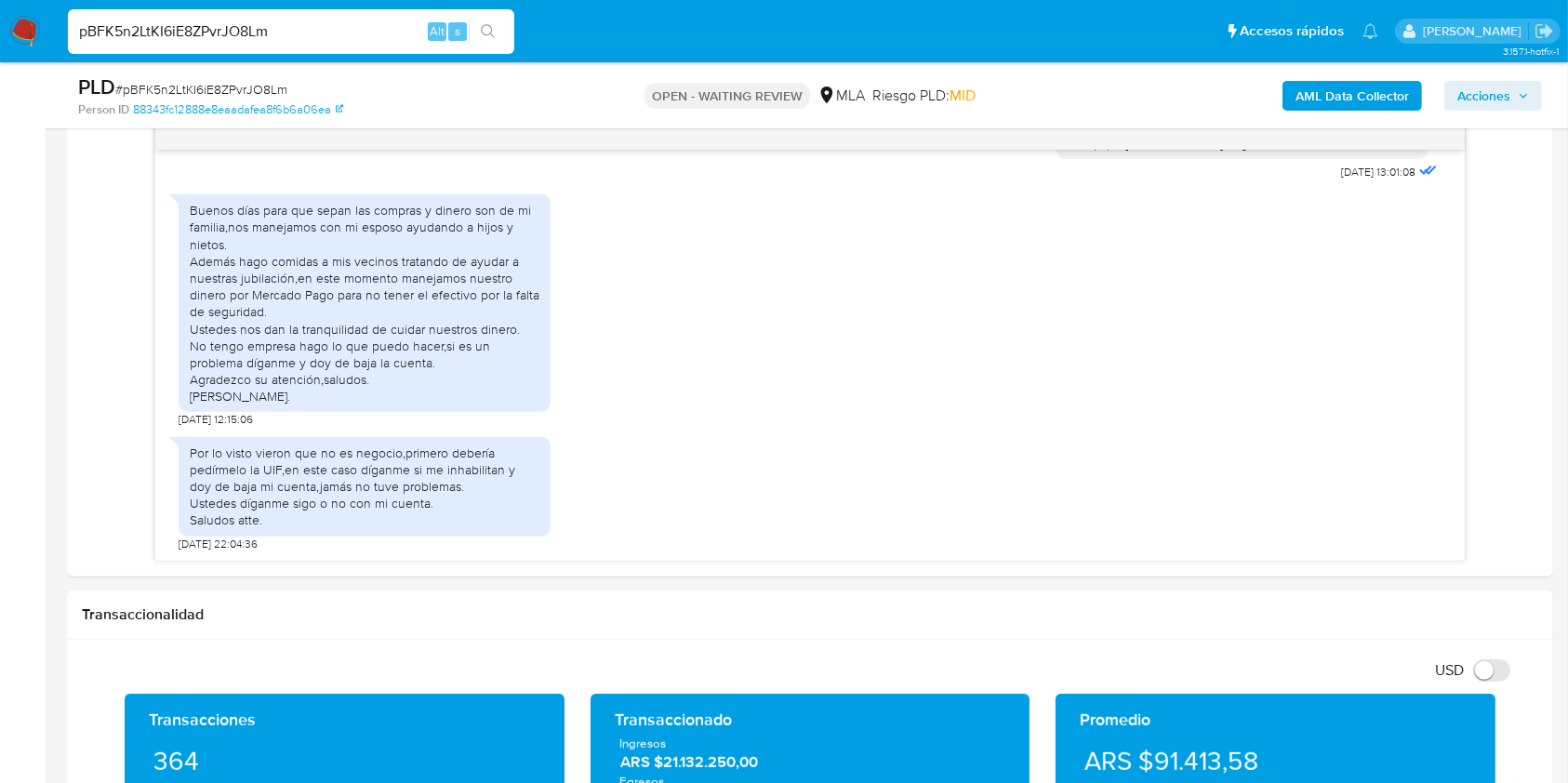
scroll to position [993, 0]
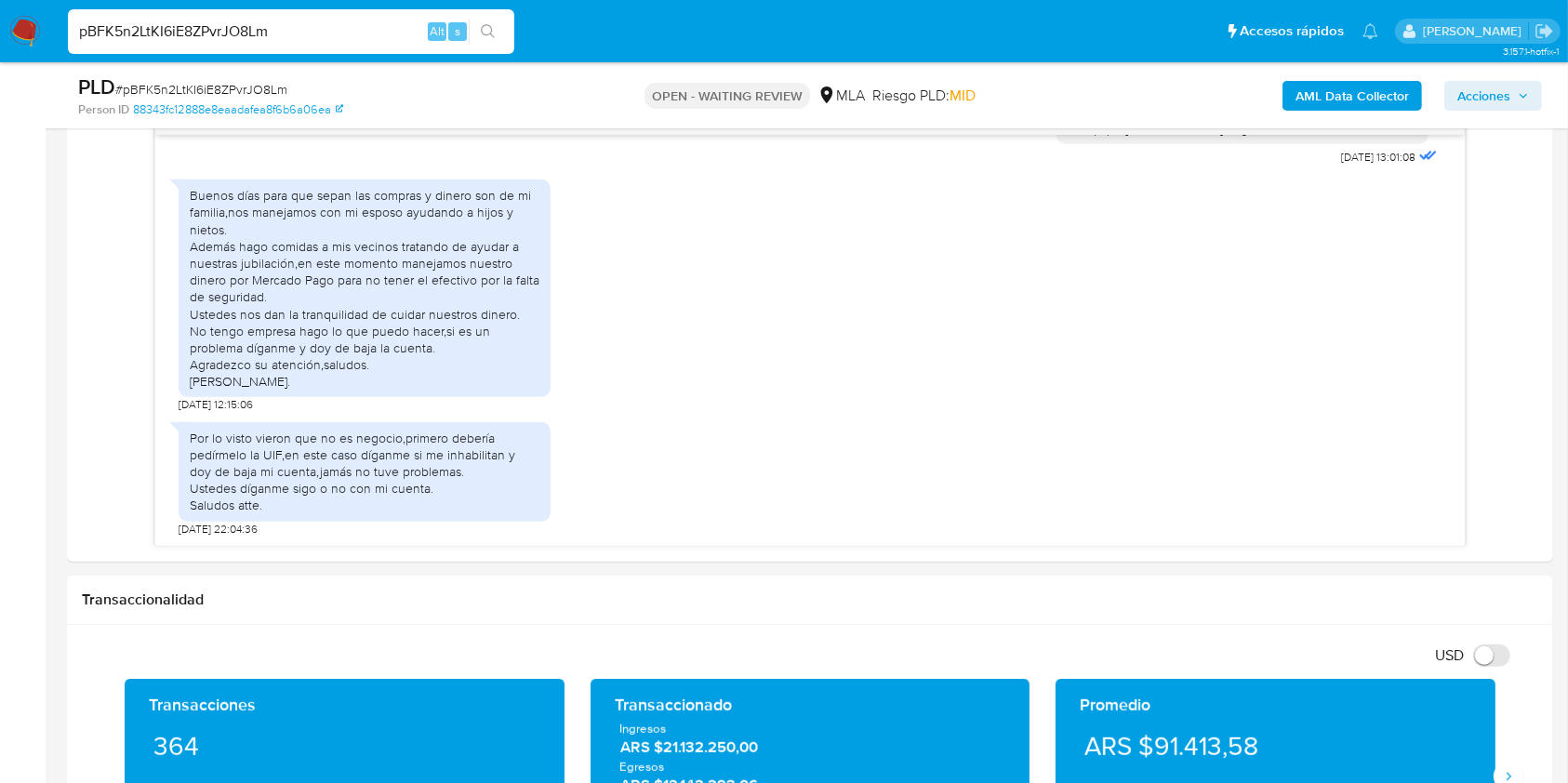
click at [320, 26] on input "pBFK5n2LtKI6iE8ZPvrJO8Lm" at bounding box center [290, 31] width 446 height 25
paste input "y7si4kDTqXvISJkp7HYLgEH7"
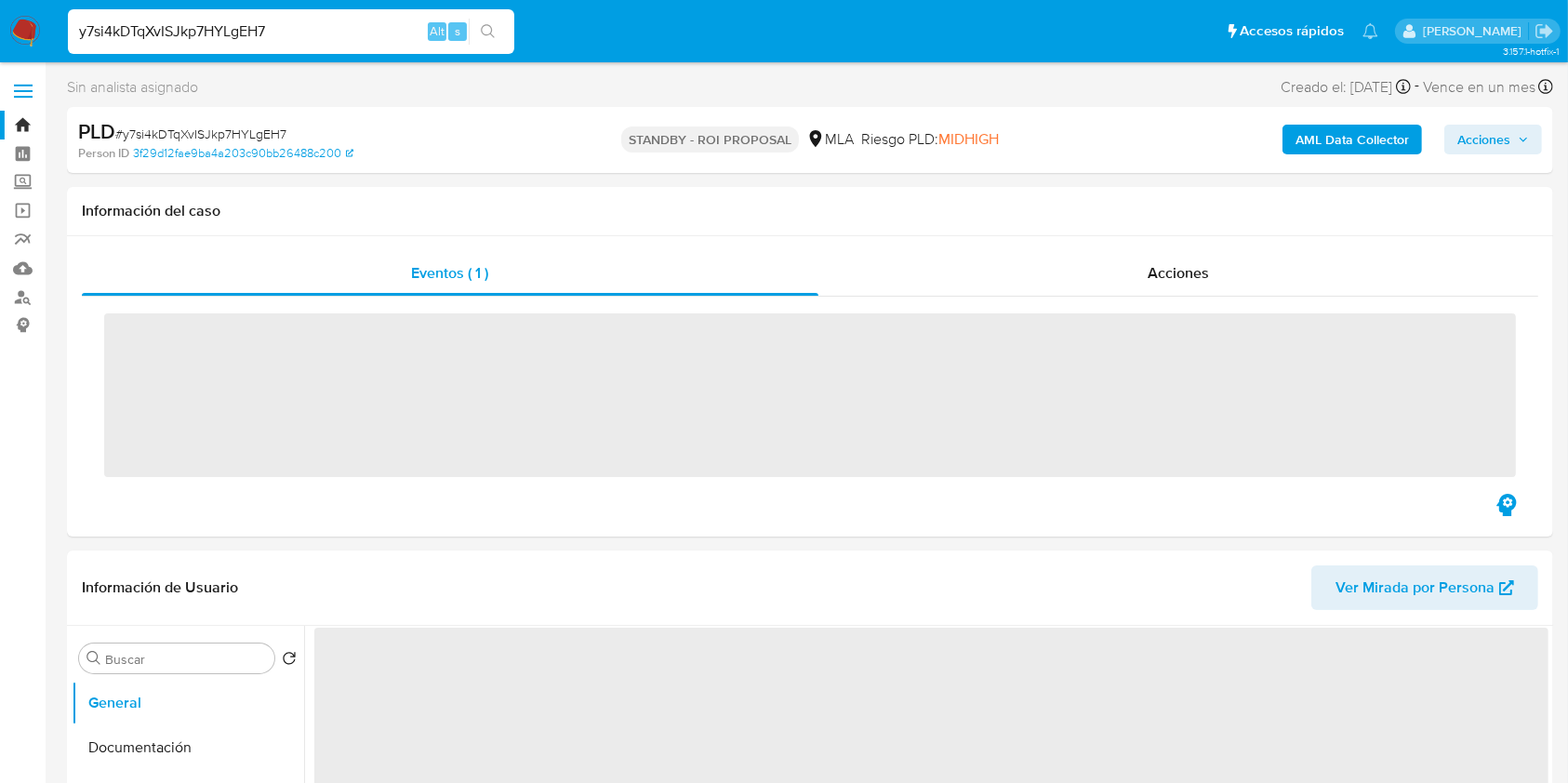
click at [320, 26] on input "y7si4kDTqXvISJkp7HYLgEH7" at bounding box center [290, 31] width 446 height 25
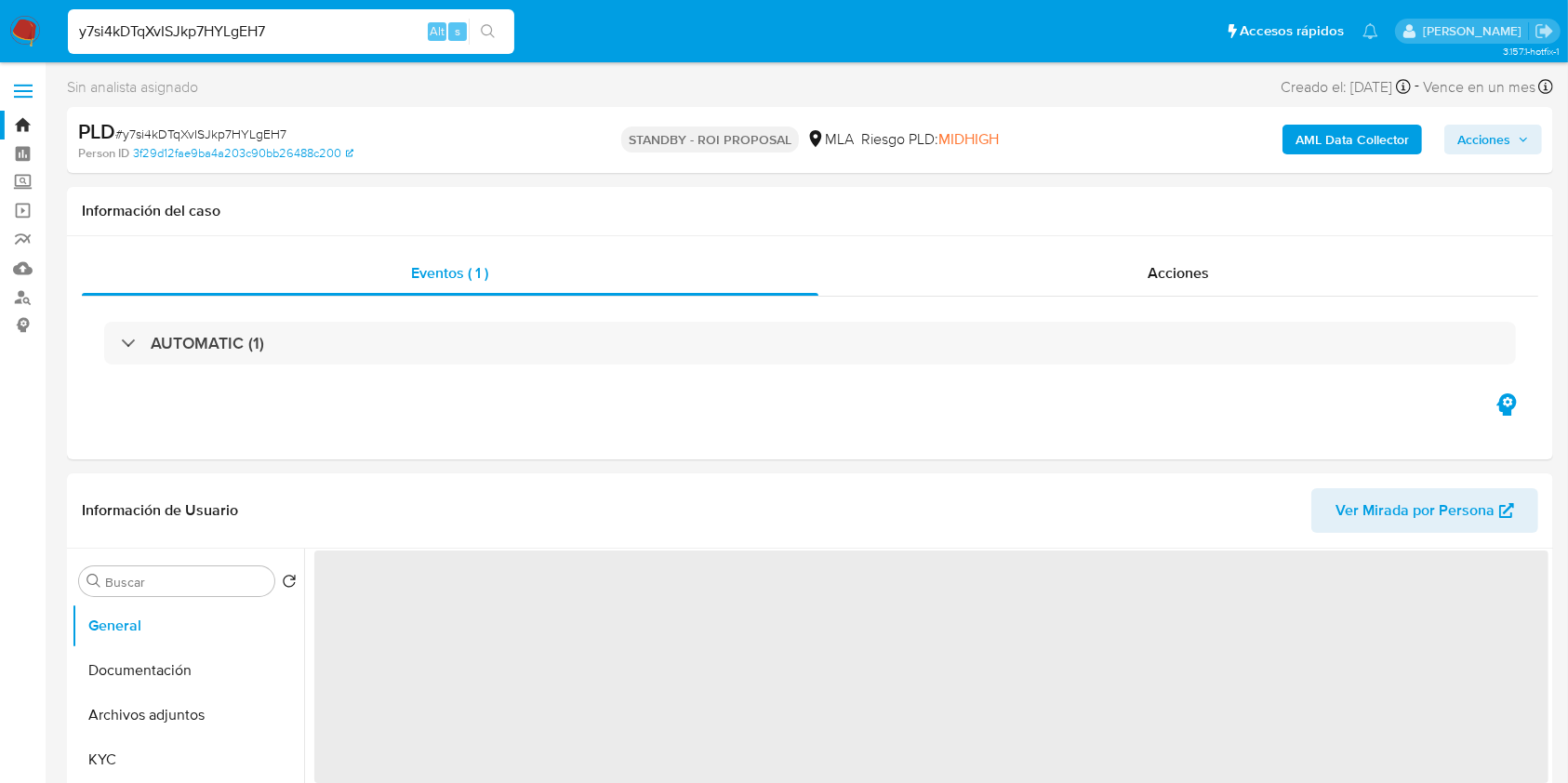
type input "y7si4kDTqXvISJkp7HYLgEH7"
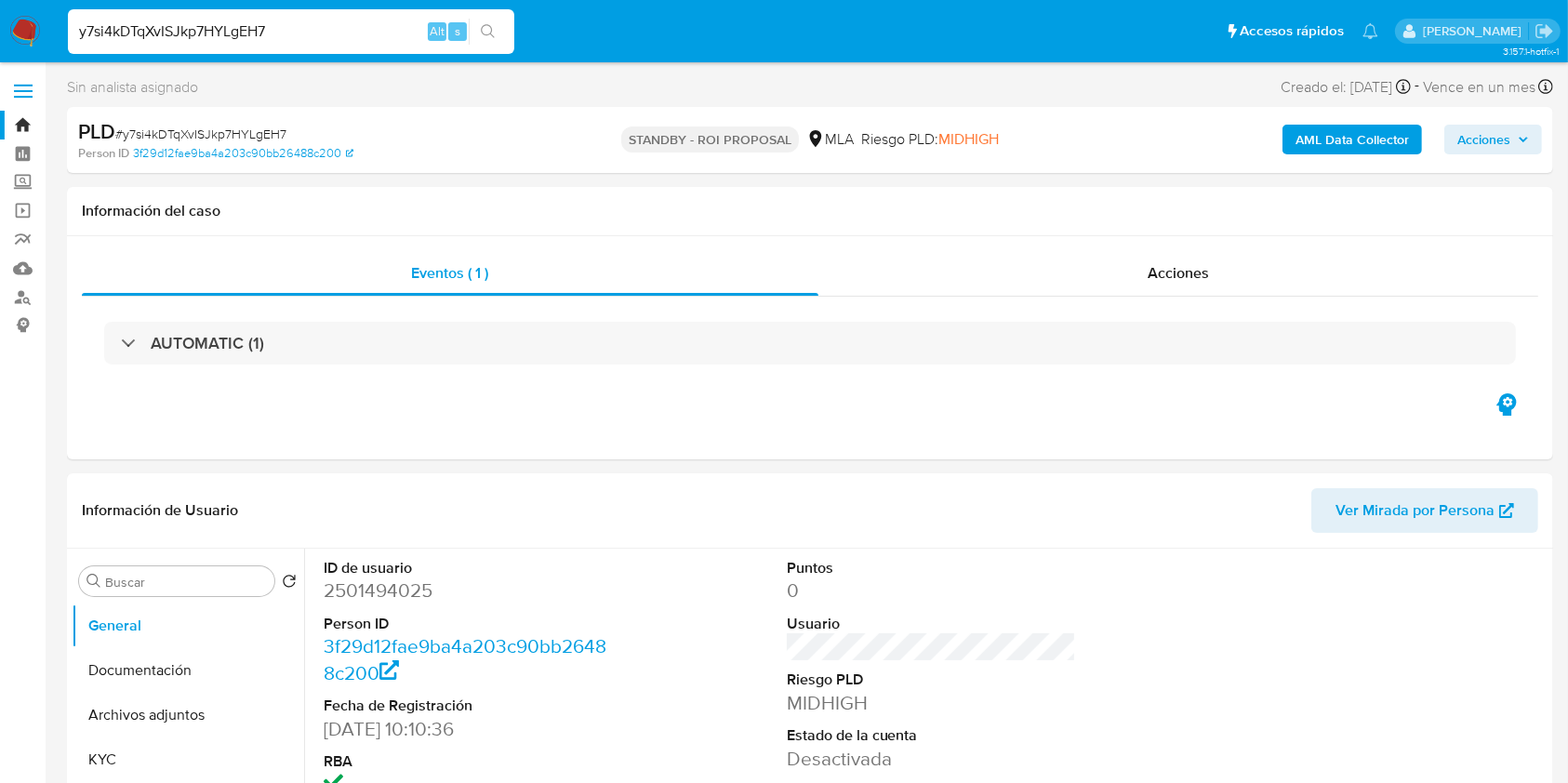
select select "10"
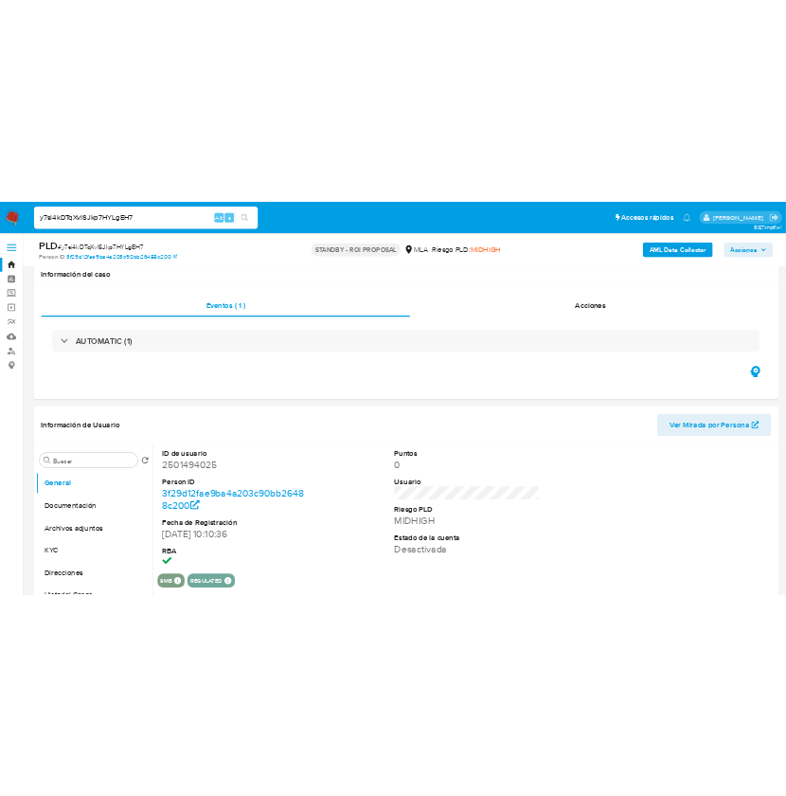
scroll to position [337, 0]
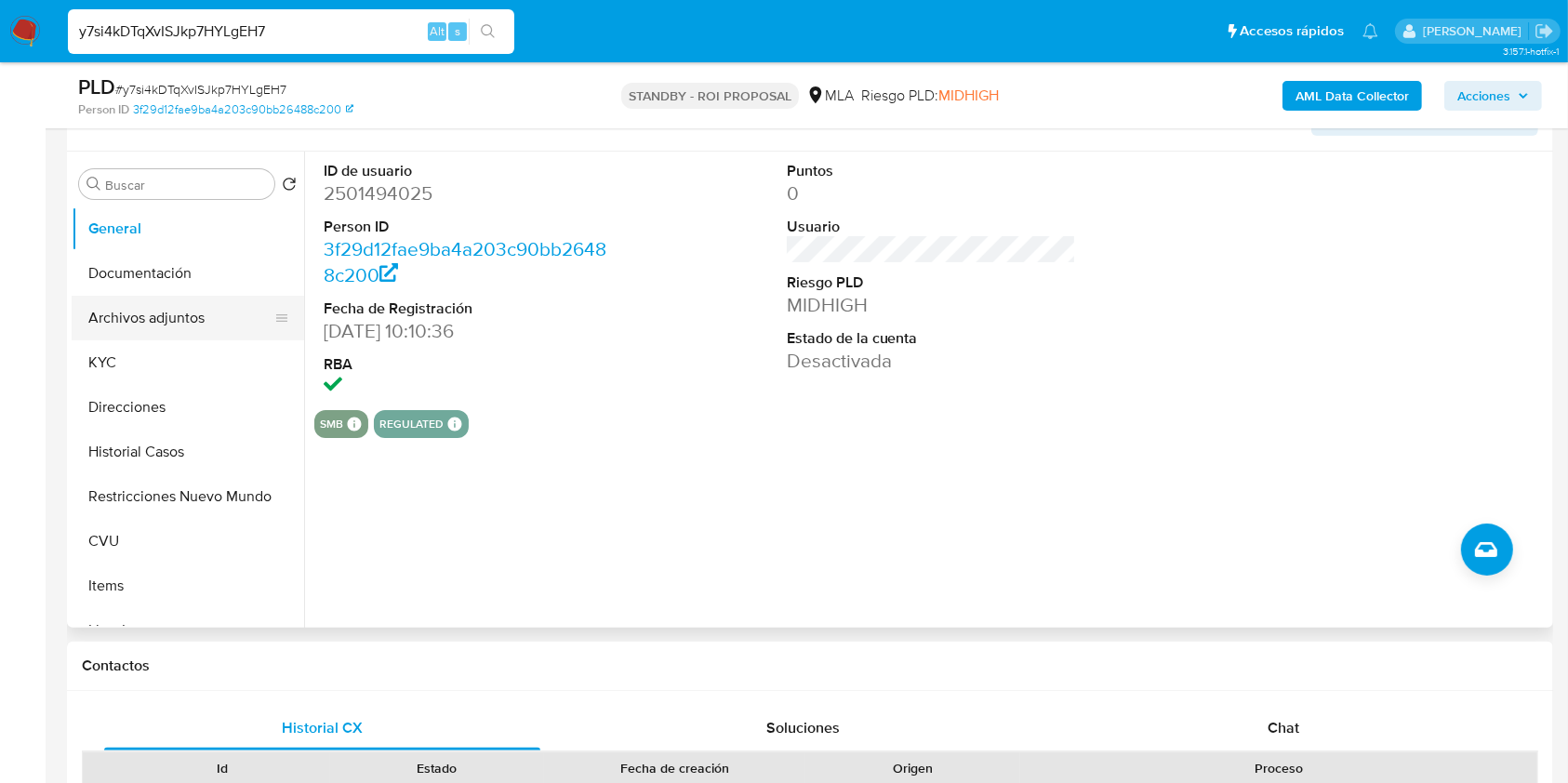
click at [144, 330] on button "Archivos adjuntos" at bounding box center [181, 317] width 218 height 44
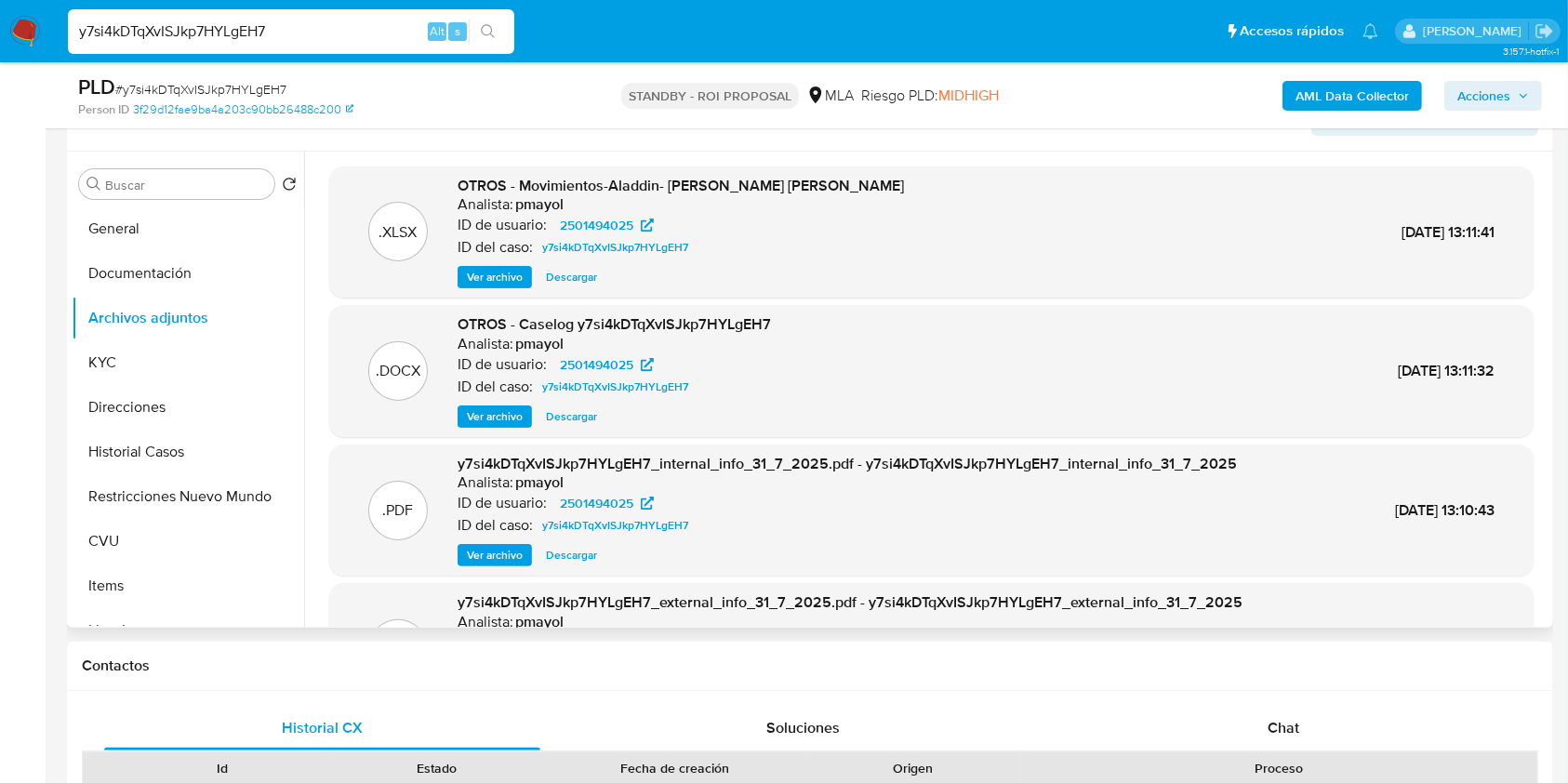
click at [588, 414] on span "Descargar" at bounding box center [571, 416] width 51 height 19
click at [159, 238] on button "General" at bounding box center [181, 228] width 218 height 44
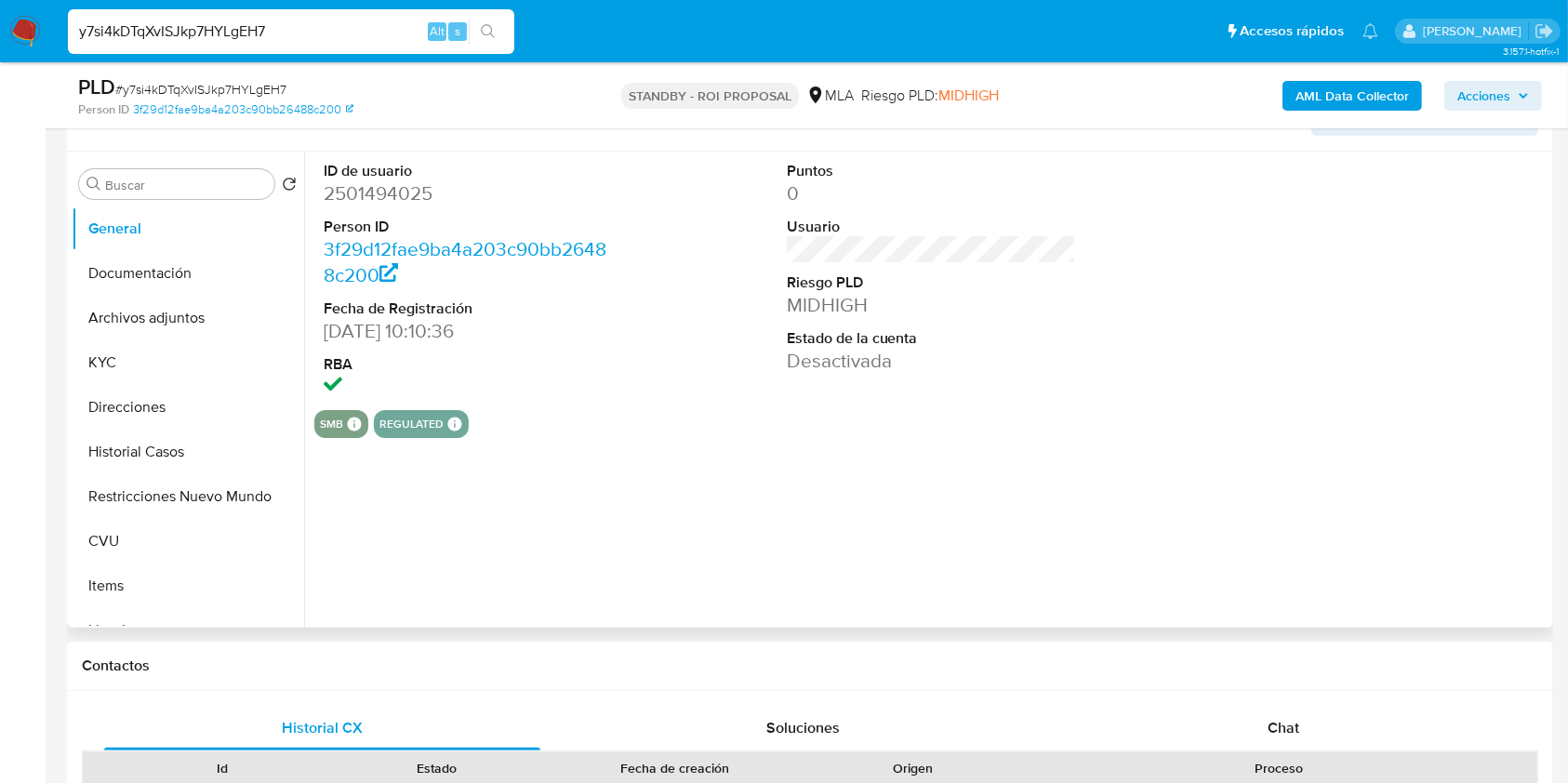
click at [372, 191] on dd "2501494025" at bounding box center [469, 193] width 290 height 26
copy dd "2501494025"
click at [161, 309] on button "Archivos adjuntos" at bounding box center [181, 317] width 218 height 44
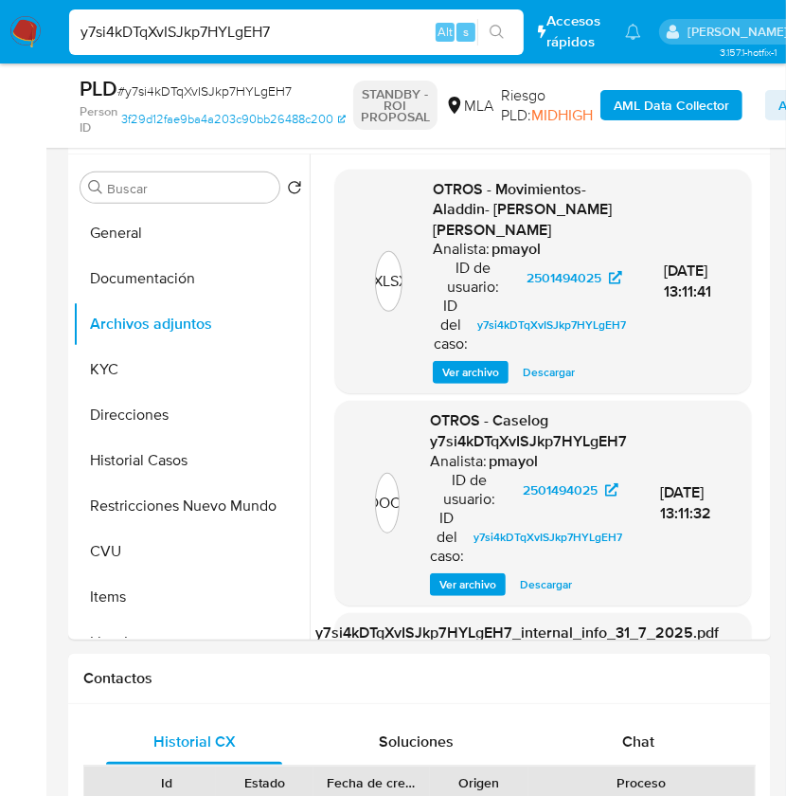
click at [197, 34] on input "y7si4kDTqXvISJkp7HYLgEH7" at bounding box center [296, 32] width 455 height 25
paste input "qm4EQzTLvAt2lfY4GV88vNrb"
type input "qm4EQzTLvAt2lfY4GV88vNrb"
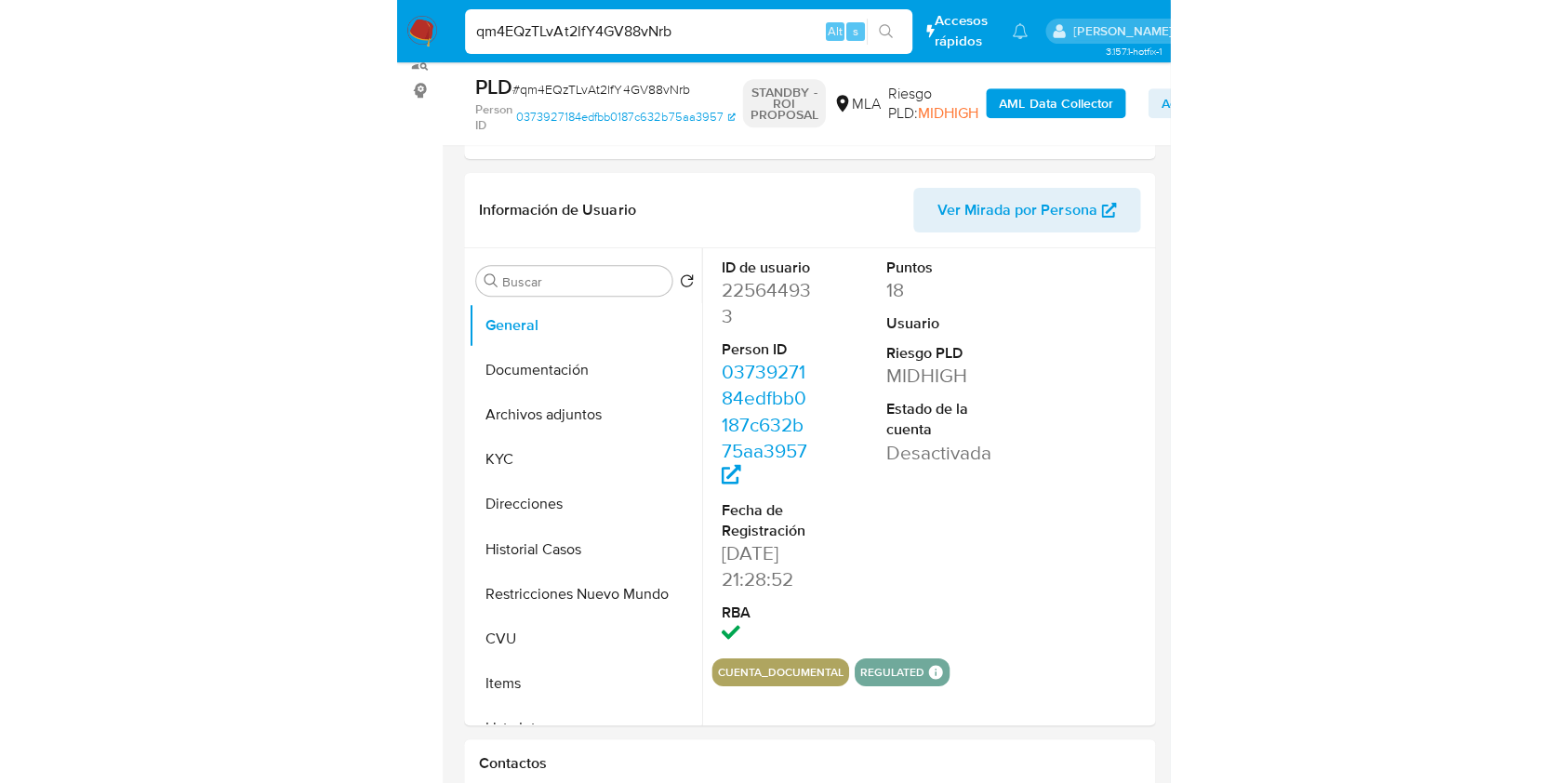
scroll to position [310, 0]
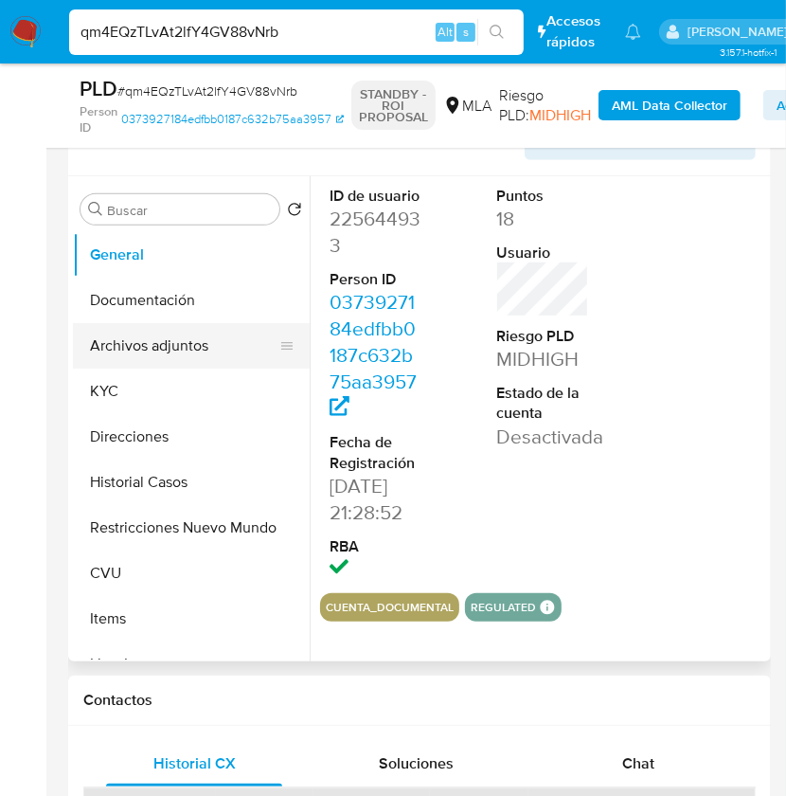
select select "10"
click at [196, 357] on button "Archivos adjuntos" at bounding box center [184, 345] width 222 height 45
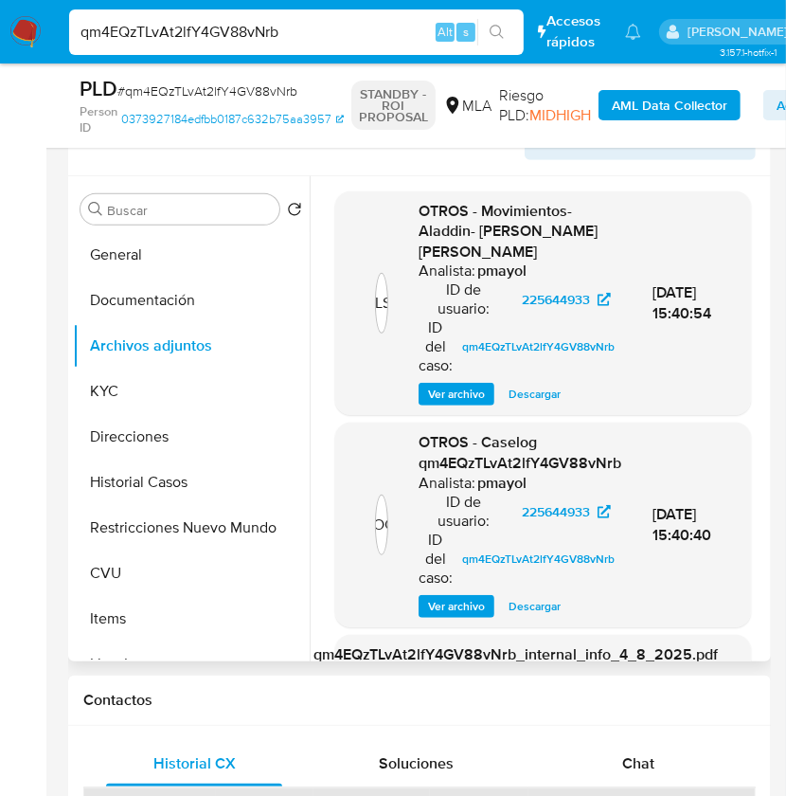
click at [510, 600] on span "Descargar" at bounding box center [535, 606] width 52 height 19
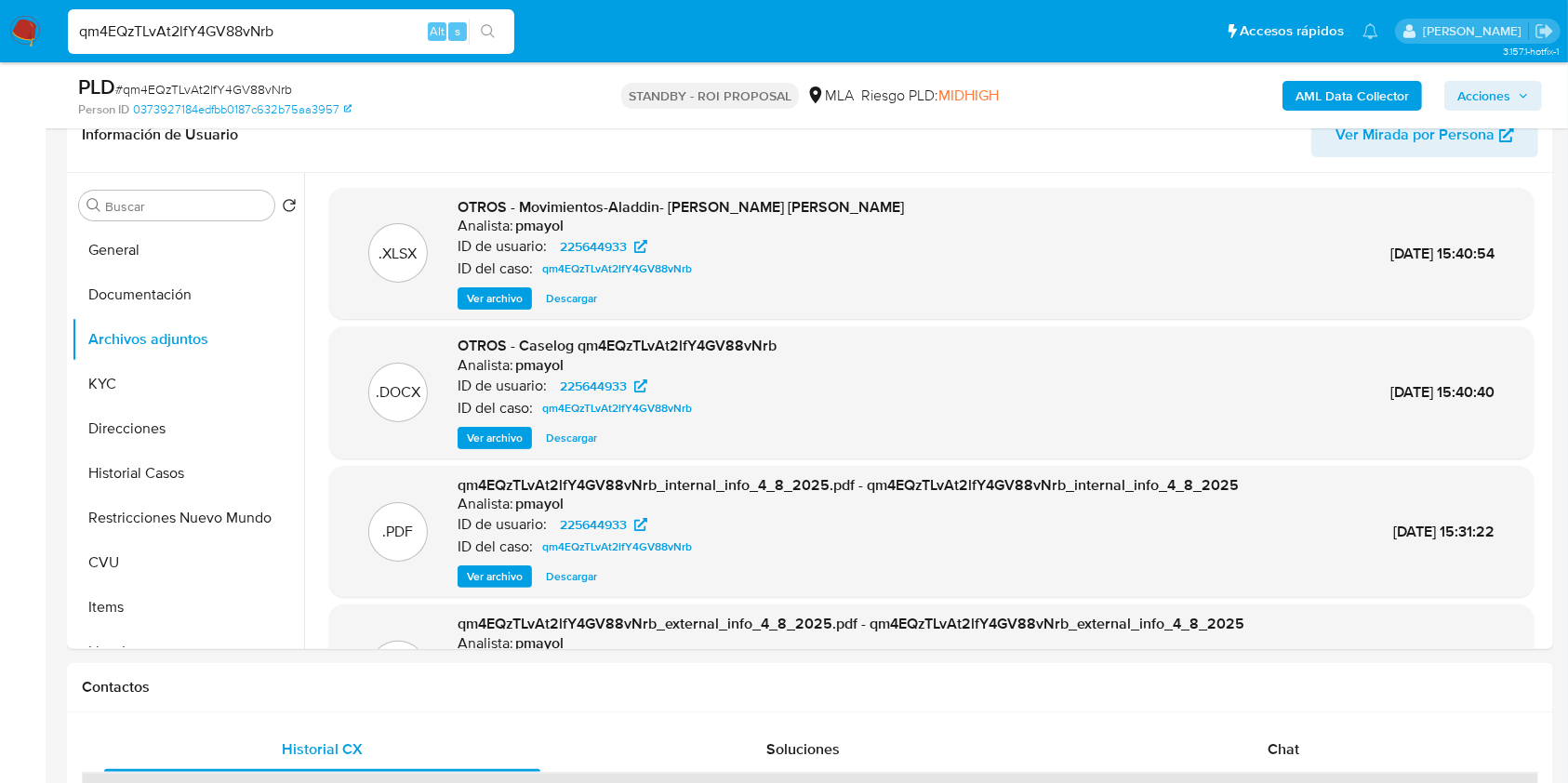
click at [18, 19] on img at bounding box center [25, 31] width 31 height 31
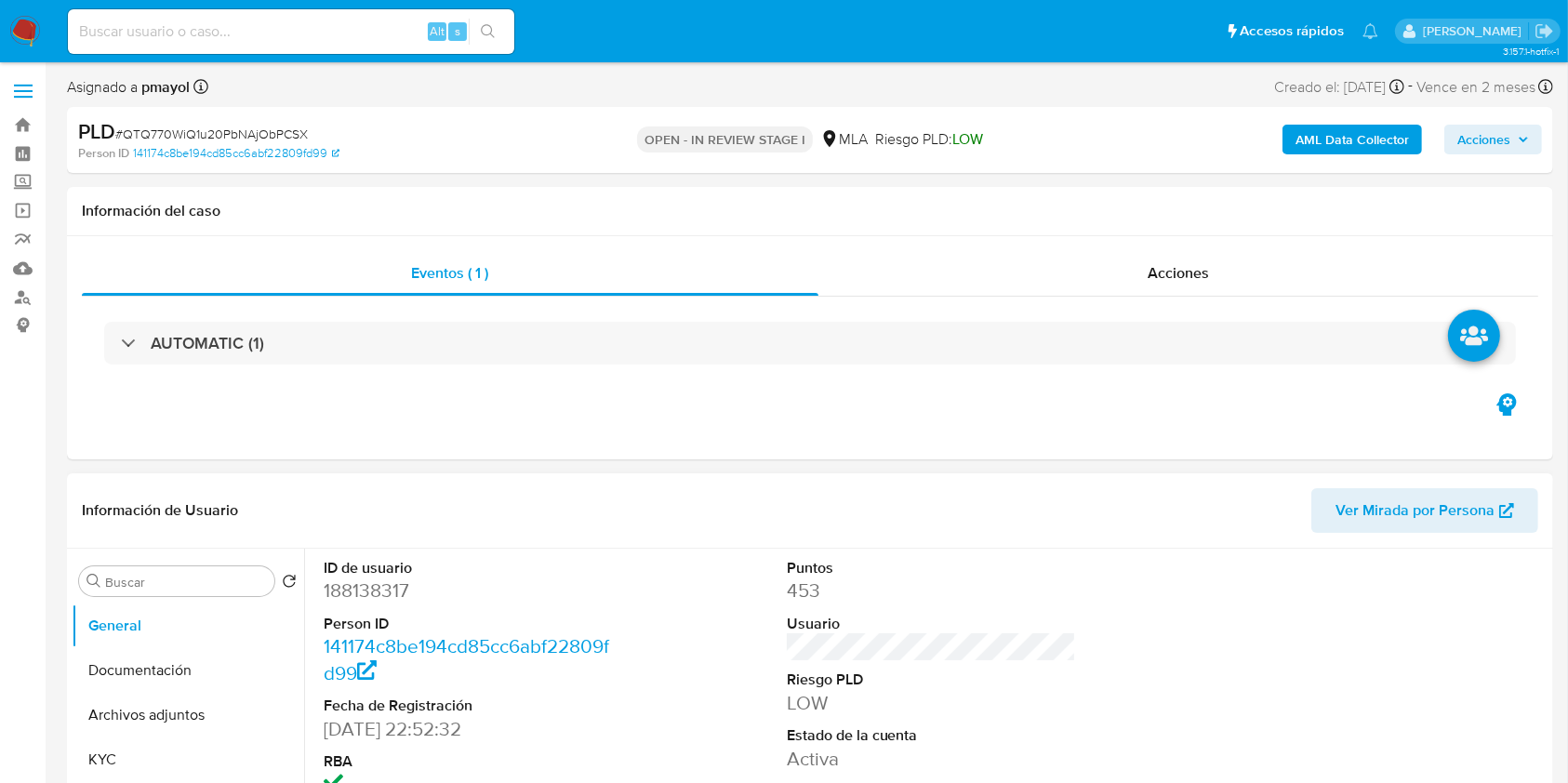
select select "10"
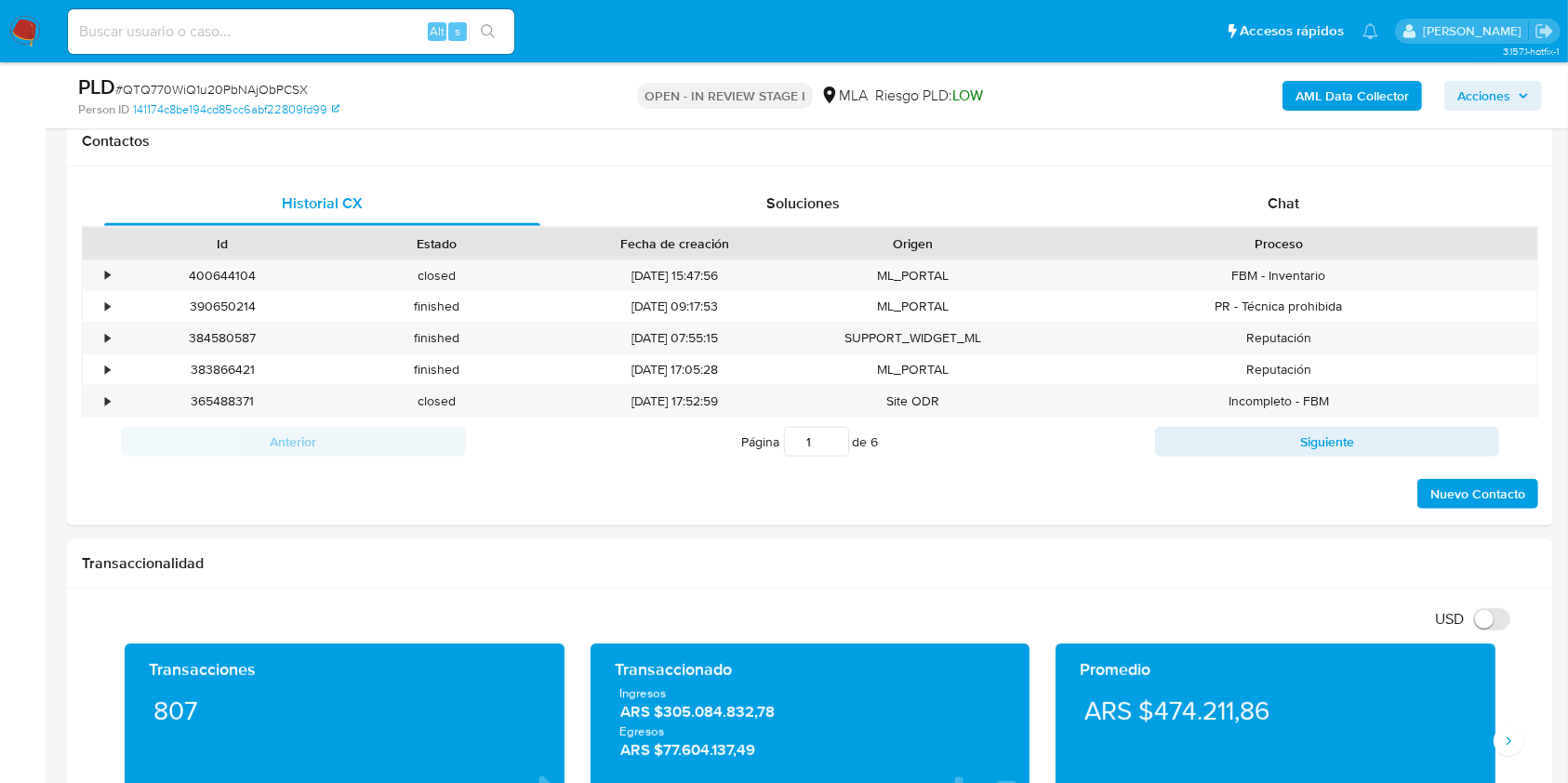
scroll to position [869, 0]
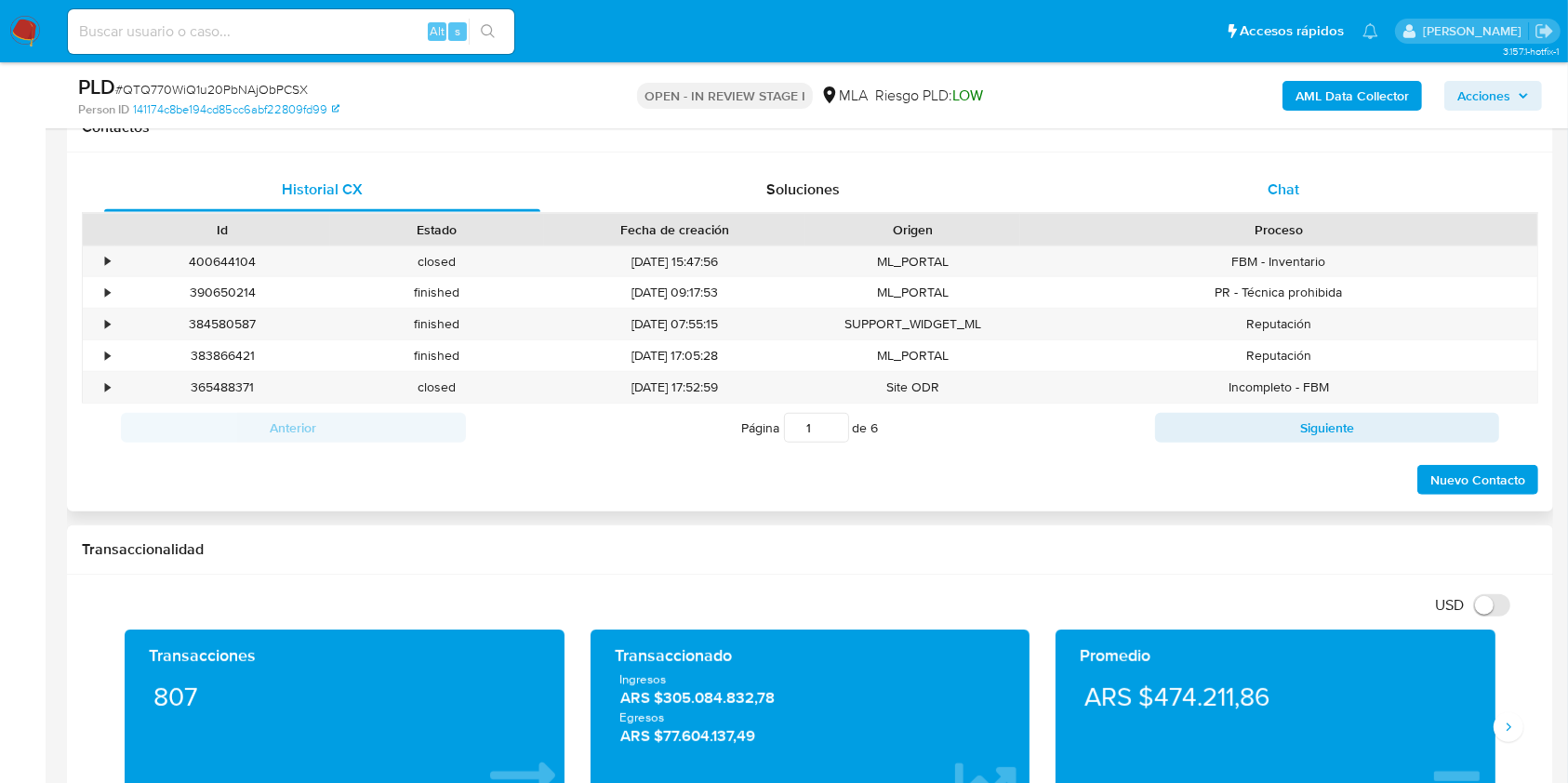
click at [1302, 196] on div "Chat" at bounding box center [1283, 189] width 436 height 44
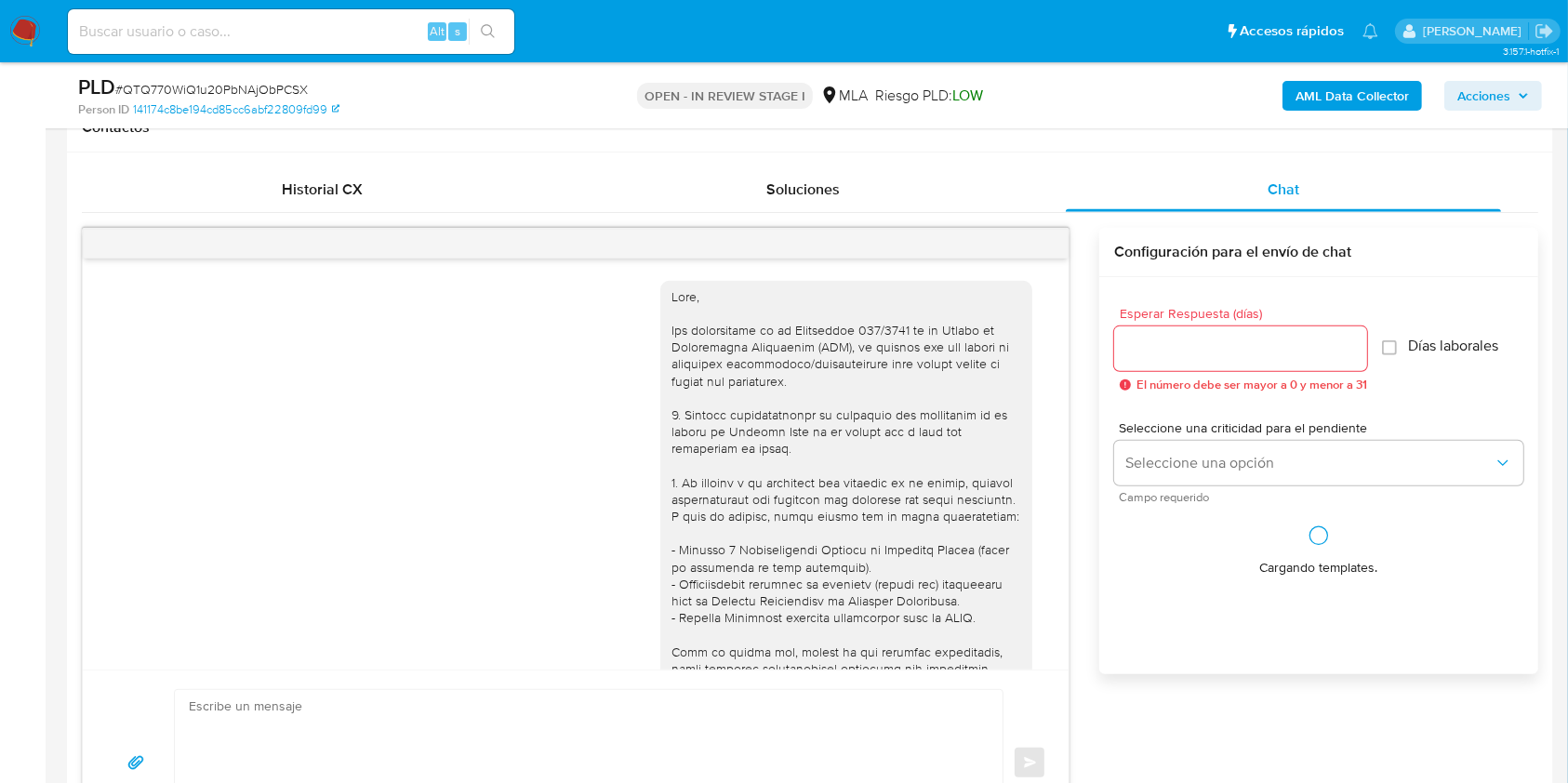
scroll to position [1123, 0]
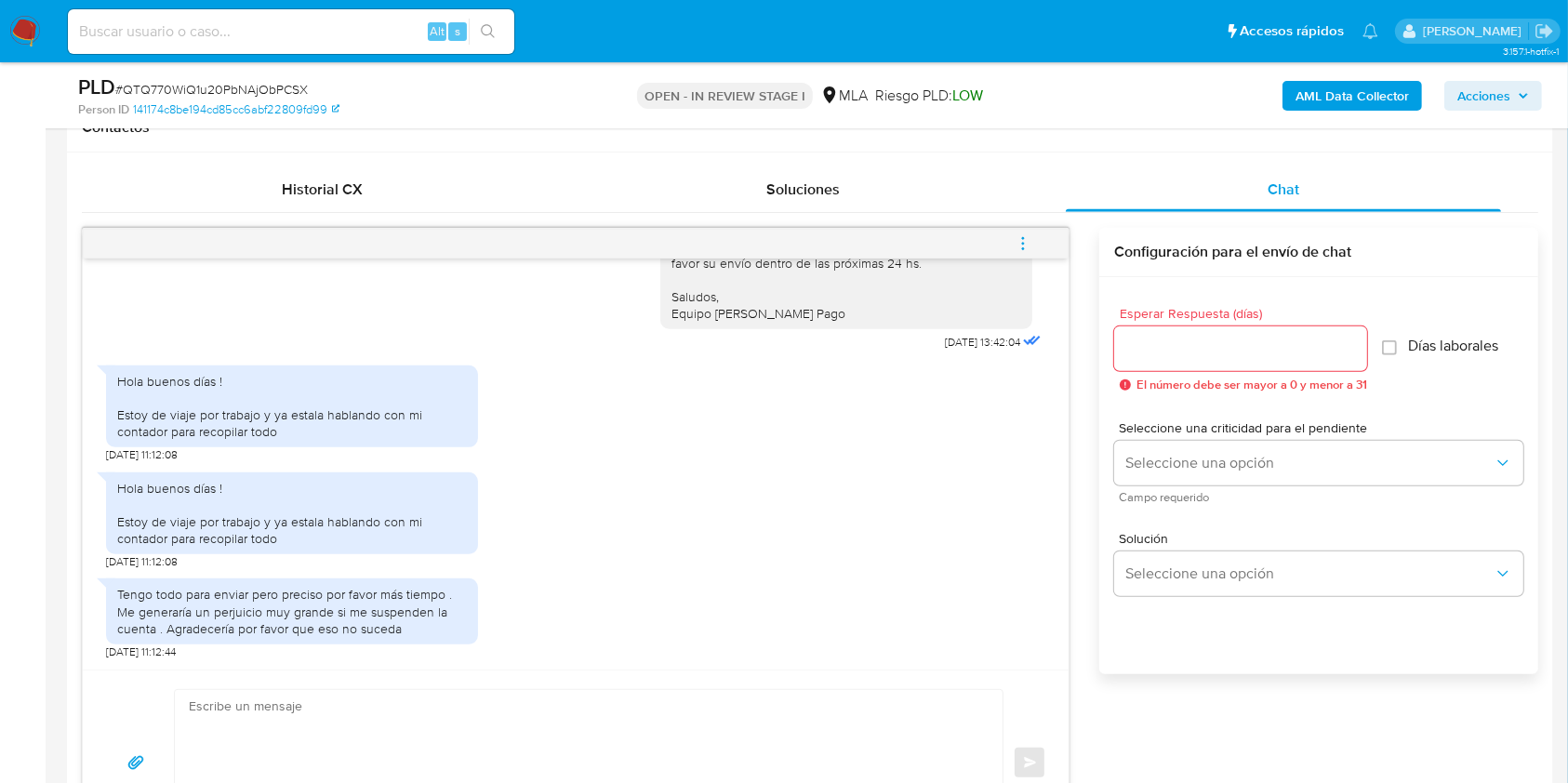
click at [1037, 238] on button "menu-action" at bounding box center [1022, 243] width 62 height 44
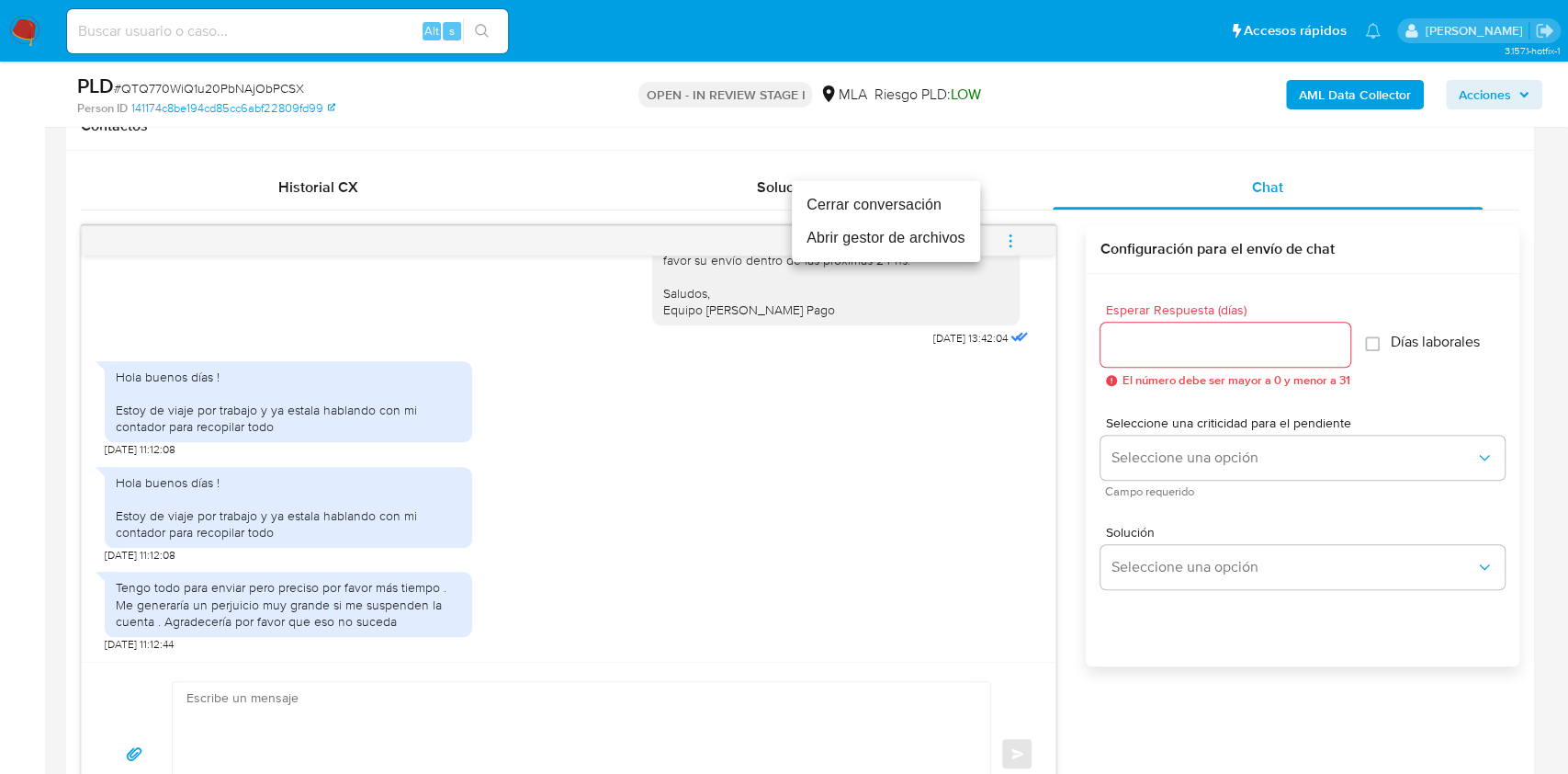
click at [880, 207] on li "Cerrar conversación" at bounding box center [886, 205] width 188 height 33
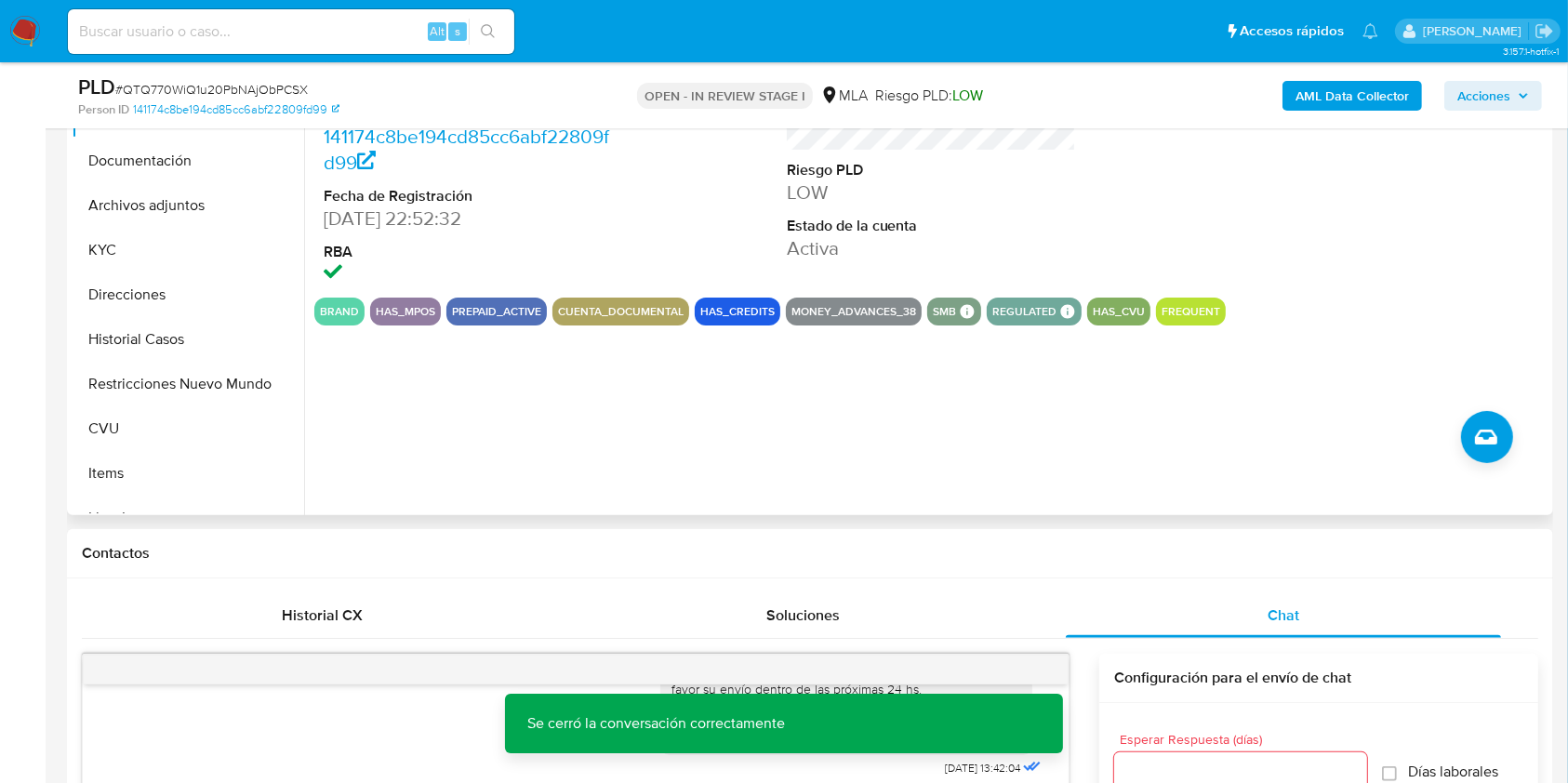
scroll to position [480, 0]
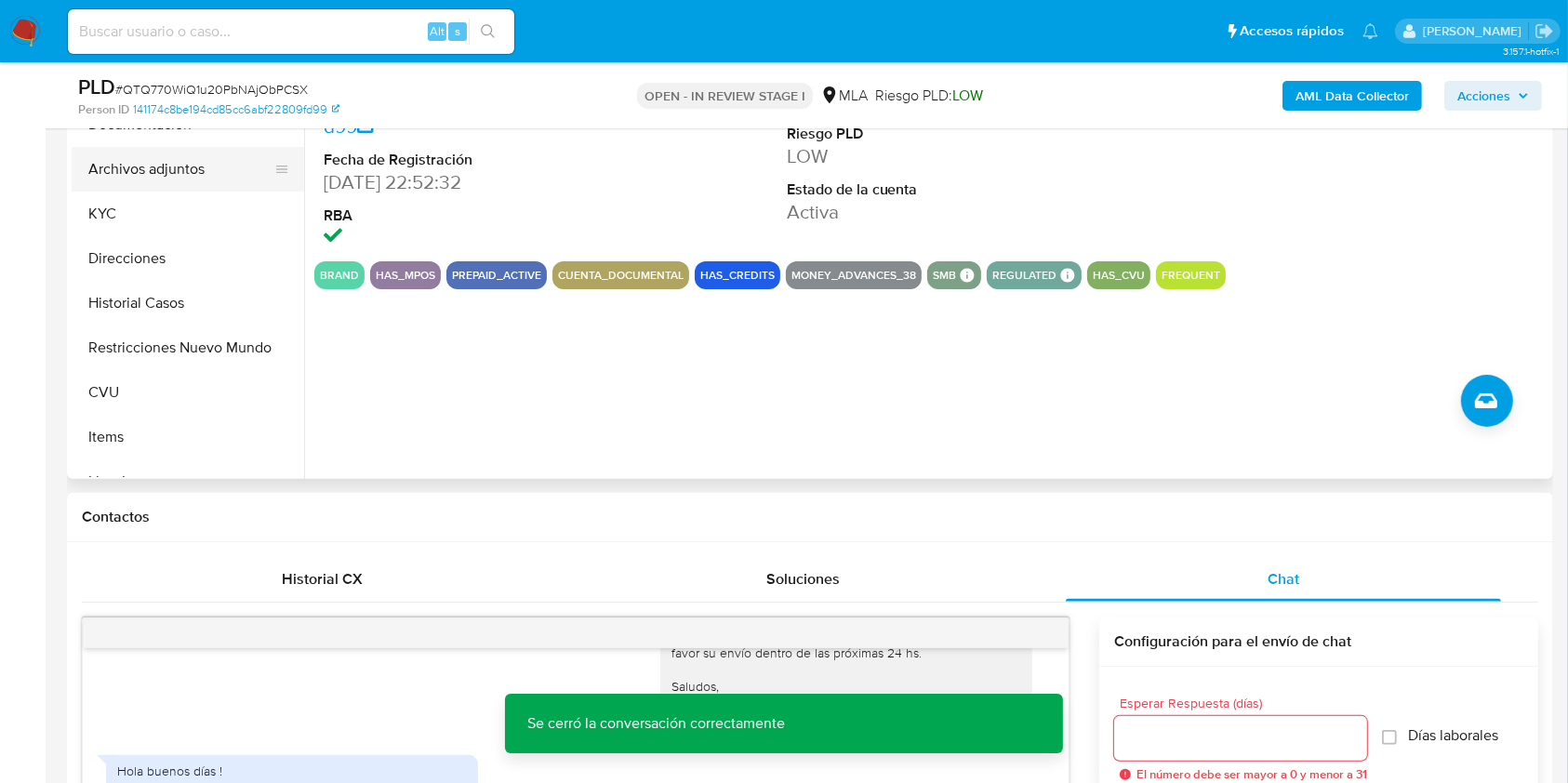
click at [244, 156] on button "Archivos adjuntos" at bounding box center [181, 169] width 218 height 44
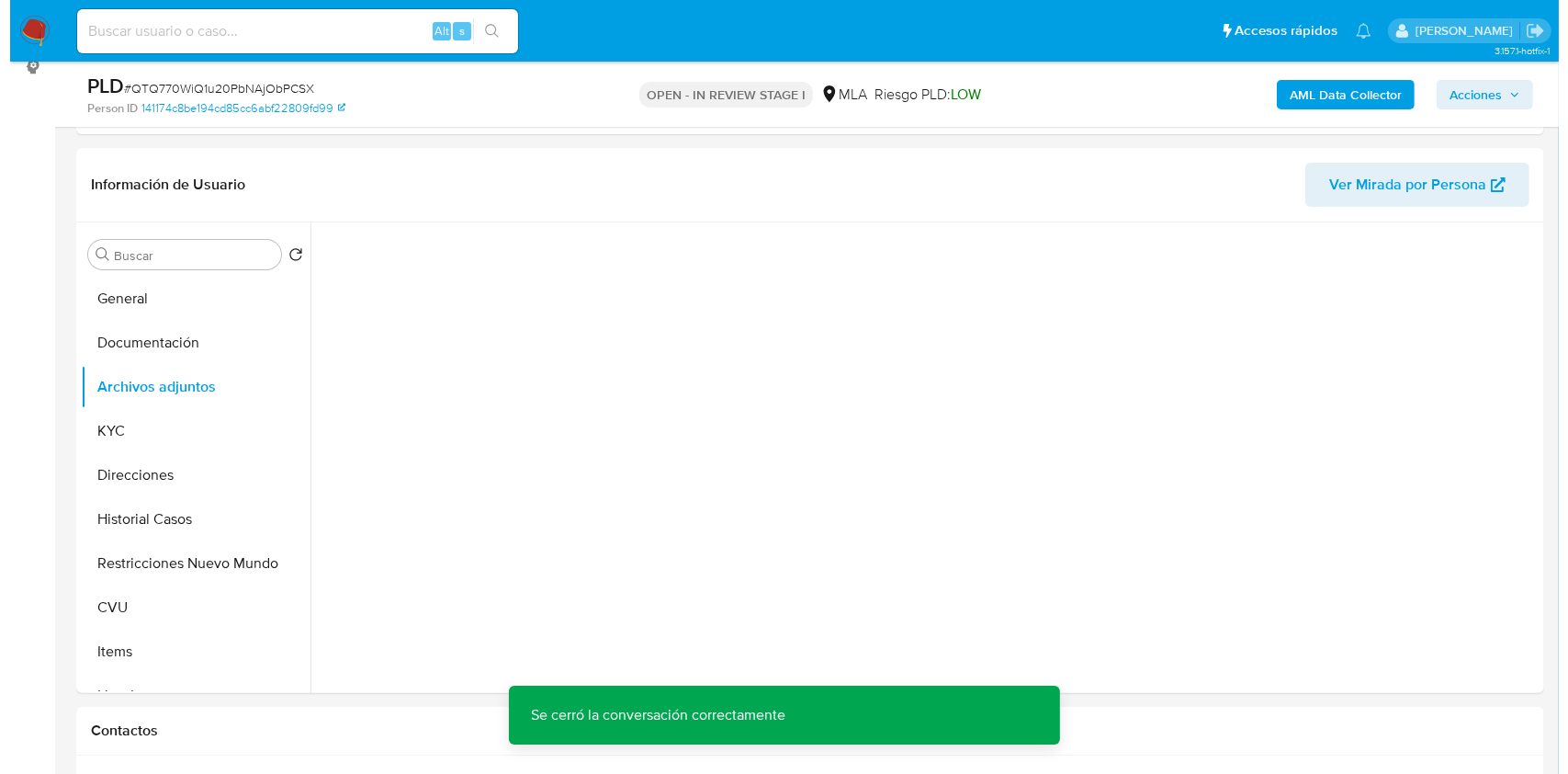
scroll to position [264, 0]
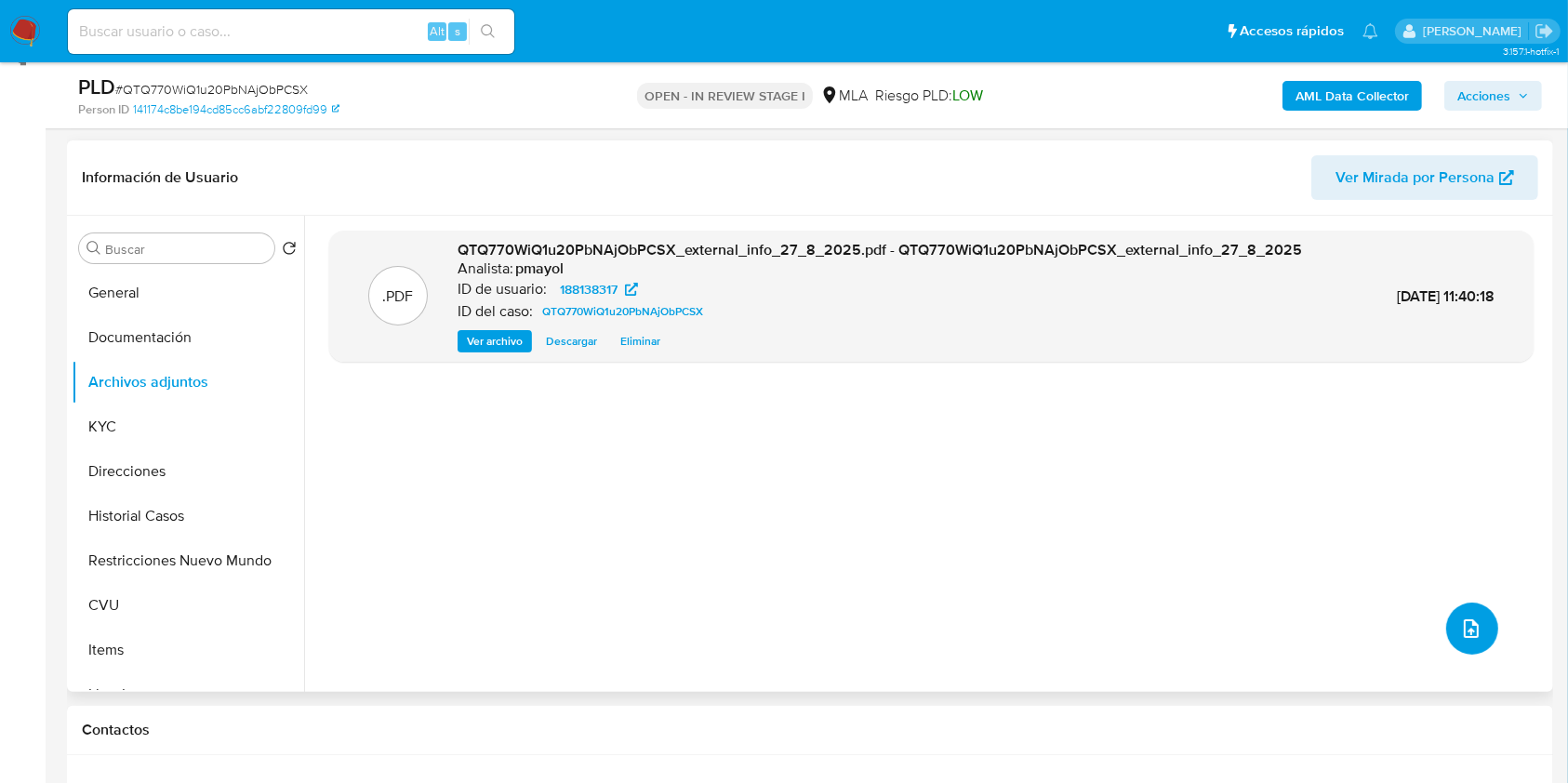
click at [1462, 613] on button "upload-file" at bounding box center [1471, 628] width 52 height 52
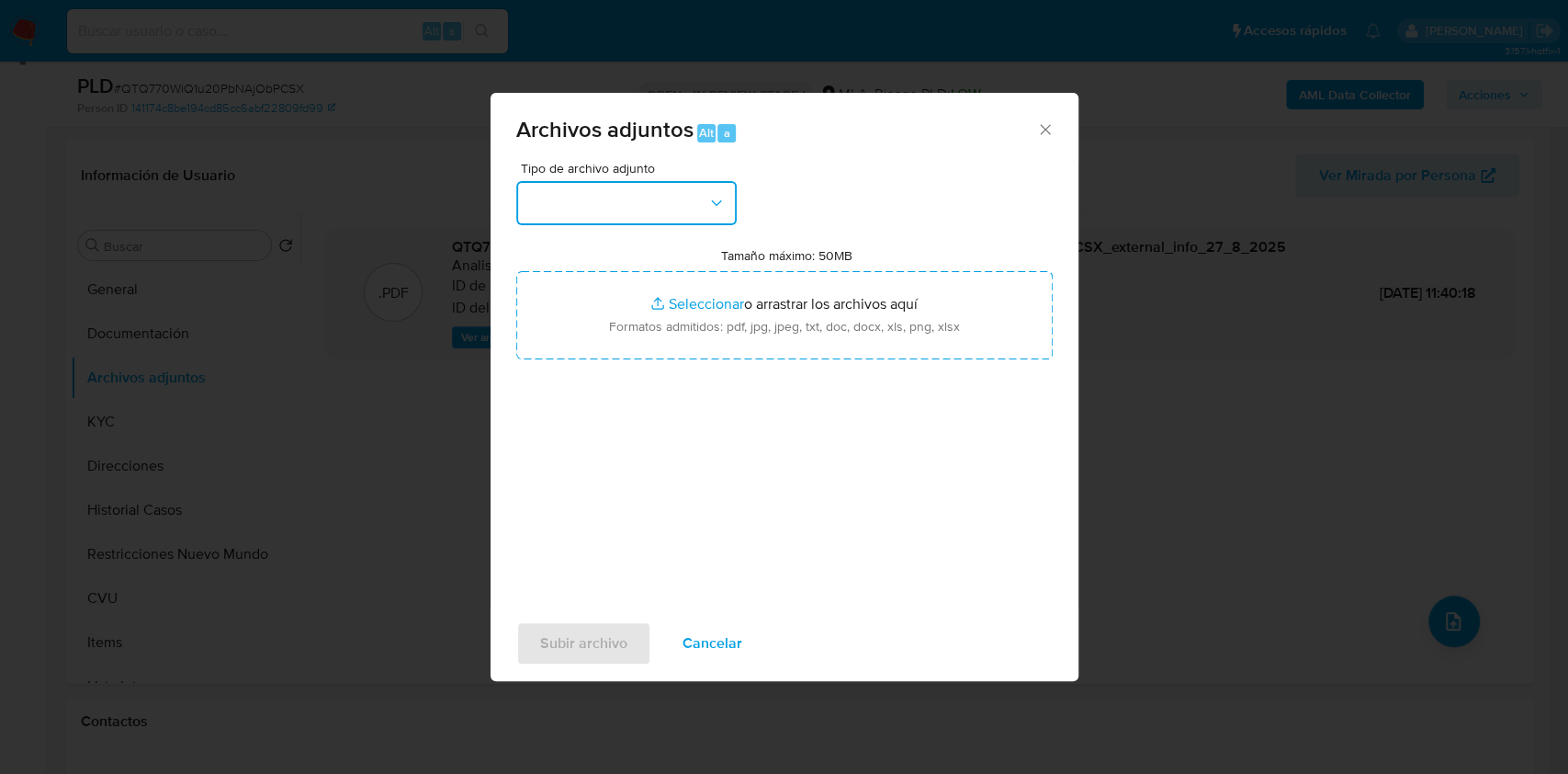
click at [691, 195] on button "button" at bounding box center [626, 203] width 220 height 44
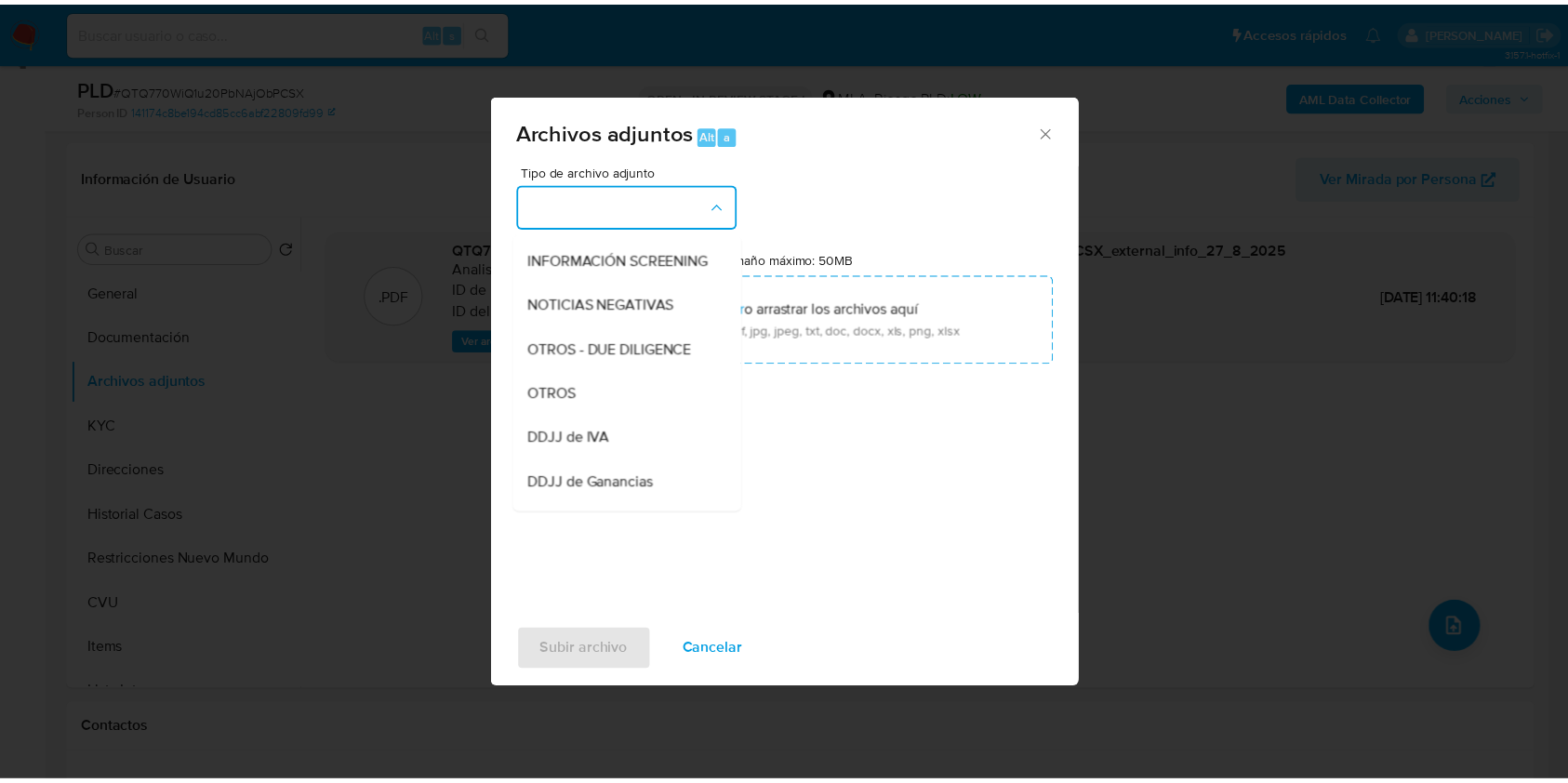
scroll to position [223, 0]
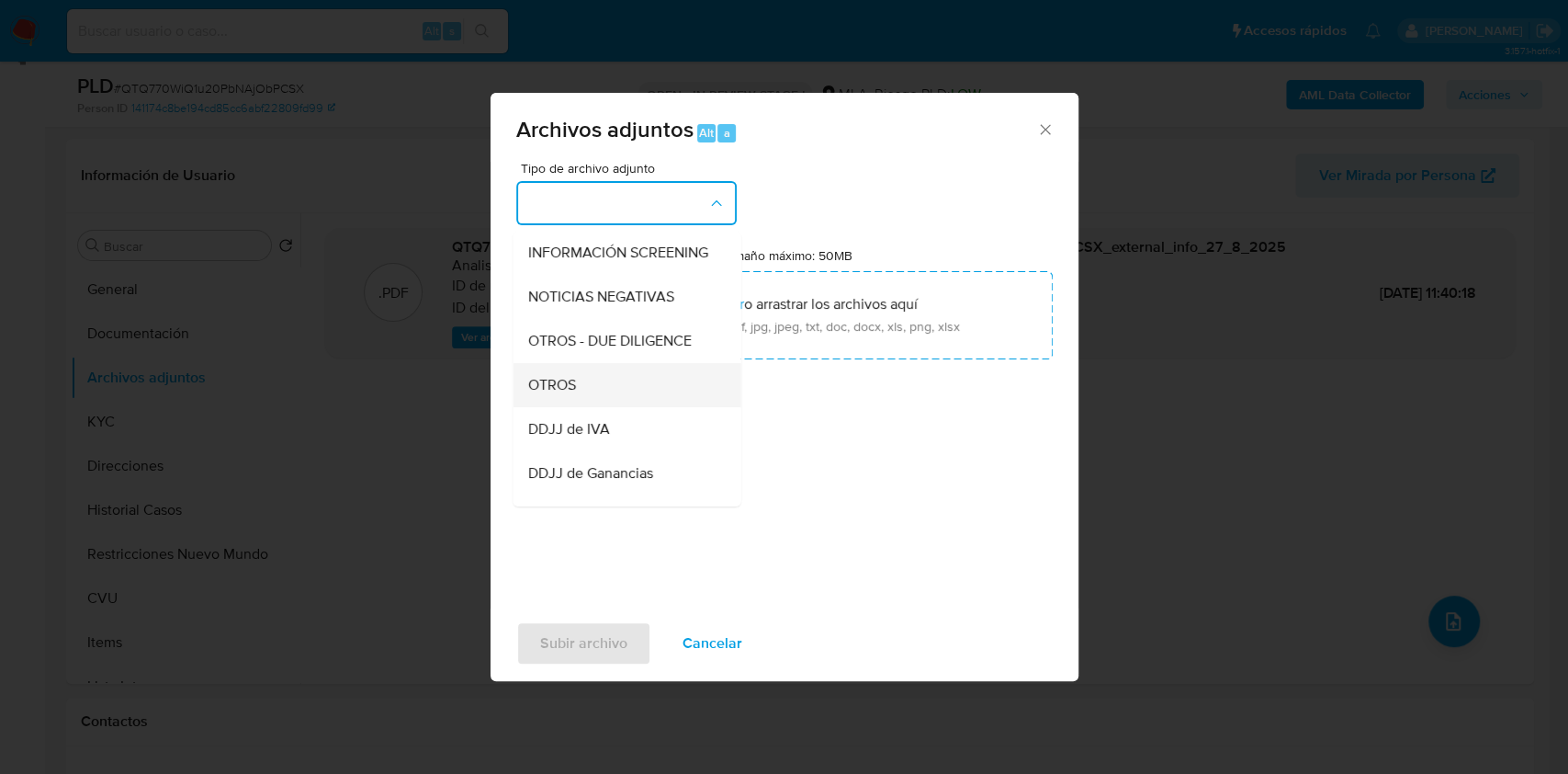
click at [625, 386] on div "OTROS" at bounding box center [621, 384] width 187 height 44
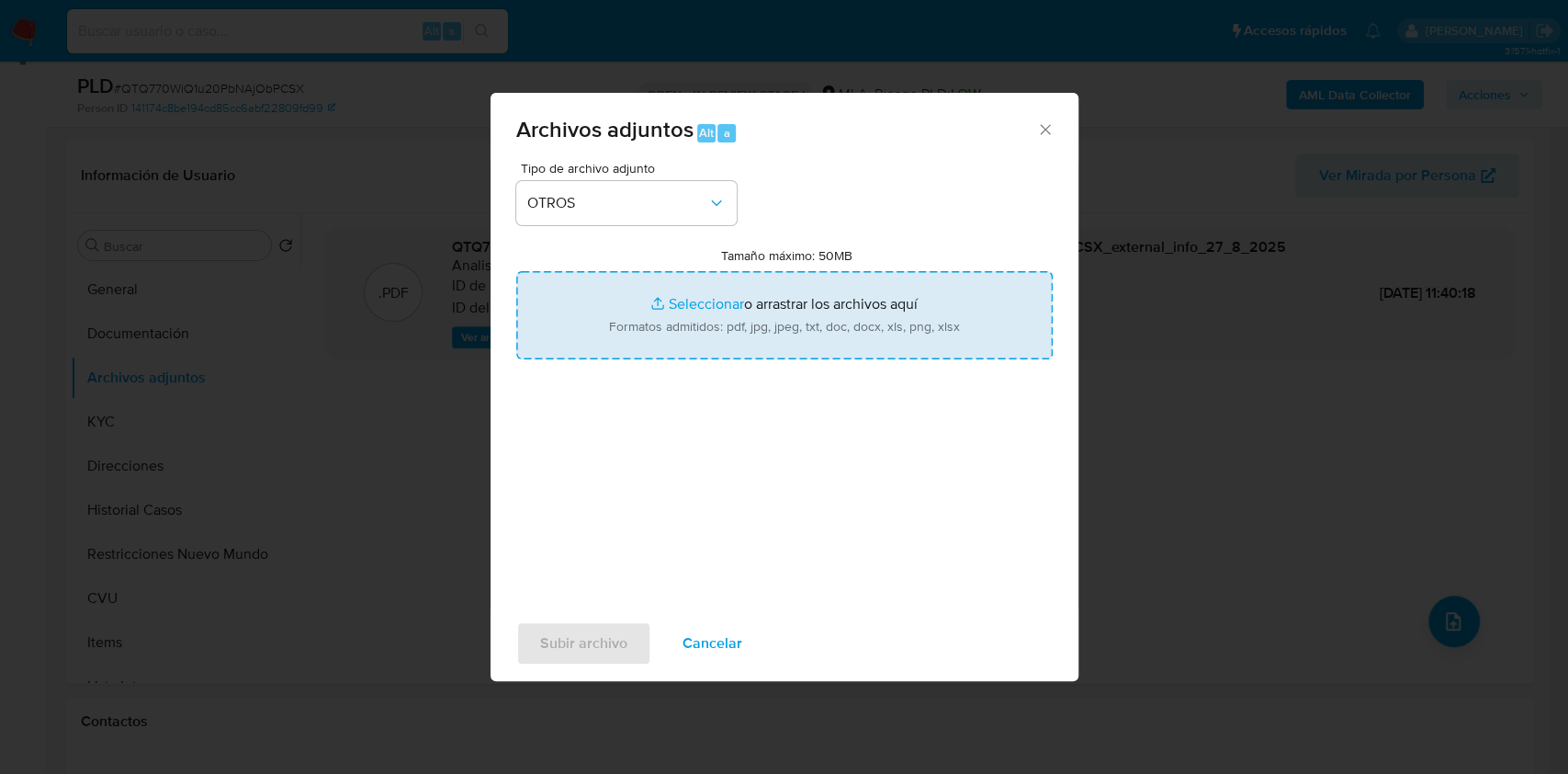
click at [716, 333] on input "Tamaño máximo: 50MB Seleccionar archivos" at bounding box center [784, 315] width 536 height 88
type input "C:\fakepath\Caselog QTQ770WiQ1u20PbNAjObPCSX.docx"
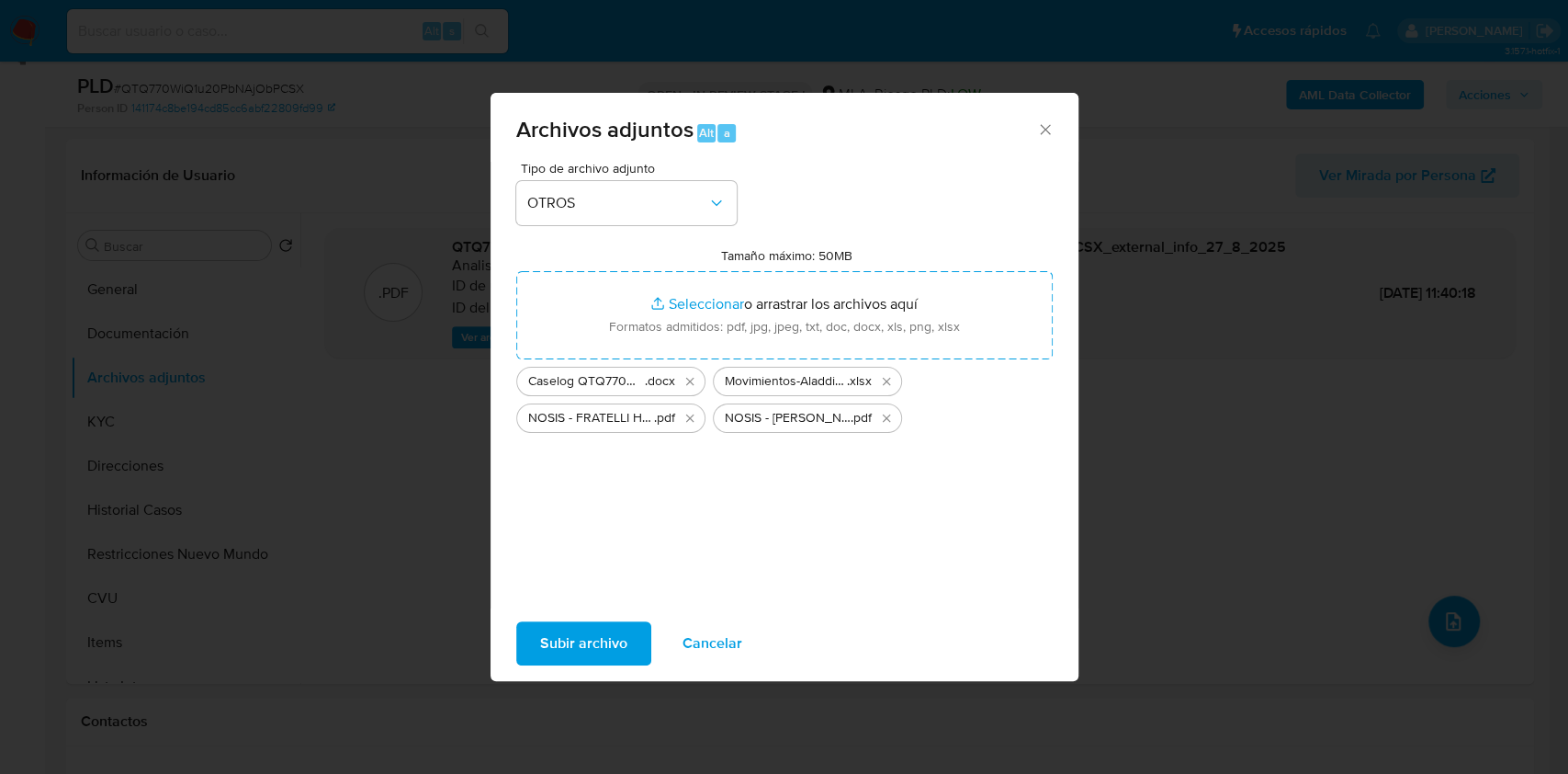
click at [573, 652] on span "Subir archivo" at bounding box center [584, 643] width 87 height 41
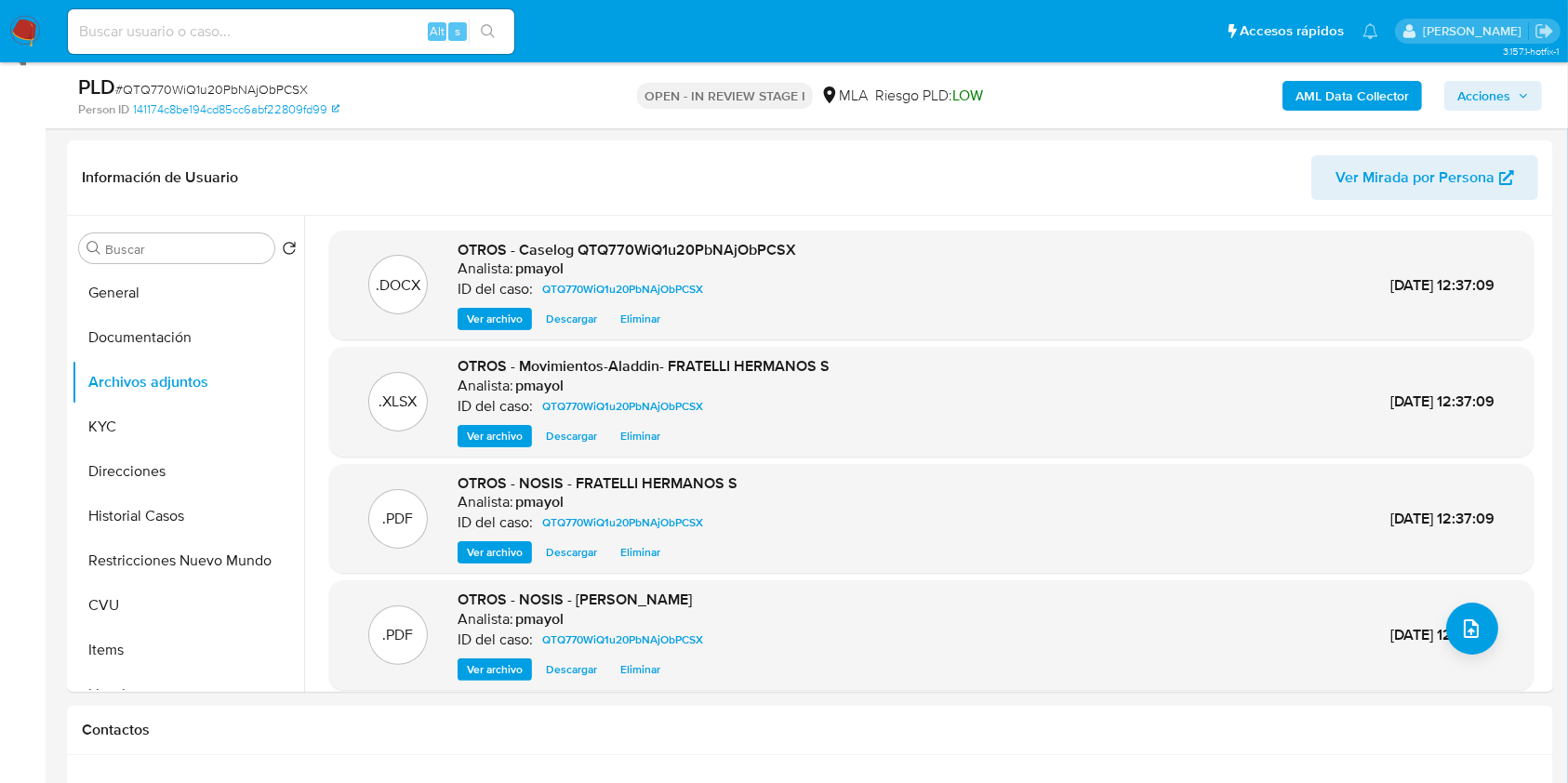
click at [1478, 90] on span "Acciones" at bounding box center [1484, 95] width 53 height 29
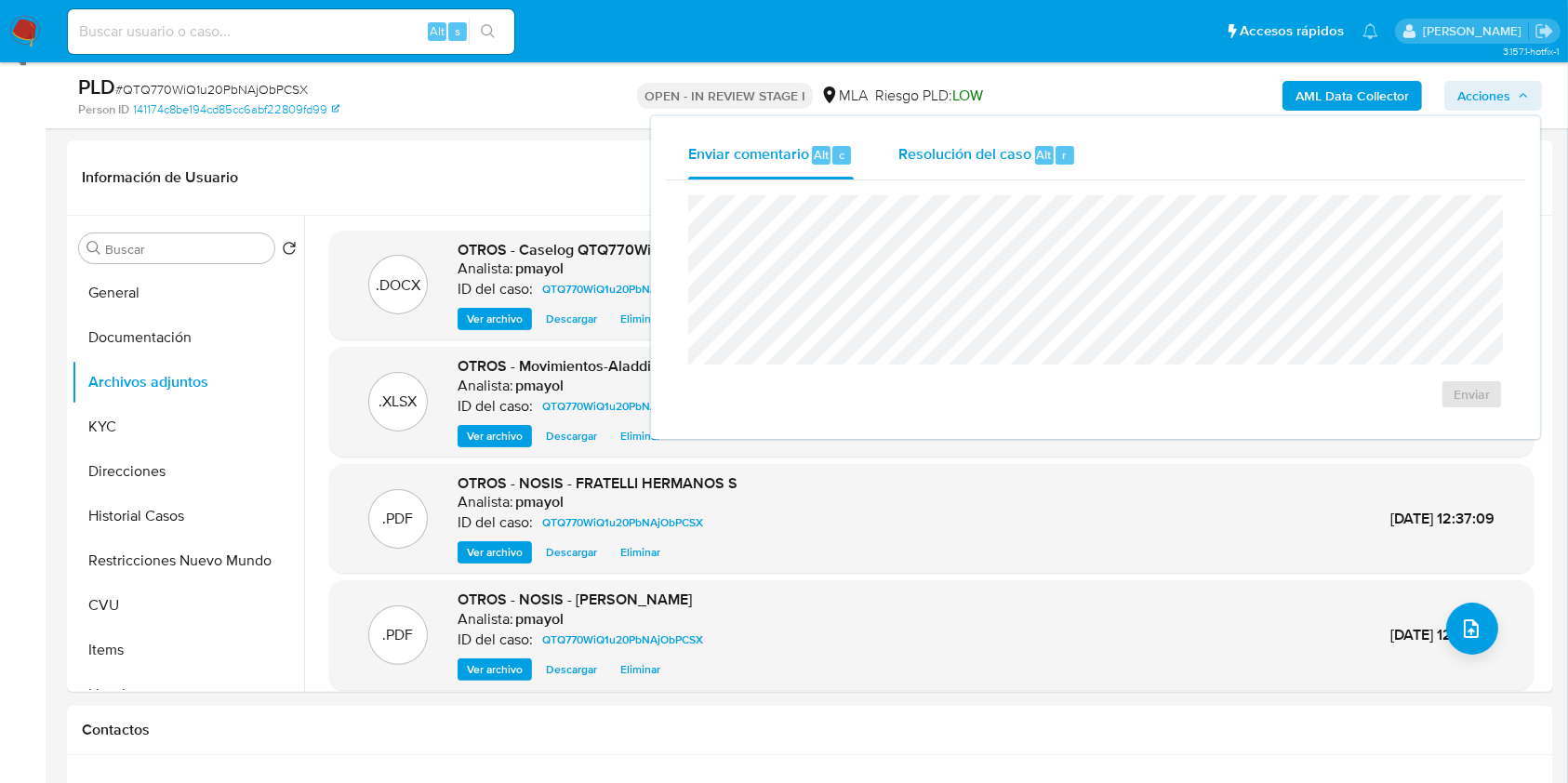
click at [986, 162] on span "Resolución del caso" at bounding box center [964, 154] width 132 height 22
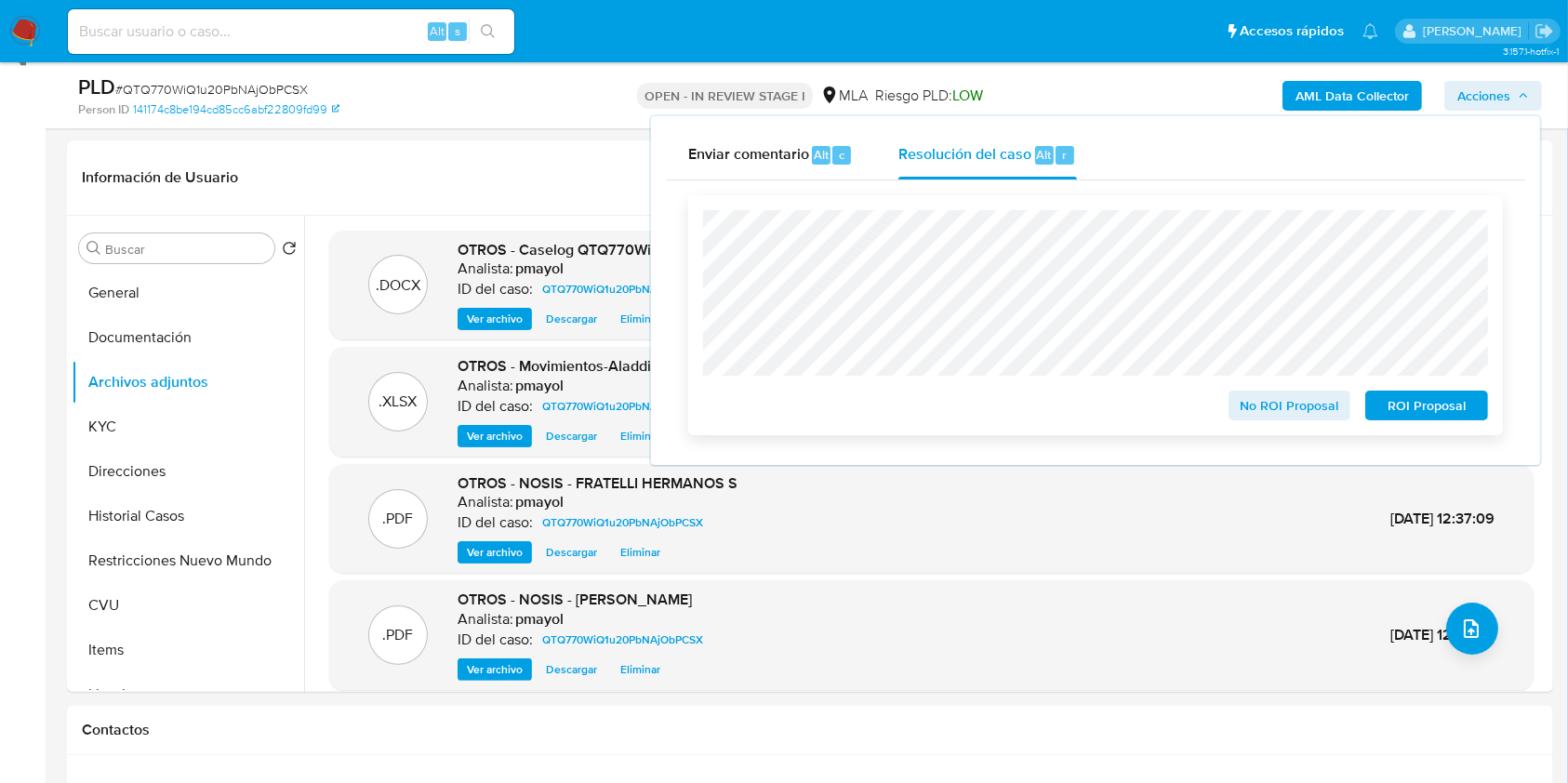
click at [1251, 415] on span "No ROI Proposal" at bounding box center [1289, 405] width 97 height 26
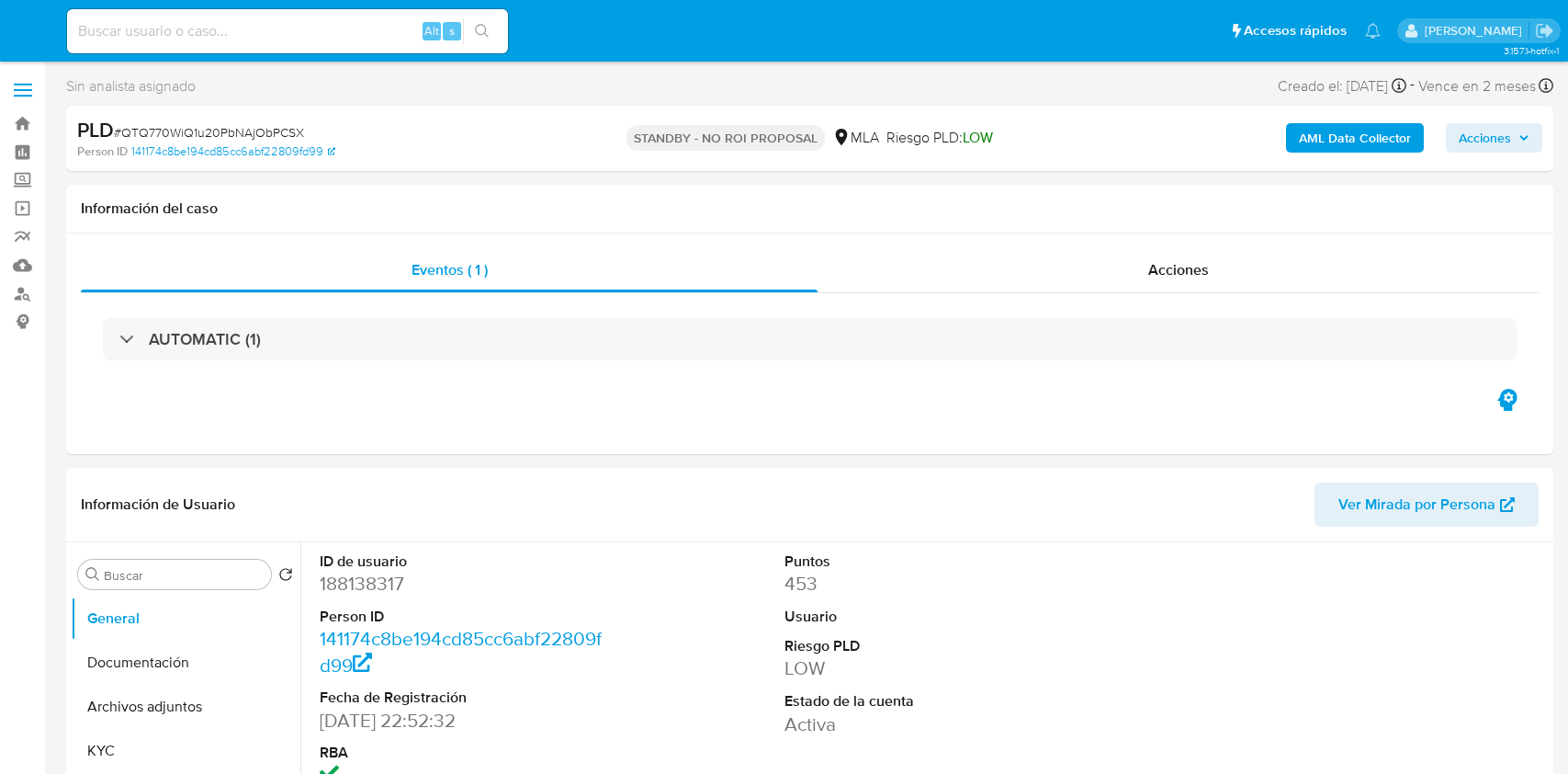
select select "10"
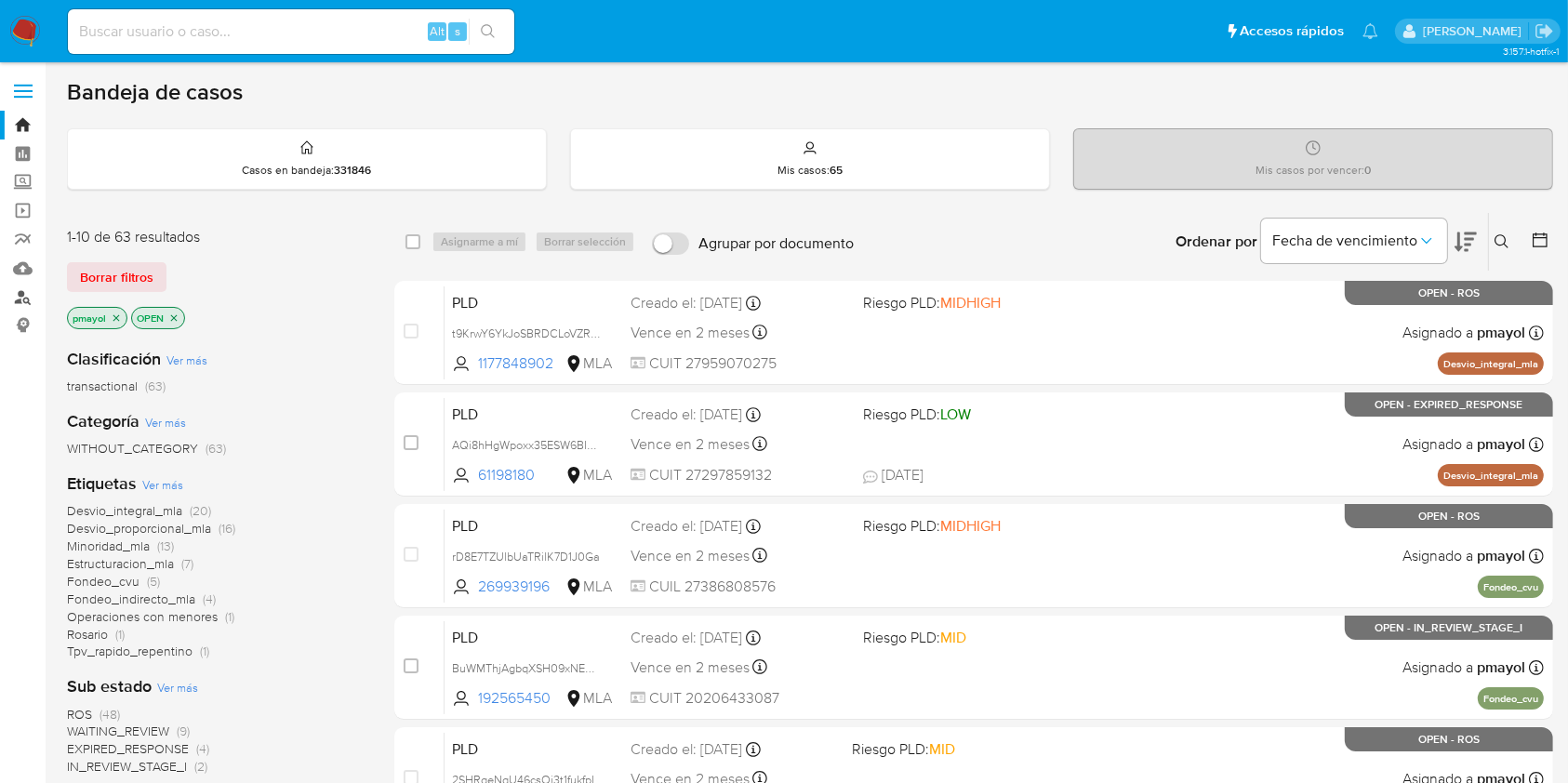
click at [25, 295] on link "Buscador de personas" at bounding box center [111, 296] width 222 height 28
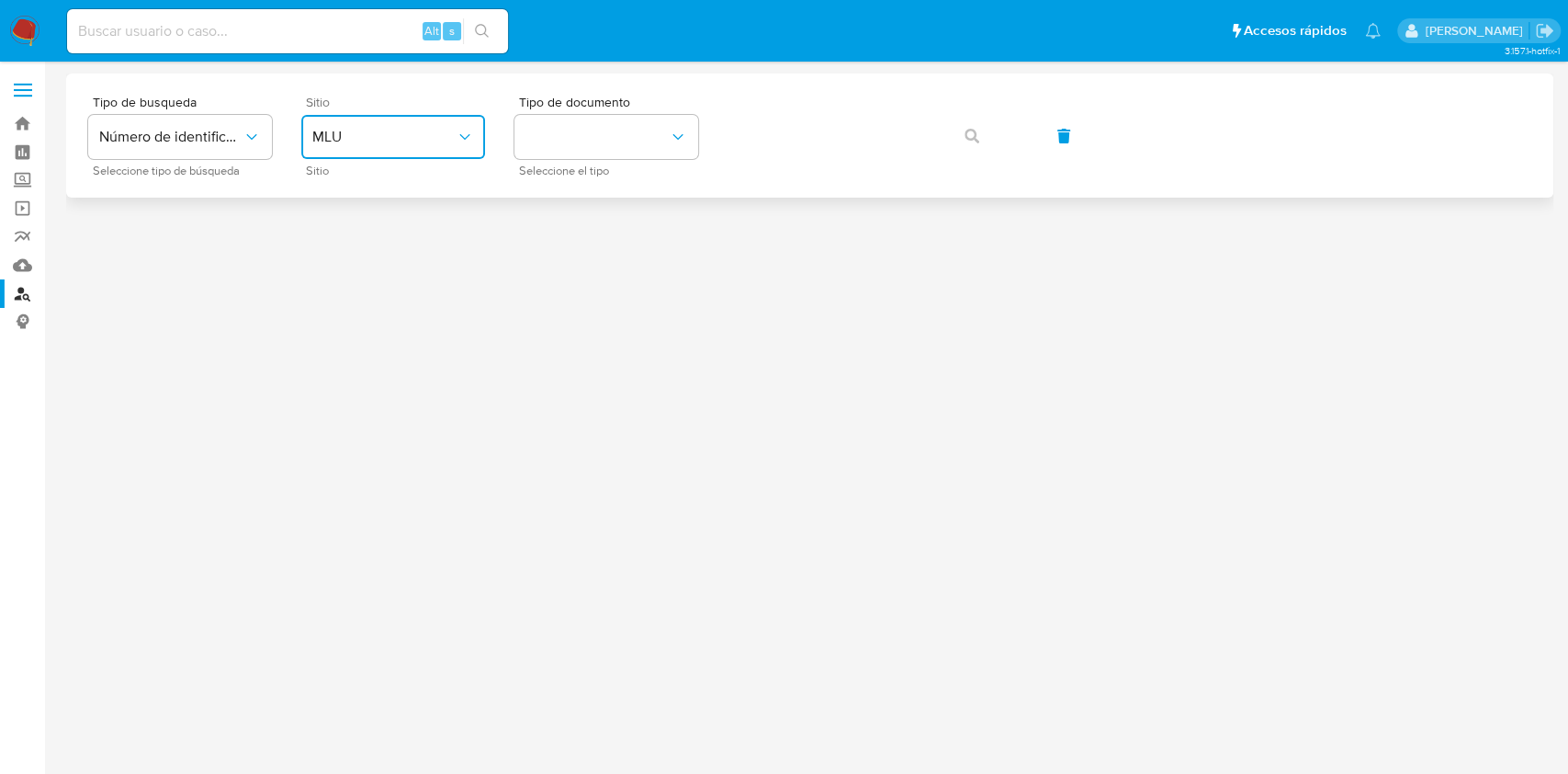
click at [388, 136] on span "MLU" at bounding box center [384, 137] width 144 height 18
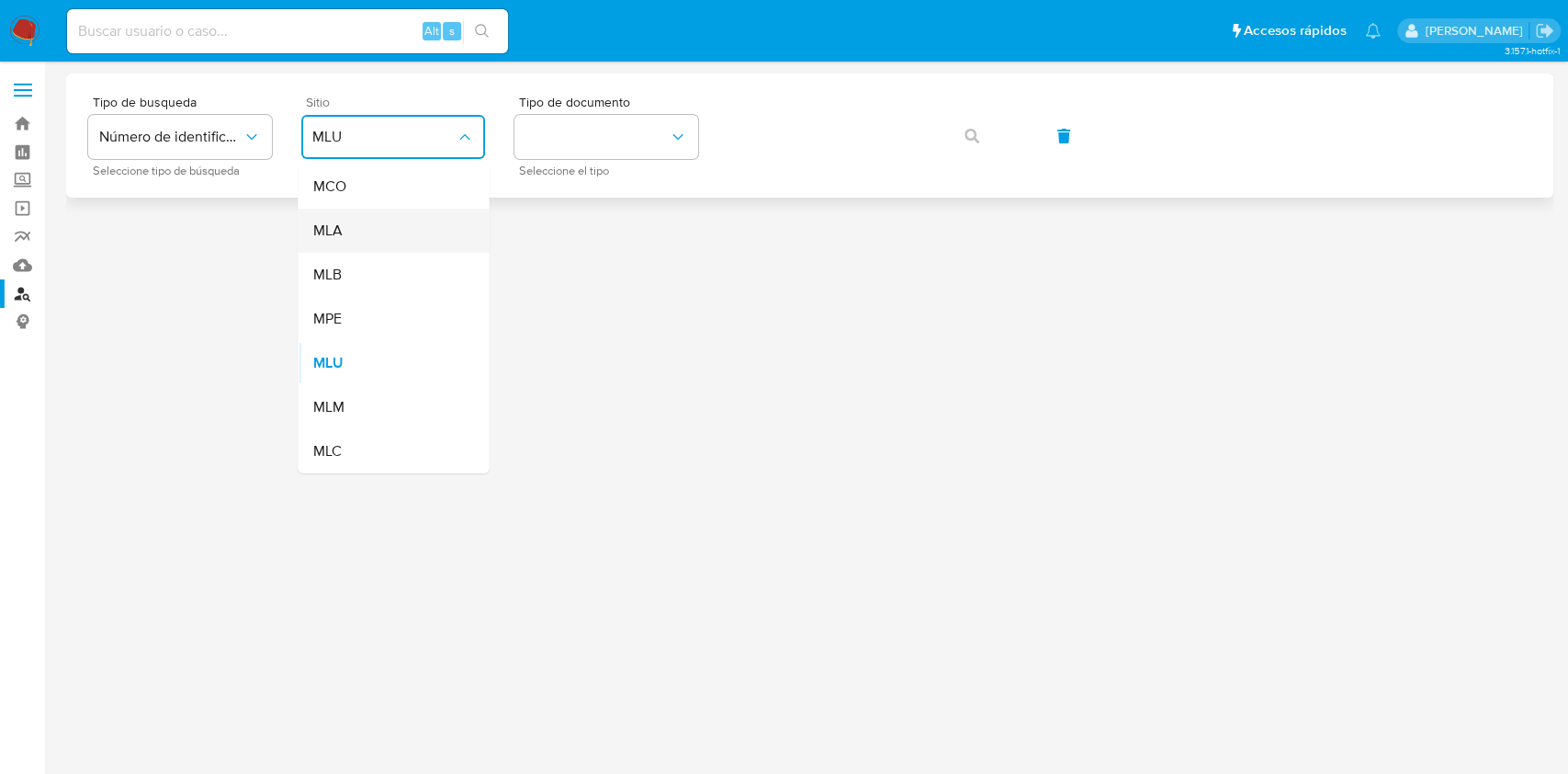
click at [377, 224] on div "MLA" at bounding box center [387, 230] width 150 height 44
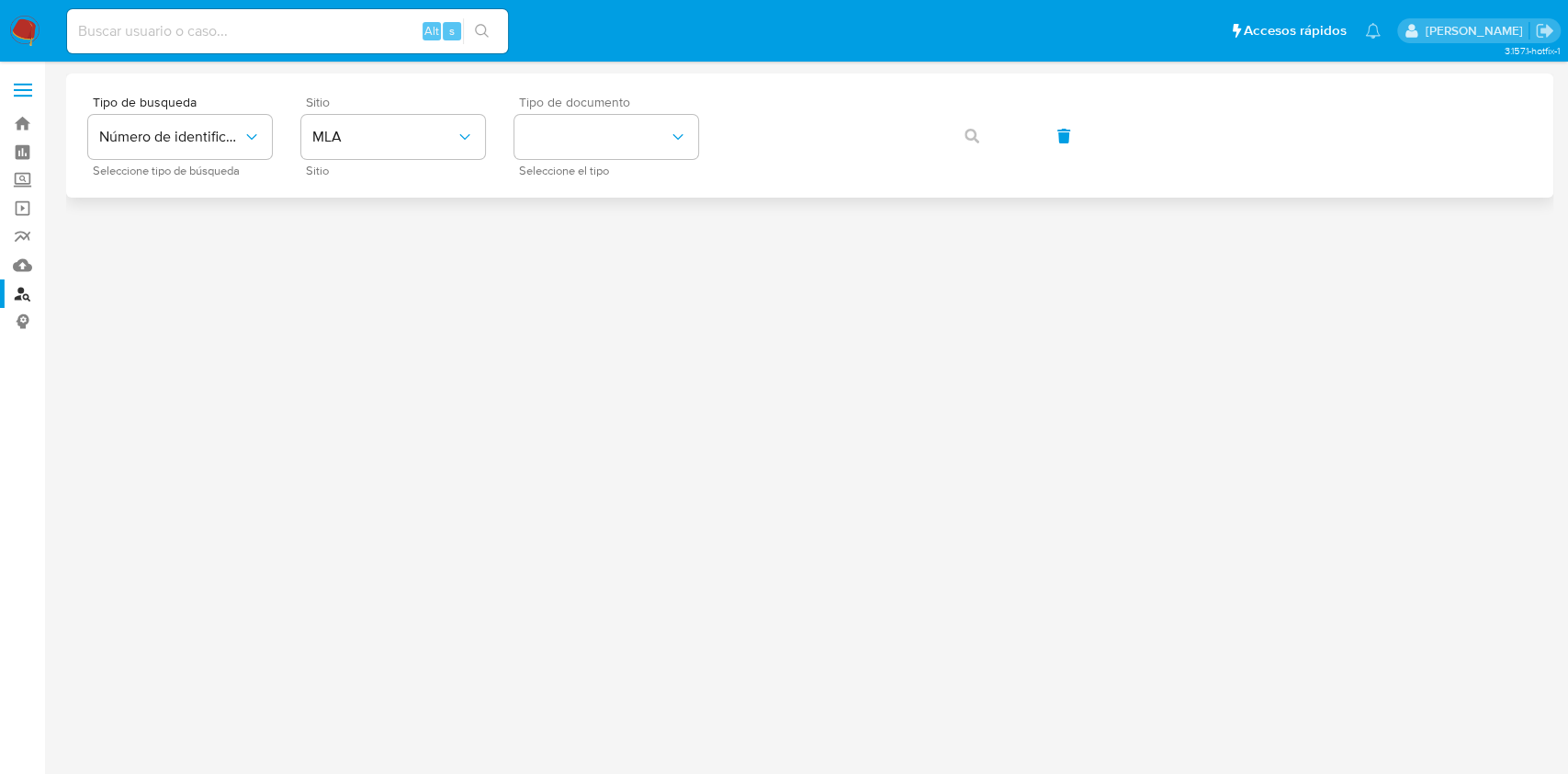
click at [541, 170] on span "Seleccione el tipo" at bounding box center [611, 171] width 184 height 9
click at [560, 127] on button "identificationType" at bounding box center [607, 136] width 184 height 44
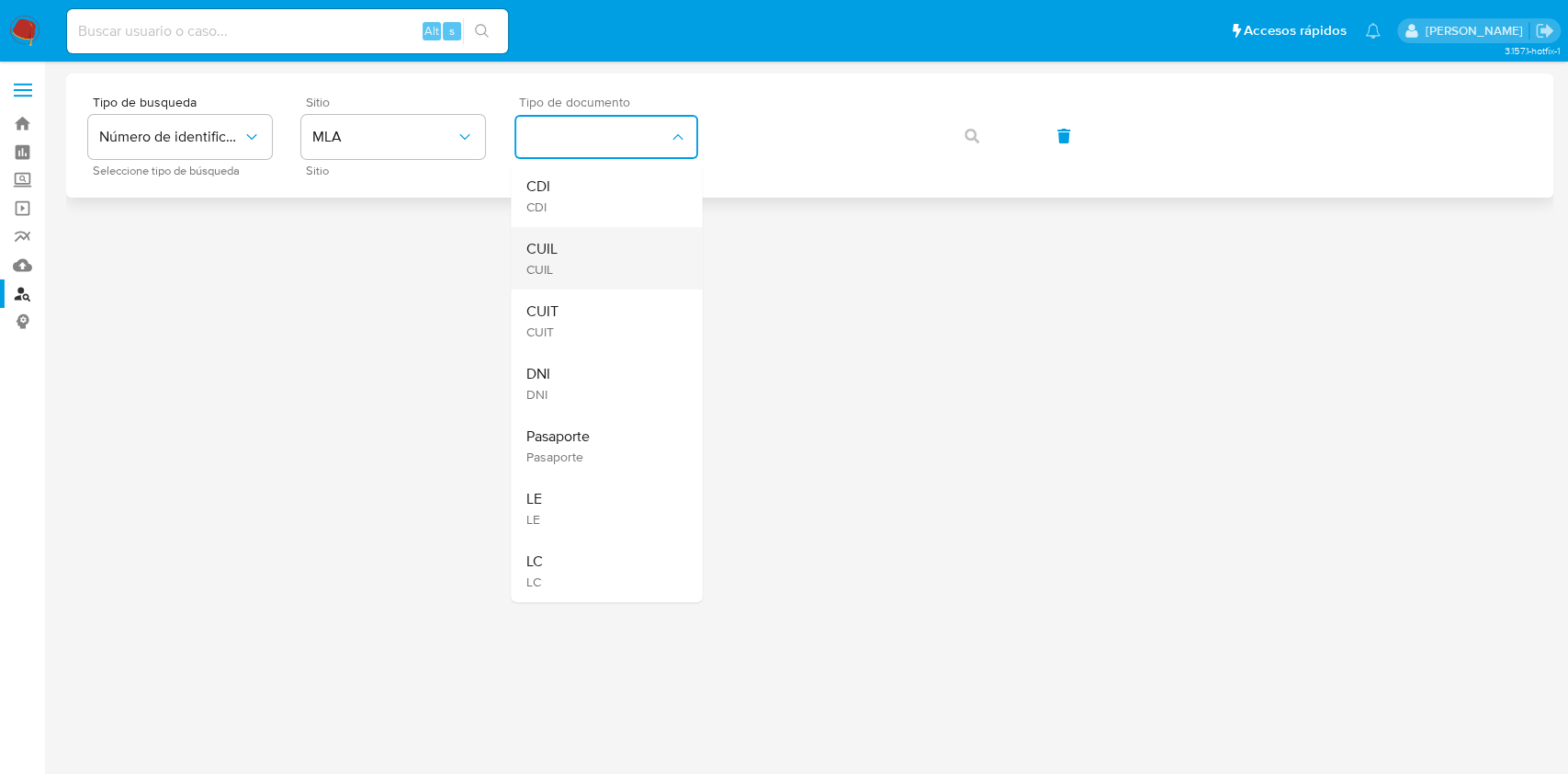
click at [579, 248] on div "CUIL CUIL" at bounding box center [600, 258] width 150 height 62
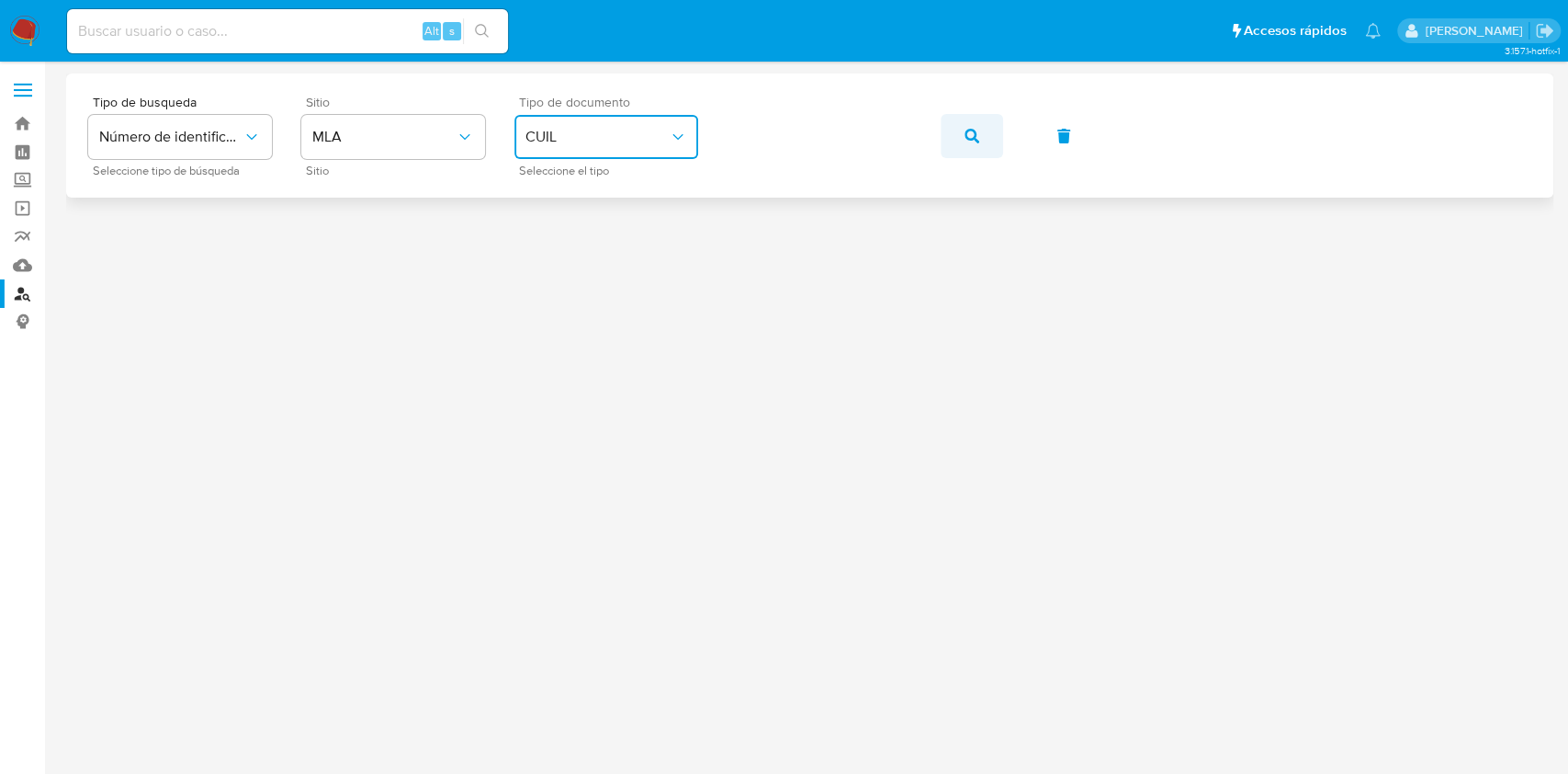
click at [976, 131] on icon "button" at bounding box center [972, 136] width 15 height 15
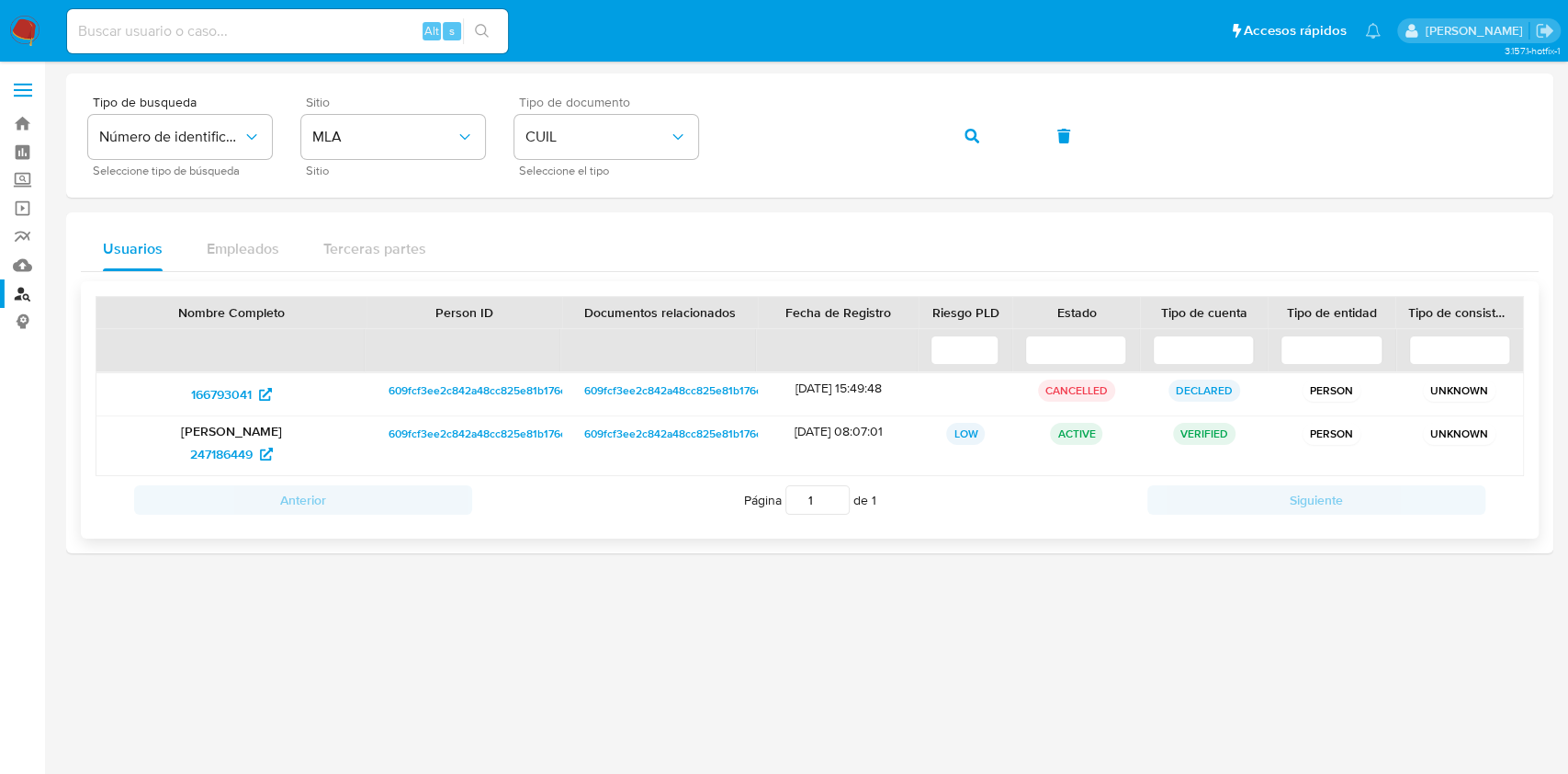
click at [464, 435] on span "609fcf3ee2c842a48cc825e81b176e71" at bounding box center [483, 434] width 188 height 22
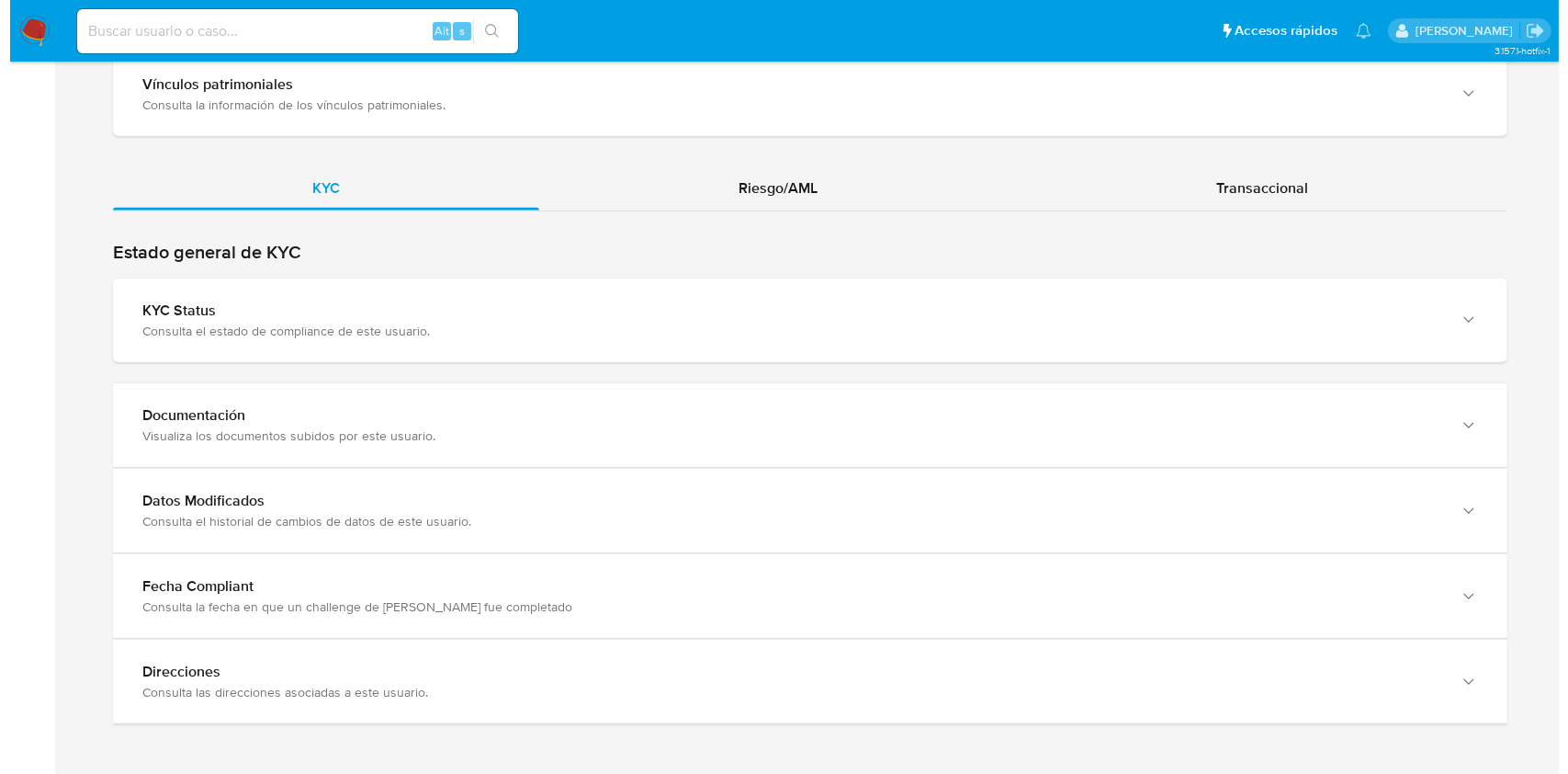
scroll to position [1607, 0]
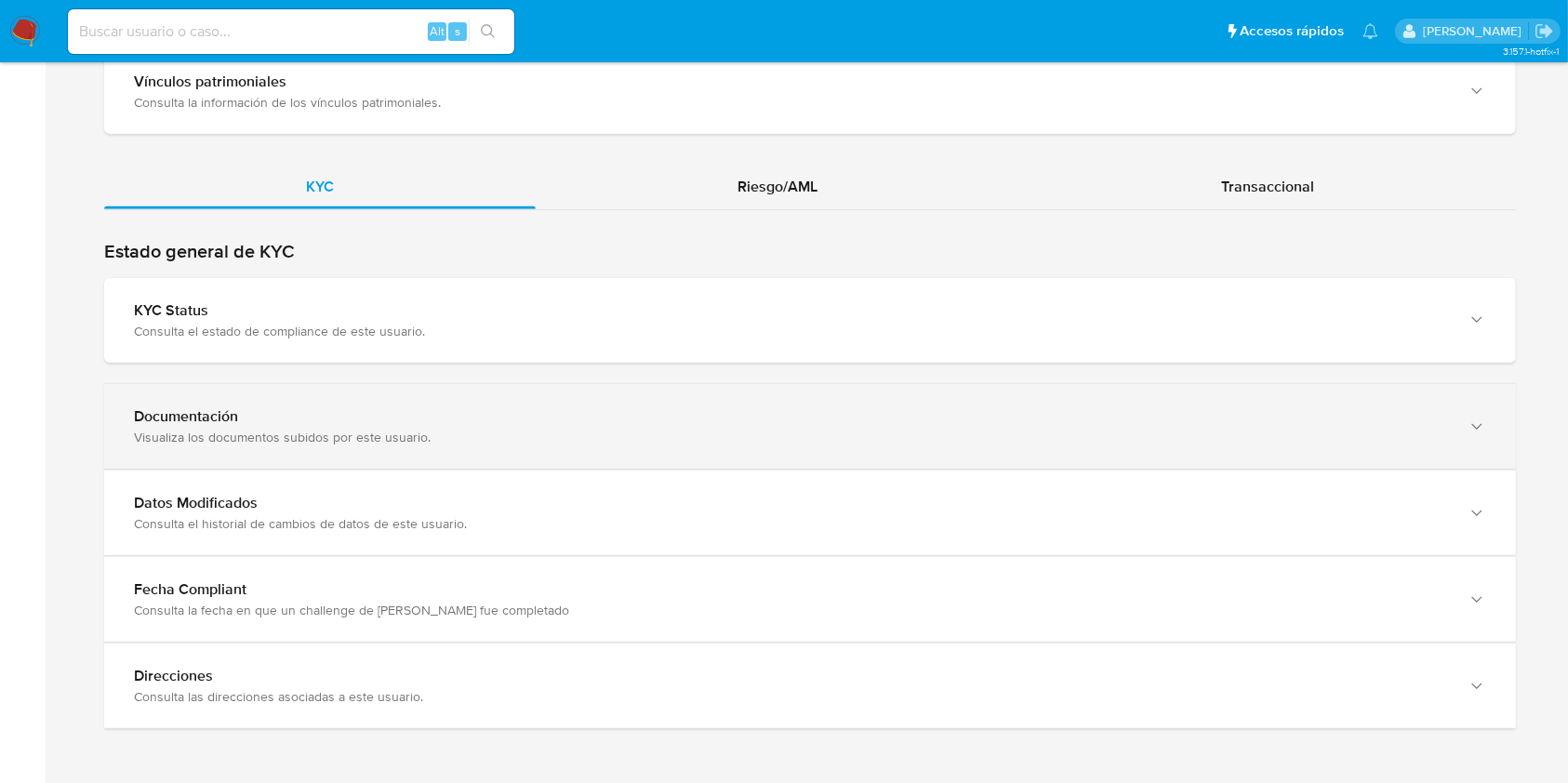
click at [1391, 429] on div "Visualiza los documentos subidos por este usuario." at bounding box center [791, 437] width 1315 height 17
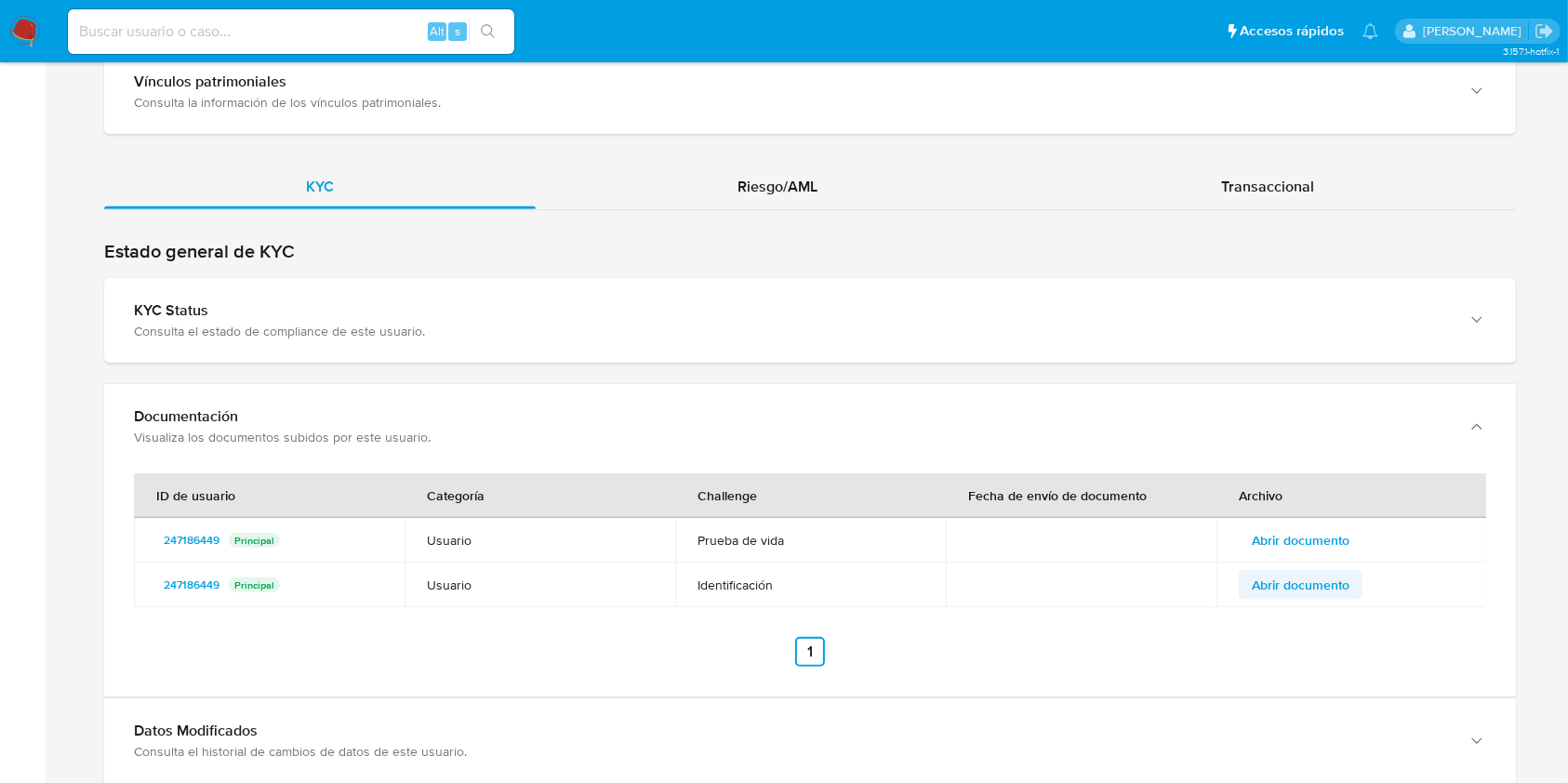
click at [1334, 585] on span "Abrir documento" at bounding box center [1299, 585] width 97 height 26
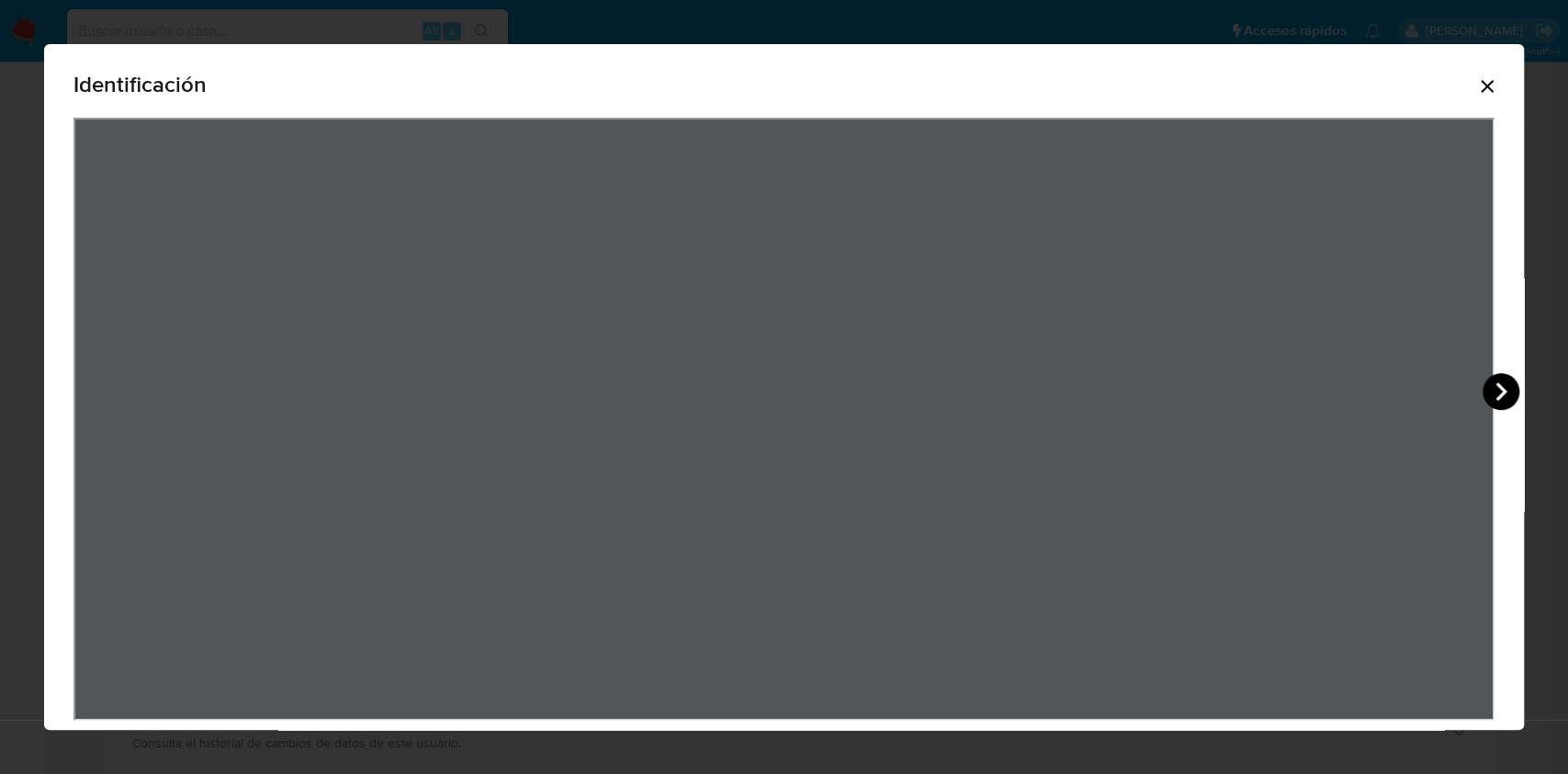
click at [1483, 388] on icon "View Document Modal" at bounding box center [1501, 392] width 37 height 37
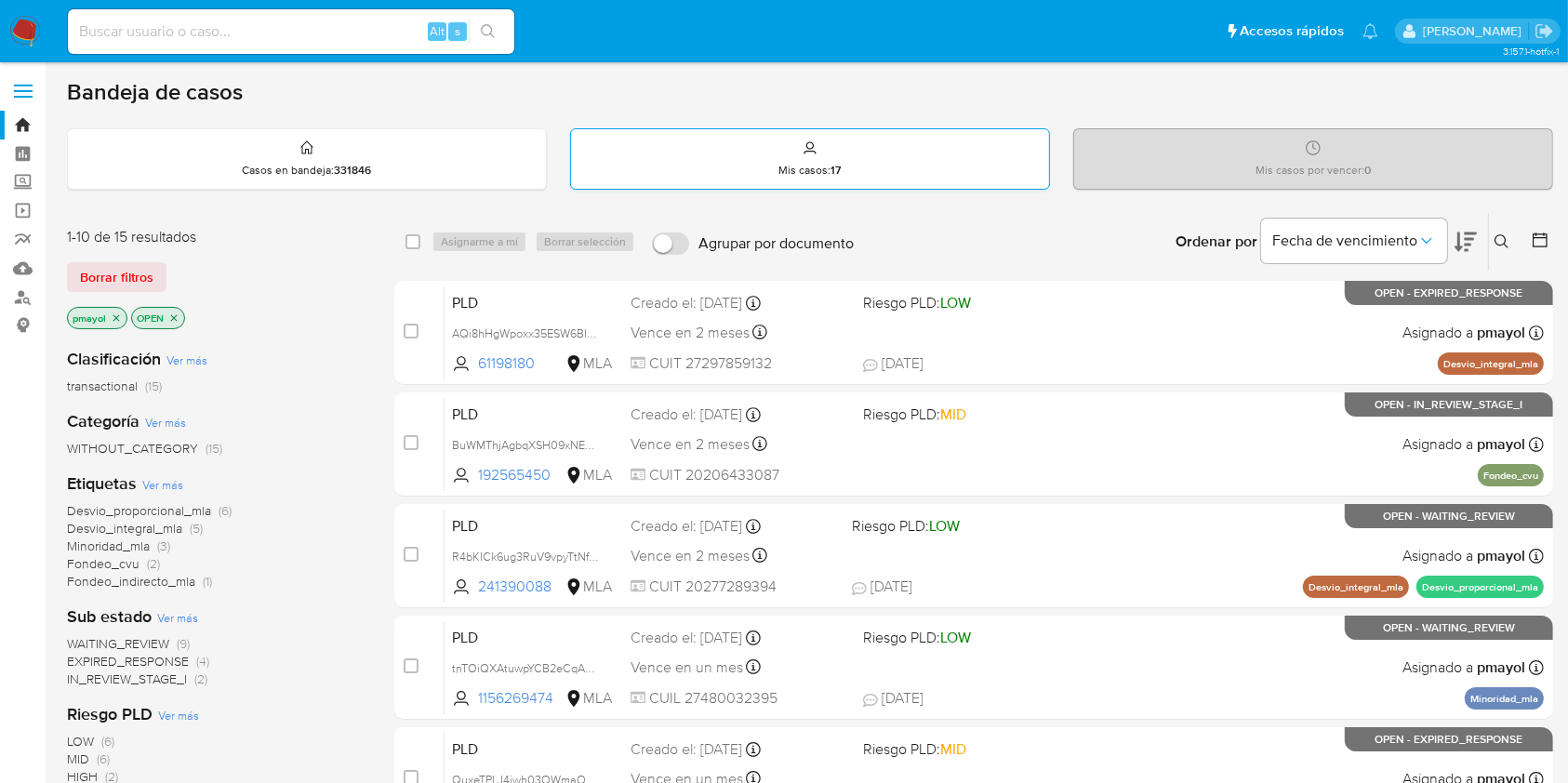
click at [890, 142] on div "Mis casos : 17" at bounding box center [810, 159] width 478 height 60
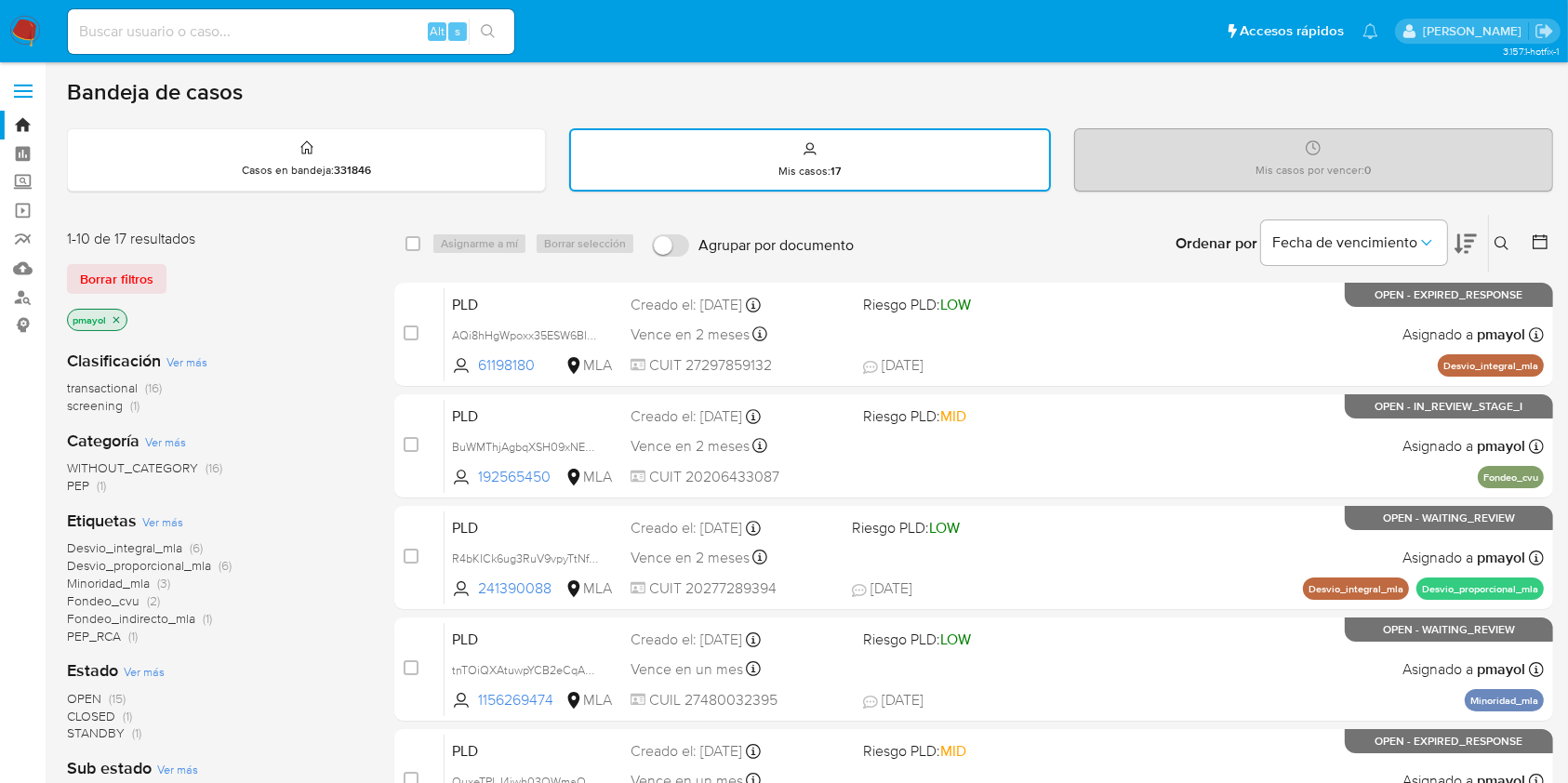
click at [8, 38] on nav "Pausado Ver notificaciones Alt s Accesos rápidos Presiona las siguientes teclas…" at bounding box center [784, 30] width 1568 height 62
click at [26, 31] on img at bounding box center [25, 31] width 31 height 31
